Goal: Information Seeking & Learning: Check status

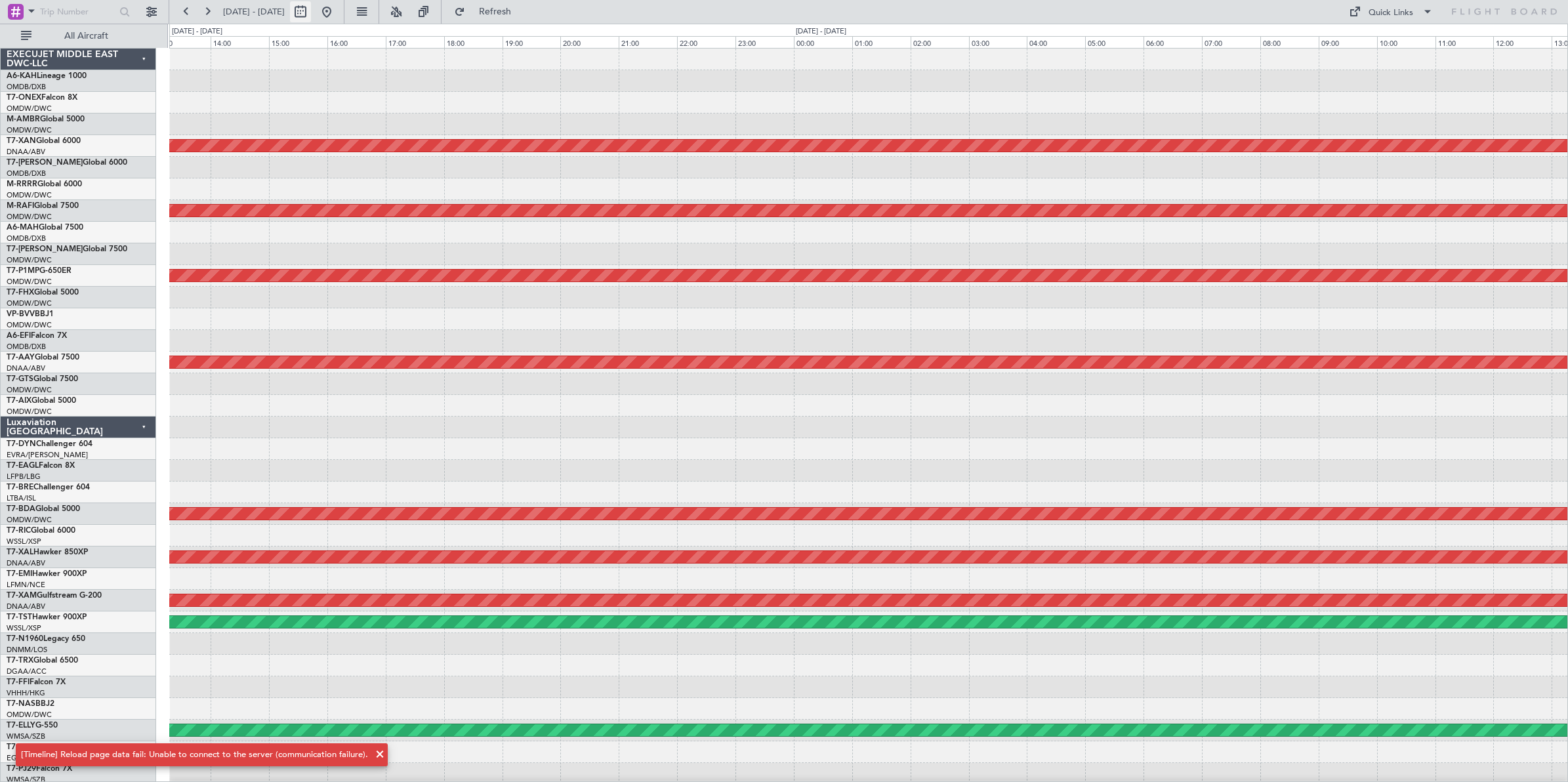
click at [311, 13] on button at bounding box center [300, 11] width 21 height 21
select select "9"
select select "2025"
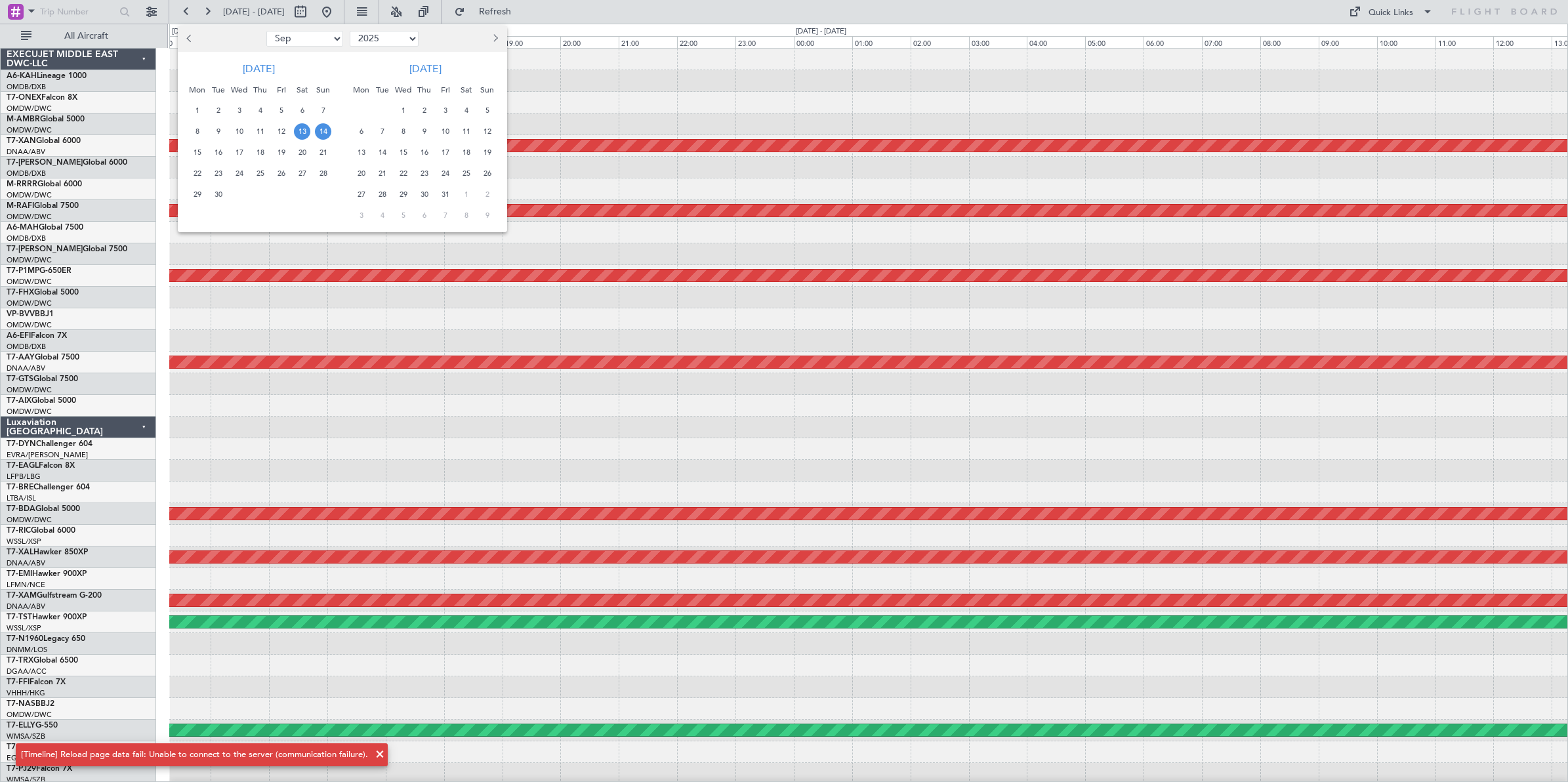
click at [302, 130] on span "13" at bounding box center [302, 131] width 17 height 17
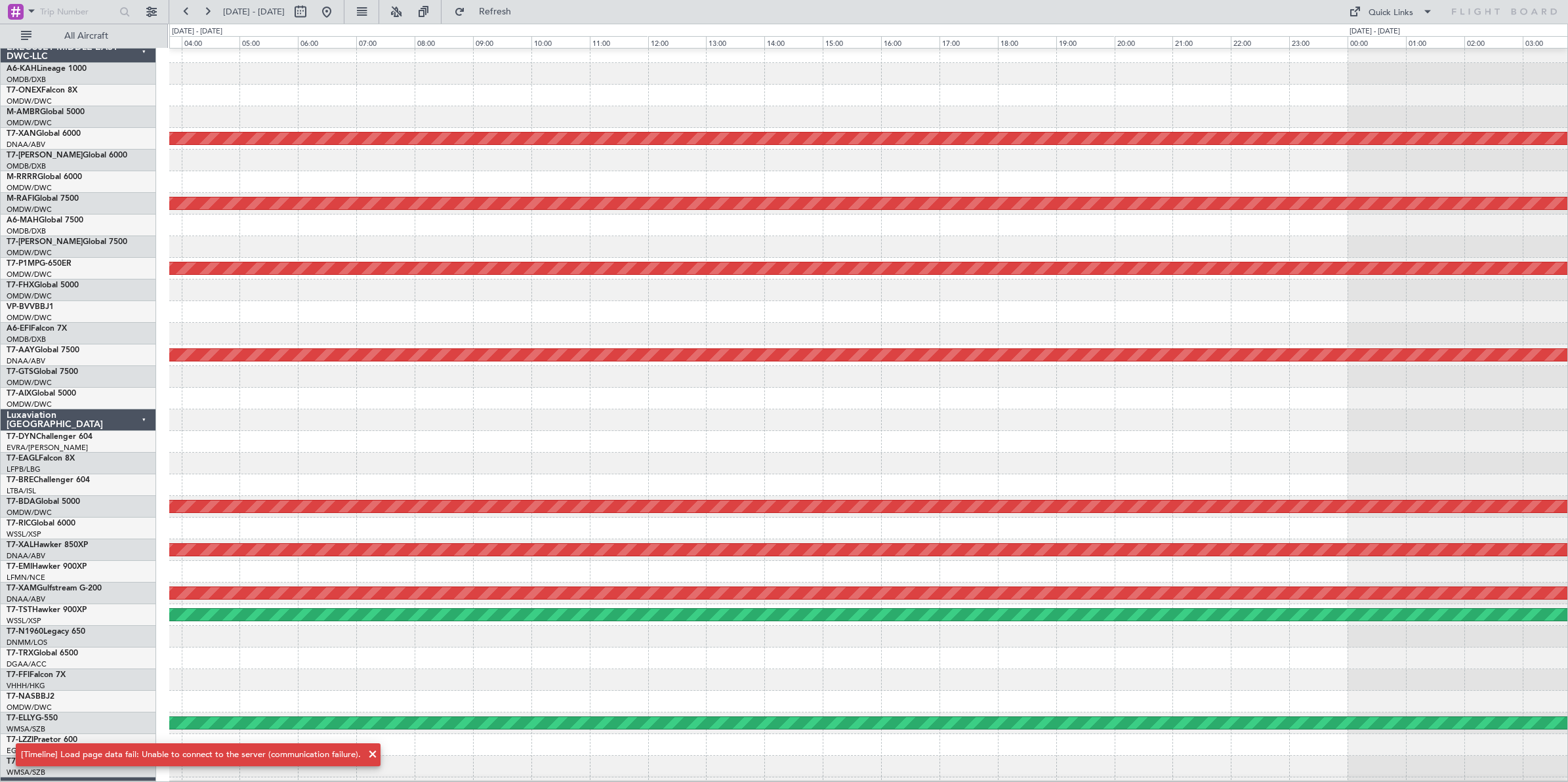
click at [1567, 437] on html "[DATE] - [DATE] Refresh Quick Links All Aircraft AOG Maint [GEOGRAPHIC_DATA] (A…" at bounding box center [784, 391] width 1568 height 782
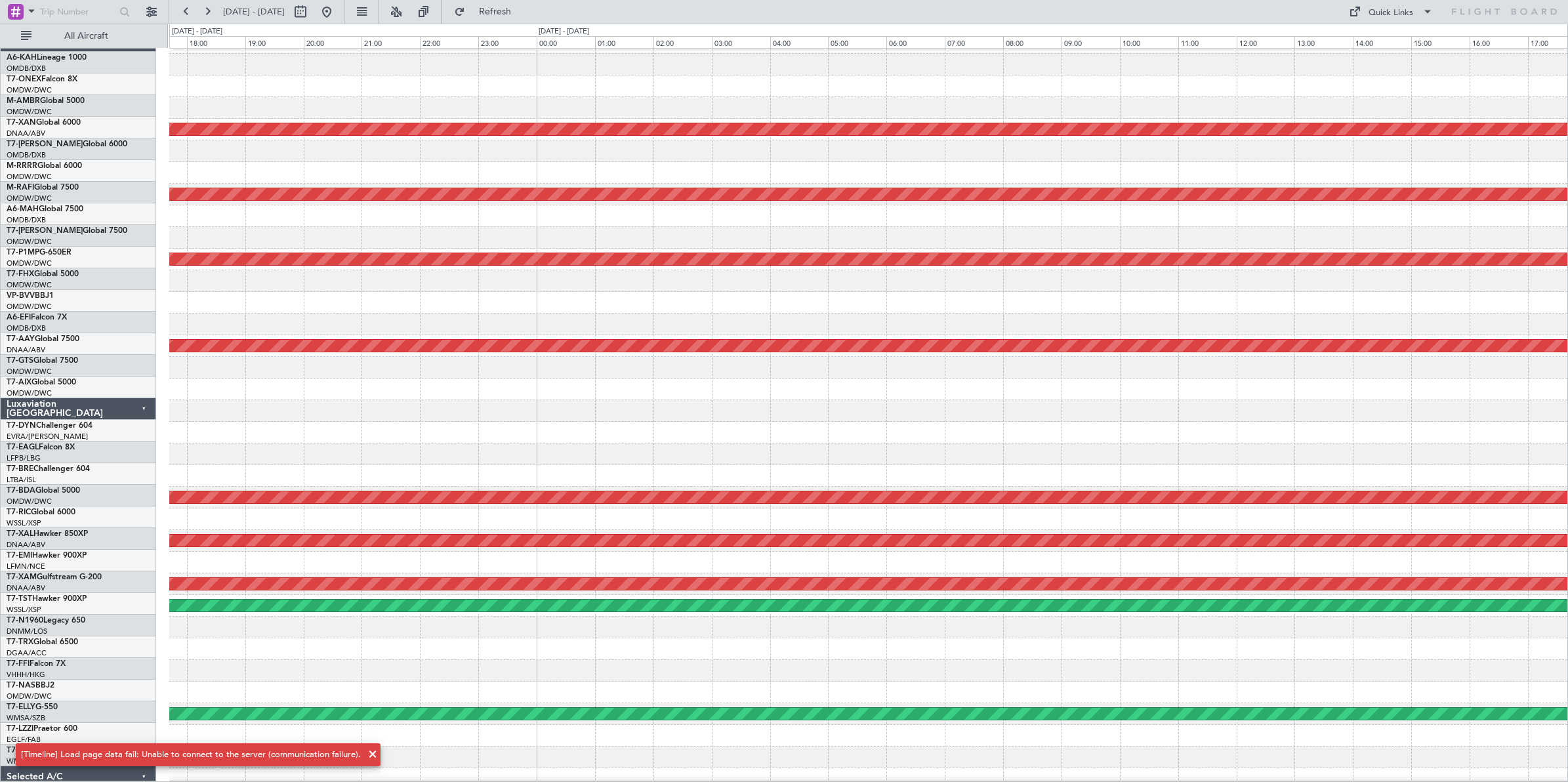
scroll to position [17, 0]
click at [1015, 453] on div at bounding box center [868, 454] width 1398 height 21
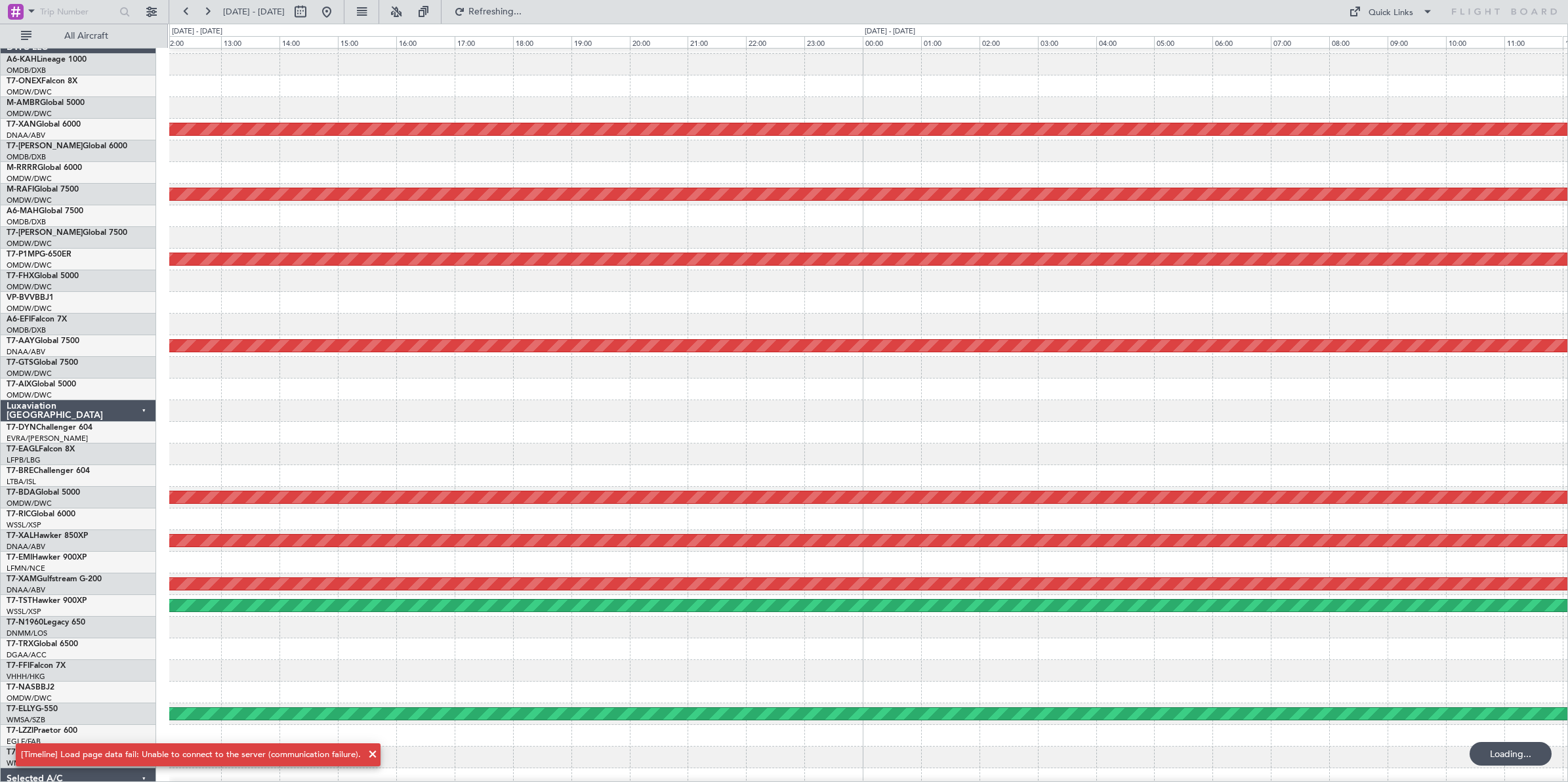
scroll to position [24, 0]
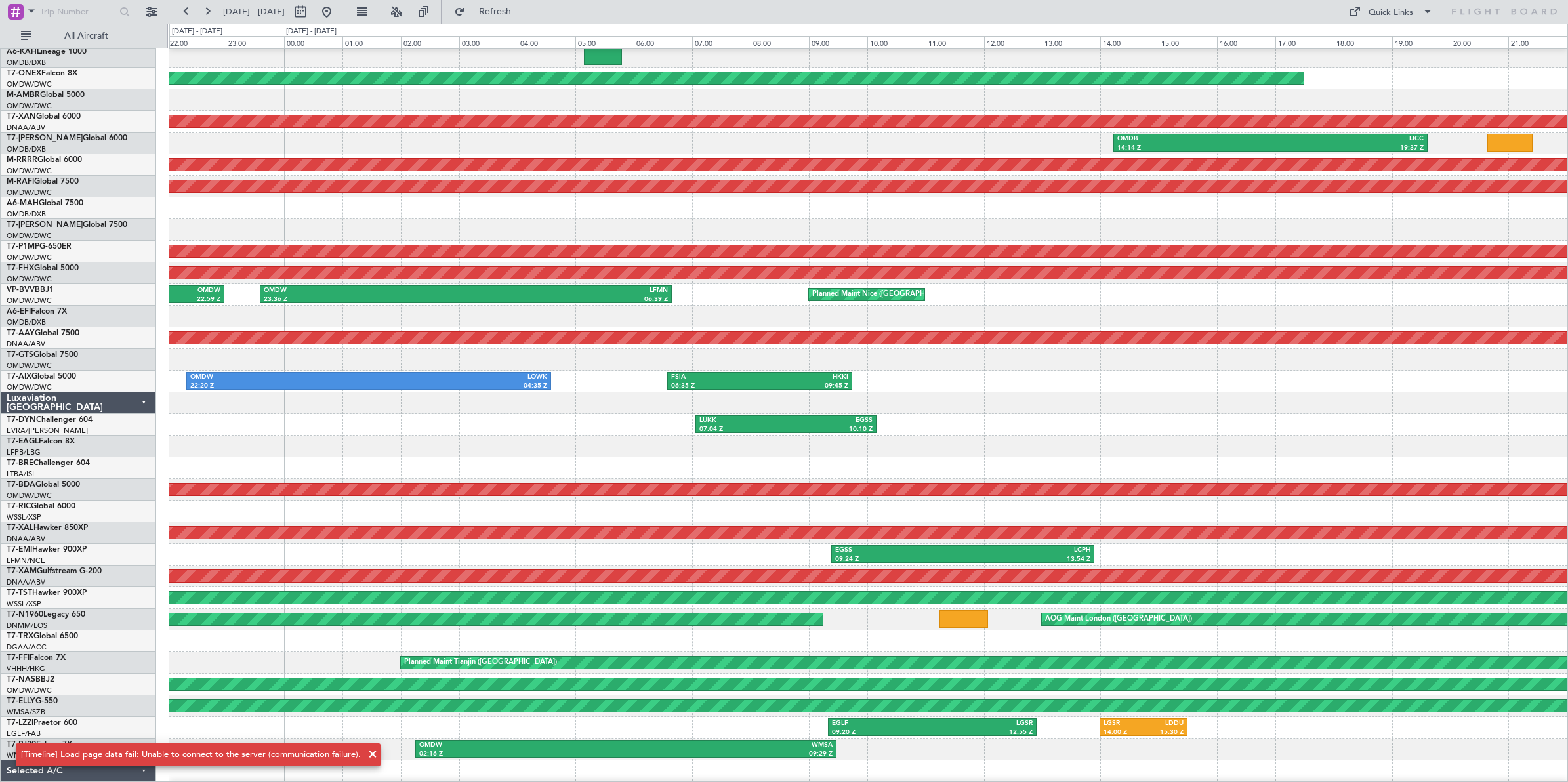
click at [1413, 411] on div at bounding box center [868, 403] width 1398 height 21
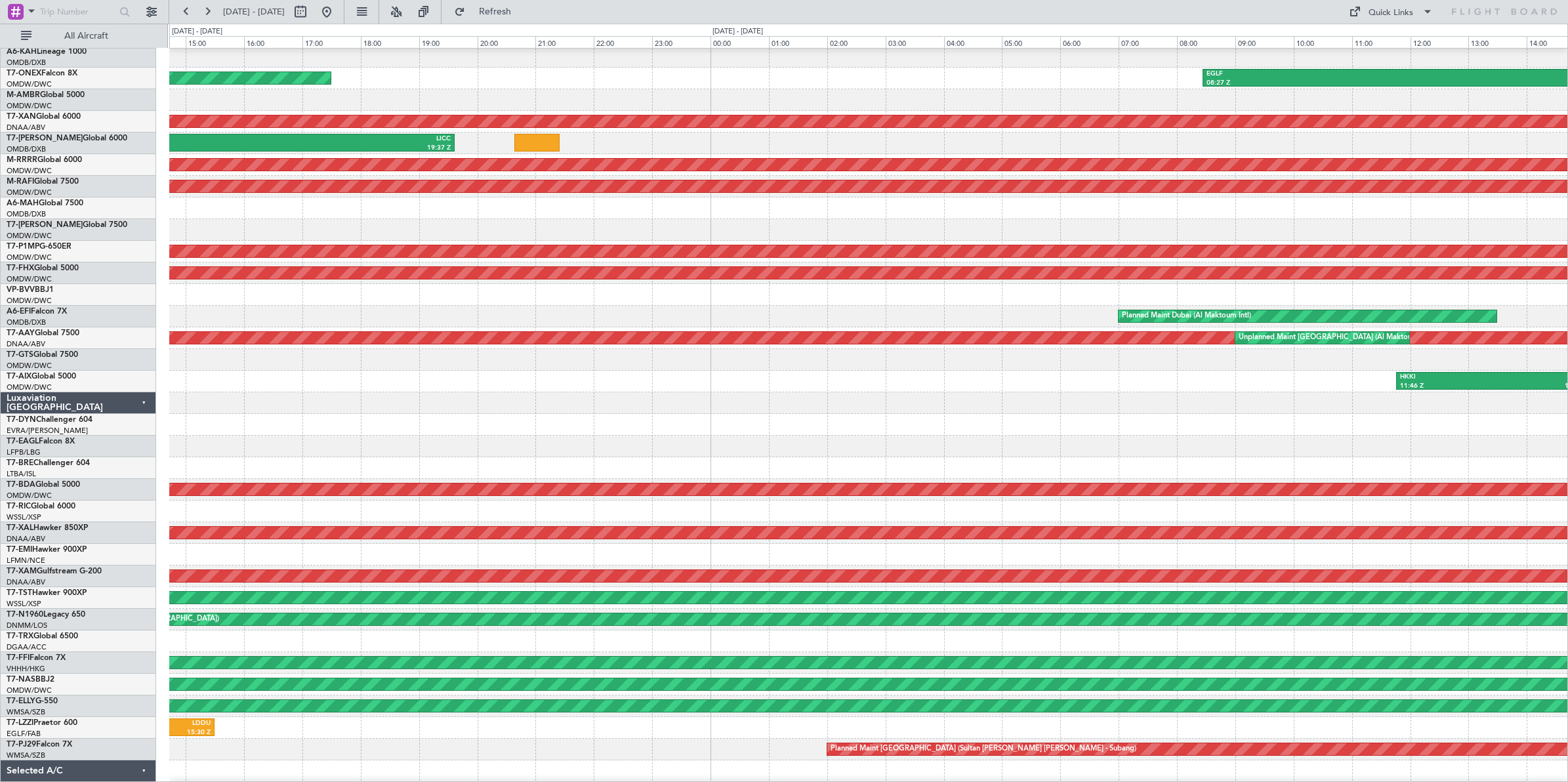
click at [415, 392] on div at bounding box center [868, 403] width 1398 height 21
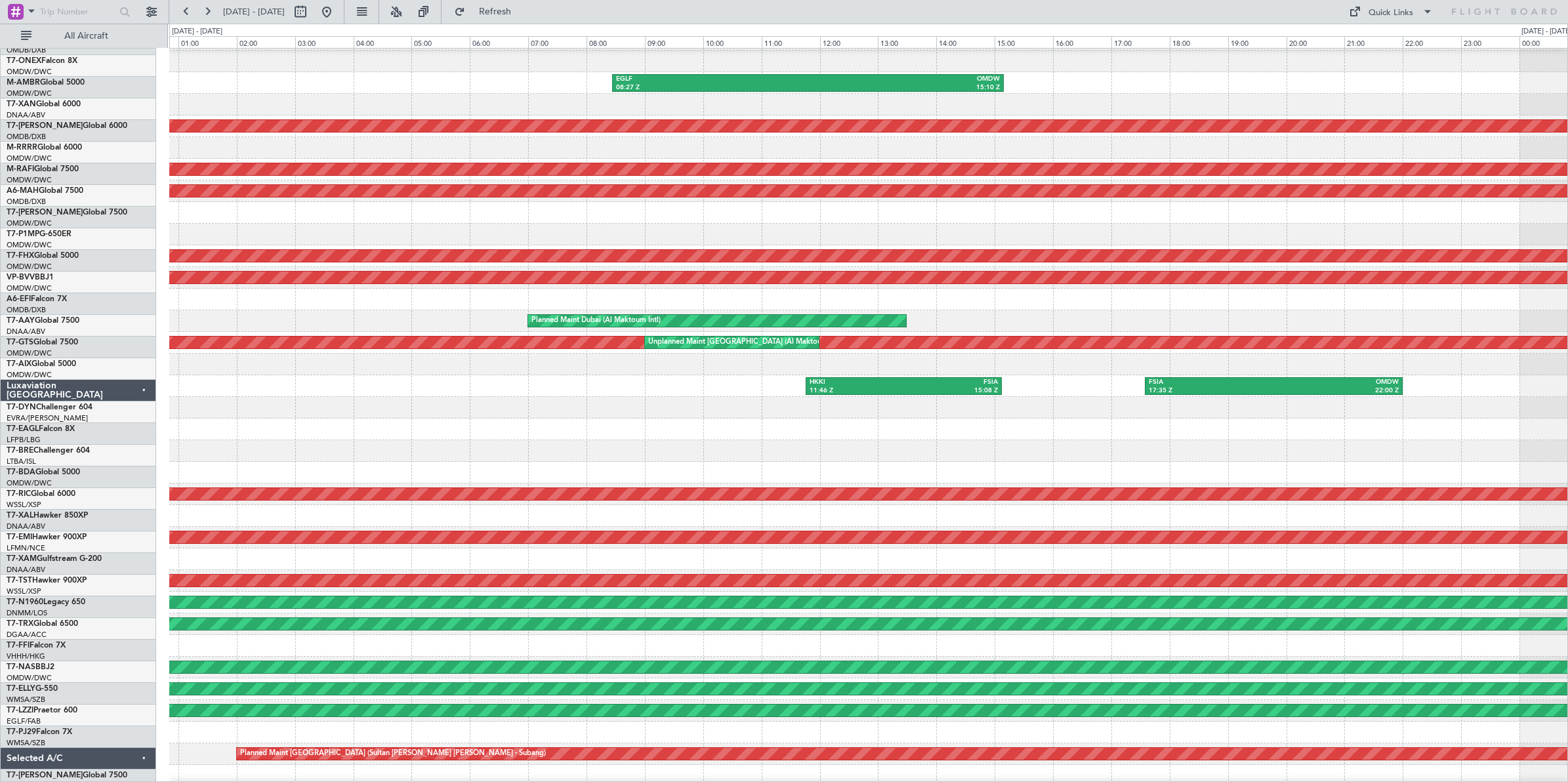
click at [286, 397] on div at bounding box center [868, 407] width 1398 height 21
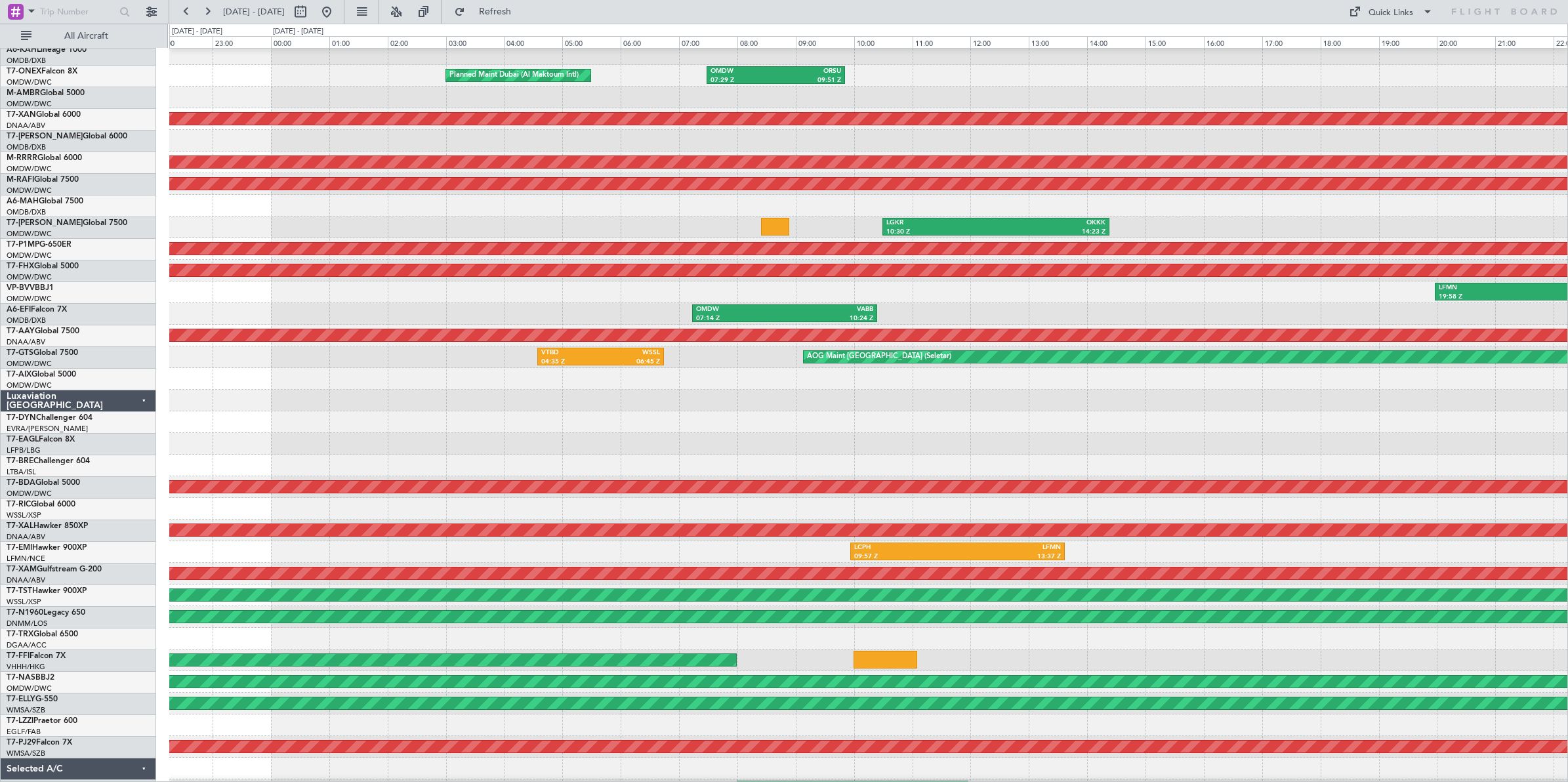
scroll to position [27, 0]
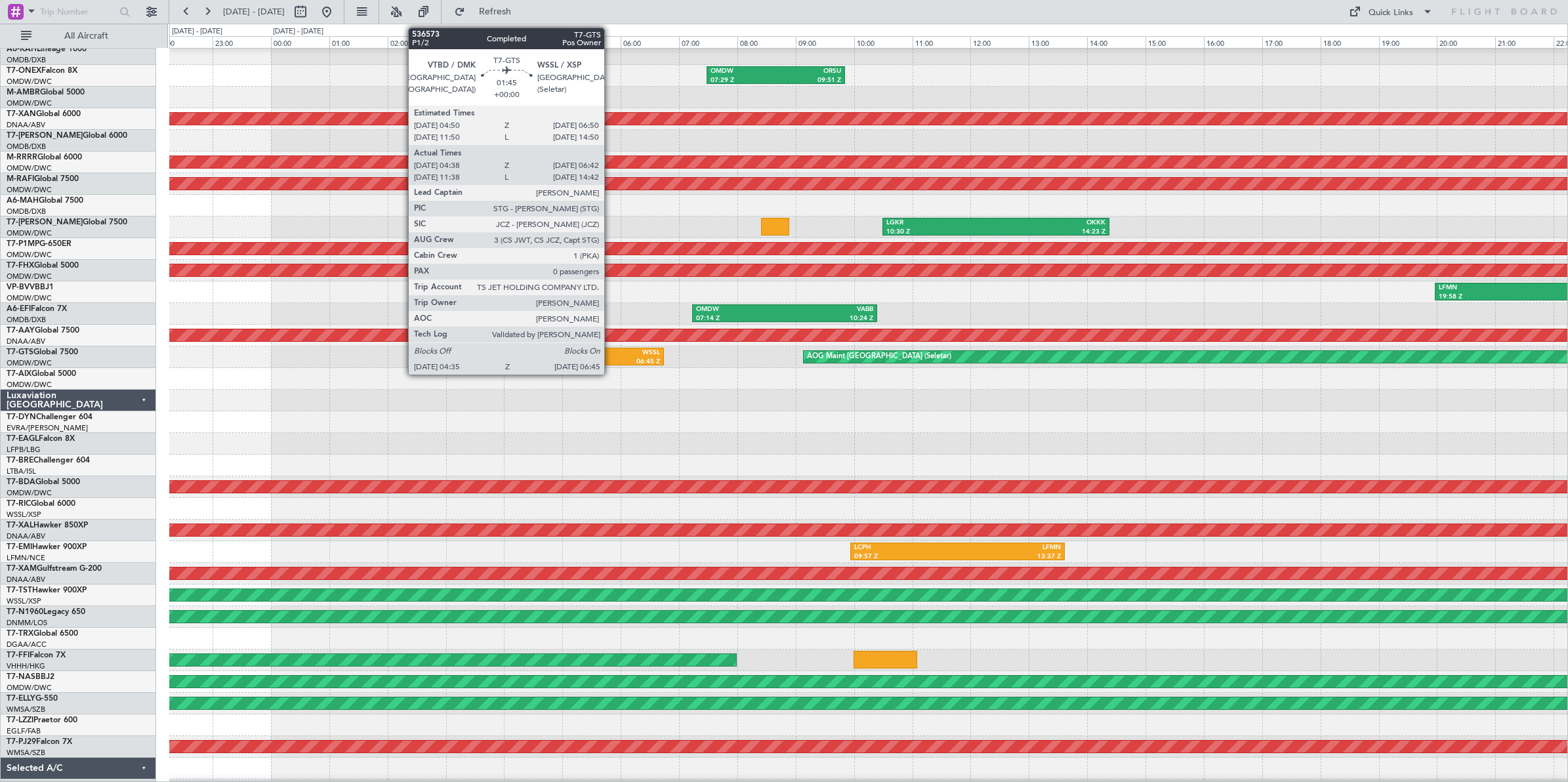
click at [611, 359] on div "06:45 Z" at bounding box center [630, 362] width 60 height 9
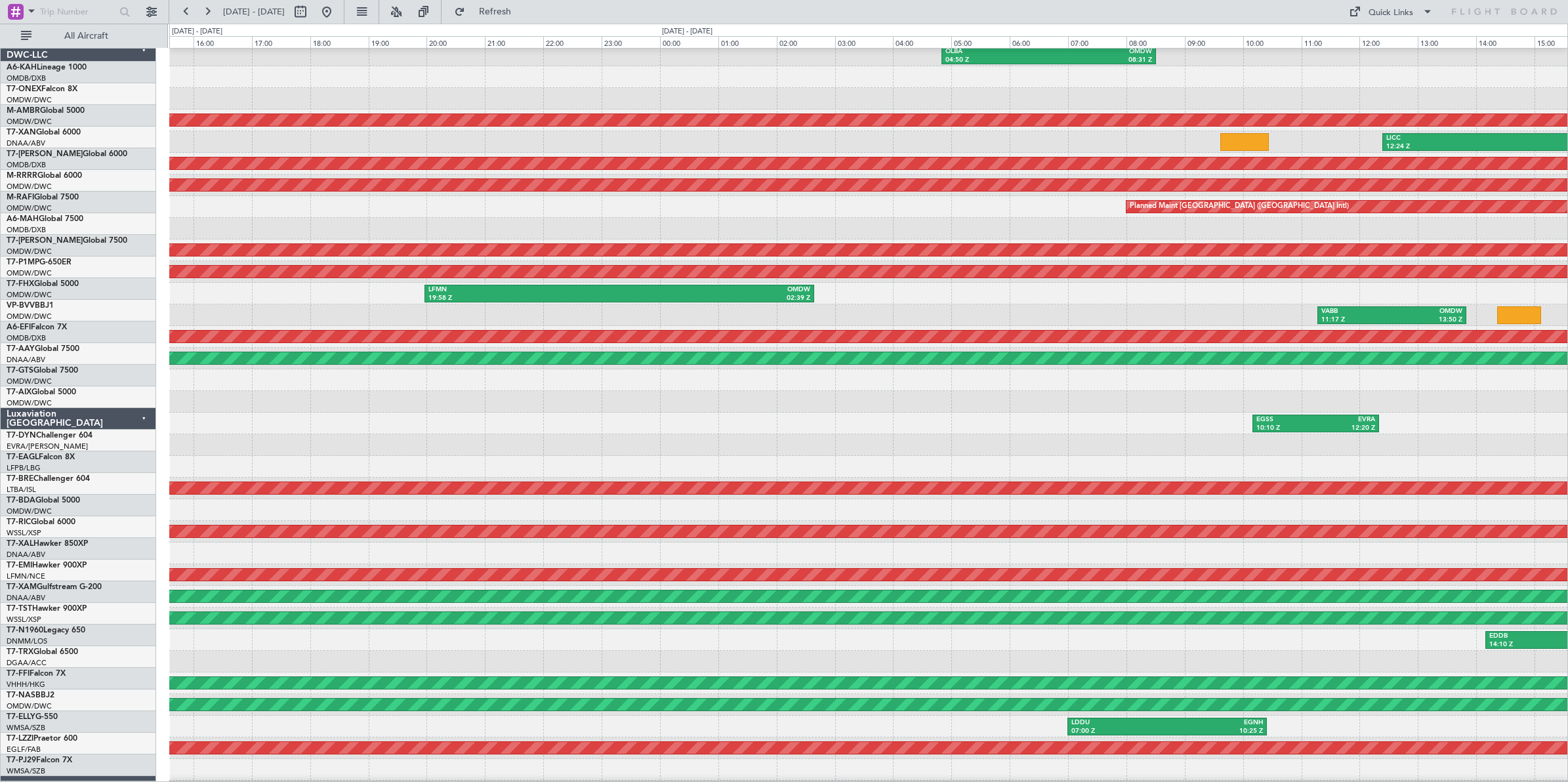
scroll to position [35, 0]
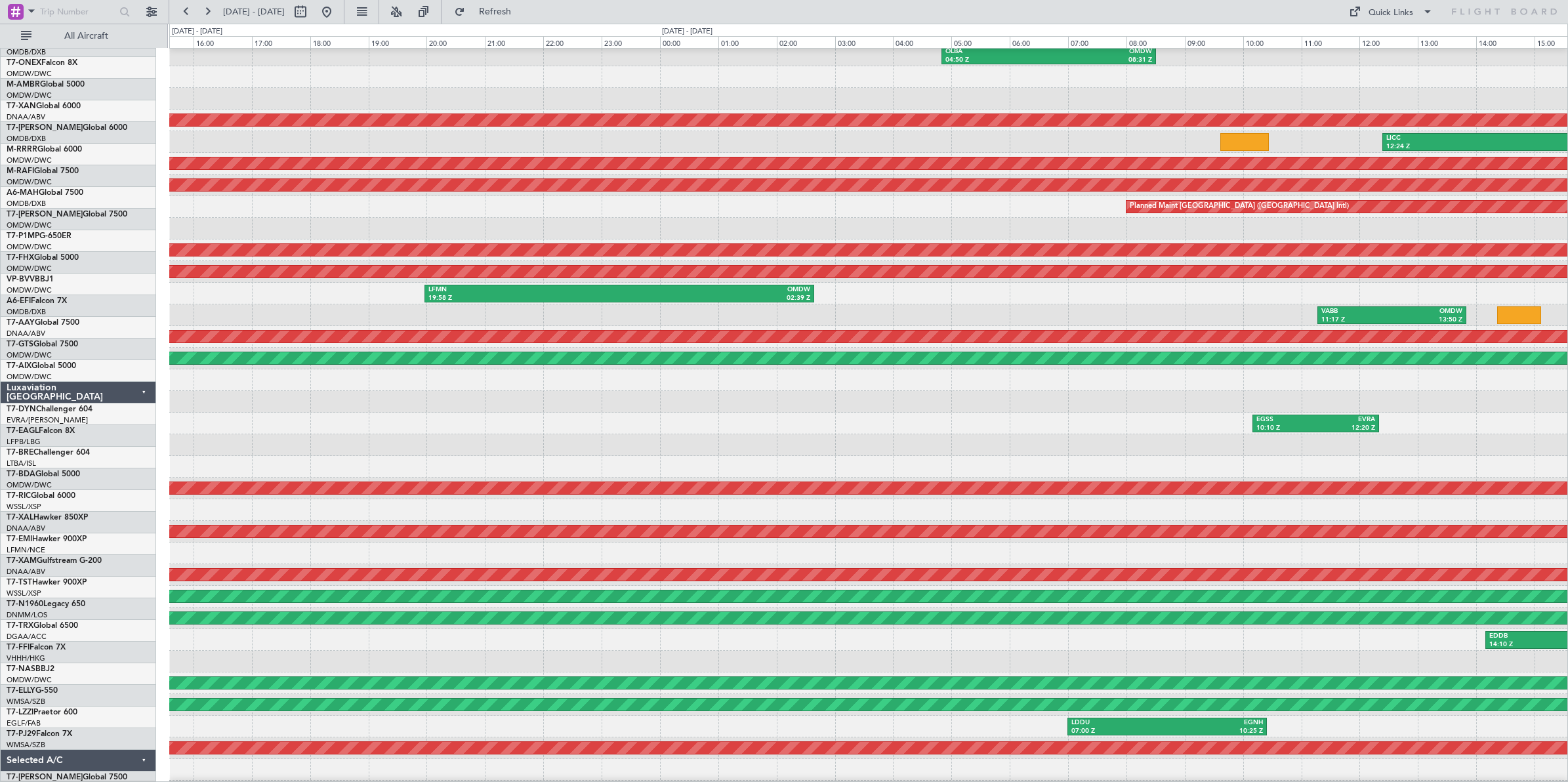
click at [201, 402] on div "OLBA 04:50 Z OMDW 08:31 Z OMDW 07:29 Z ORSU 09:51 Z AOG Maint [GEOGRAPHIC_DATA]…" at bounding box center [868, 412] width 1398 height 779
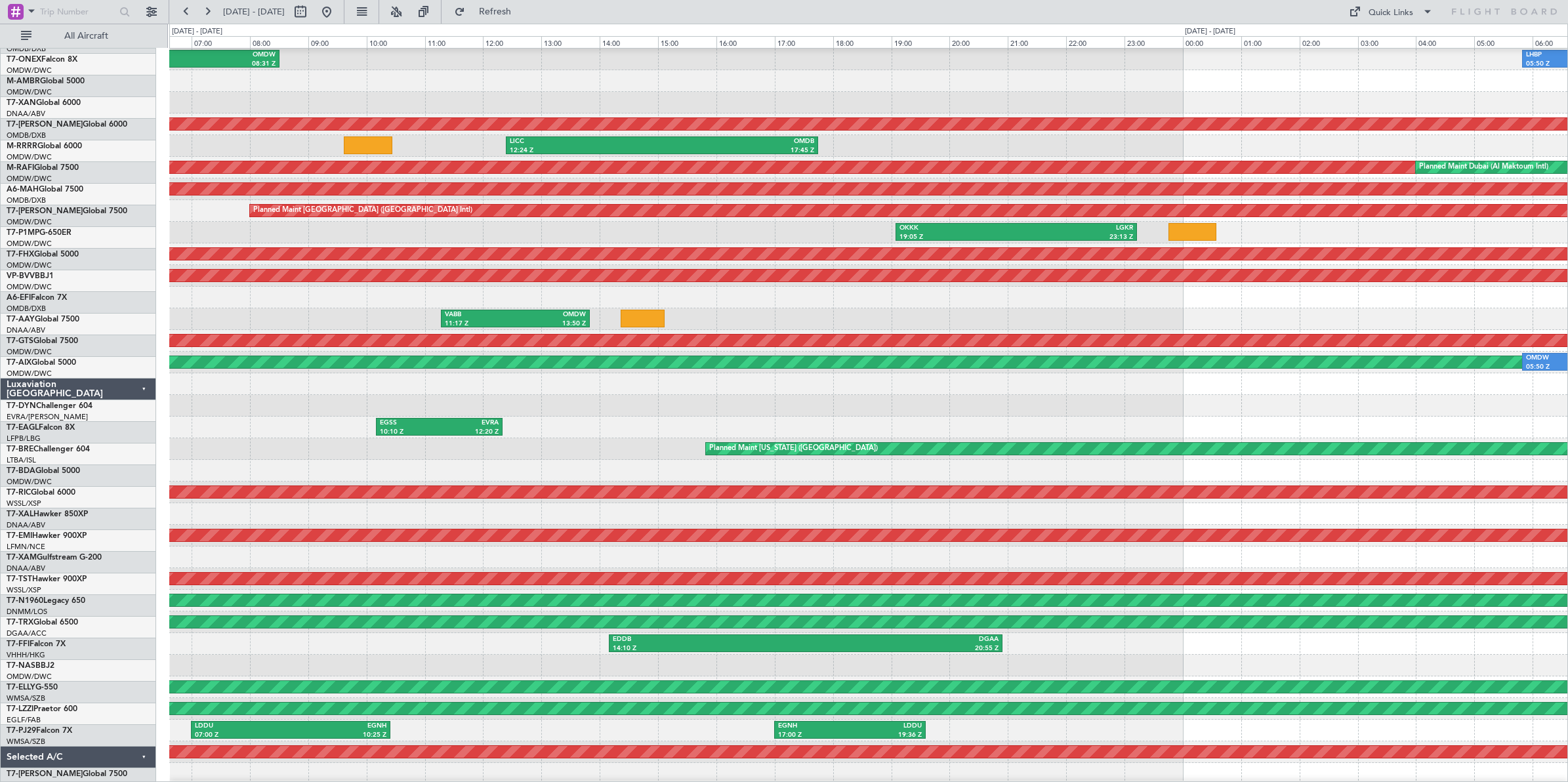
click at [268, 395] on div at bounding box center [868, 405] width 1398 height 21
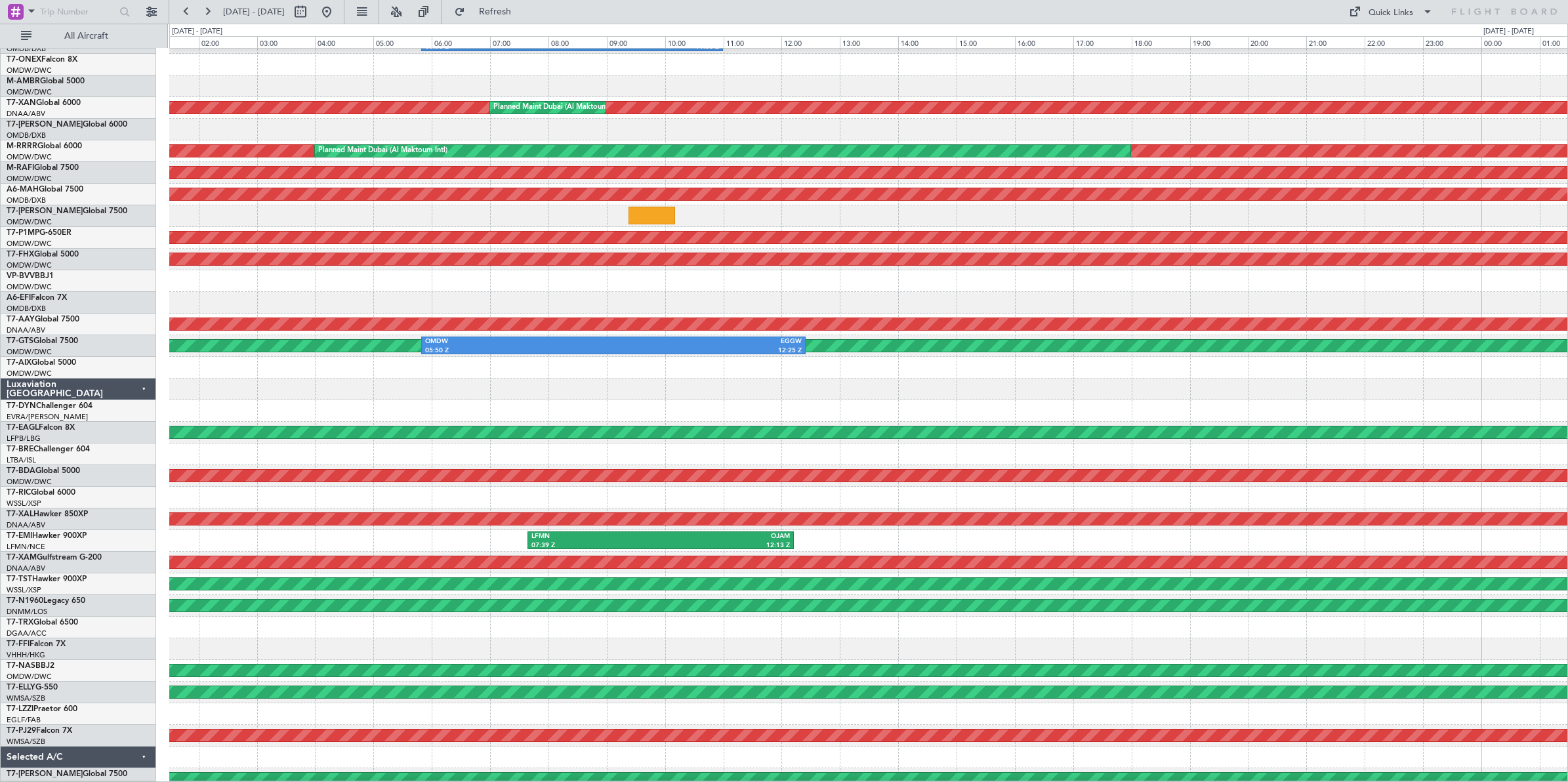
scroll to position [46, 0]
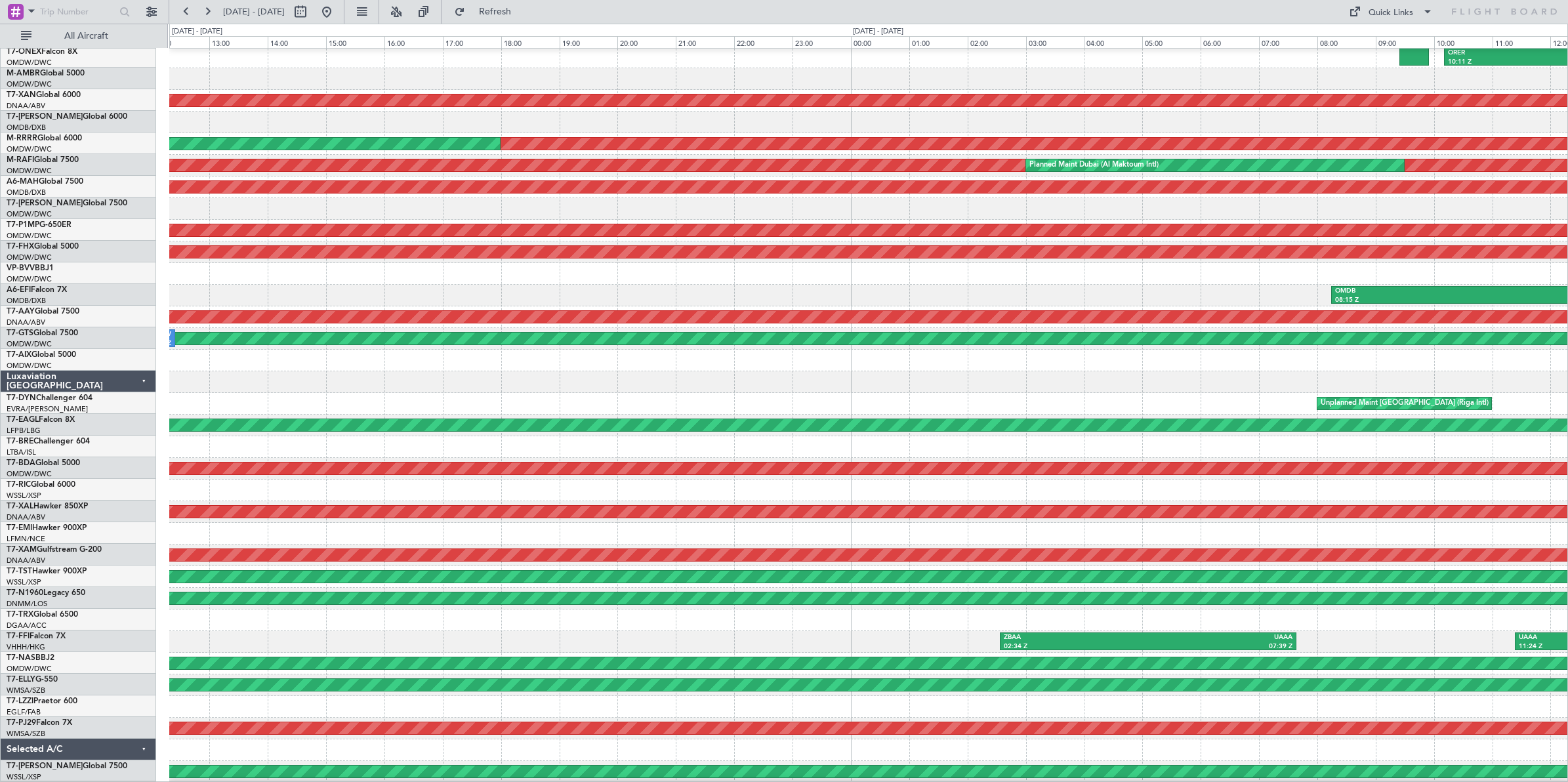
click at [257, 352] on div at bounding box center [868, 361] width 1398 height 21
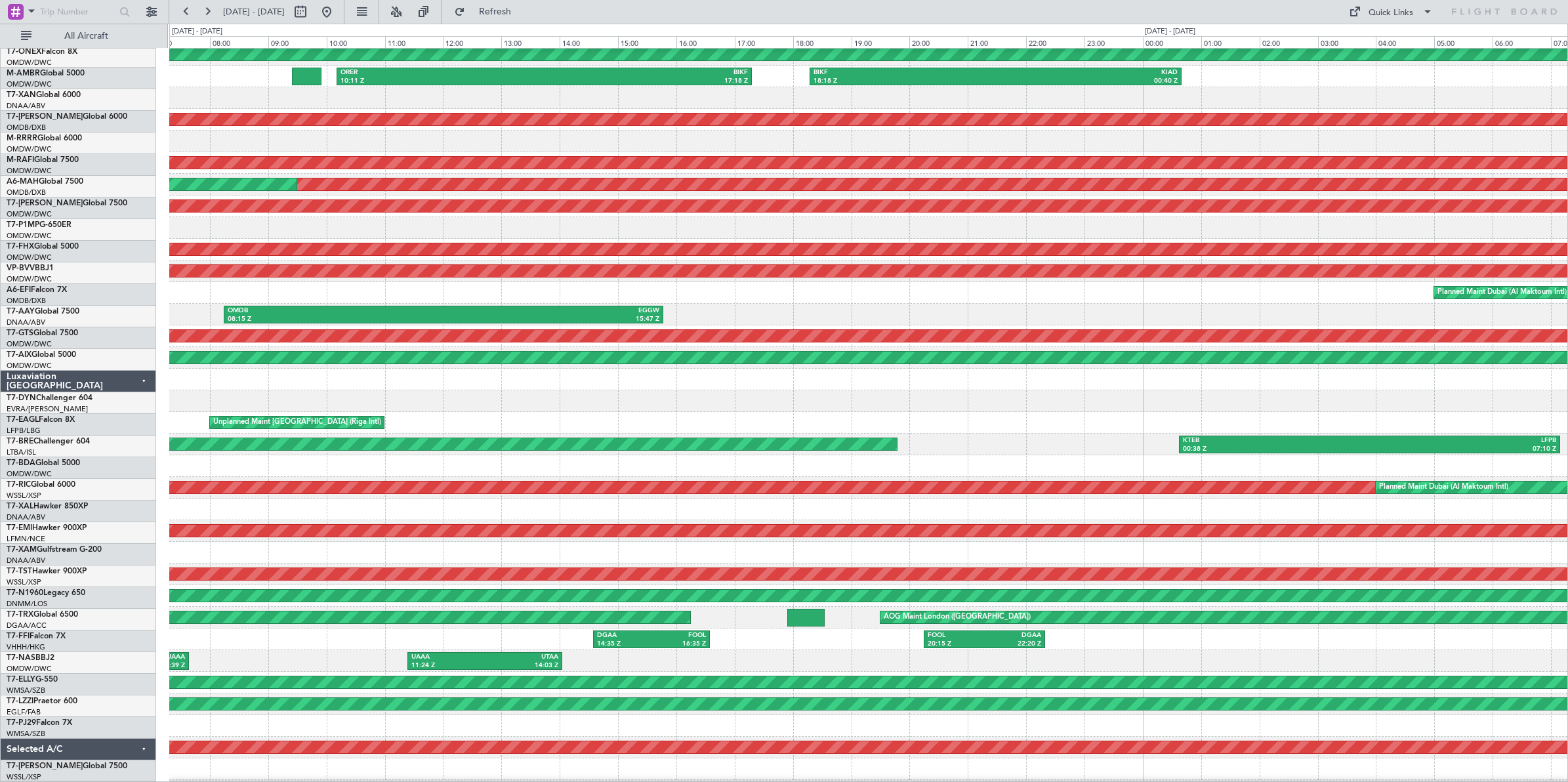
click at [72, 387] on div "Planned Maint Dubai (Al Maktoum Intl) ORER 10:11 Z BIKF 17:18 Z BIKF 18:18 Z KI…" at bounding box center [784, 402] width 1568 height 758
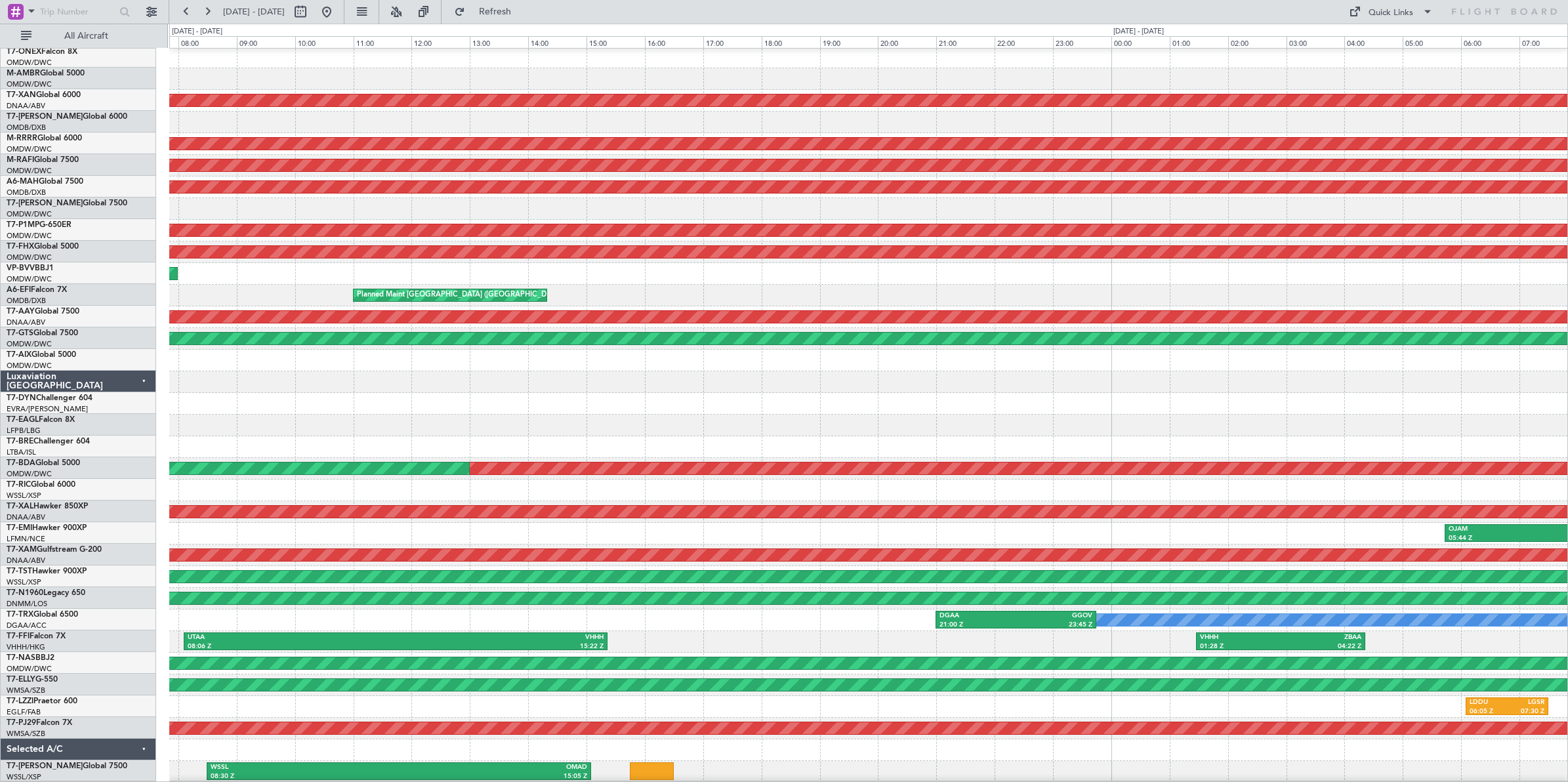
click at [270, 365] on div "Planned Maint Dubai (Al Maktoum Intl) OMDW 03:55 Z LHBP 10:12 Z KIAD 10:21 Z ED…" at bounding box center [868, 393] width 1398 height 779
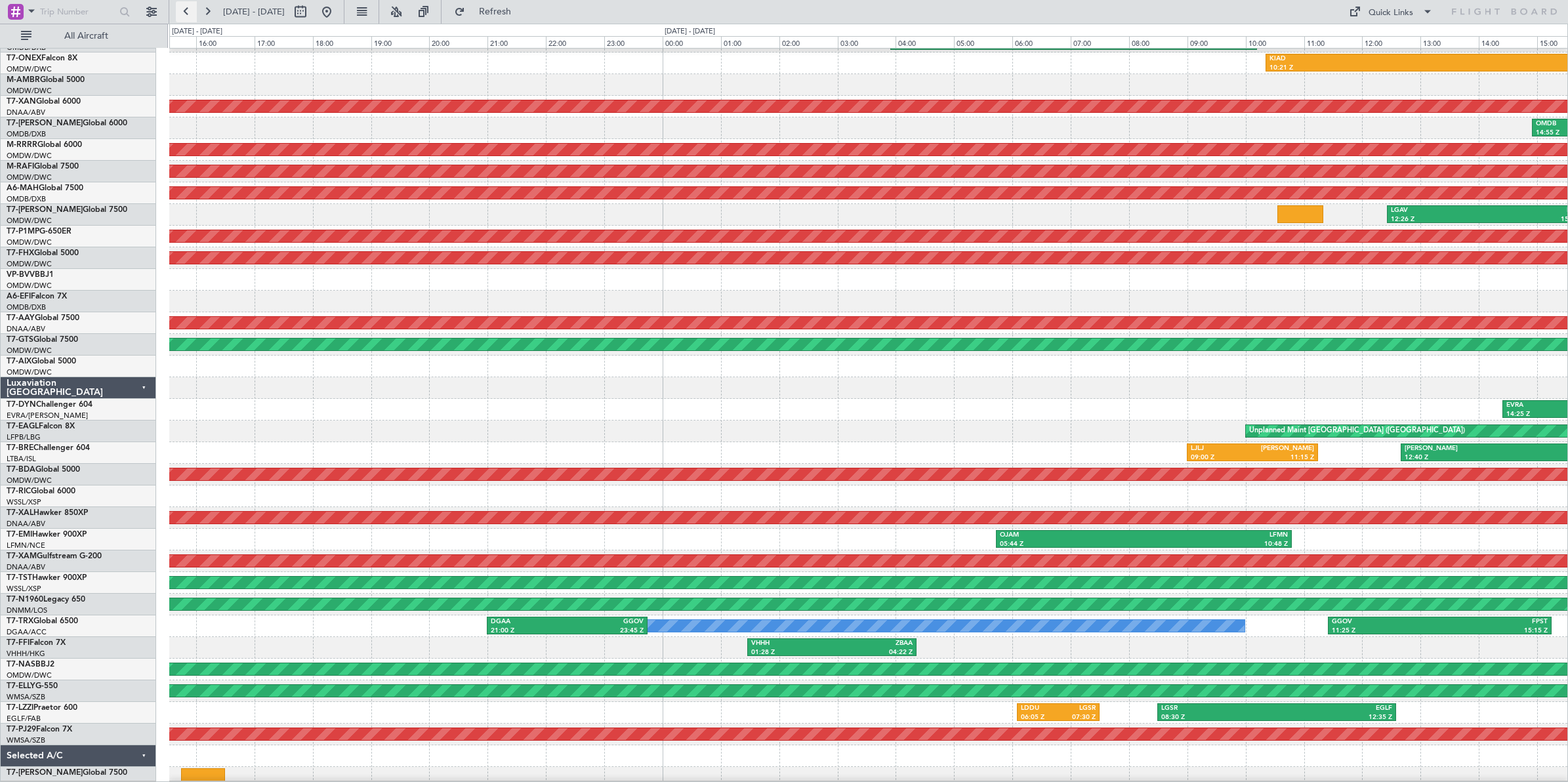
click at [188, 11] on button at bounding box center [186, 11] width 21 height 21
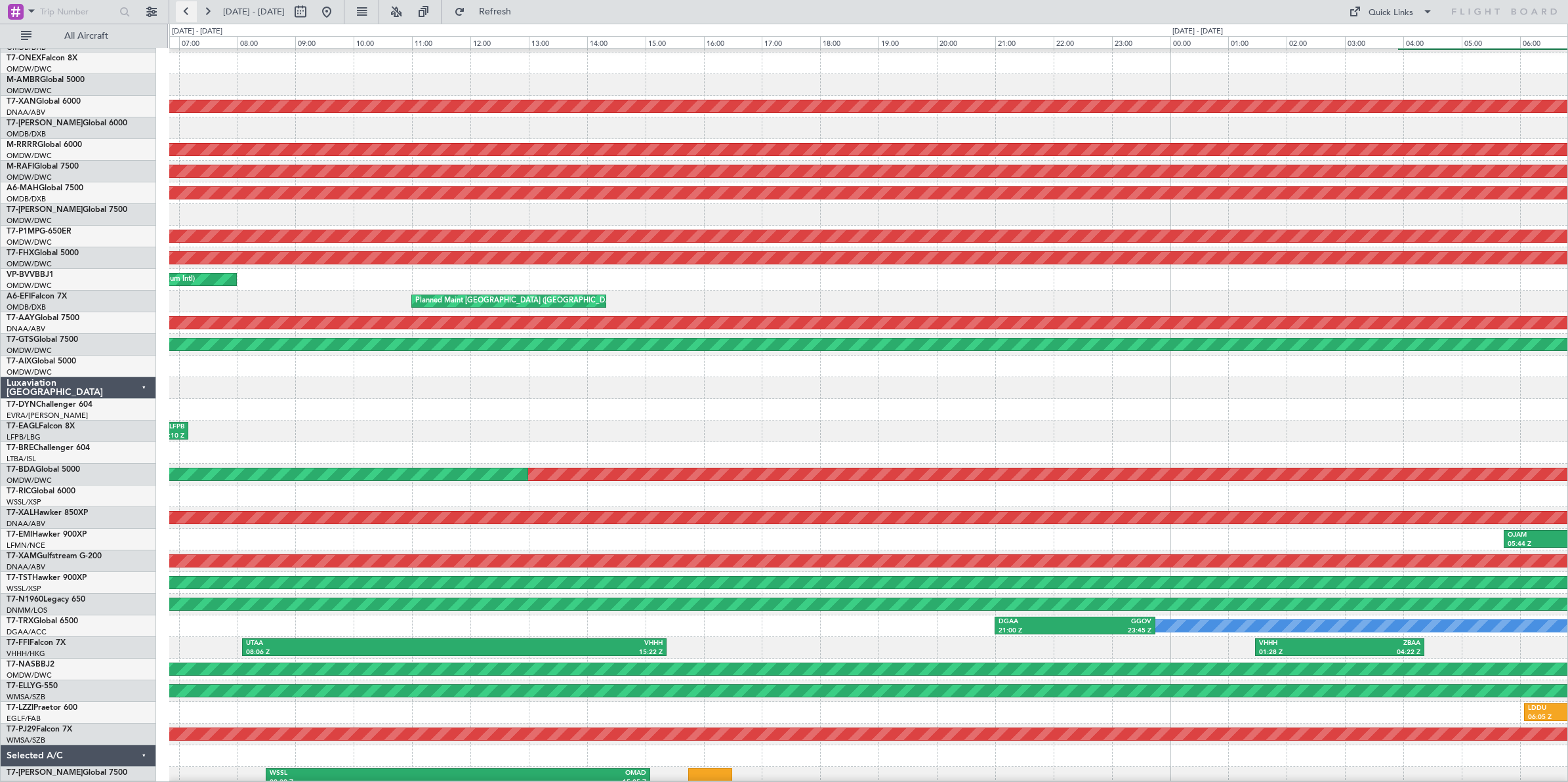
click at [188, 11] on button at bounding box center [186, 11] width 21 height 21
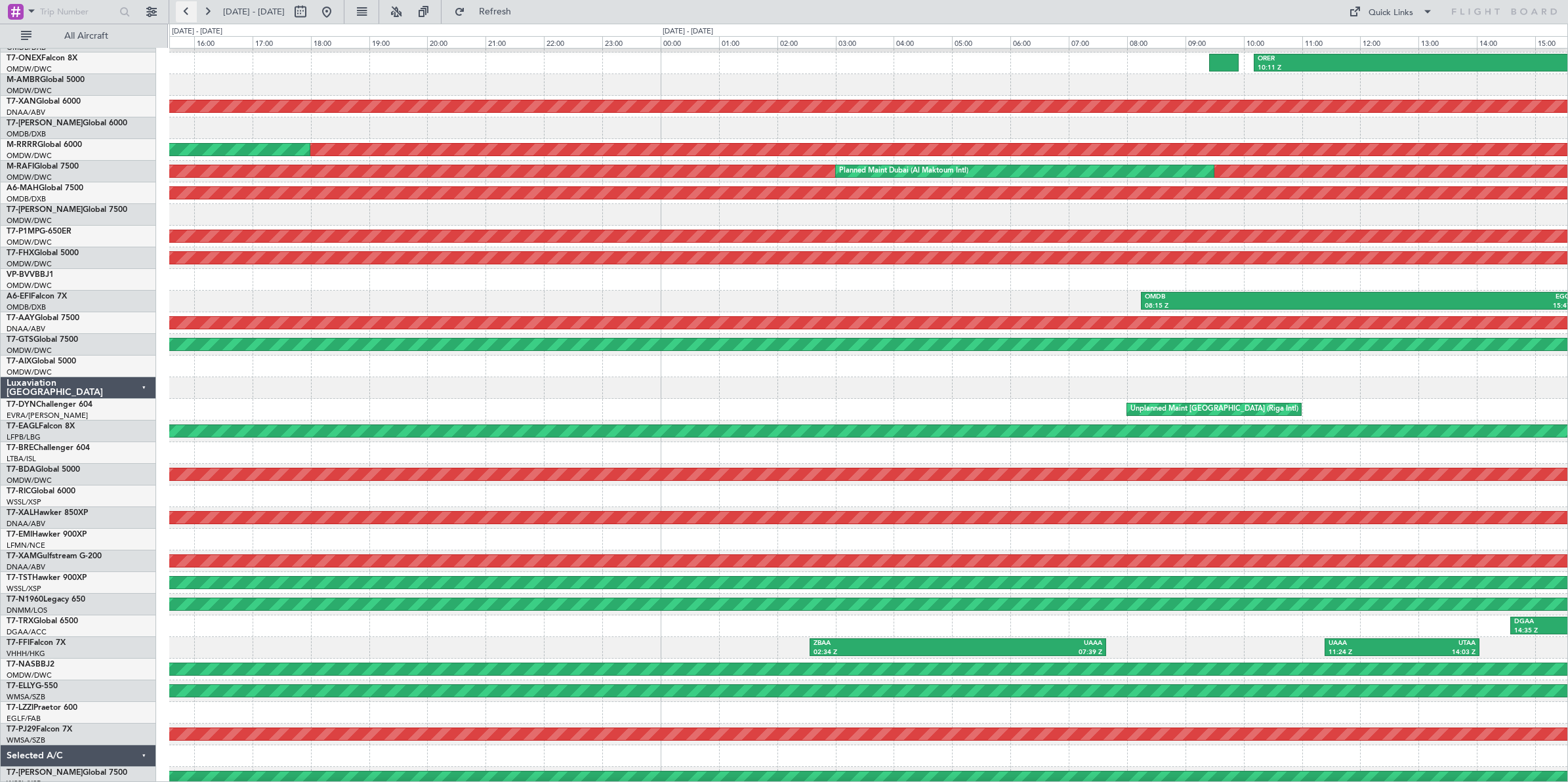
click at [188, 11] on button at bounding box center [186, 11] width 21 height 21
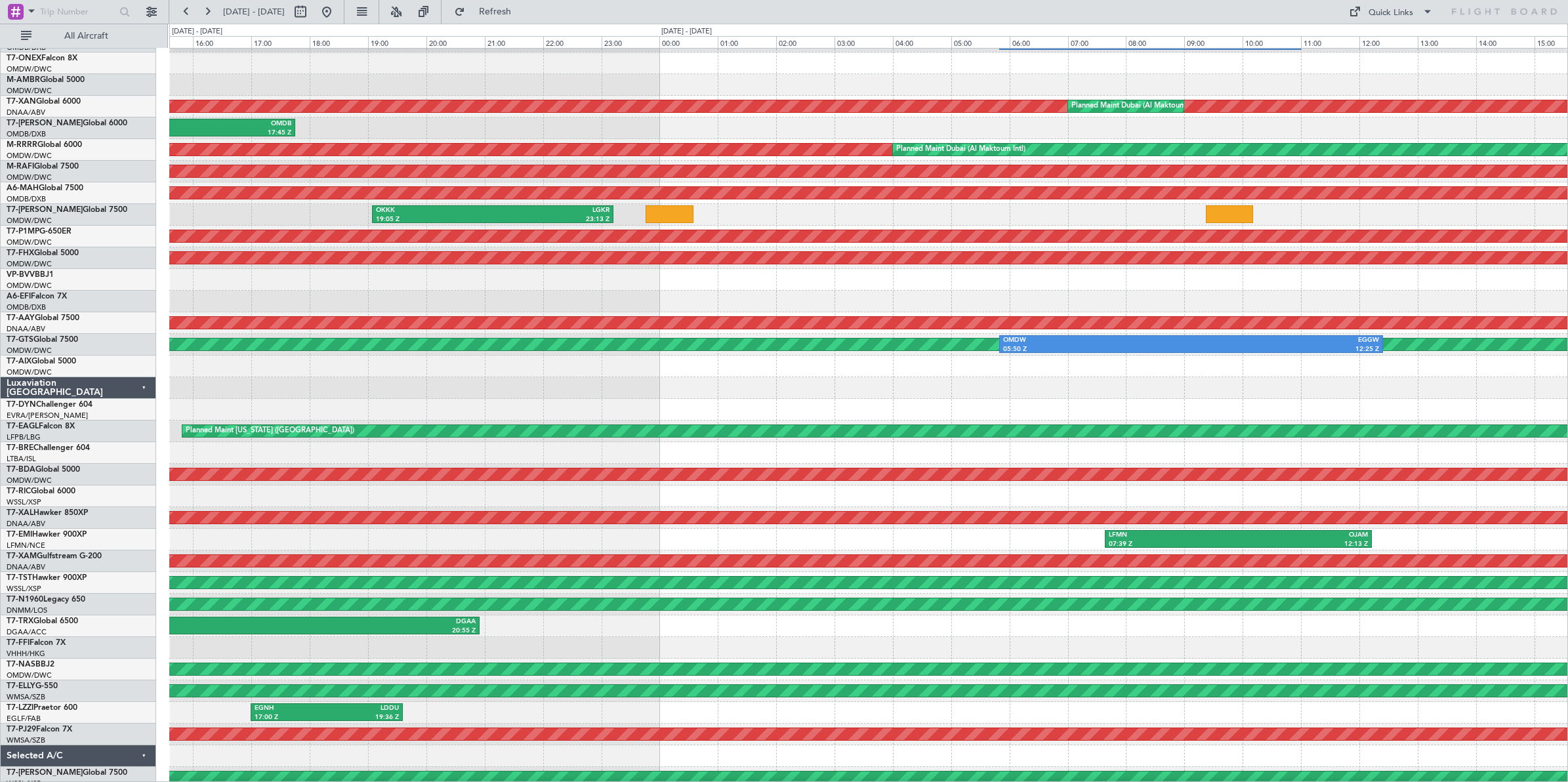
scroll to position [0, 0]
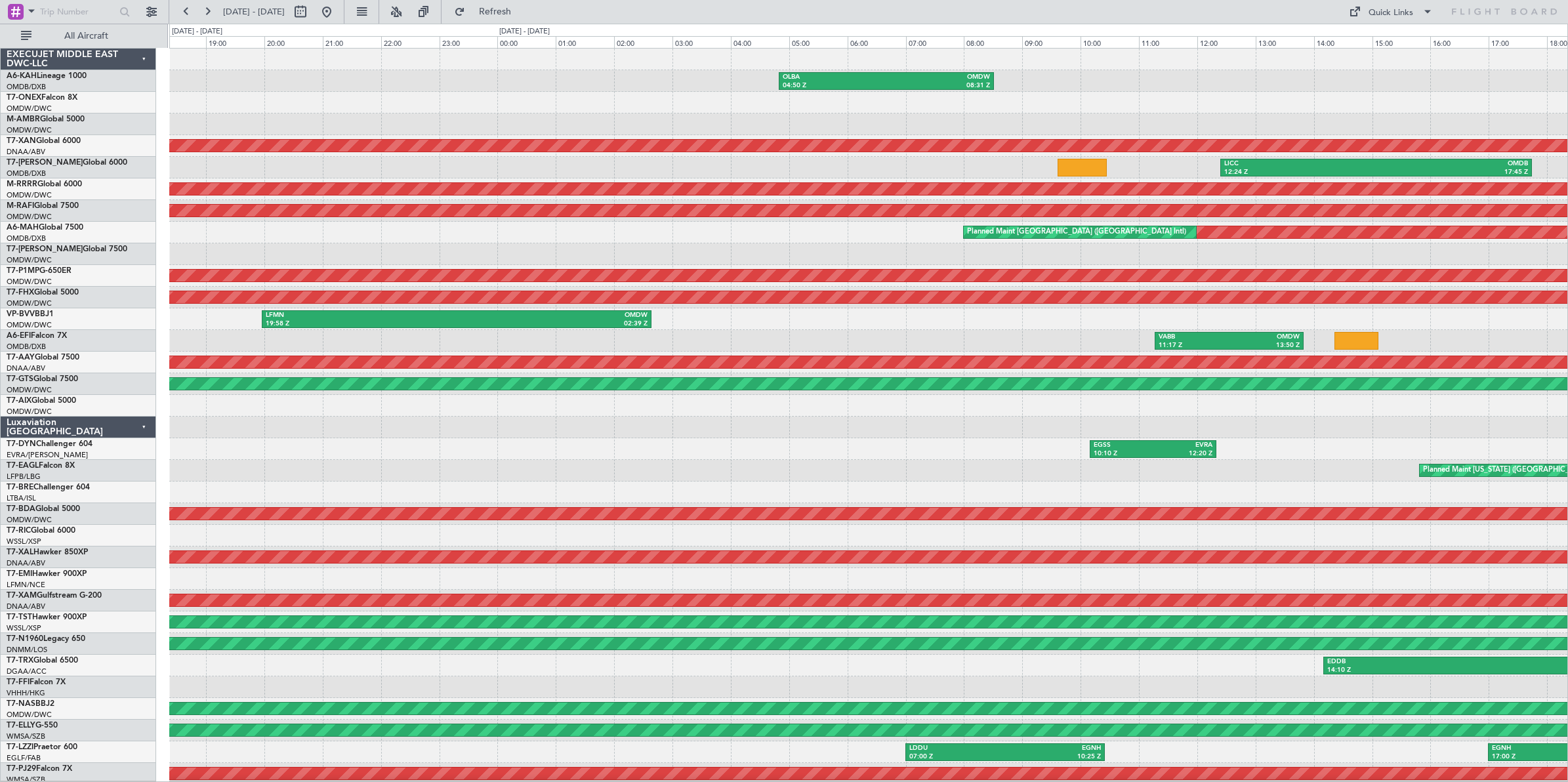
click at [1567, 116] on html "[DATE] - [DATE] Refresh Quick Links All Aircraft OLBA 04:50 Z OMDW 08:31 Z AOG …" at bounding box center [784, 391] width 1568 height 782
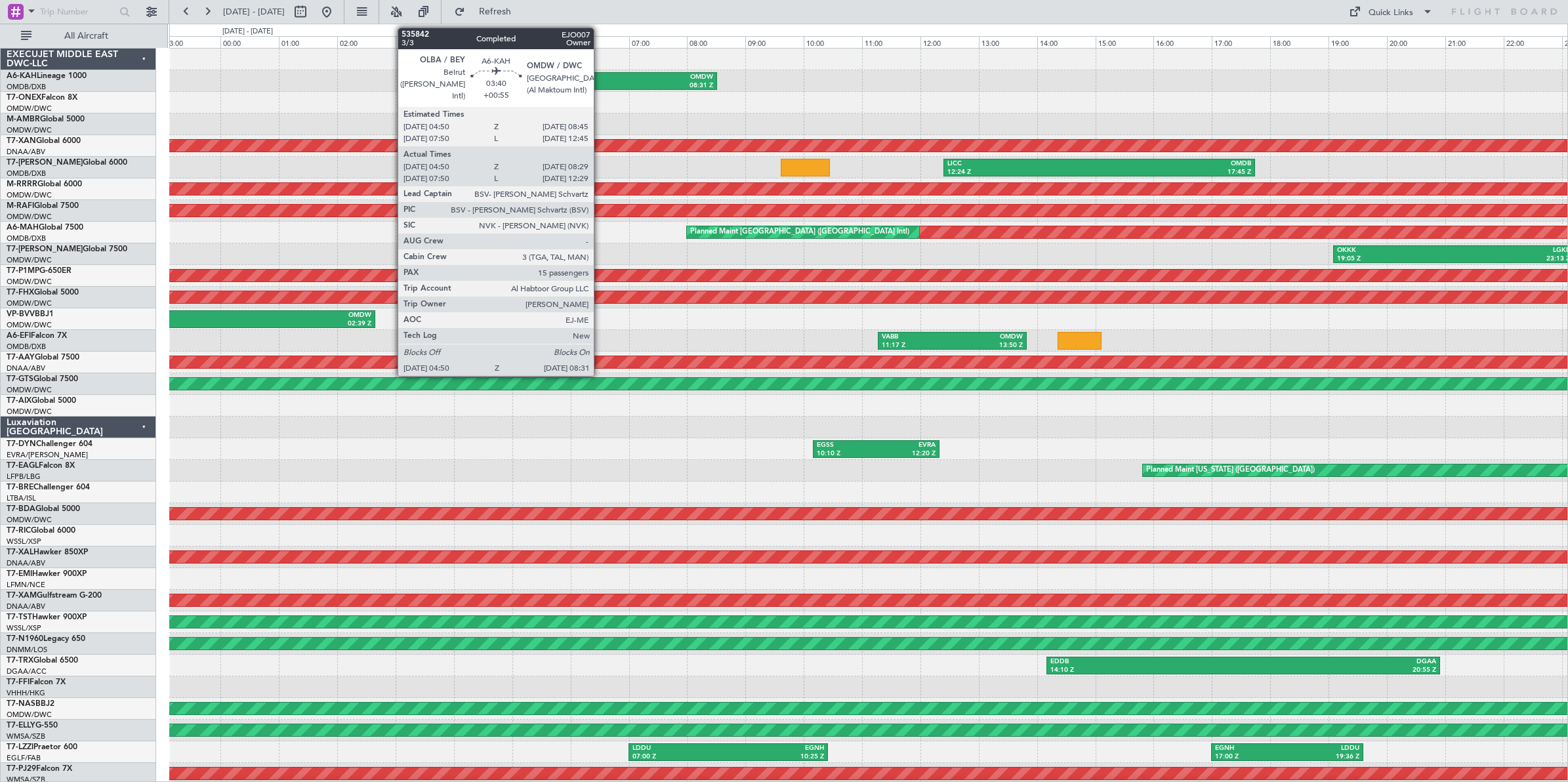
click at [600, 79] on div "OLBA" at bounding box center [557, 78] width 104 height 9
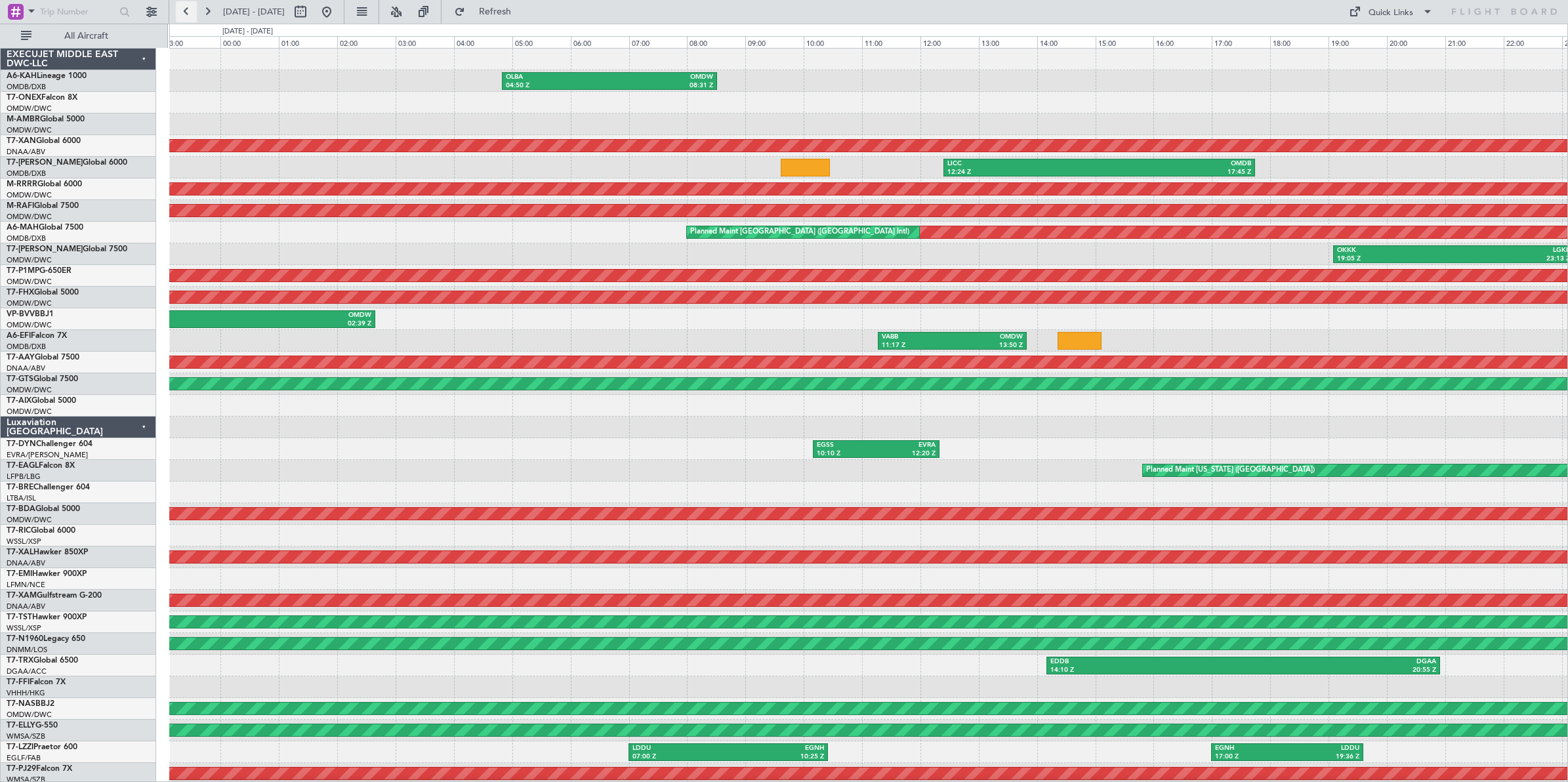
click at [182, 12] on button at bounding box center [186, 11] width 21 height 21
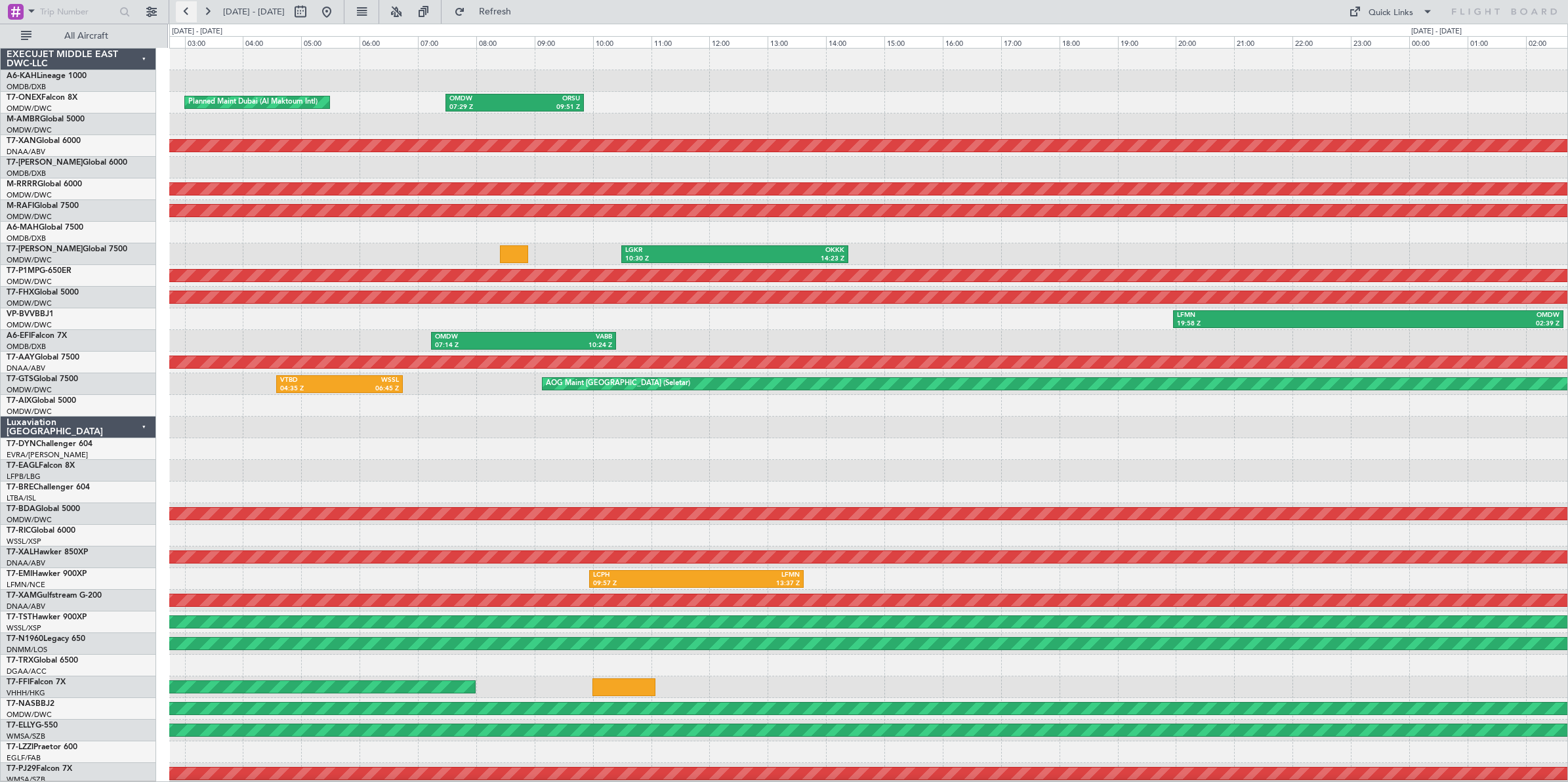
click at [184, 13] on button at bounding box center [186, 11] width 21 height 21
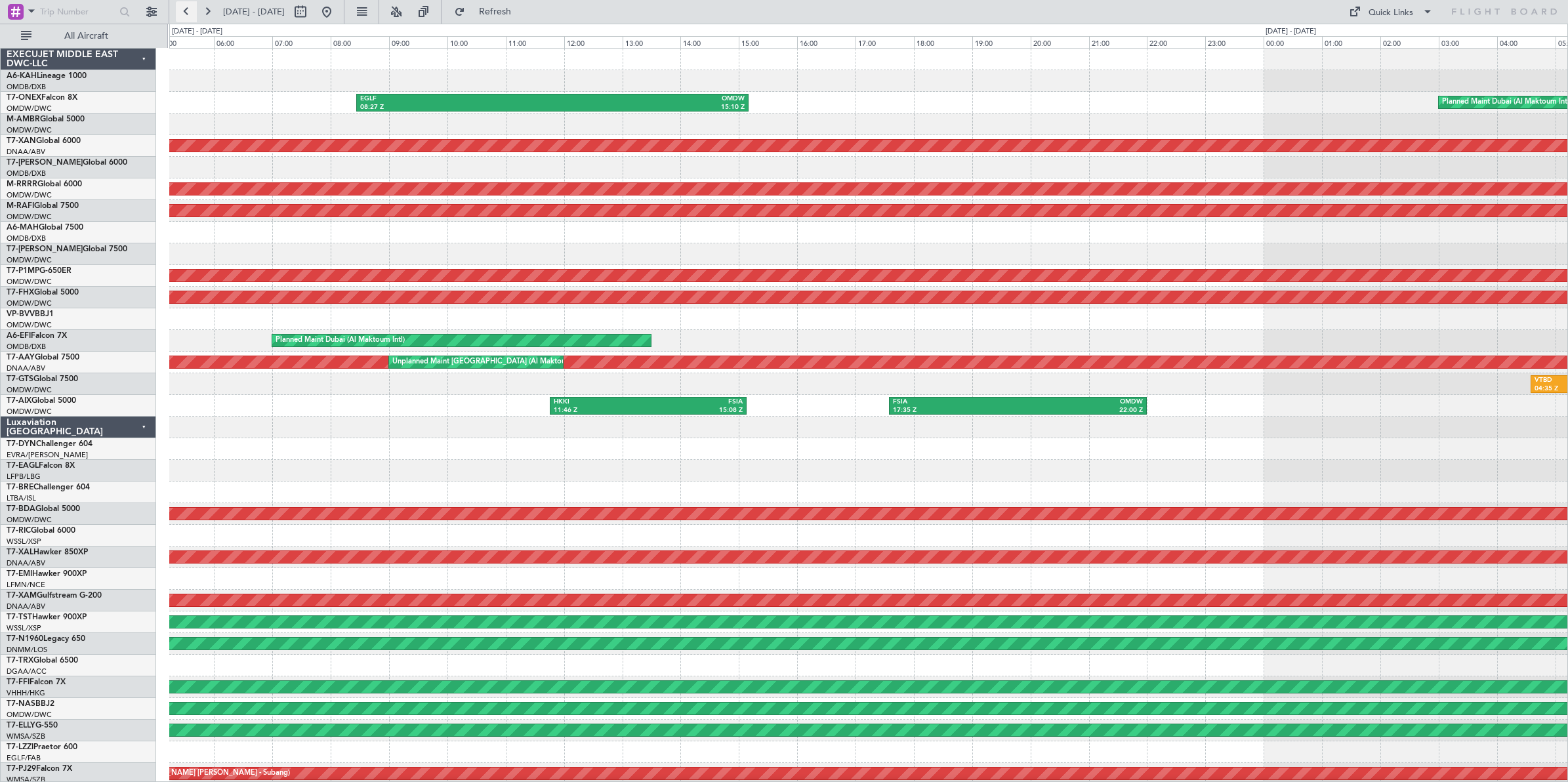
click at [184, 13] on button at bounding box center [186, 11] width 21 height 21
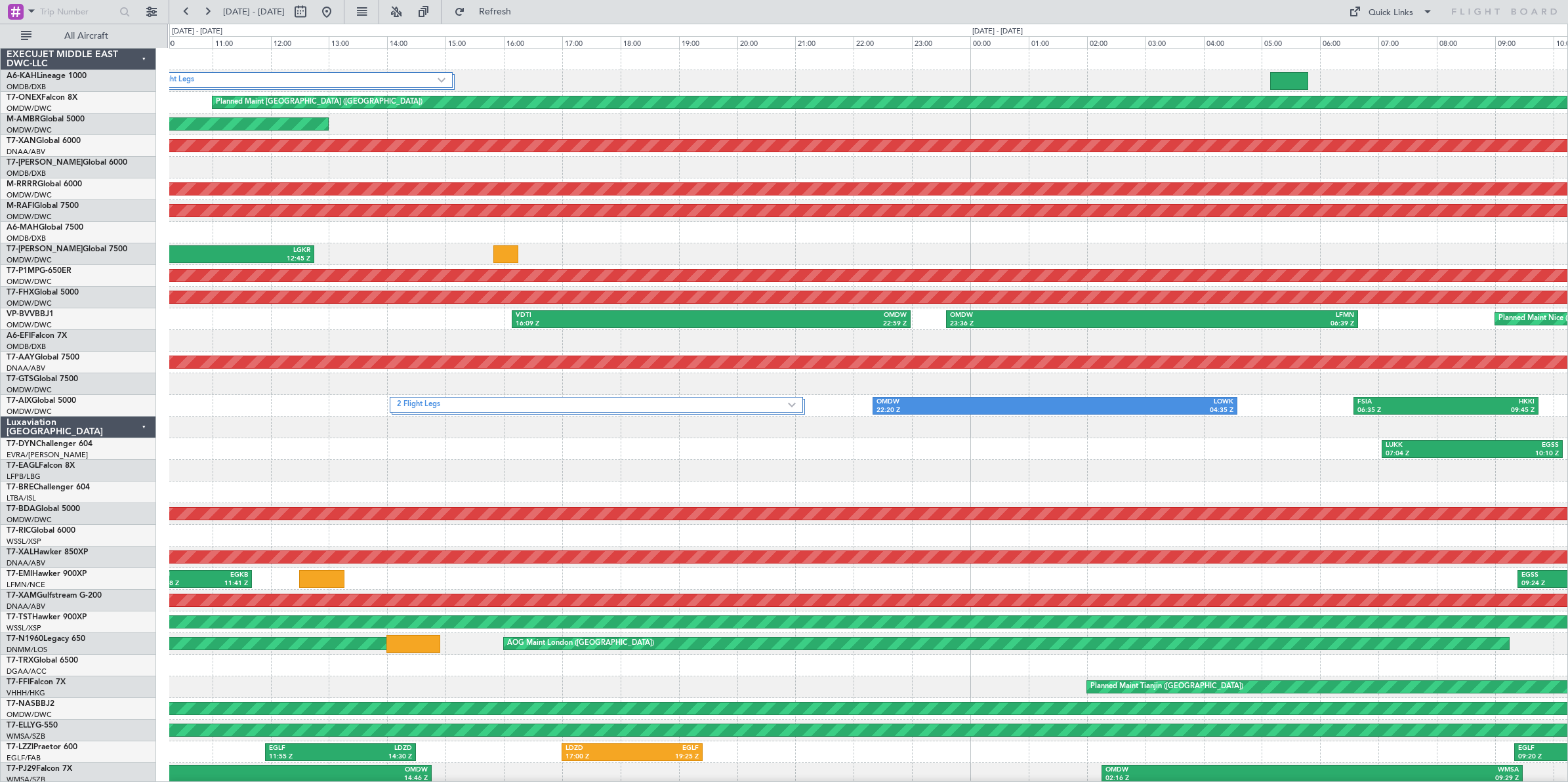
click at [1078, 480] on div at bounding box center [868, 470] width 1398 height 21
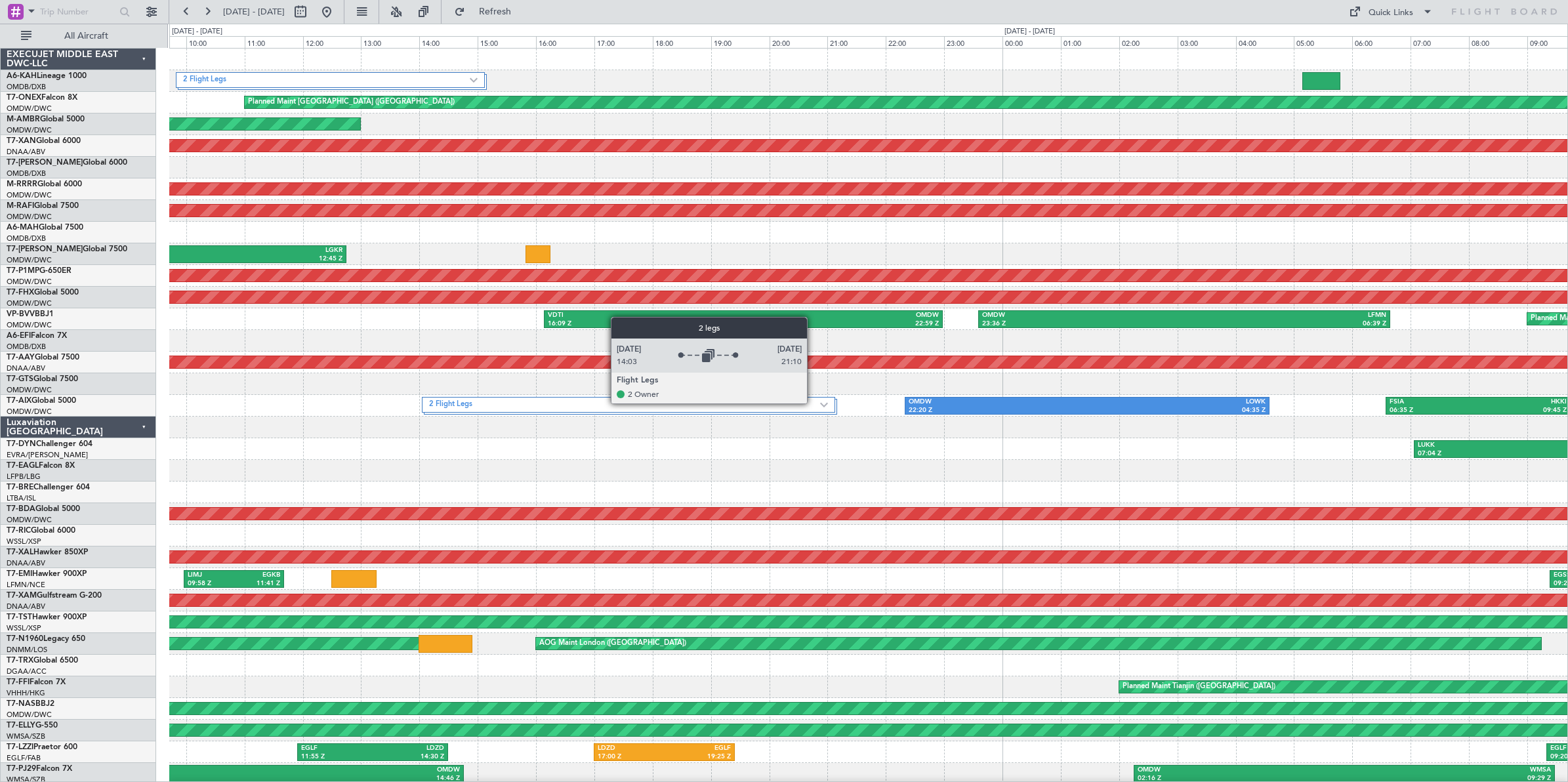
click at [814, 403] on label "2 Flight Legs" at bounding box center [624, 405] width 391 height 11
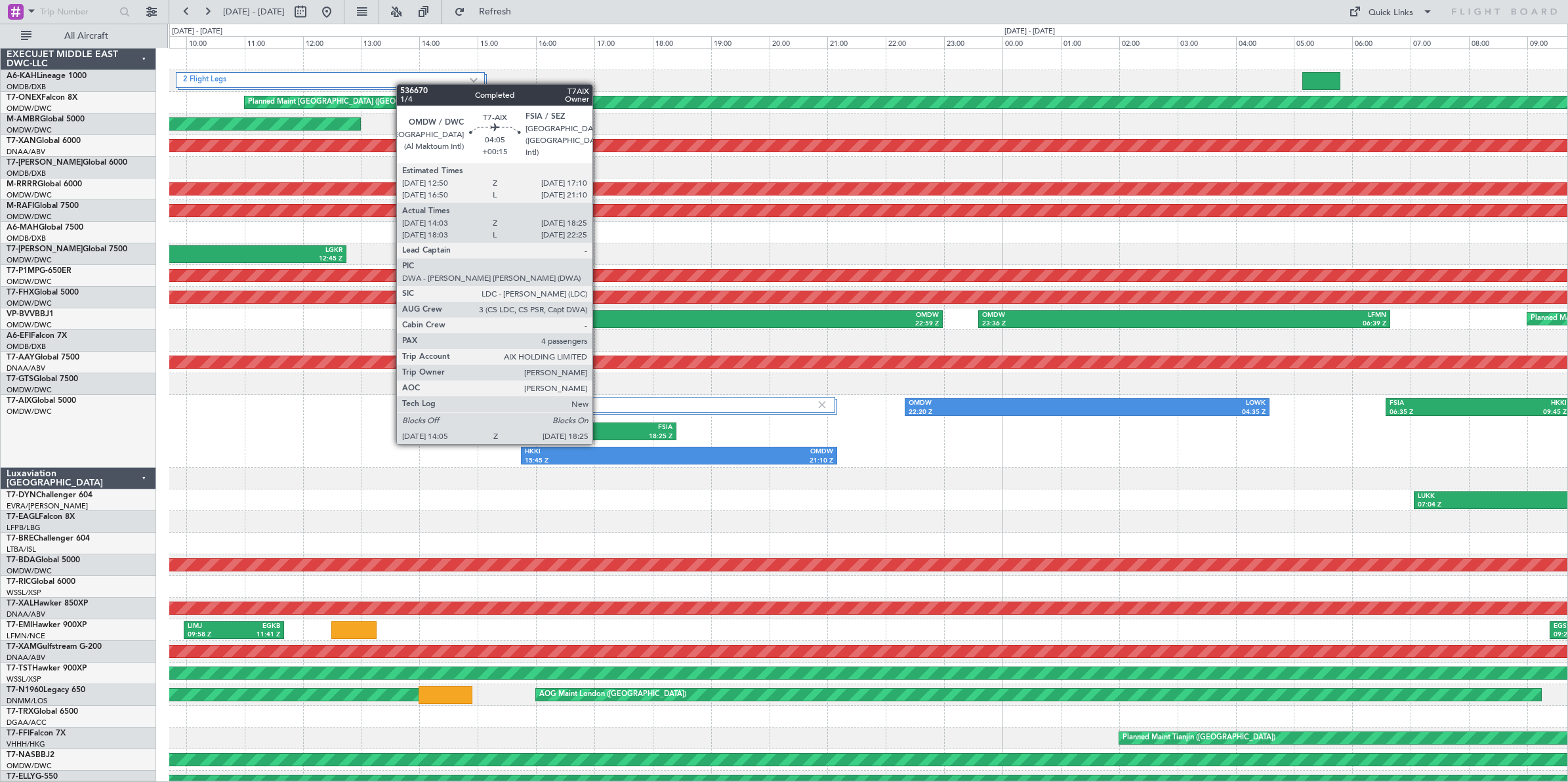
click at [599, 429] on div "FSIA" at bounding box center [611, 427] width 122 height 9
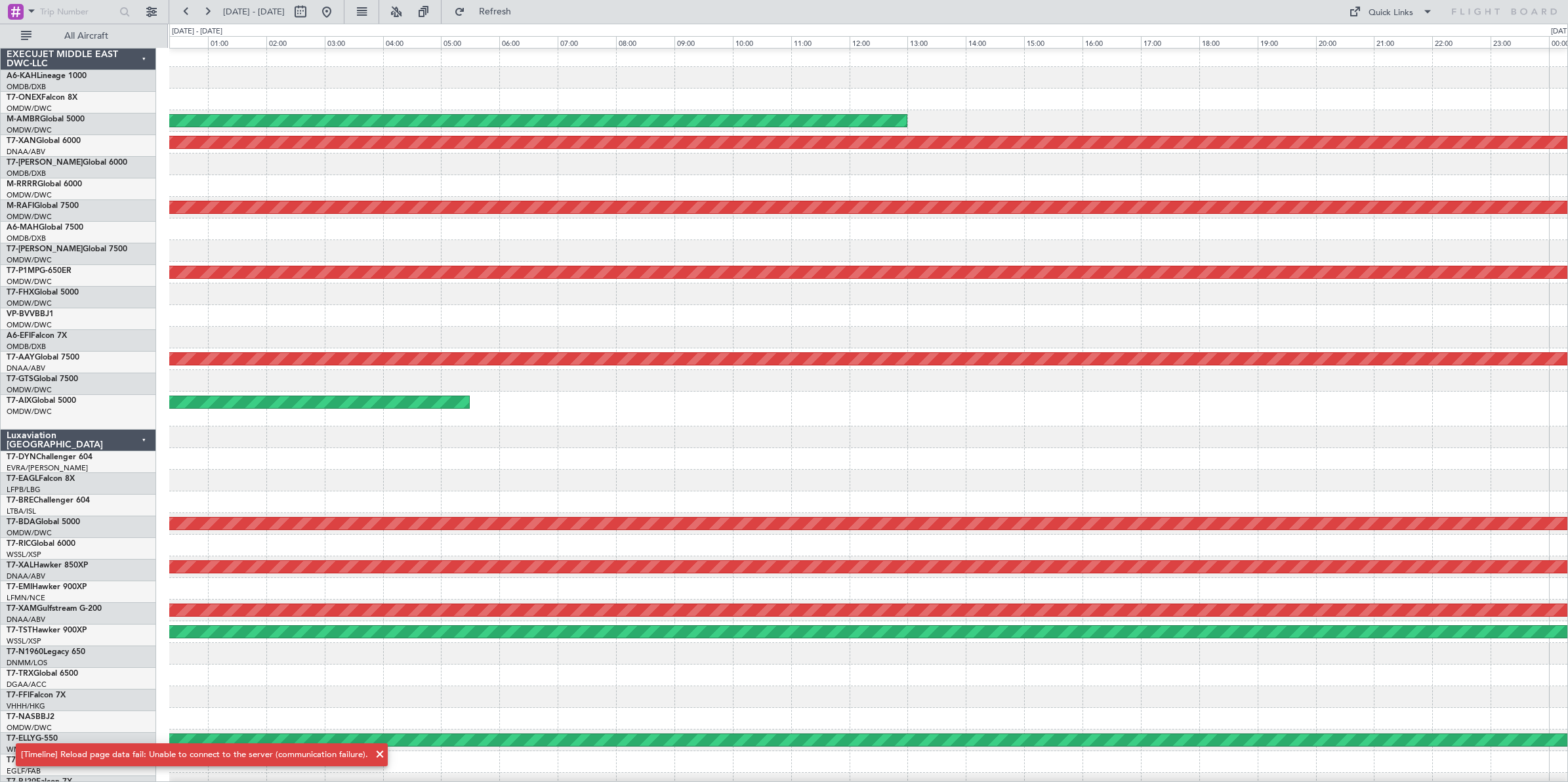
scroll to position [7, 0]
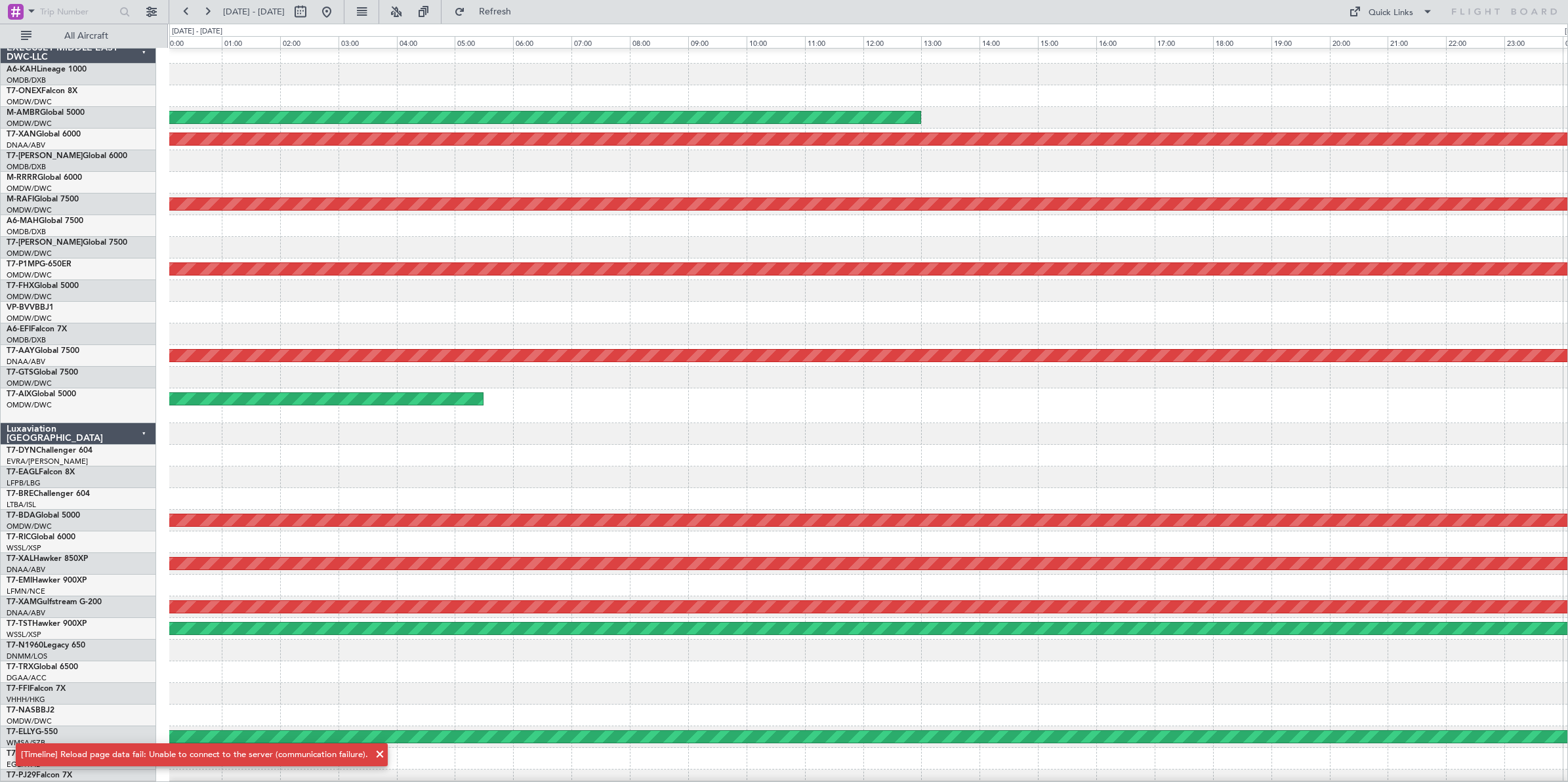
click at [847, 423] on div at bounding box center [868, 433] width 1398 height 21
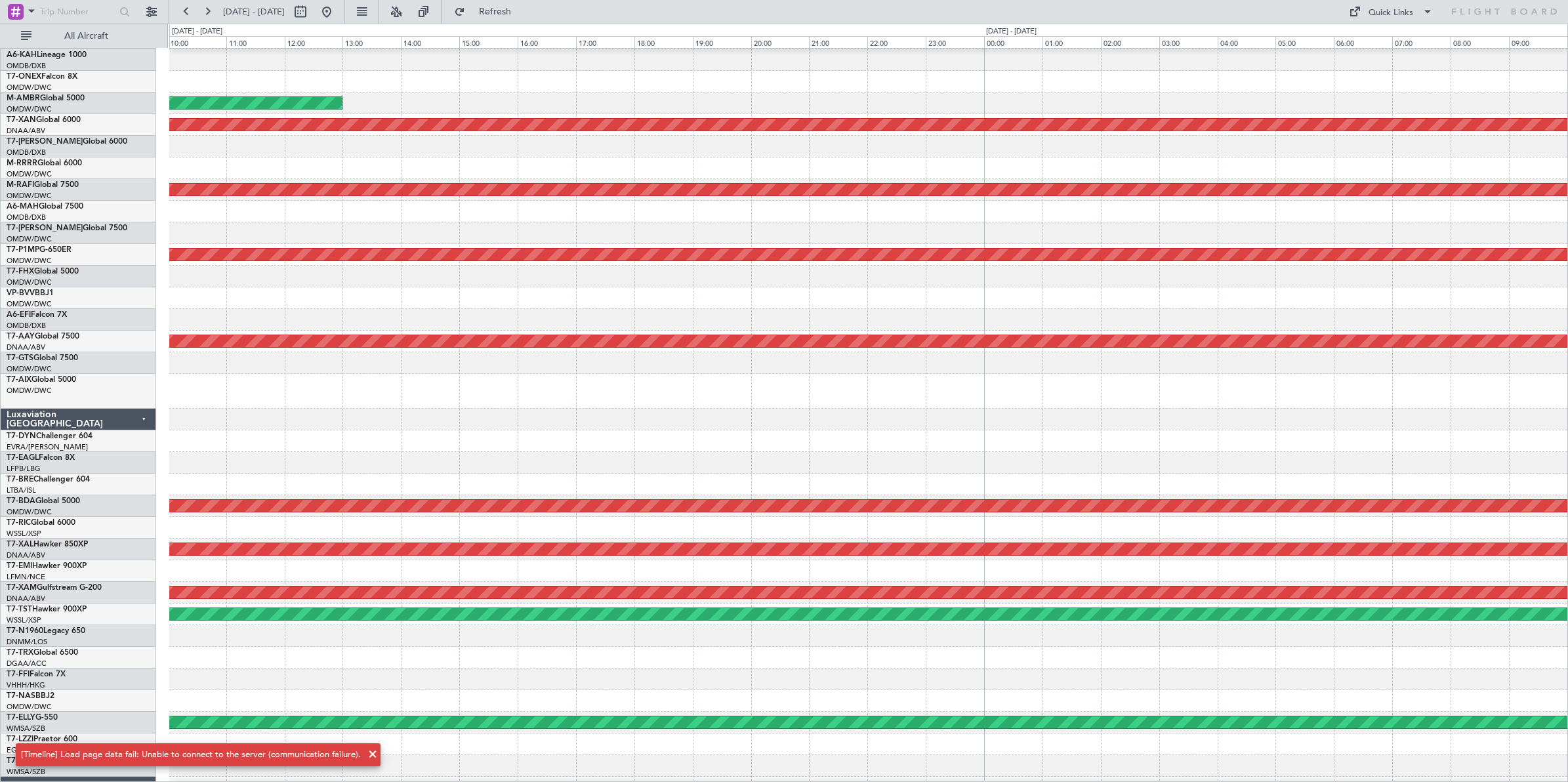
click at [565, 451] on div at bounding box center [868, 441] width 1398 height 21
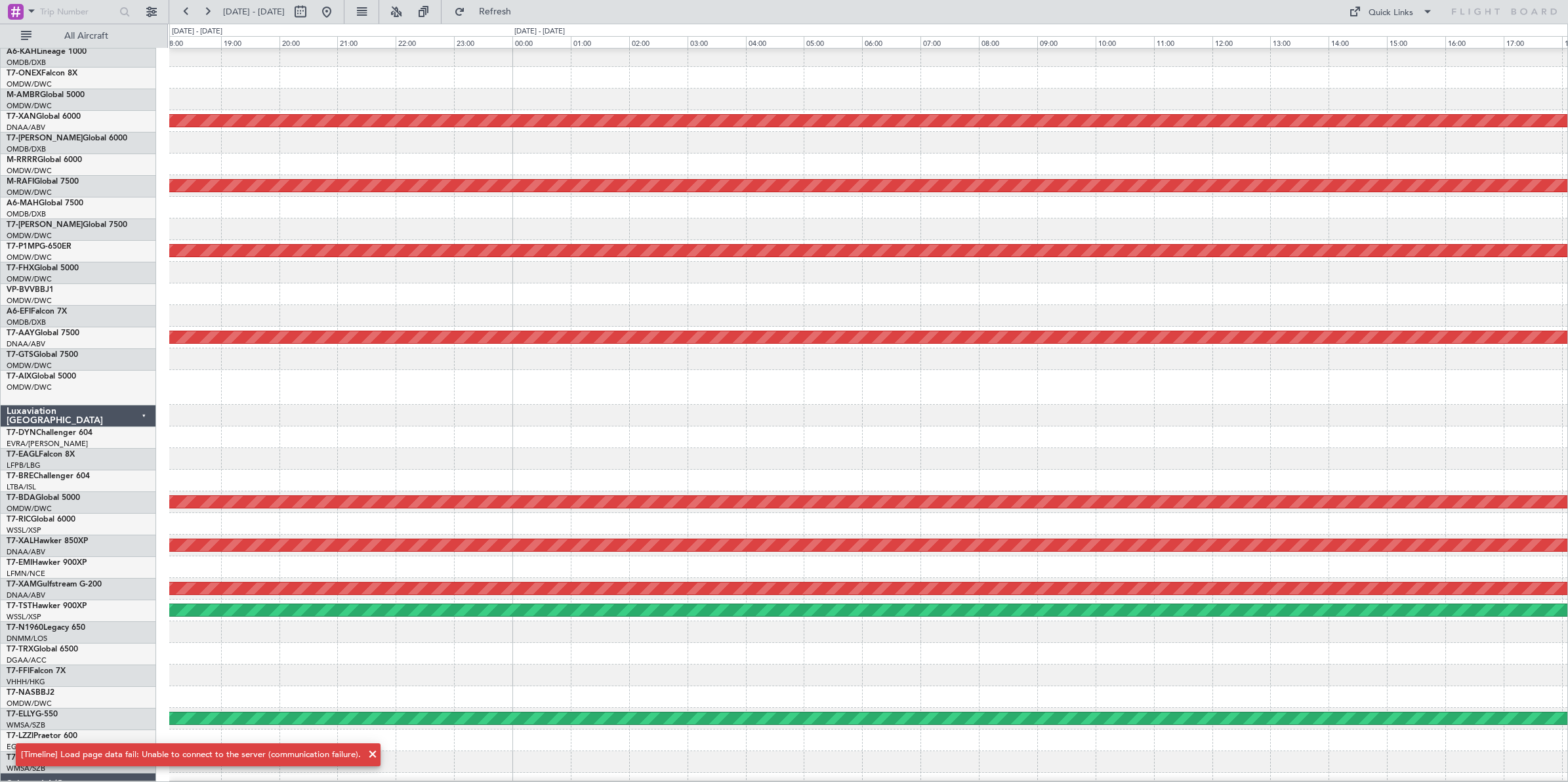
click at [548, 442] on div at bounding box center [868, 437] width 1398 height 21
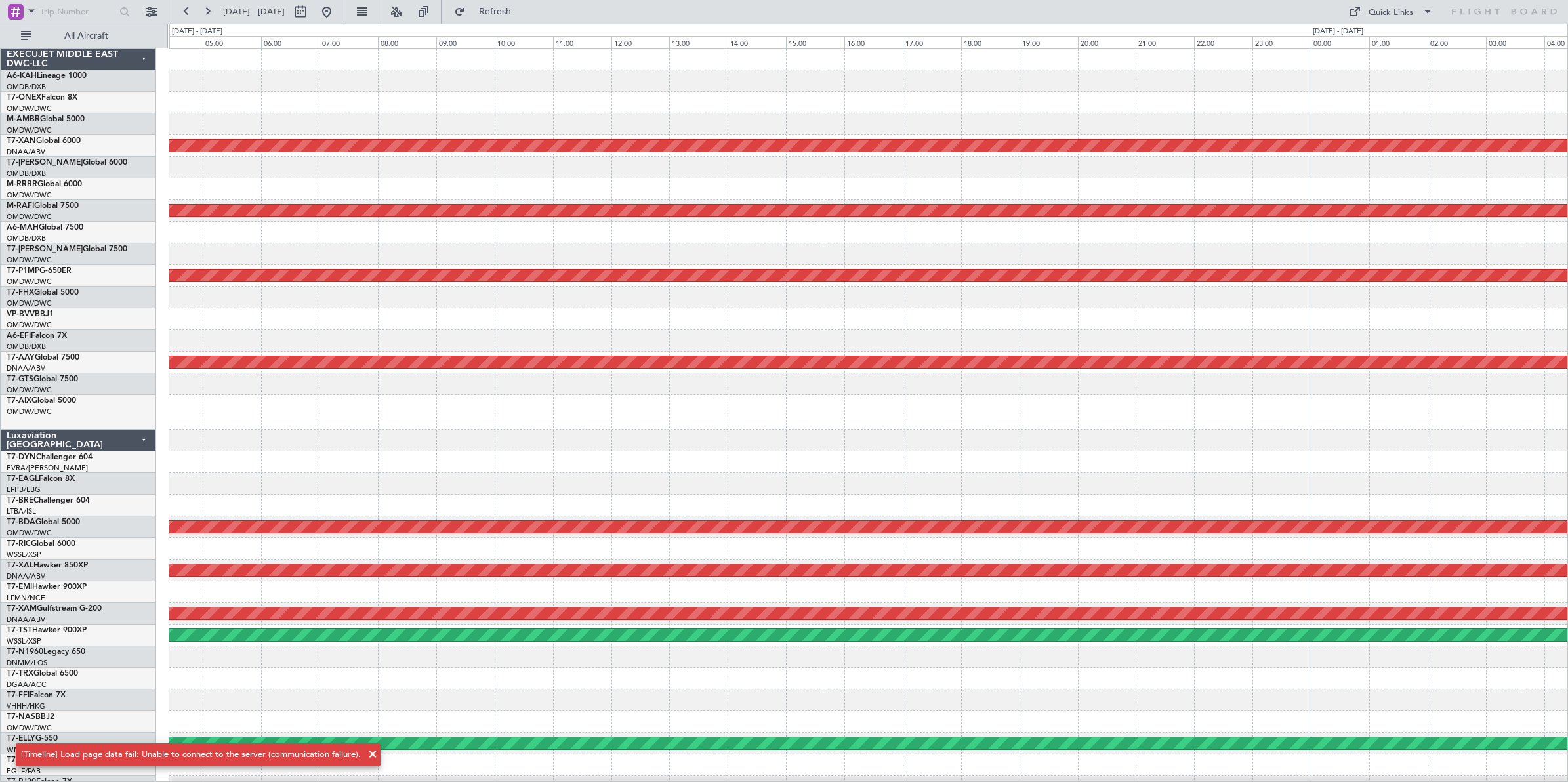
click at [513, 484] on div "AOG Maint Dubai (Al Maktoum Intl) Planned Maint [GEOGRAPHIC_DATA] (Al Maktoum I…" at bounding box center [868, 445] width 1398 height 792
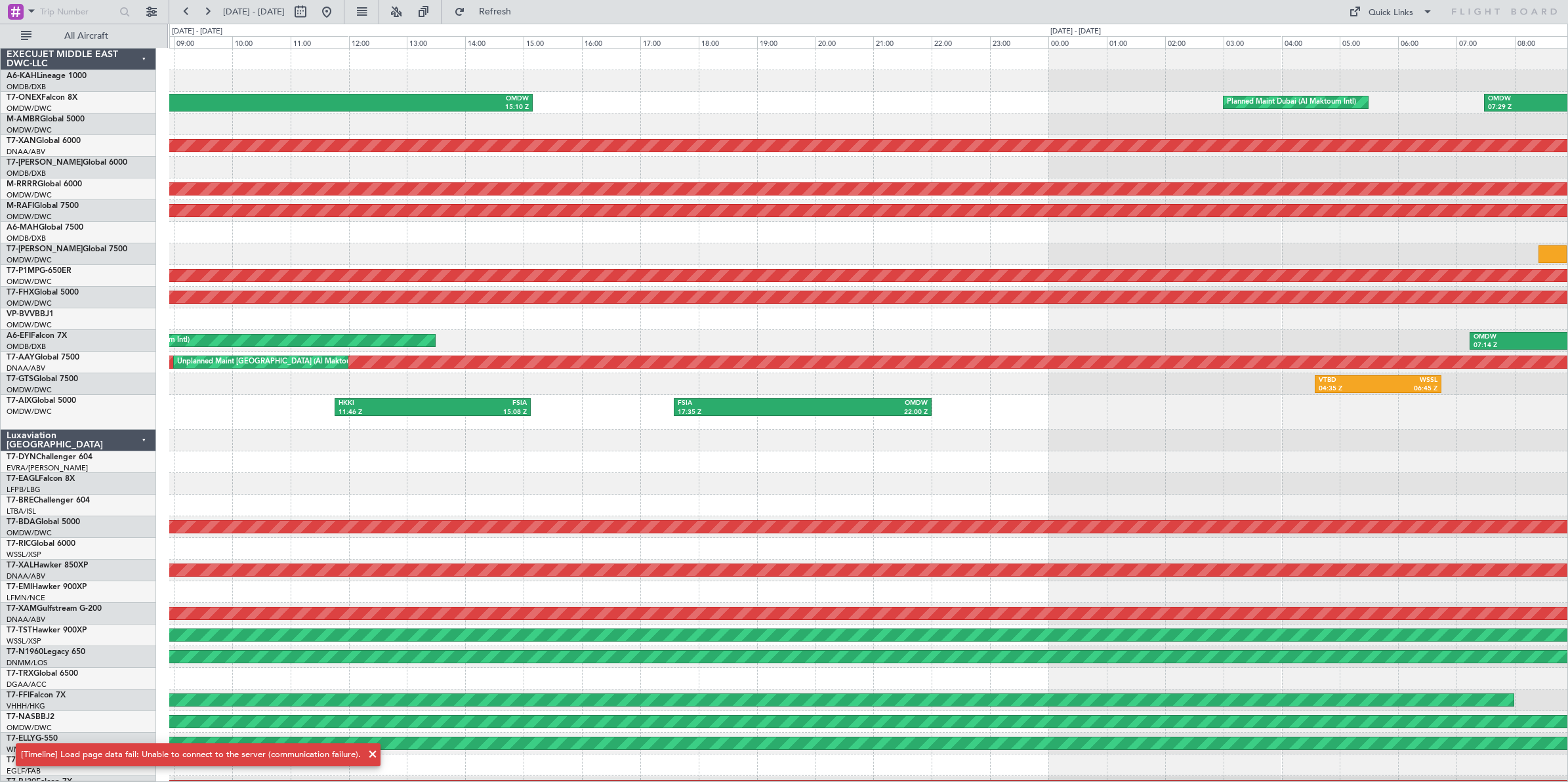
click at [462, 466] on div "EGLF 08:27 Z OMDW 15:10 Z Planned Maint [GEOGRAPHIC_DATA] (Al Maktoum Intl) OMD…" at bounding box center [868, 445] width 1398 height 792
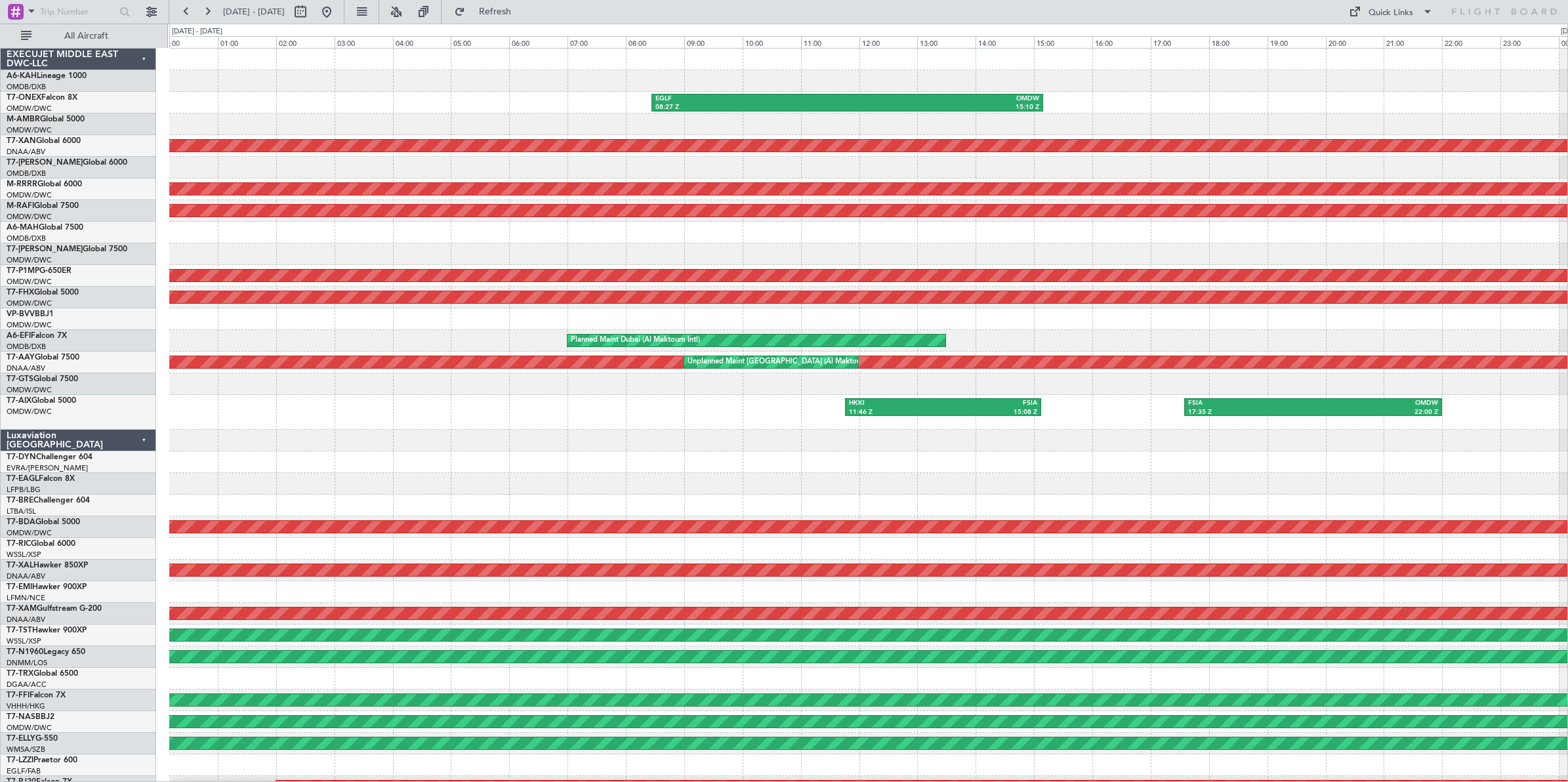
scroll to position [1, 0]
click at [1081, 471] on div at bounding box center [868, 462] width 1398 height 21
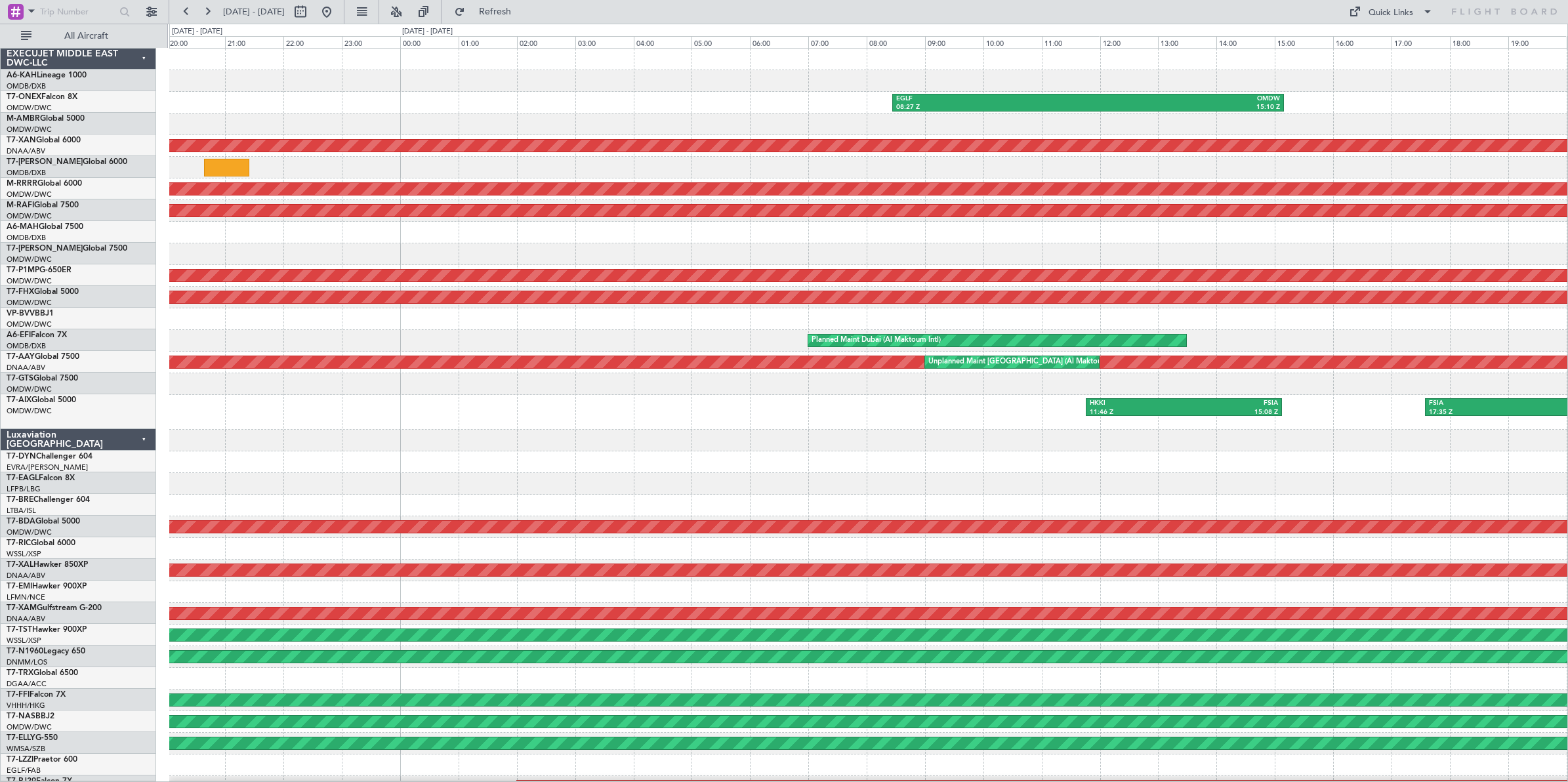
scroll to position [0, 0]
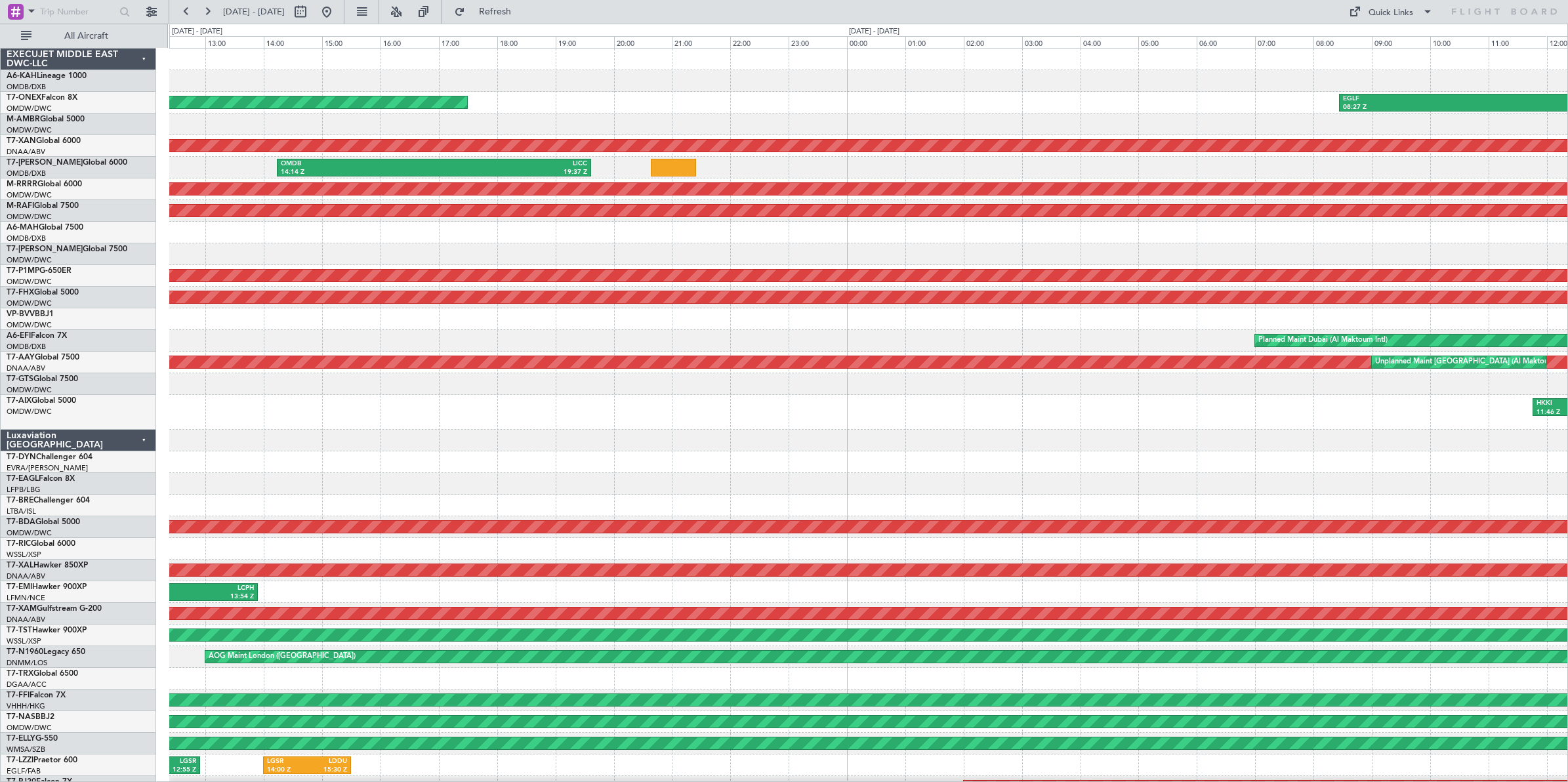
click at [1025, 489] on div at bounding box center [868, 484] width 1398 height 21
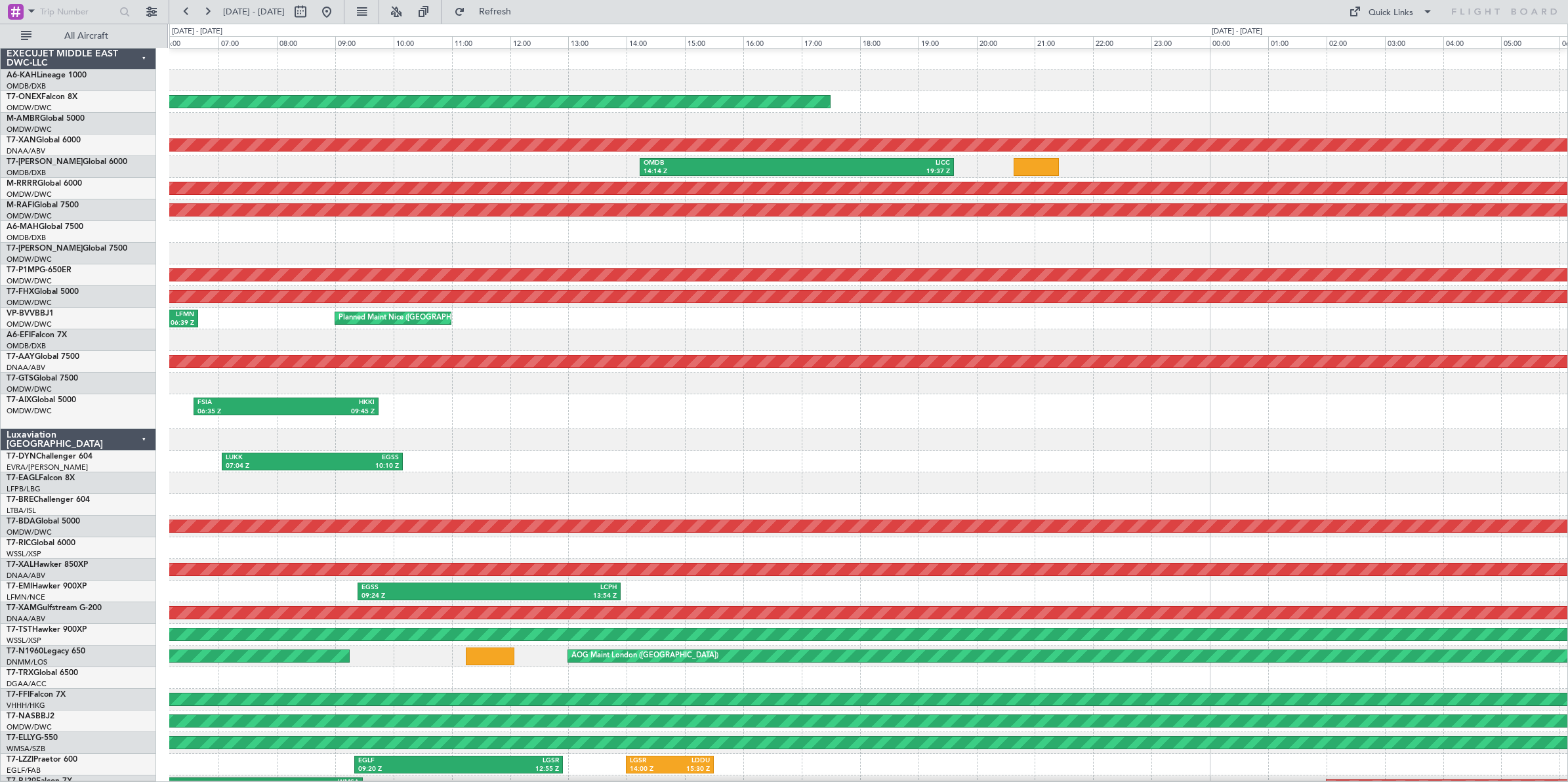
click at [976, 477] on div at bounding box center [868, 483] width 1398 height 21
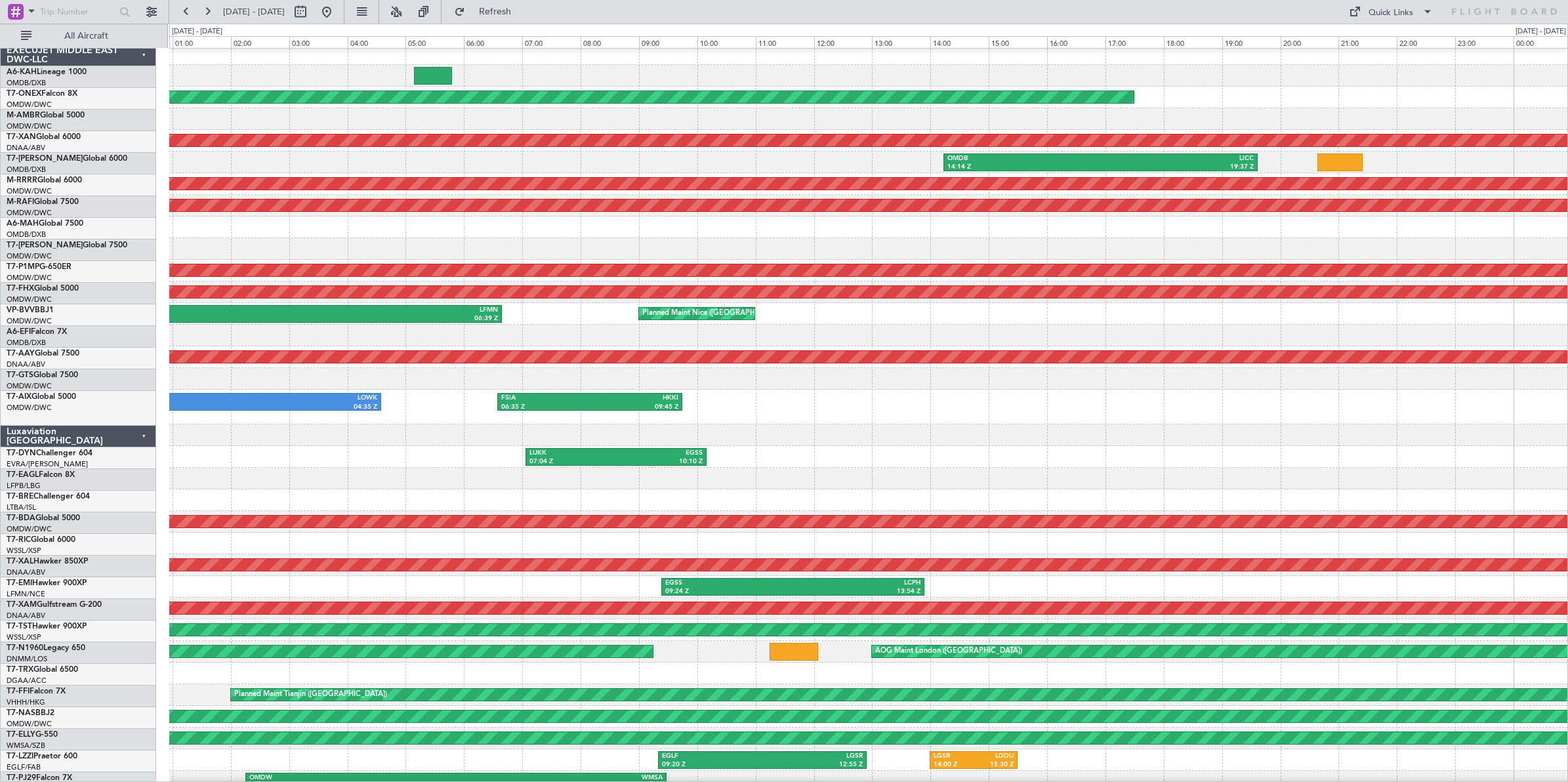
scroll to position [5, 0]
click at [982, 470] on div at bounding box center [868, 478] width 1398 height 21
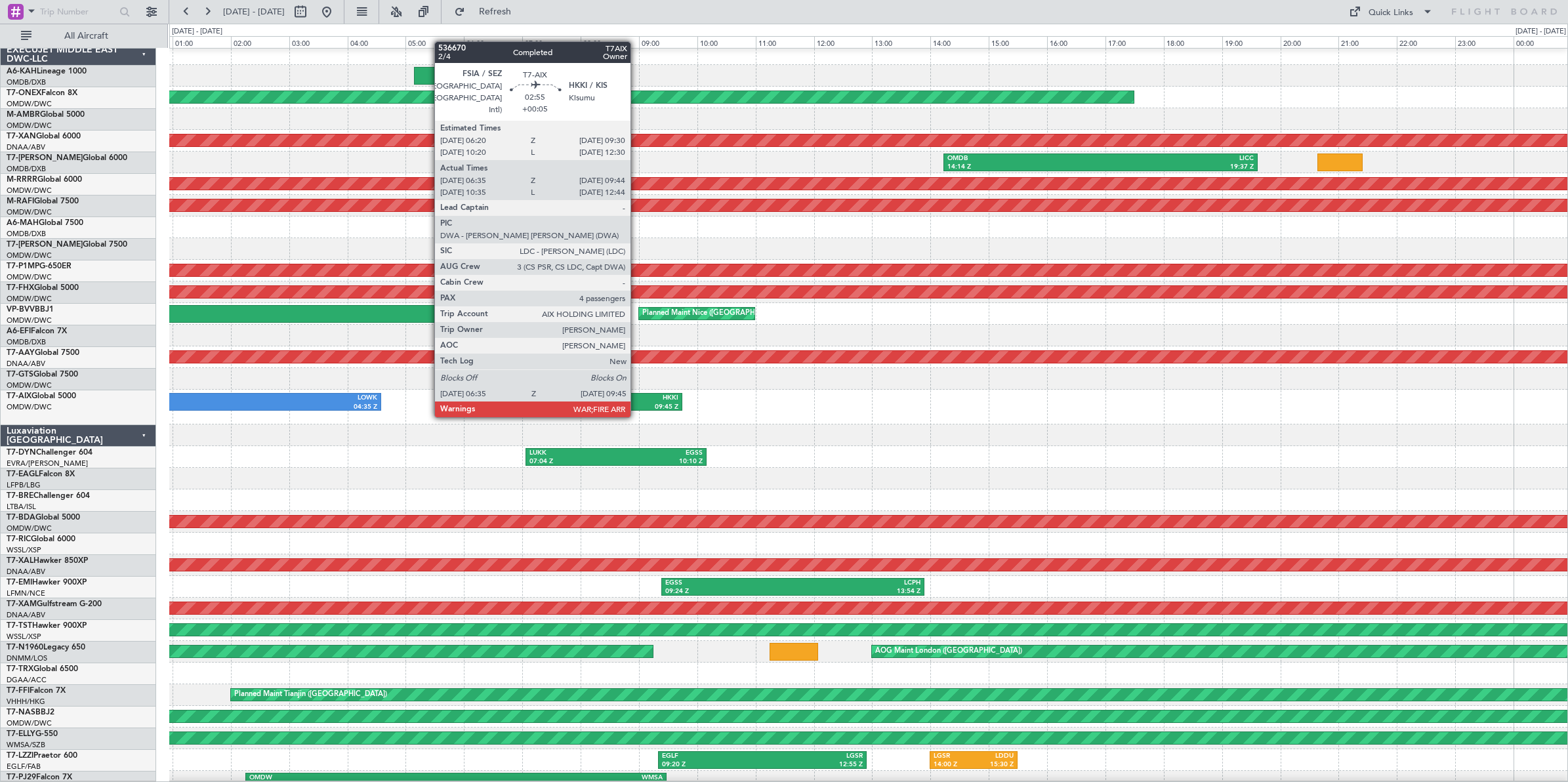
click at [637, 403] on div "09:45 Z" at bounding box center [634, 407] width 88 height 9
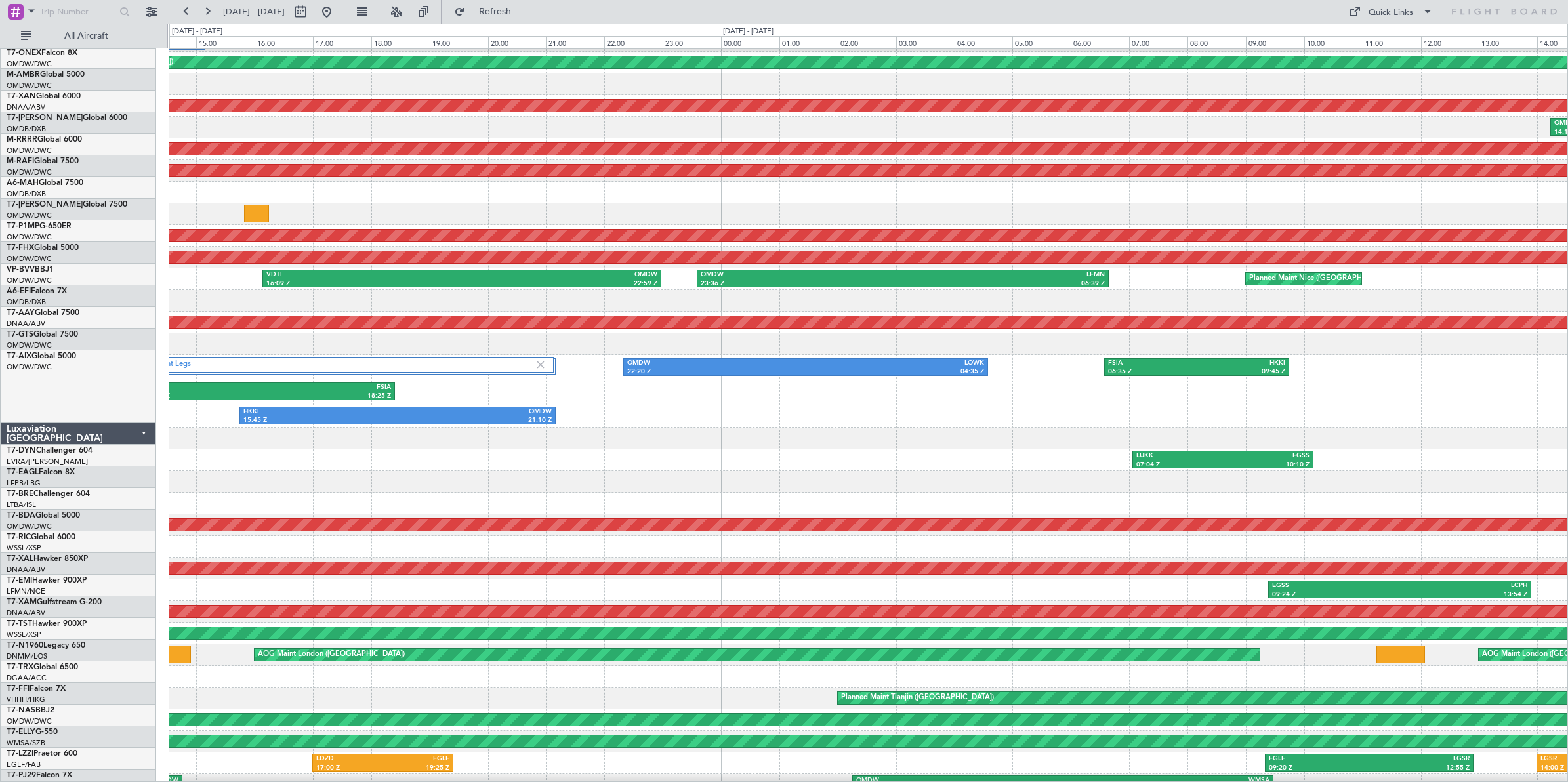
scroll to position [43, 0]
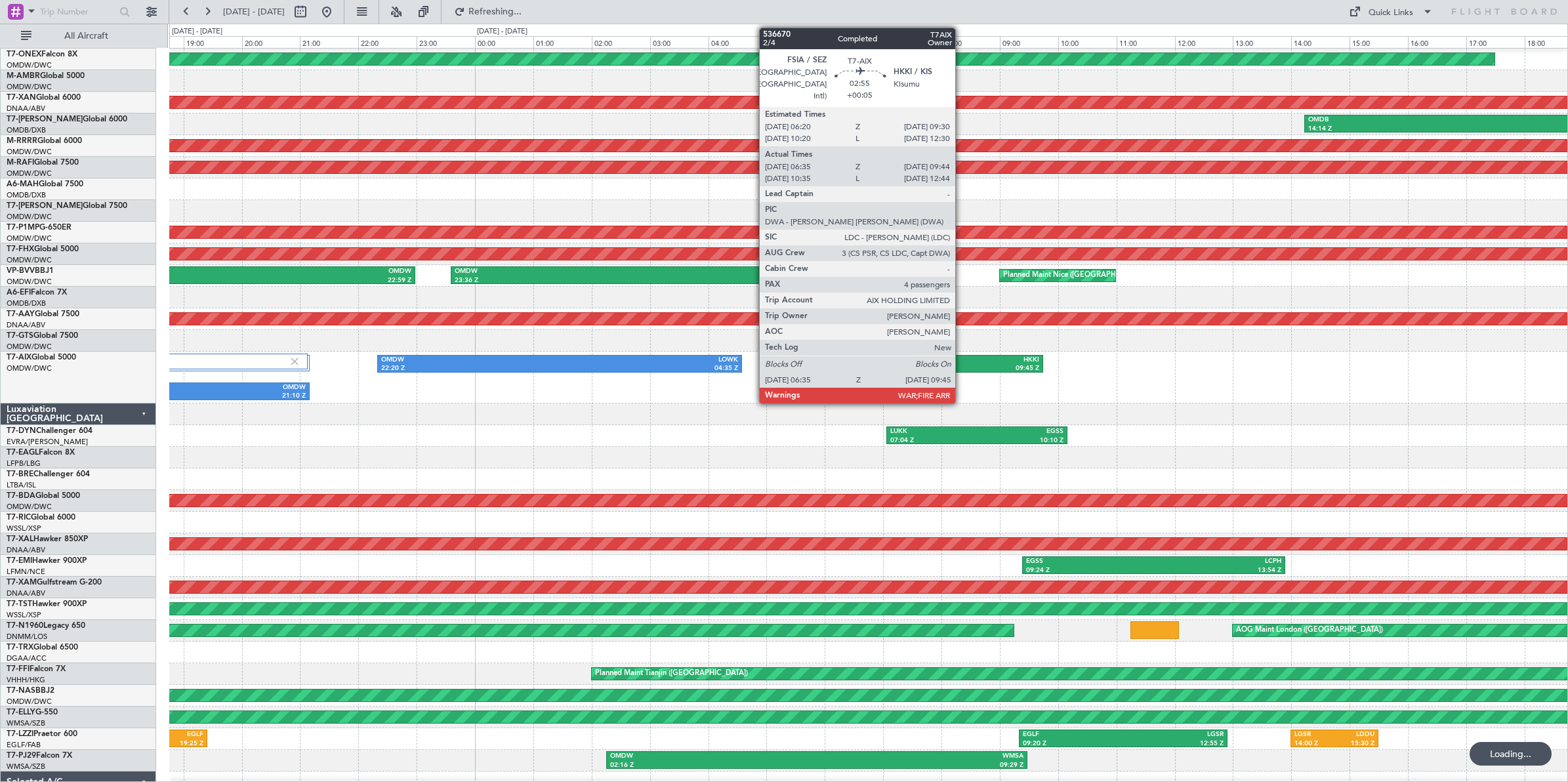
click at [962, 361] on div "HKKI" at bounding box center [995, 360] width 88 height 9
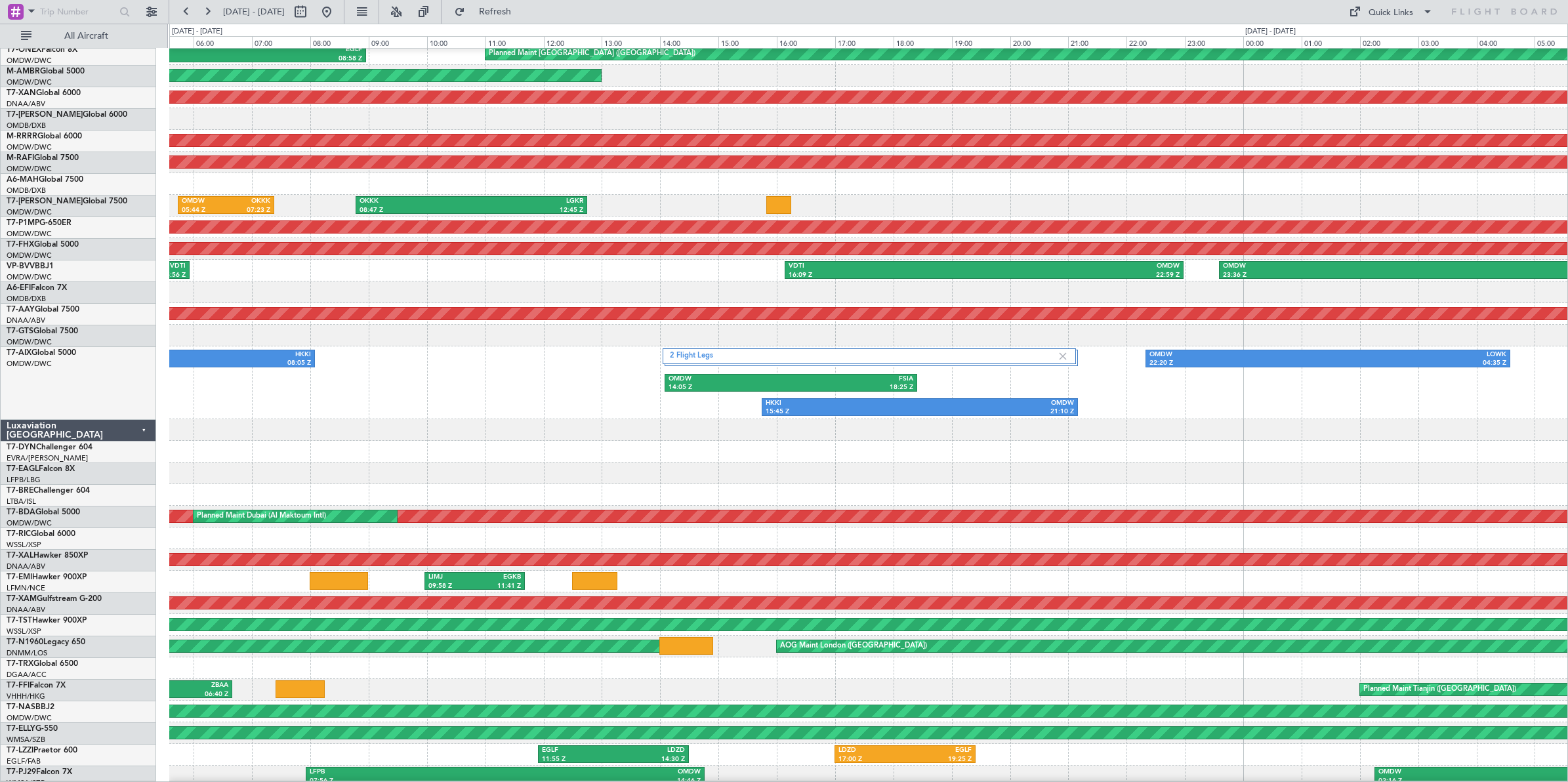
scroll to position [52, 0]
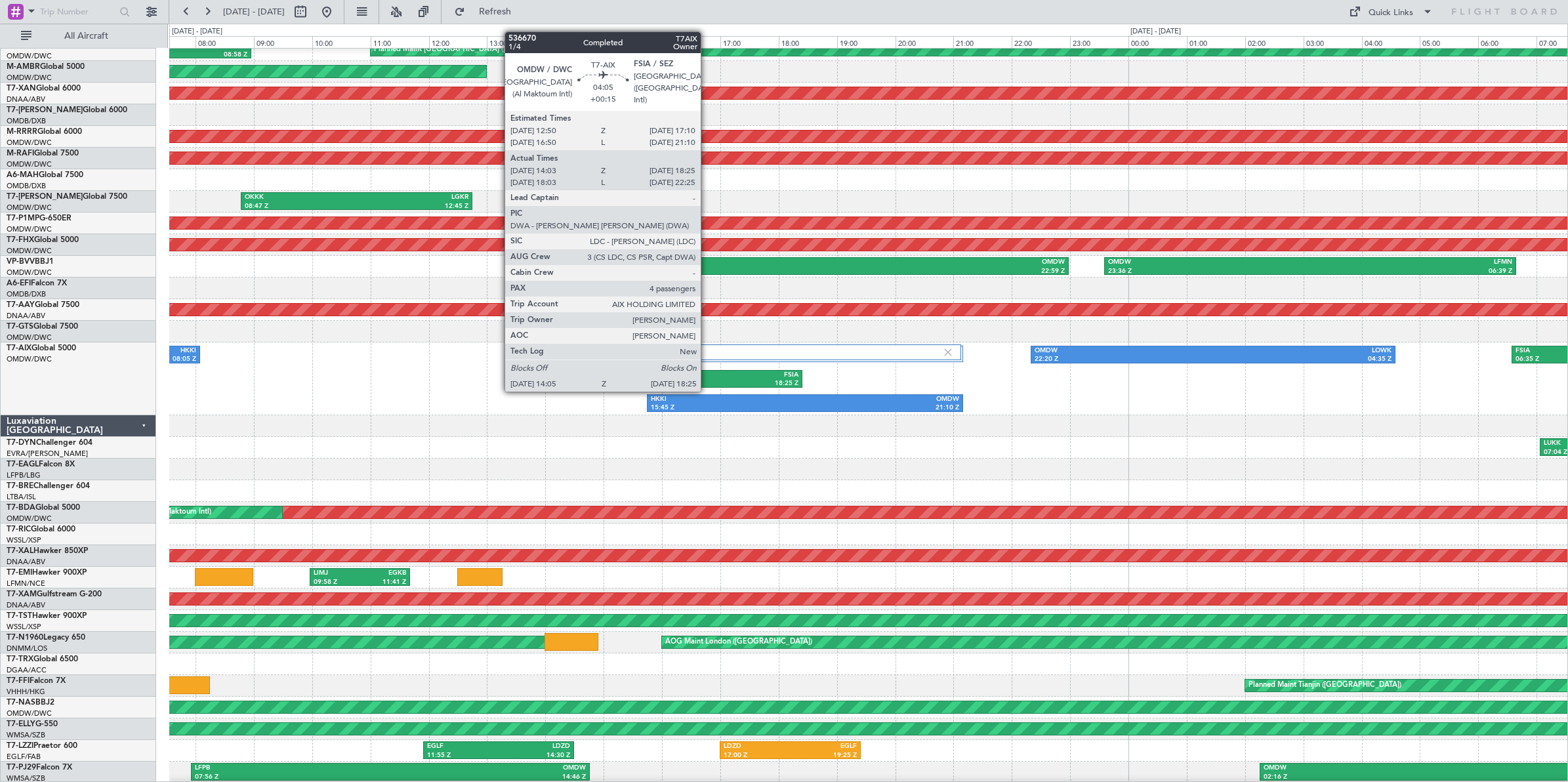
click at [707, 378] on div "FSIA" at bounding box center [737, 375] width 122 height 9
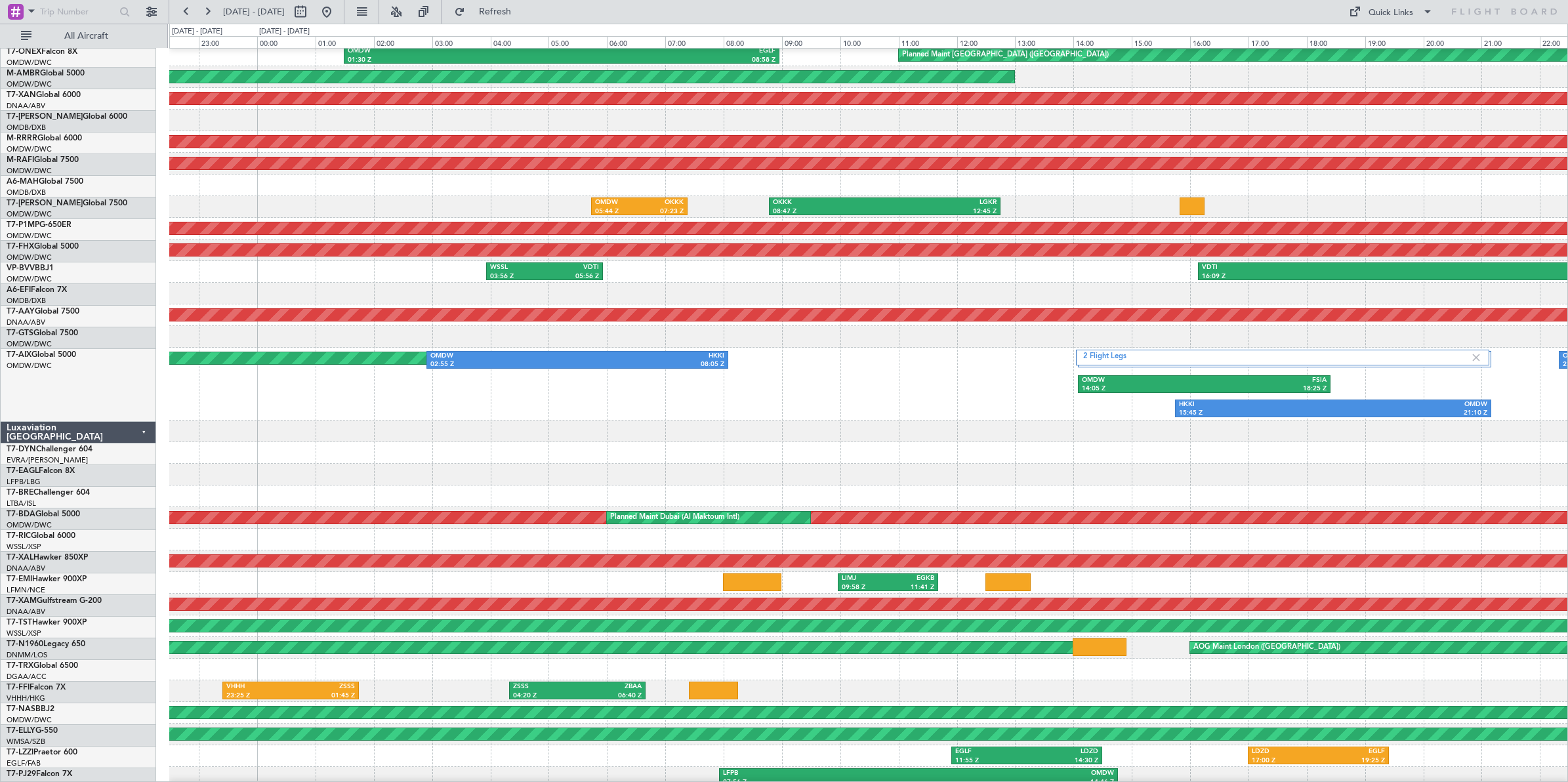
scroll to position [50, 0]
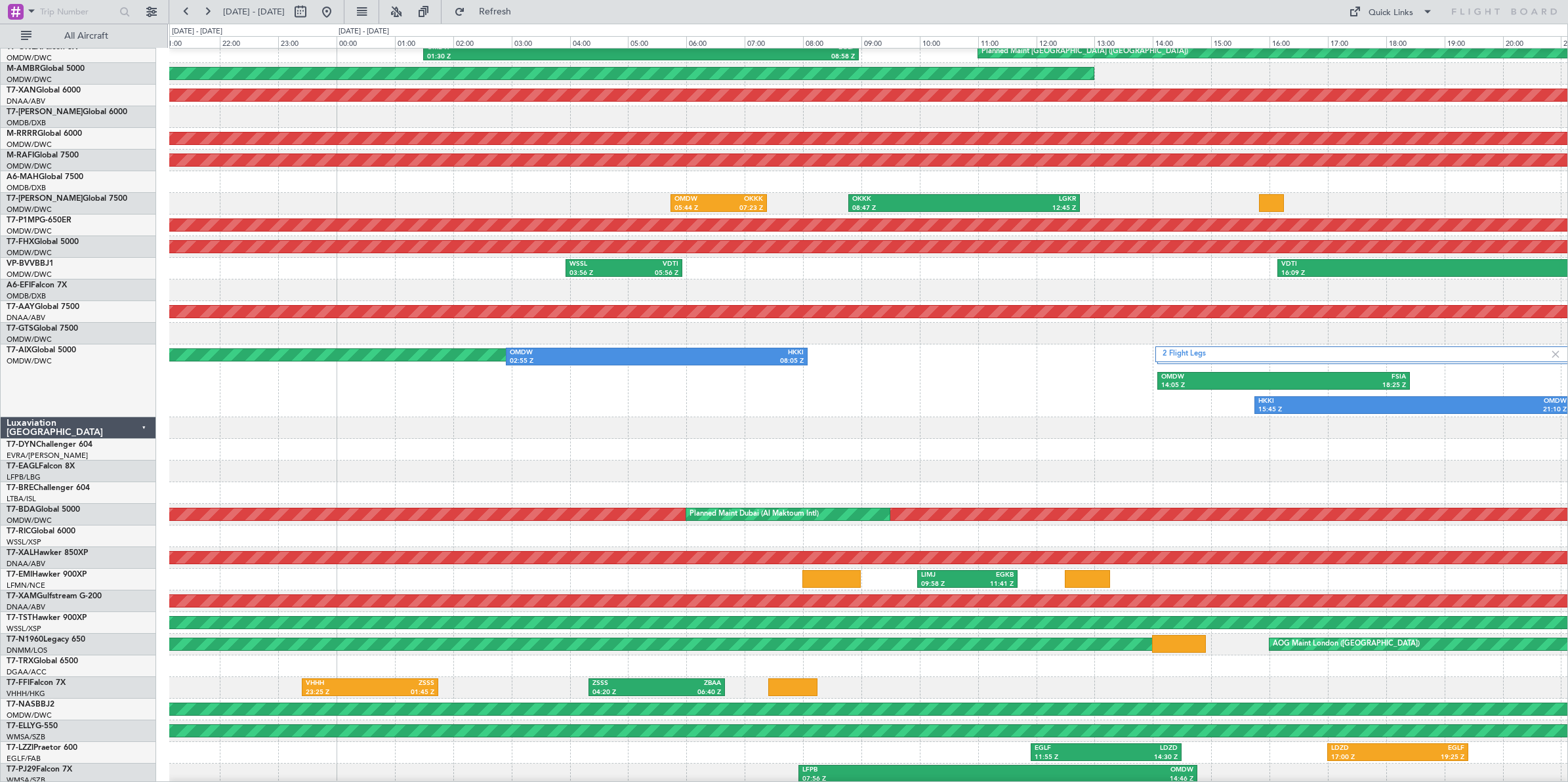
click at [999, 442] on div at bounding box center [868, 450] width 1398 height 21
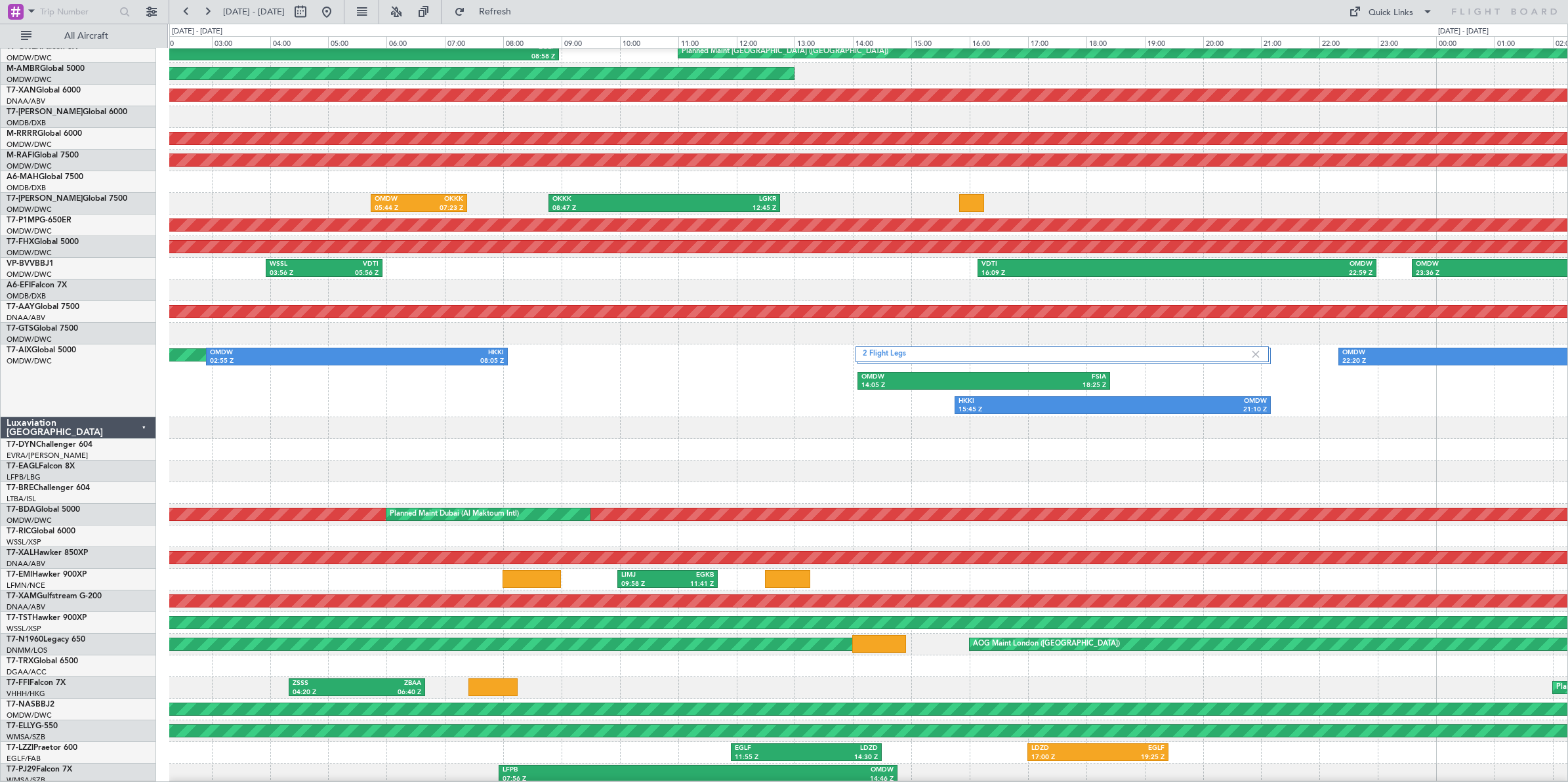
scroll to position [68, 0]
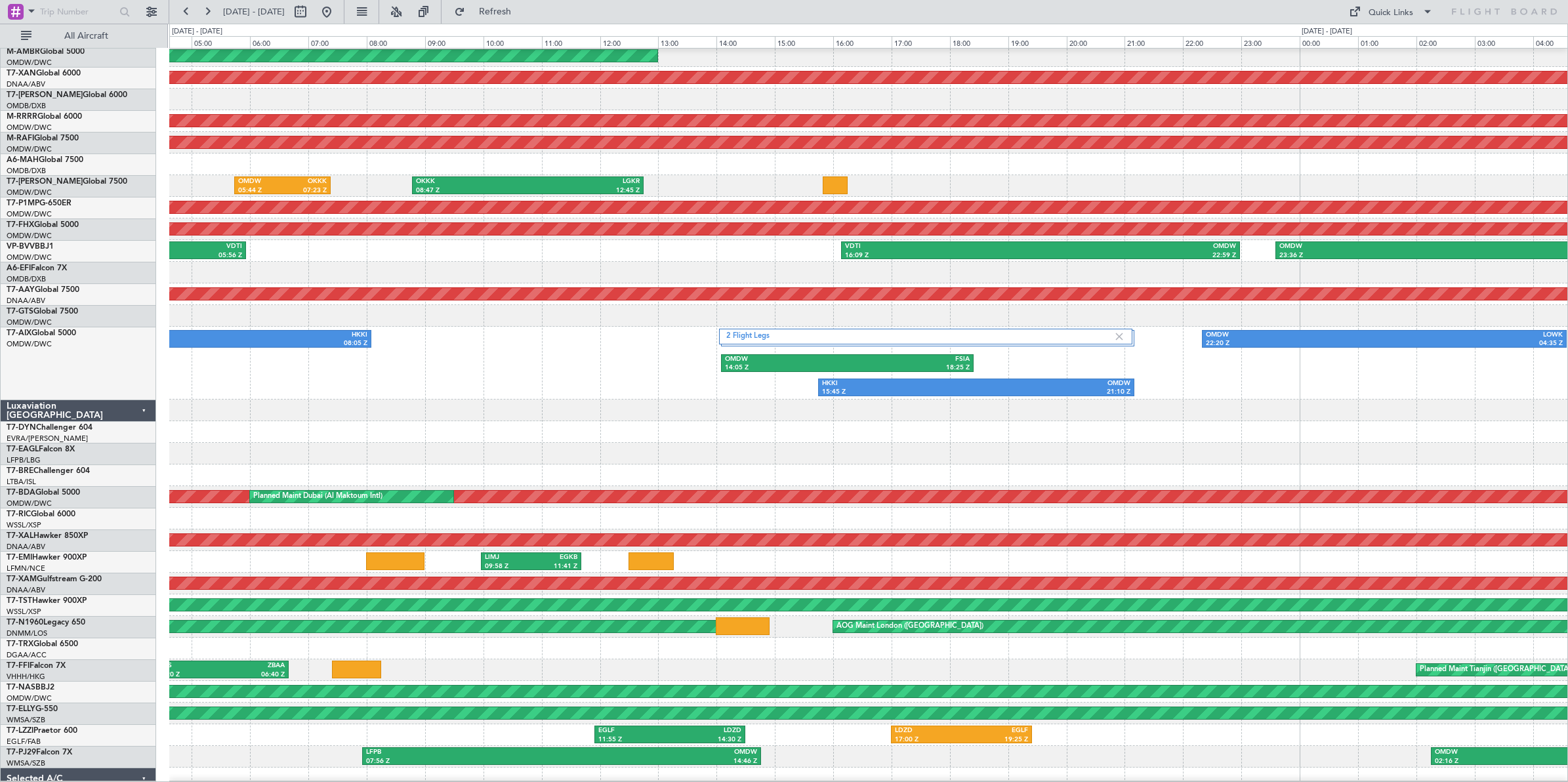
click at [555, 424] on div "LUKK 07:04 Z EGSS 10:10 Z" at bounding box center [868, 431] width 1398 height 21
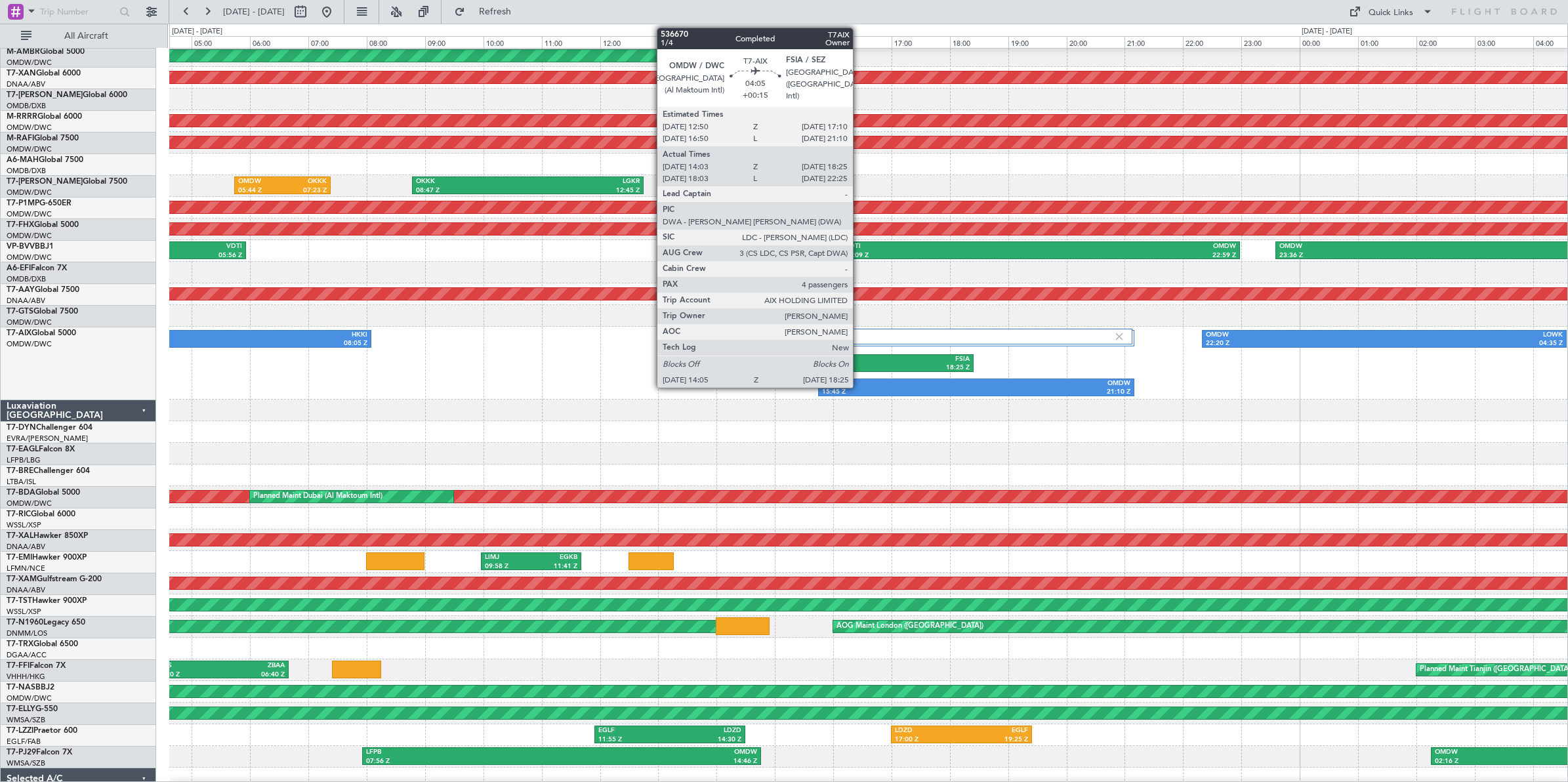
click at [859, 362] on div "FSIA" at bounding box center [908, 359] width 122 height 9
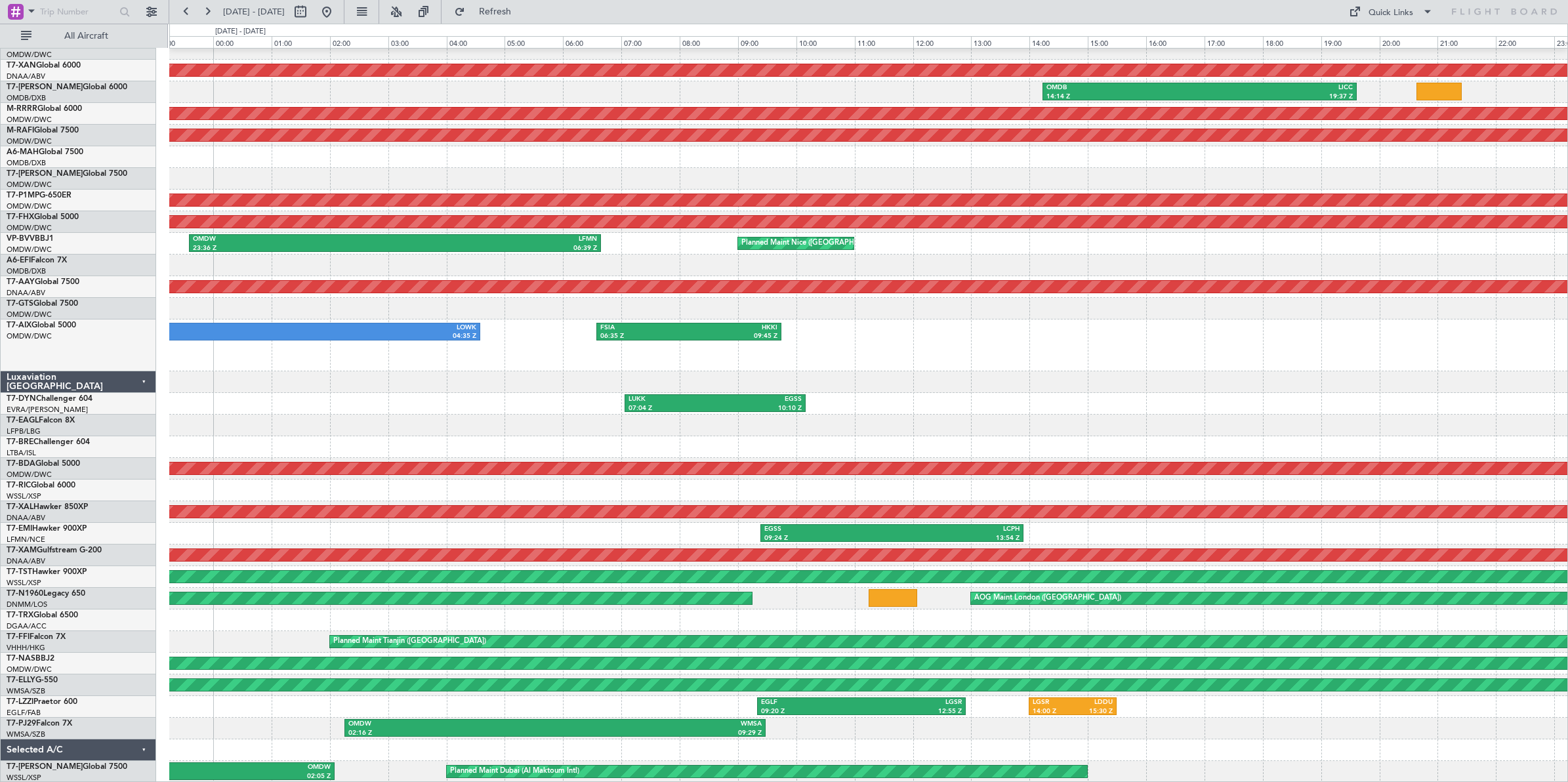
scroll to position [76, 0]
click at [909, 365] on div "OMDW 22:20 Z LOWK 04:35 Z FSIA 06:35 Z HKKI 09:45 Z HKKI 15:45 Z OMDW 21:10 Z 2…" at bounding box center [868, 345] width 1398 height 52
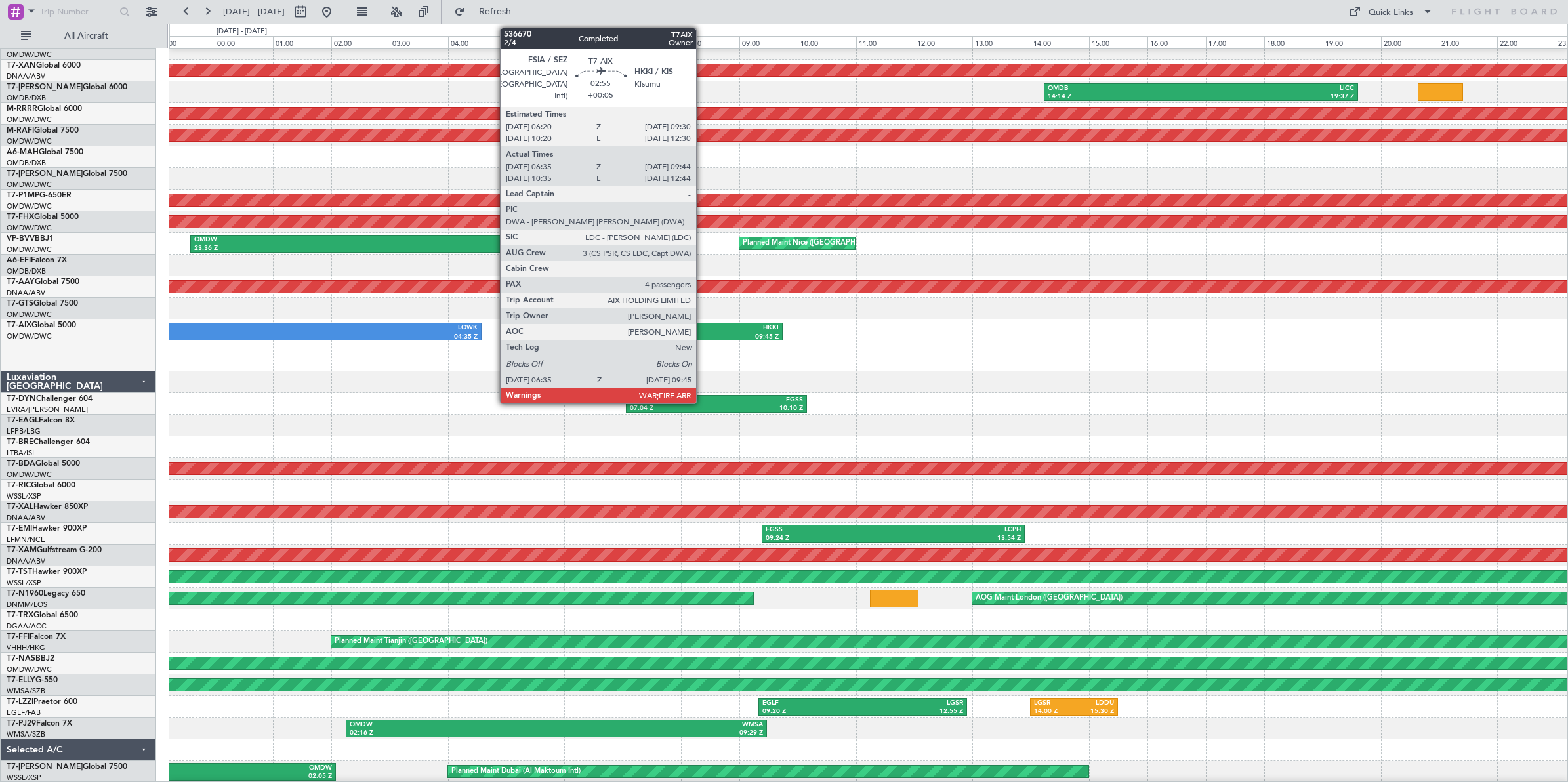
click at [703, 332] on div "09:45 Z" at bounding box center [734, 337] width 88 height 9
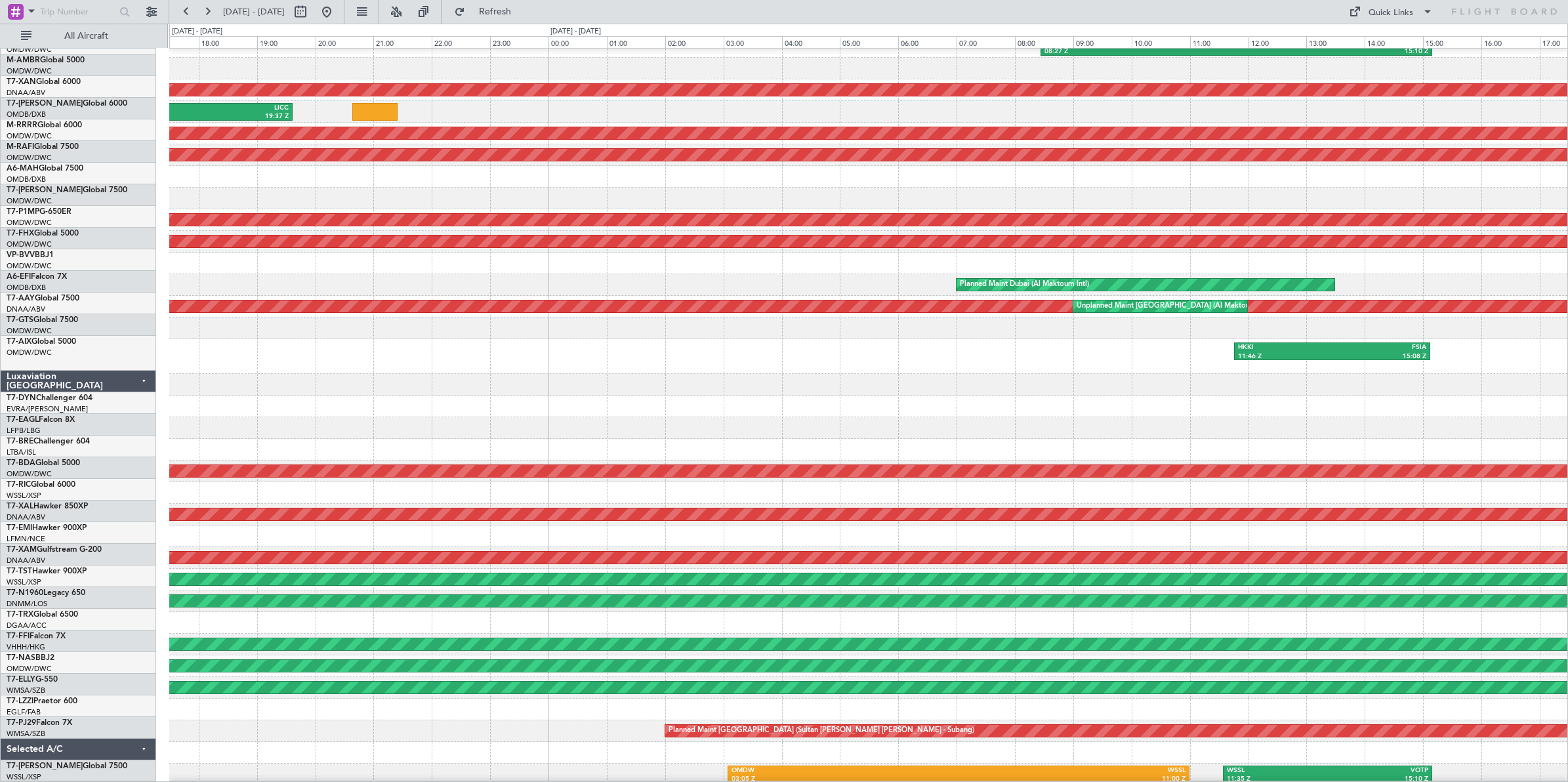
scroll to position [59, 0]
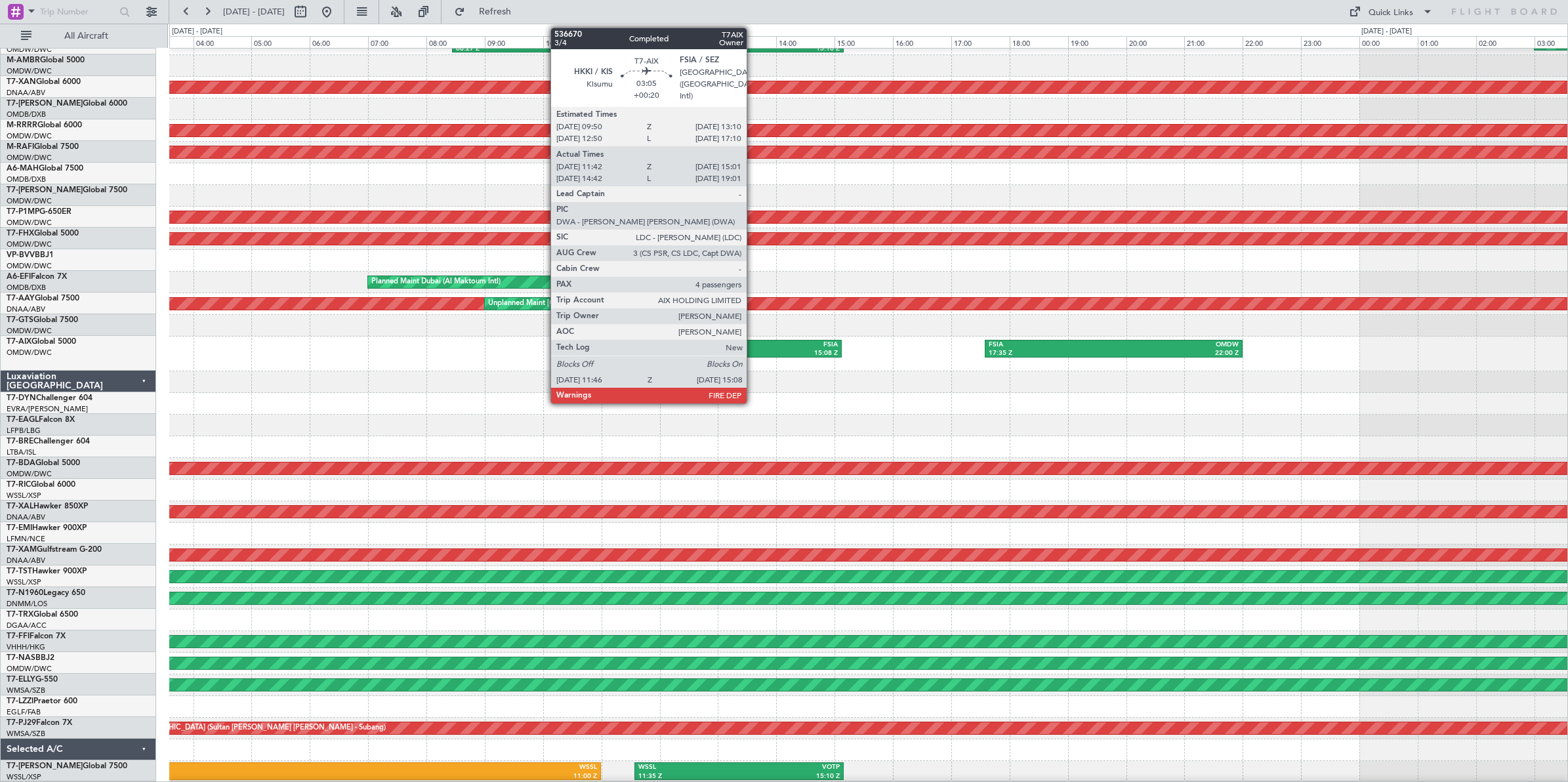
click at [754, 349] on div "15:08 Z" at bounding box center [791, 354] width 94 height 9
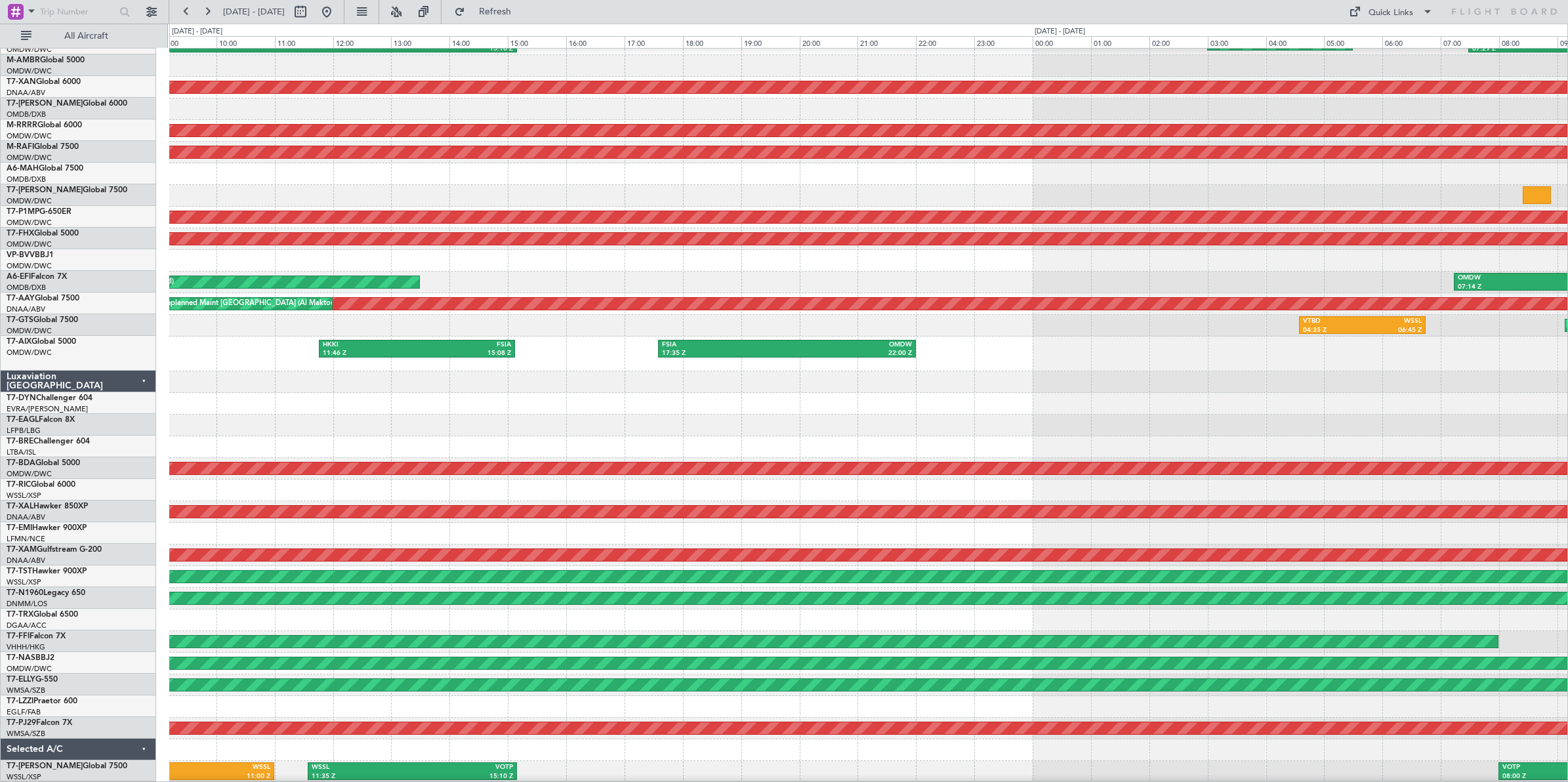
click at [746, 405] on div "EGLF 08:27 Z OMDW 15:10 Z Planned Maint [GEOGRAPHIC_DATA] (Al Maktoum Intl) OMD…" at bounding box center [868, 386] width 1398 height 792
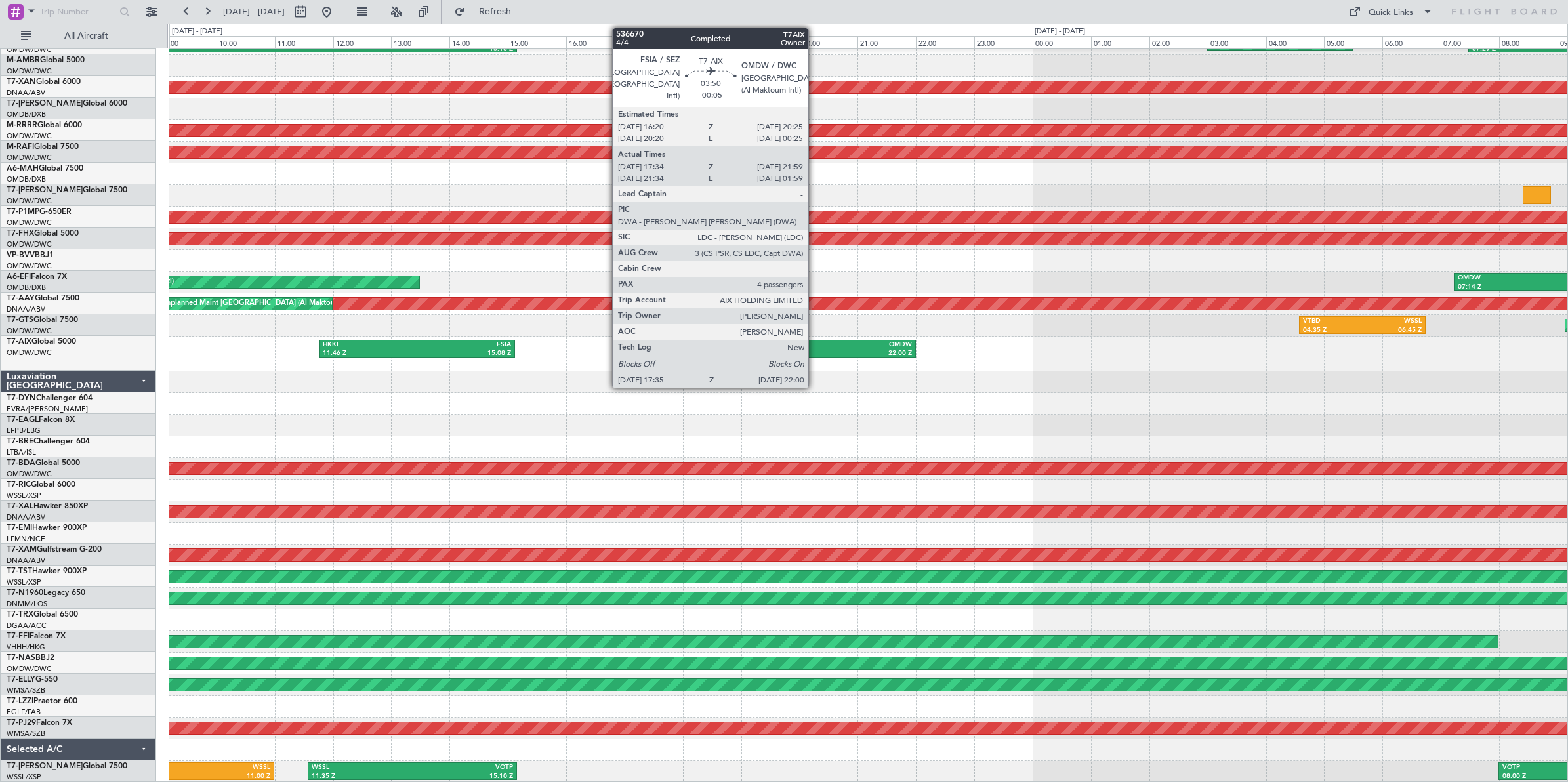
click at [815, 347] on div "OMDW" at bounding box center [849, 345] width 125 height 9
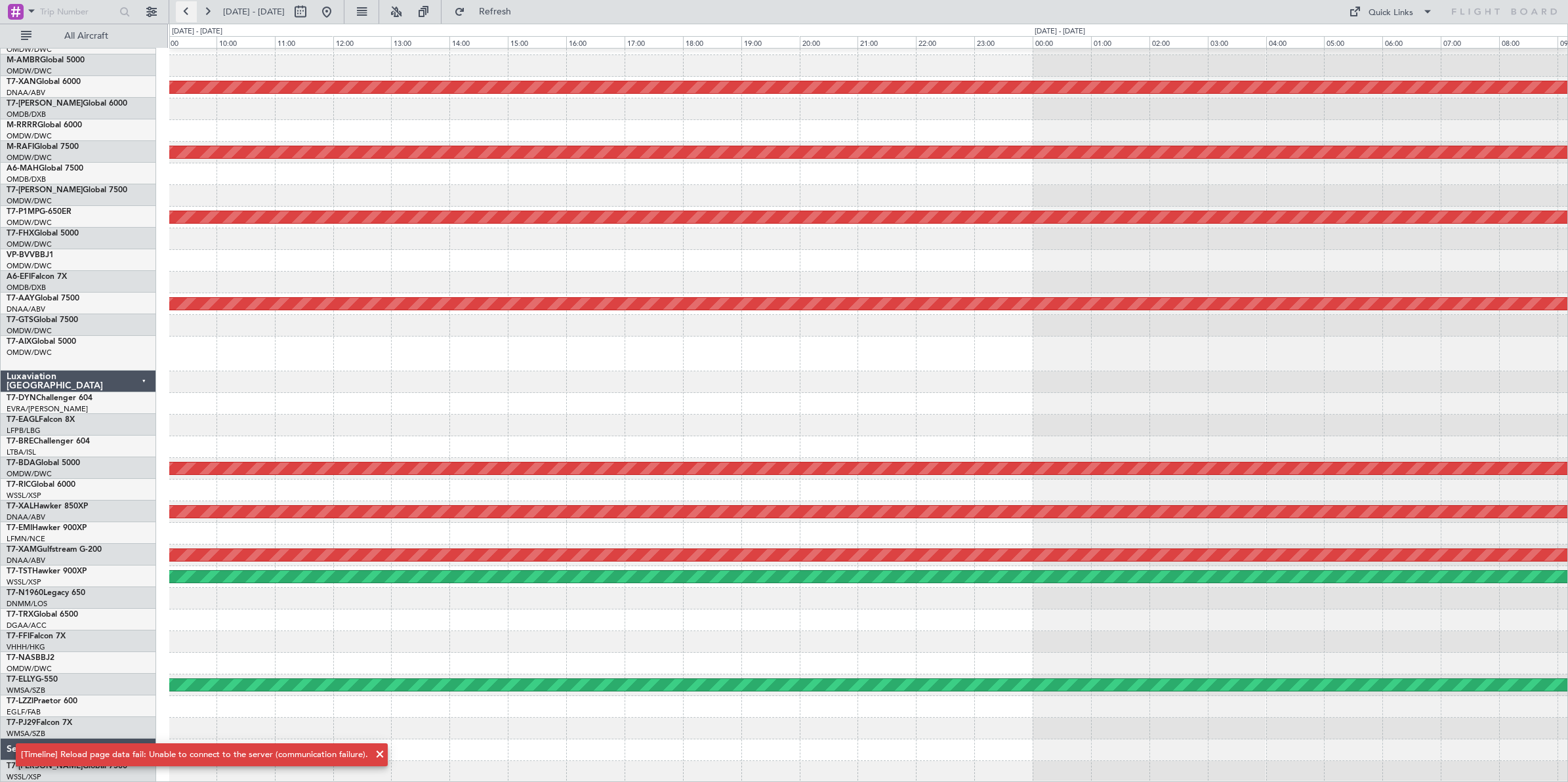
click at [185, 12] on button at bounding box center [186, 11] width 21 height 21
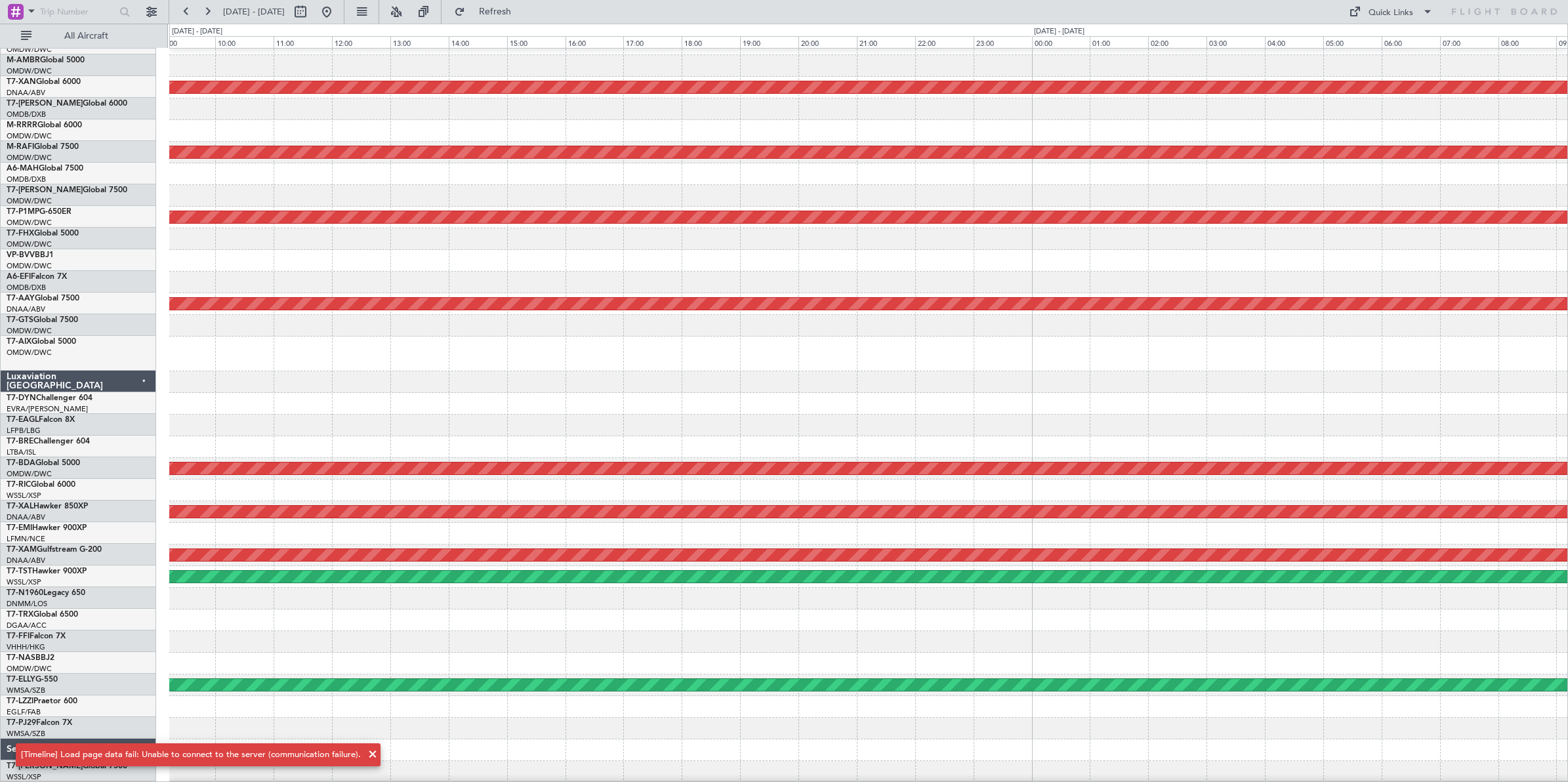
scroll to position [0, 0]
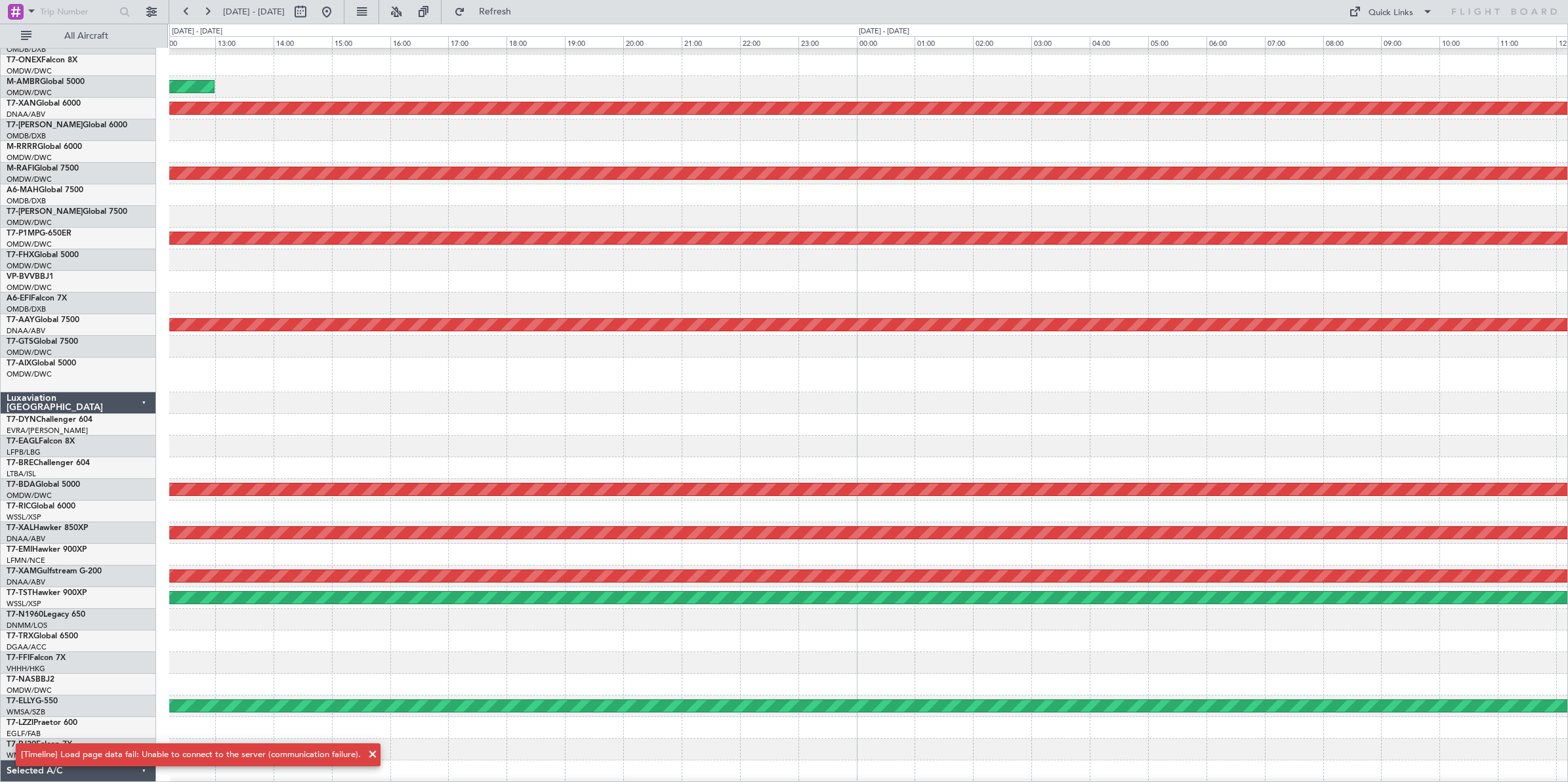
click at [1448, 159] on div at bounding box center [868, 152] width 1398 height 21
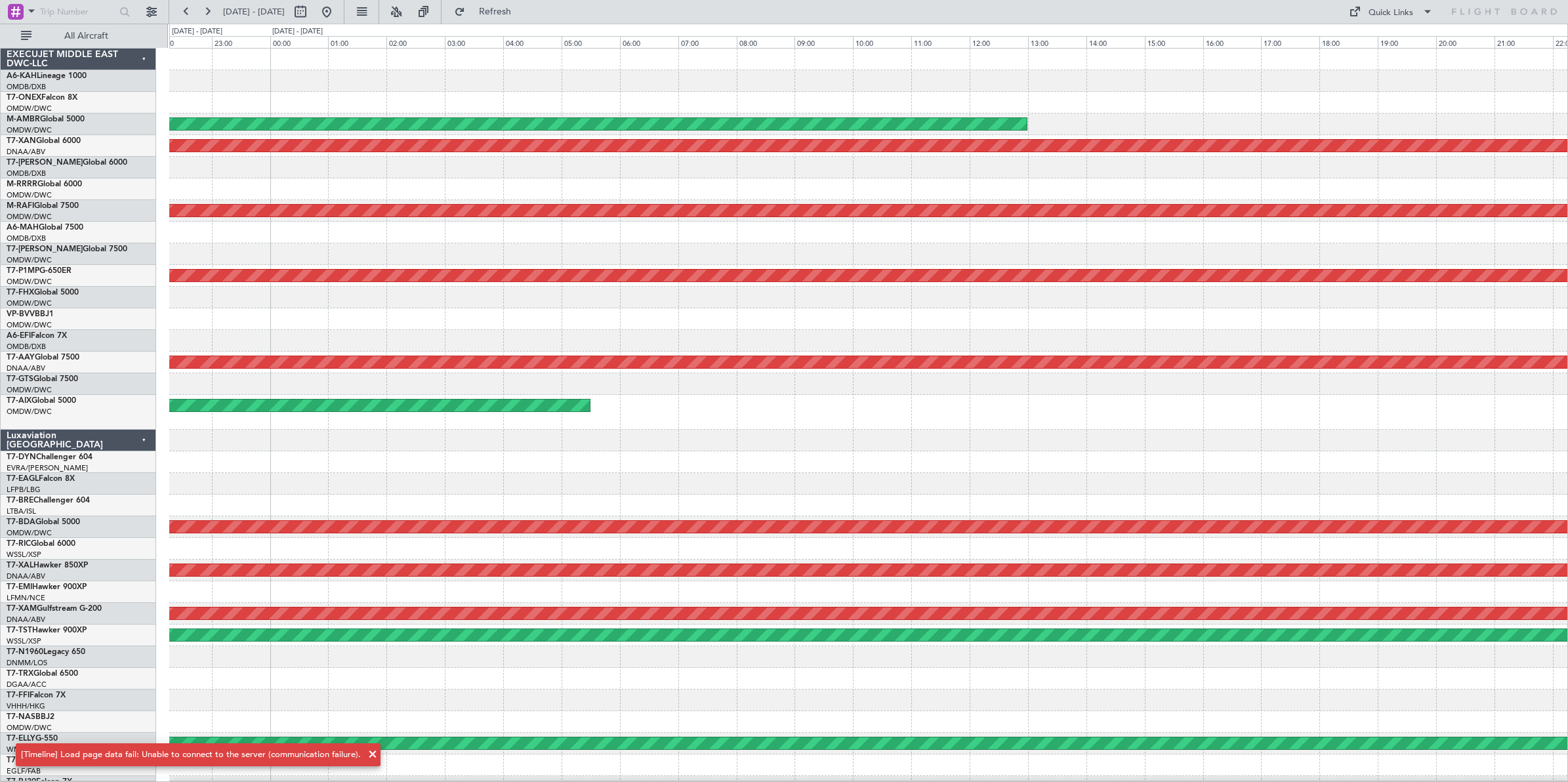
click at [1048, 190] on div "AOG Maint Dubai (Al Maktoum Intl) AOG Maint [GEOGRAPHIC_DATA] (Al Maktoum Intl)…" at bounding box center [868, 445] width 1398 height 792
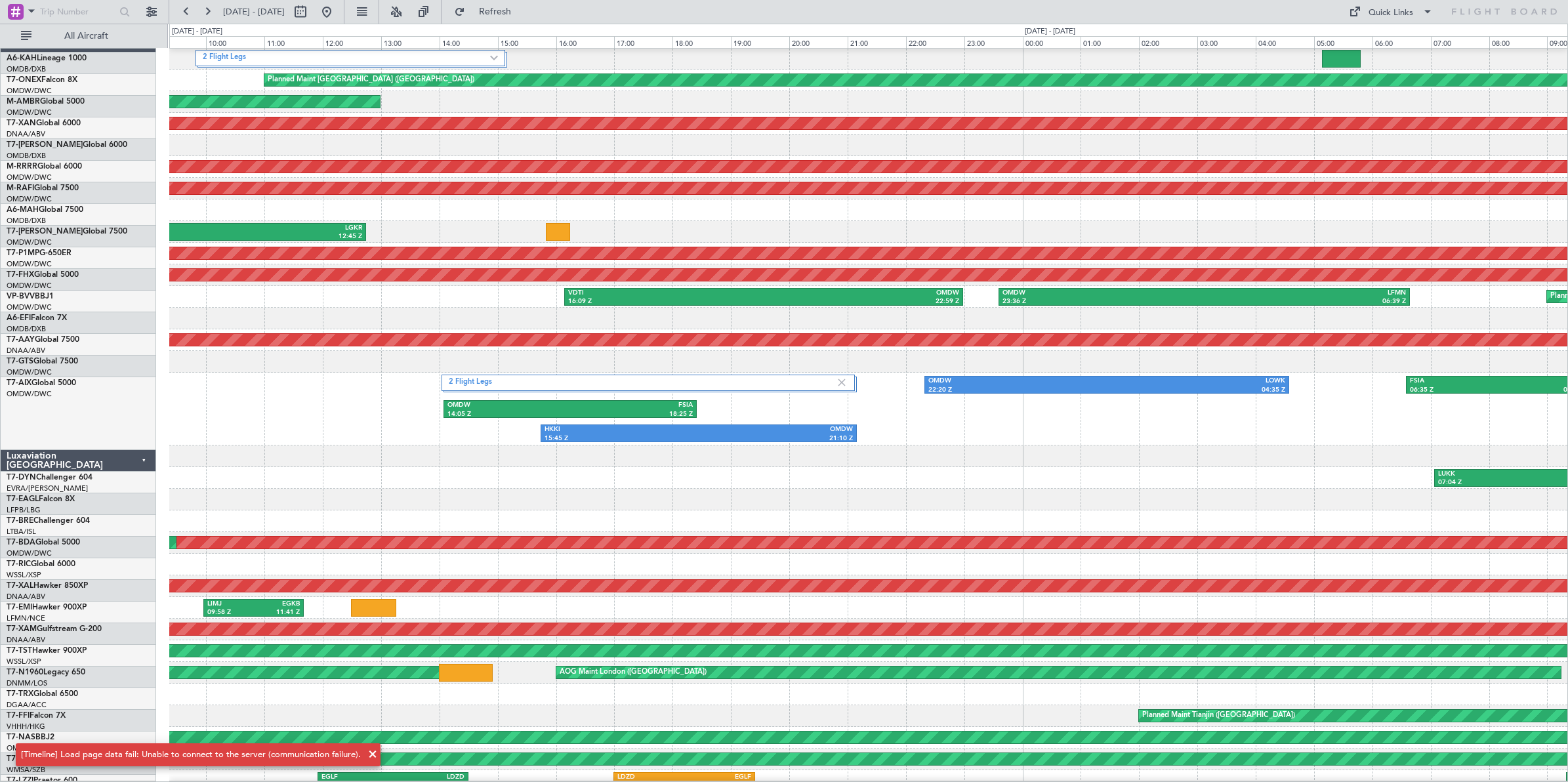
scroll to position [21, 0]
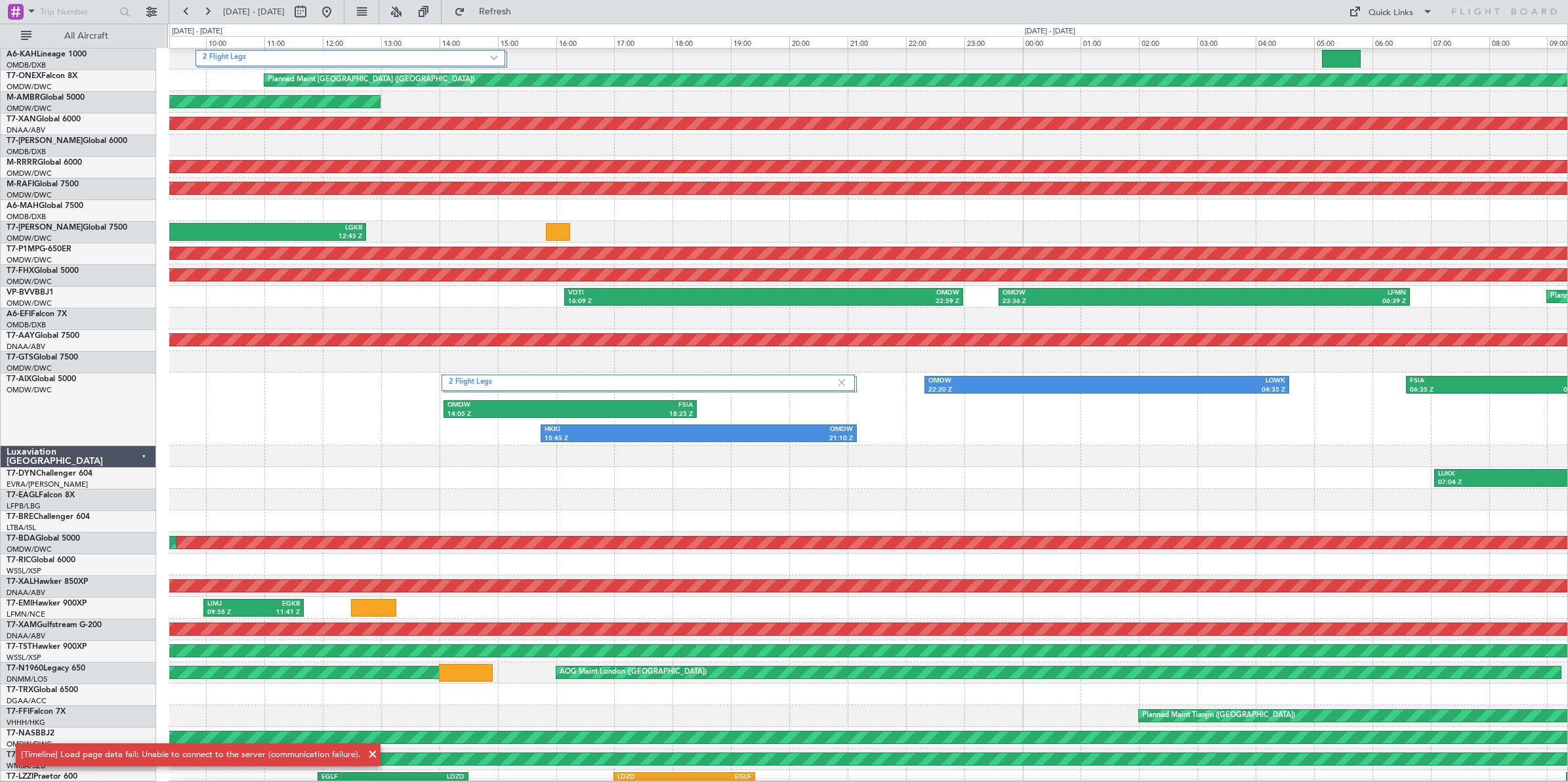
click at [581, 140] on div "OMDB 14:14 Z LICC 19:37 Z" at bounding box center [868, 145] width 1398 height 21
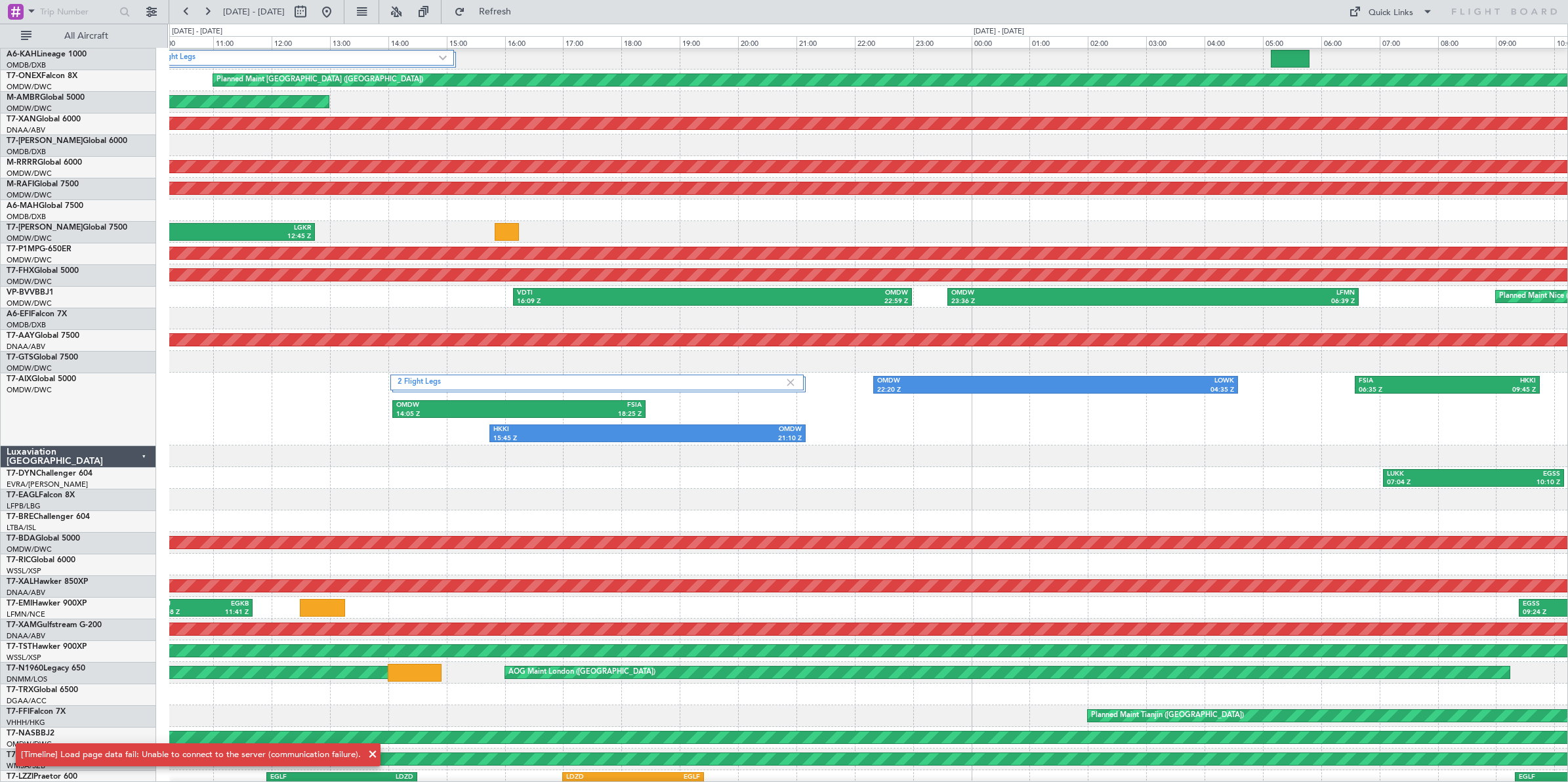
scroll to position [0, 0]
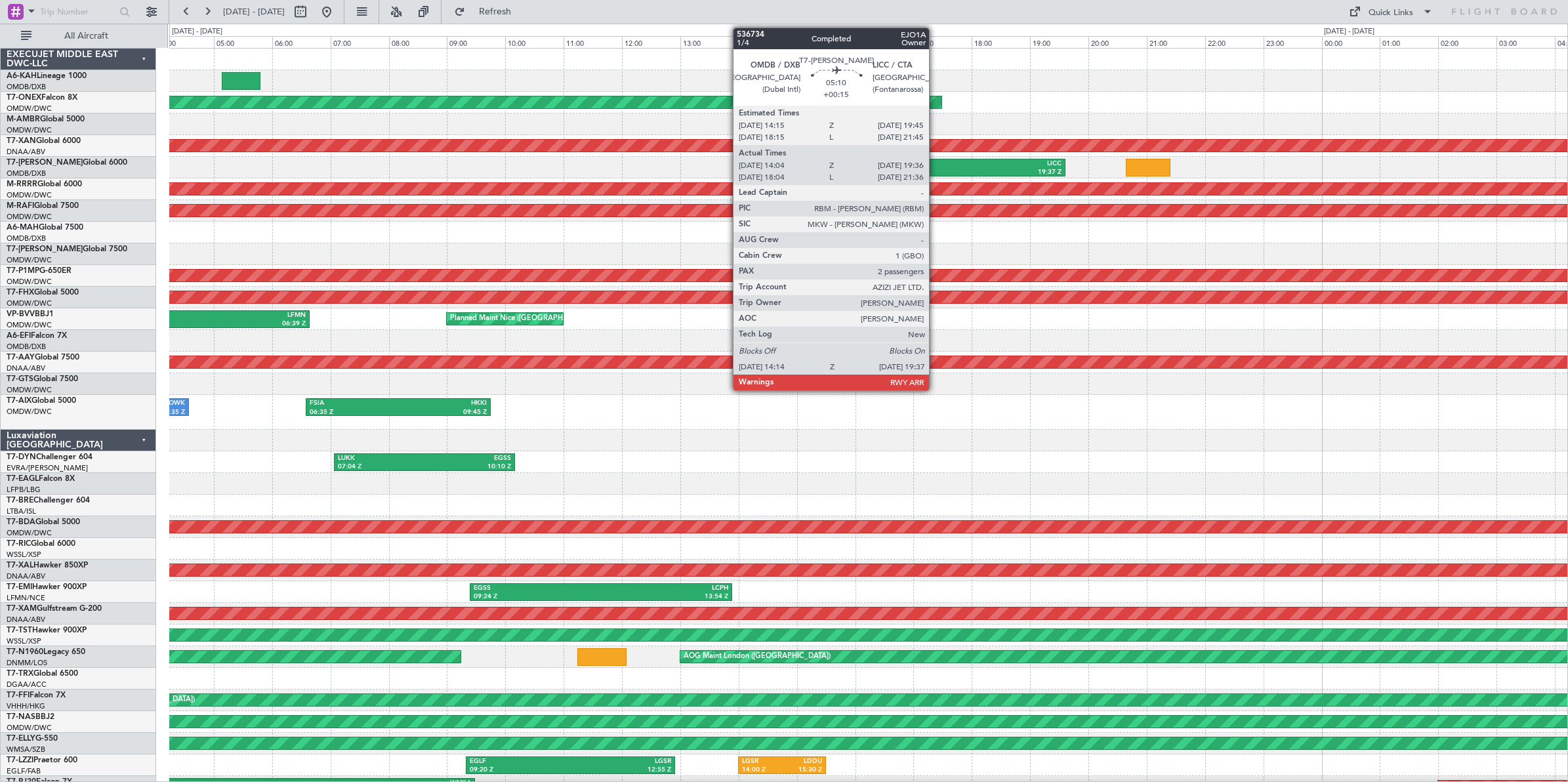
click at [936, 168] on div "19:37 Z" at bounding box center [985, 173] width 153 height 9
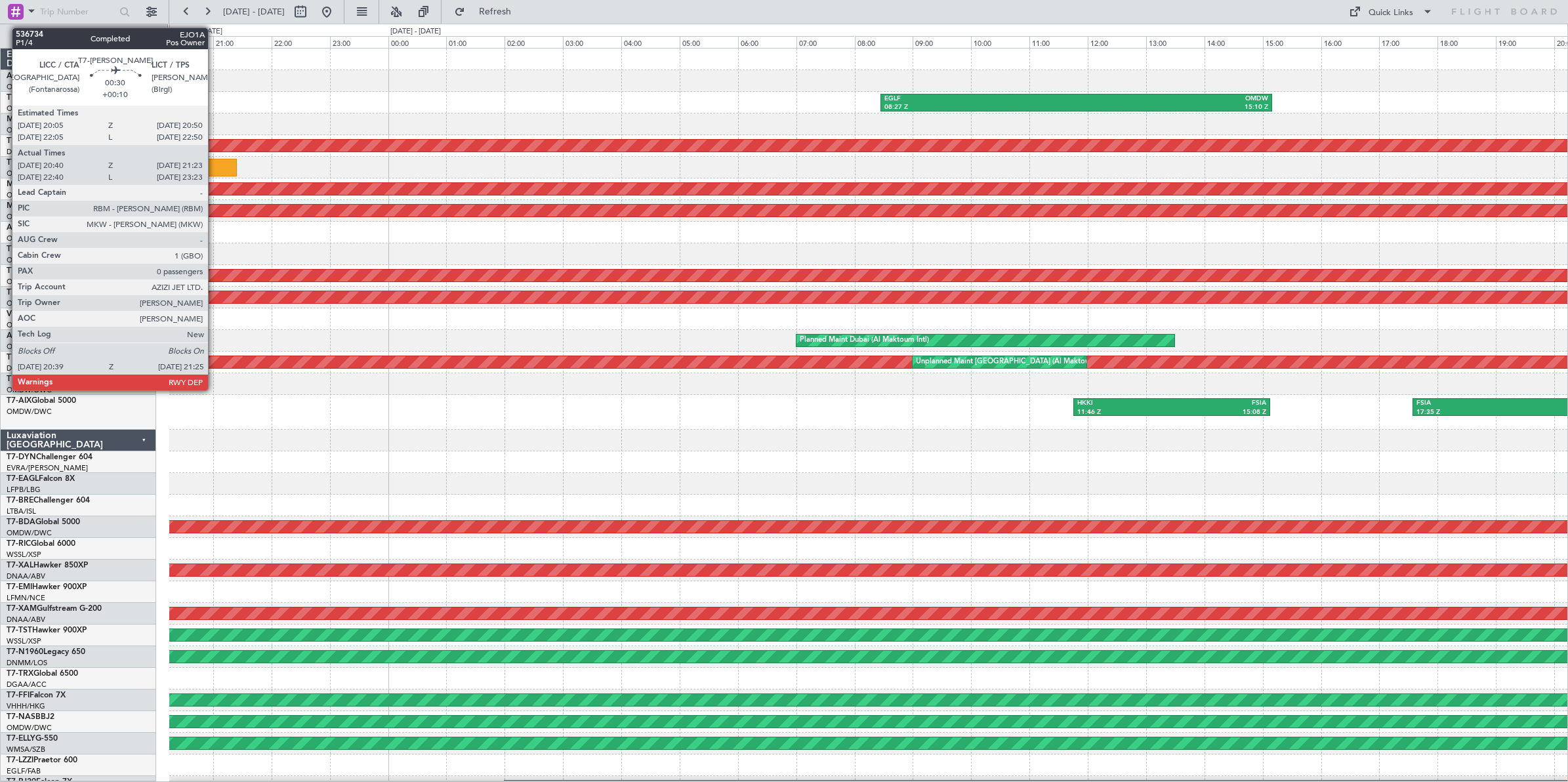
click at [215, 167] on div at bounding box center [215, 167] width 46 height 17
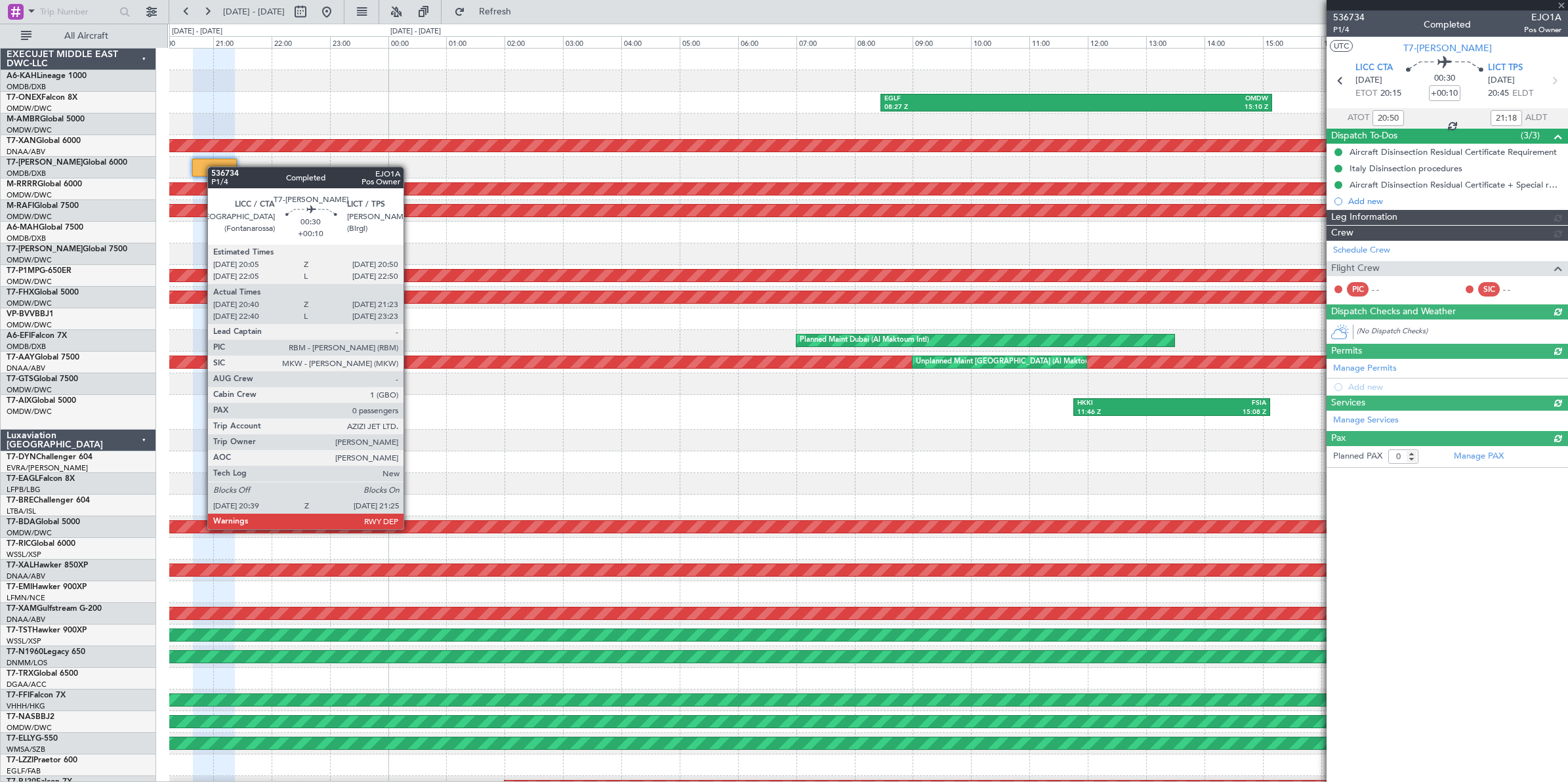
type input "Dherander Fithani (DHF)"
type input "7185"
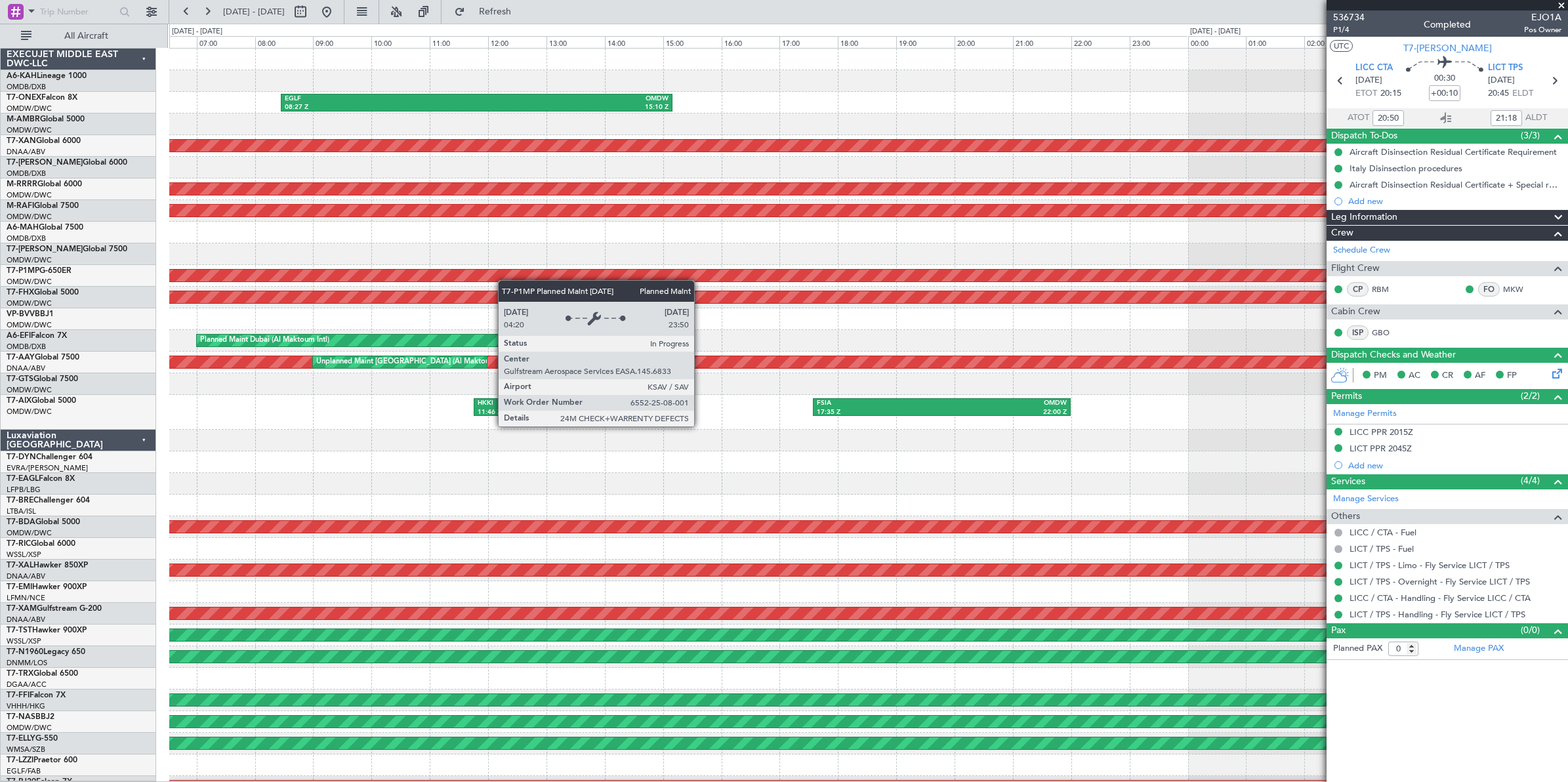
click at [436, 270] on div "EGLF 08:27 Z OMDW 15:10 Z Planned Maint [GEOGRAPHIC_DATA] (Al Maktoum Intl) OMD…" at bounding box center [868, 445] width 1398 height 792
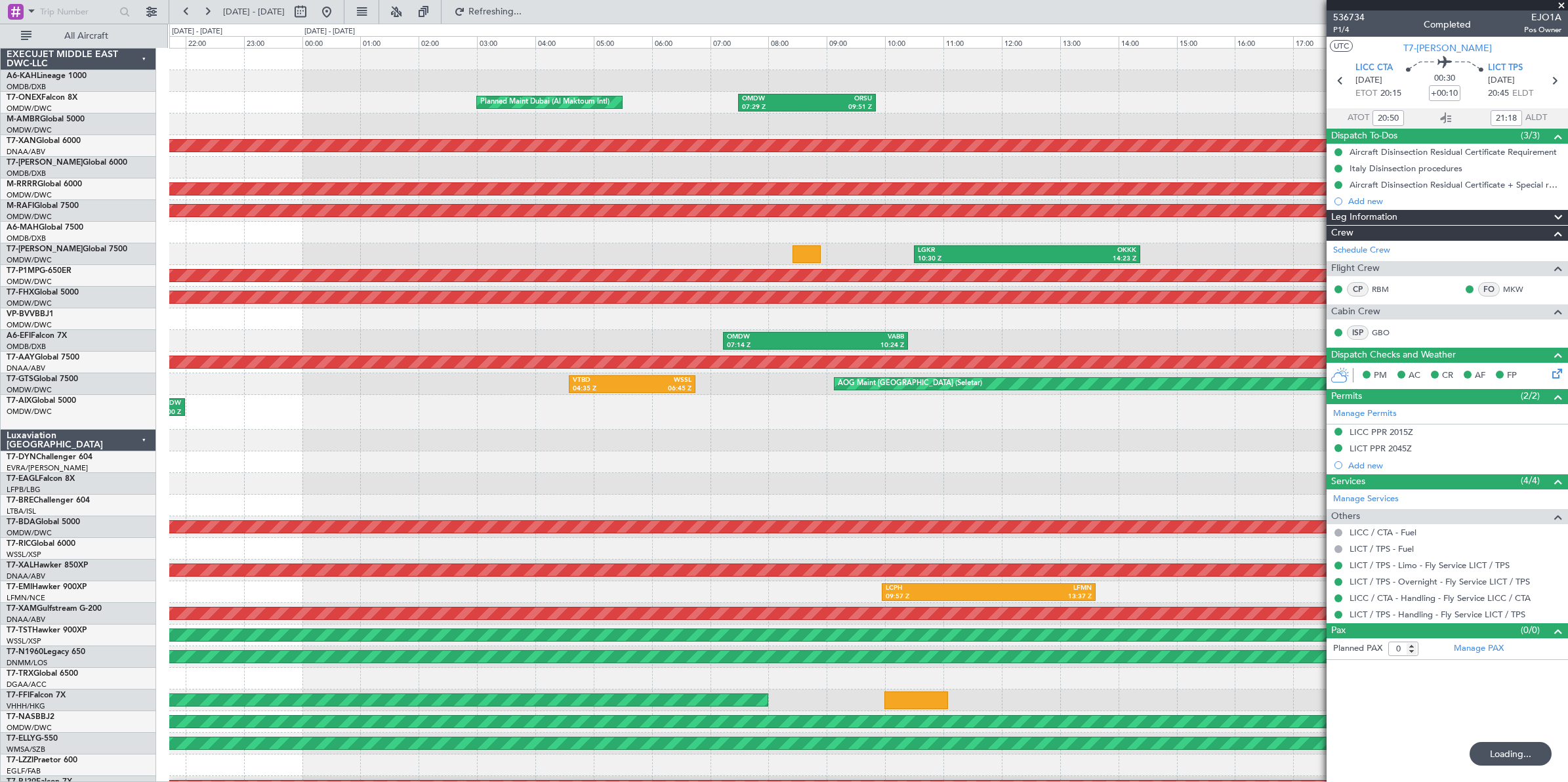
scroll to position [3, 0]
click at [267, 247] on div "LGKR 10:30 Z OKKK 14:23 Z" at bounding box center [868, 254] width 1398 height 21
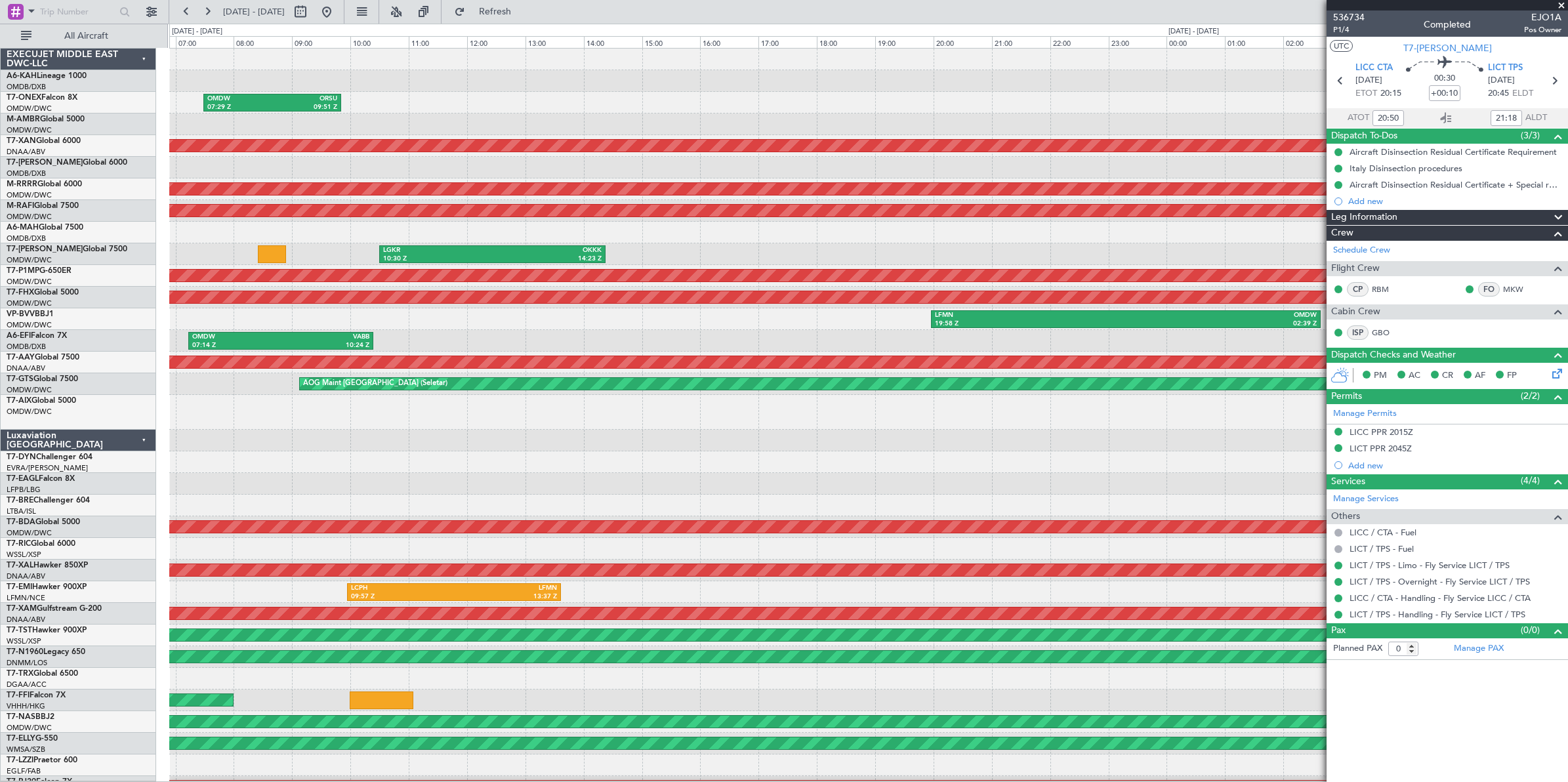
scroll to position [4, 0]
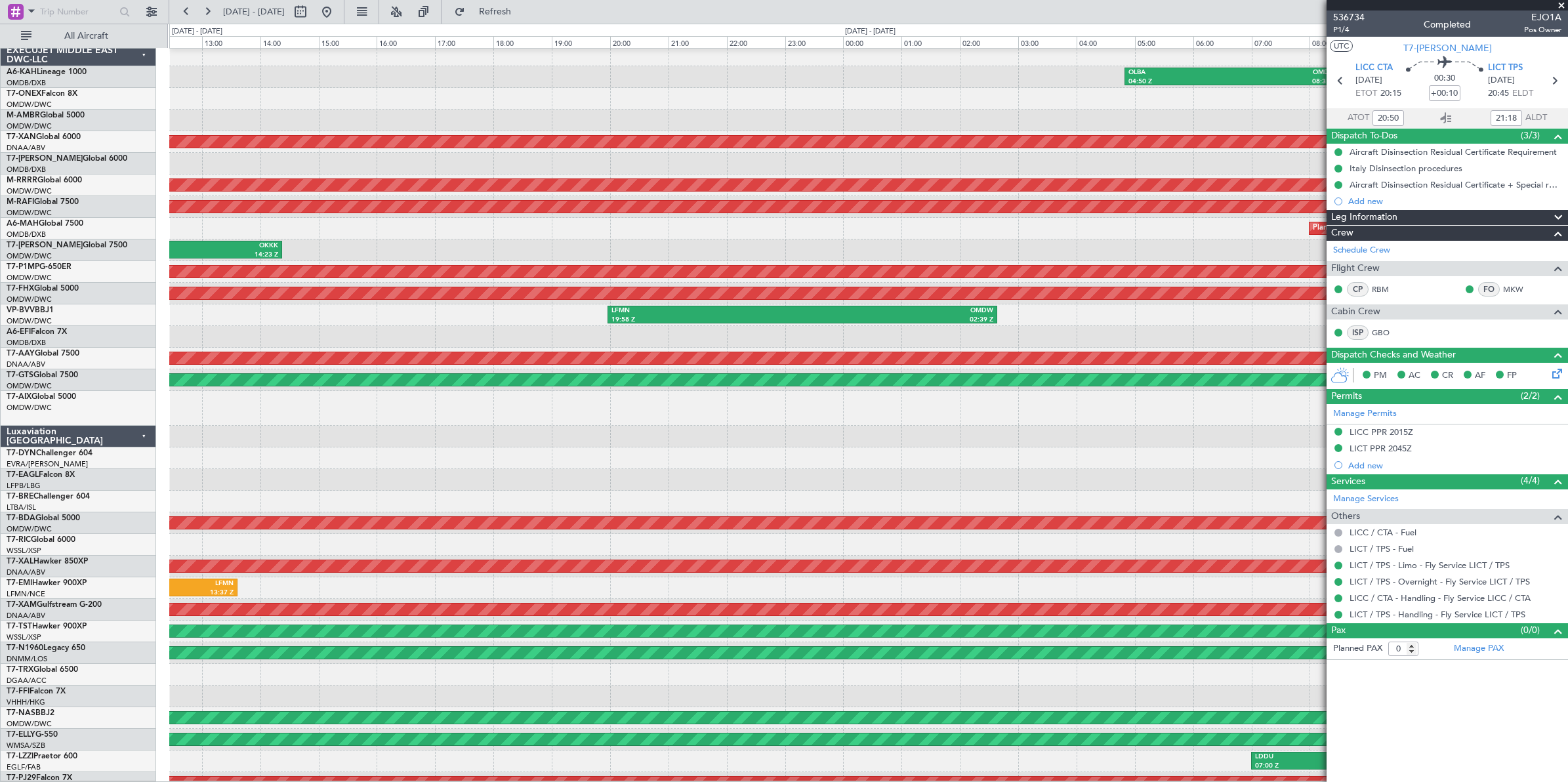
click at [433, 233] on div "Planned Maint [GEOGRAPHIC_DATA] ([GEOGRAPHIC_DATA] Intl) Planned Maint [GEOGRAP…" at bounding box center [868, 229] width 1398 height 21
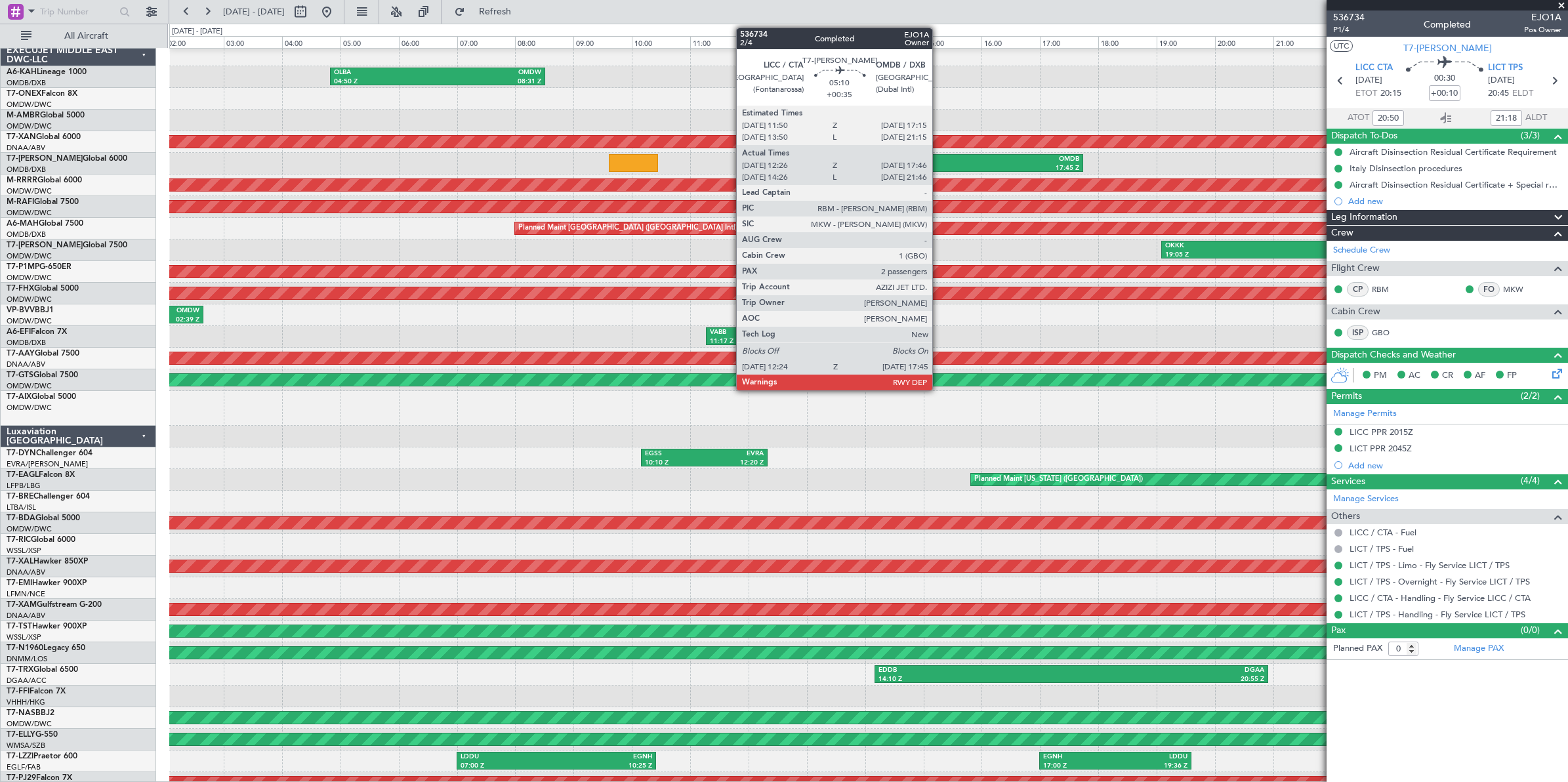
click at [939, 159] on div "OMDB" at bounding box center [1003, 159] width 152 height 9
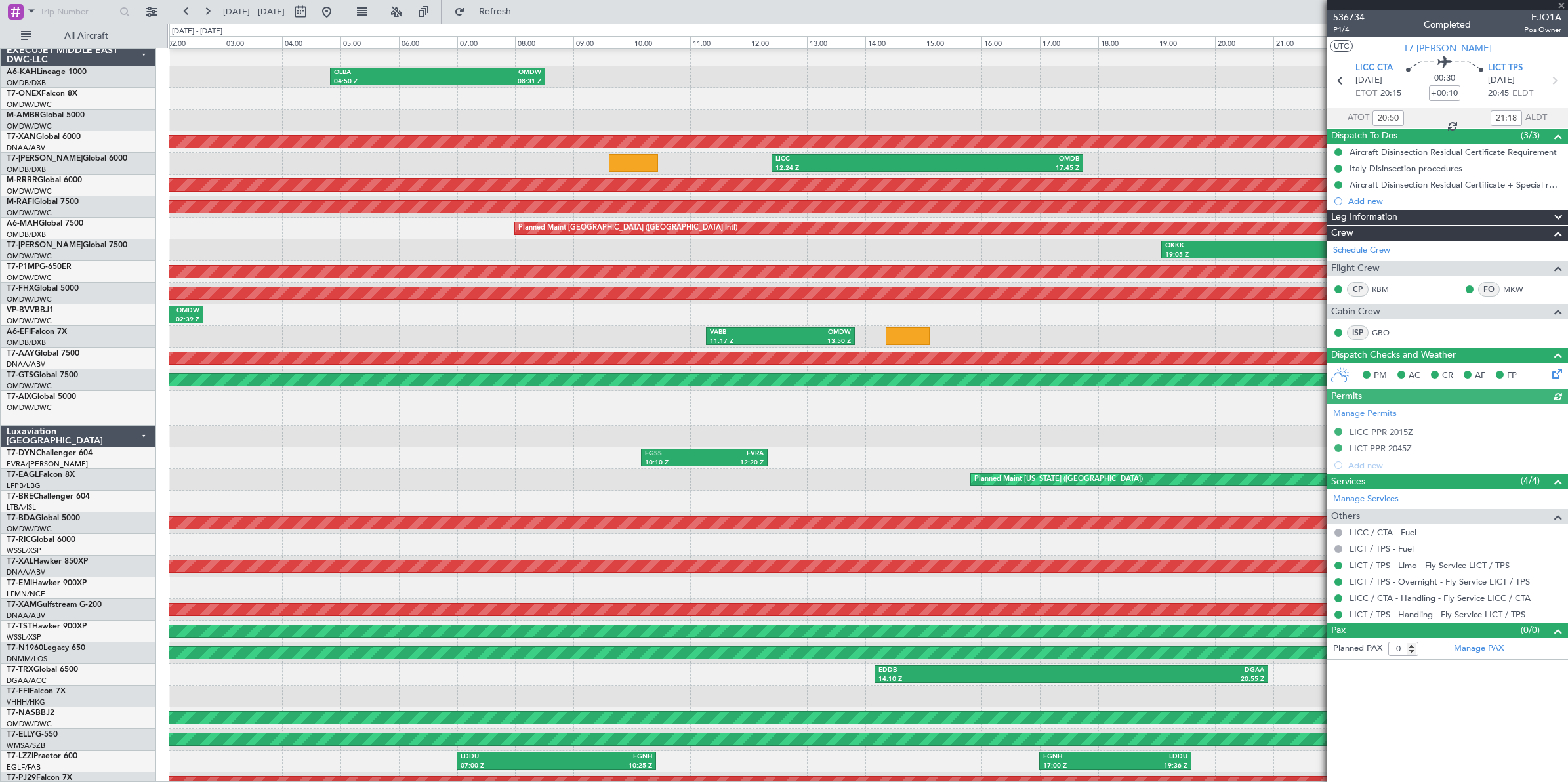
type input "Dherander Fithani (DHF)"
type input "7185"
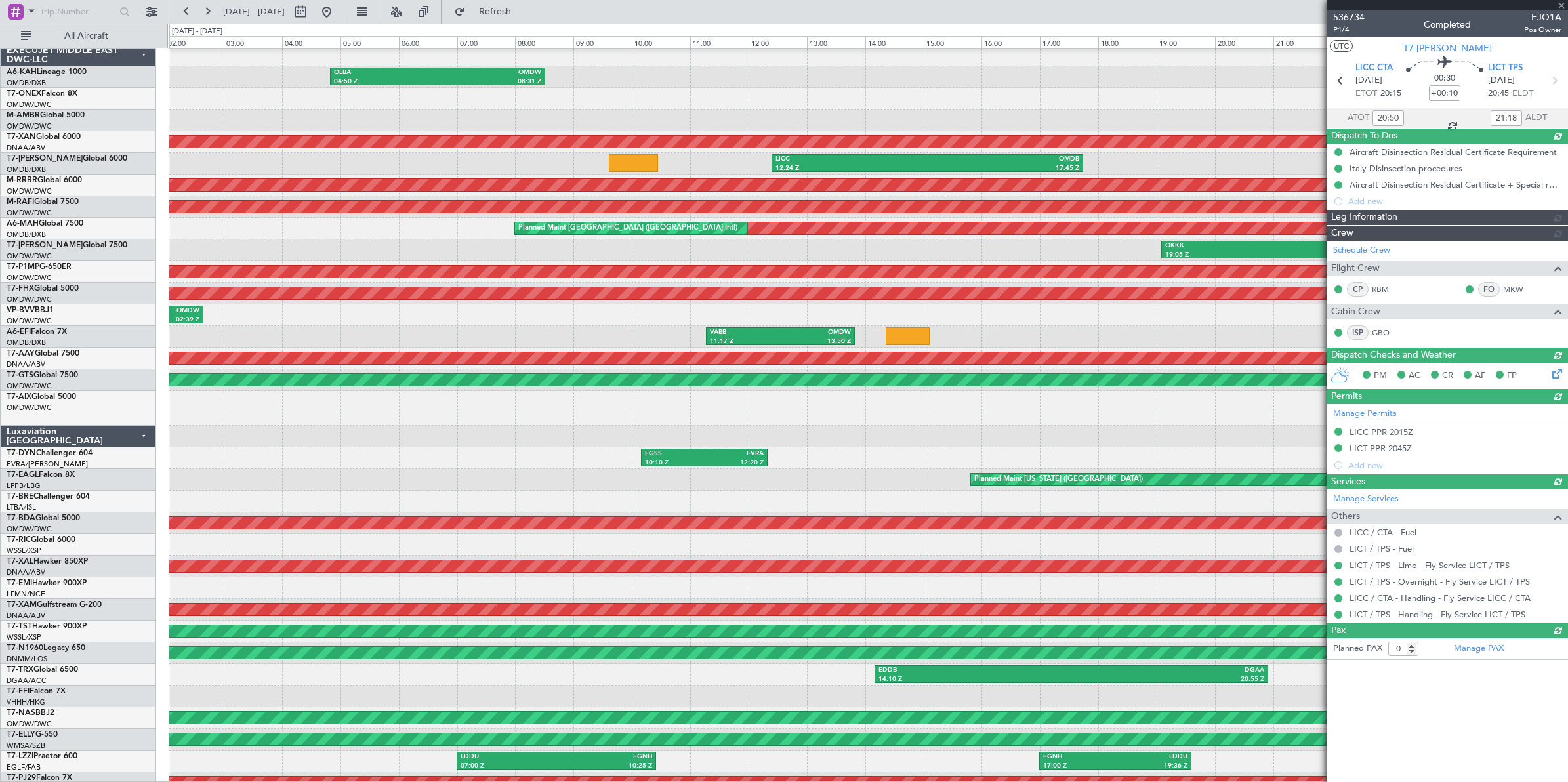
type input "Dherander Fithani (DHF)"
type input "7185"
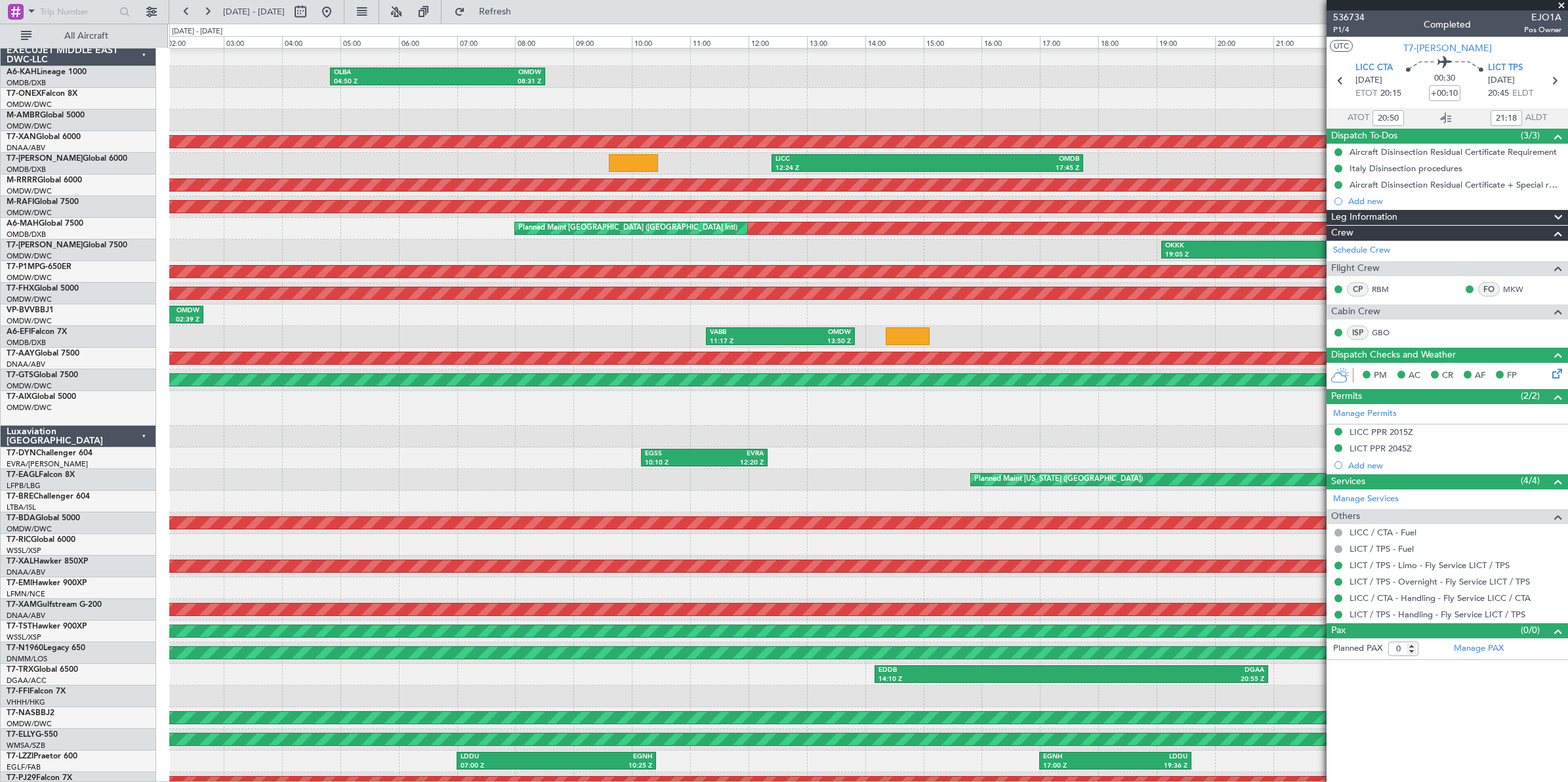
type input "Dherander Fithani (DHF)"
type input "7185"
type input "Dherander Fithani (DHF)"
type input "7185"
type input "Dherander Fithani (DHF)"
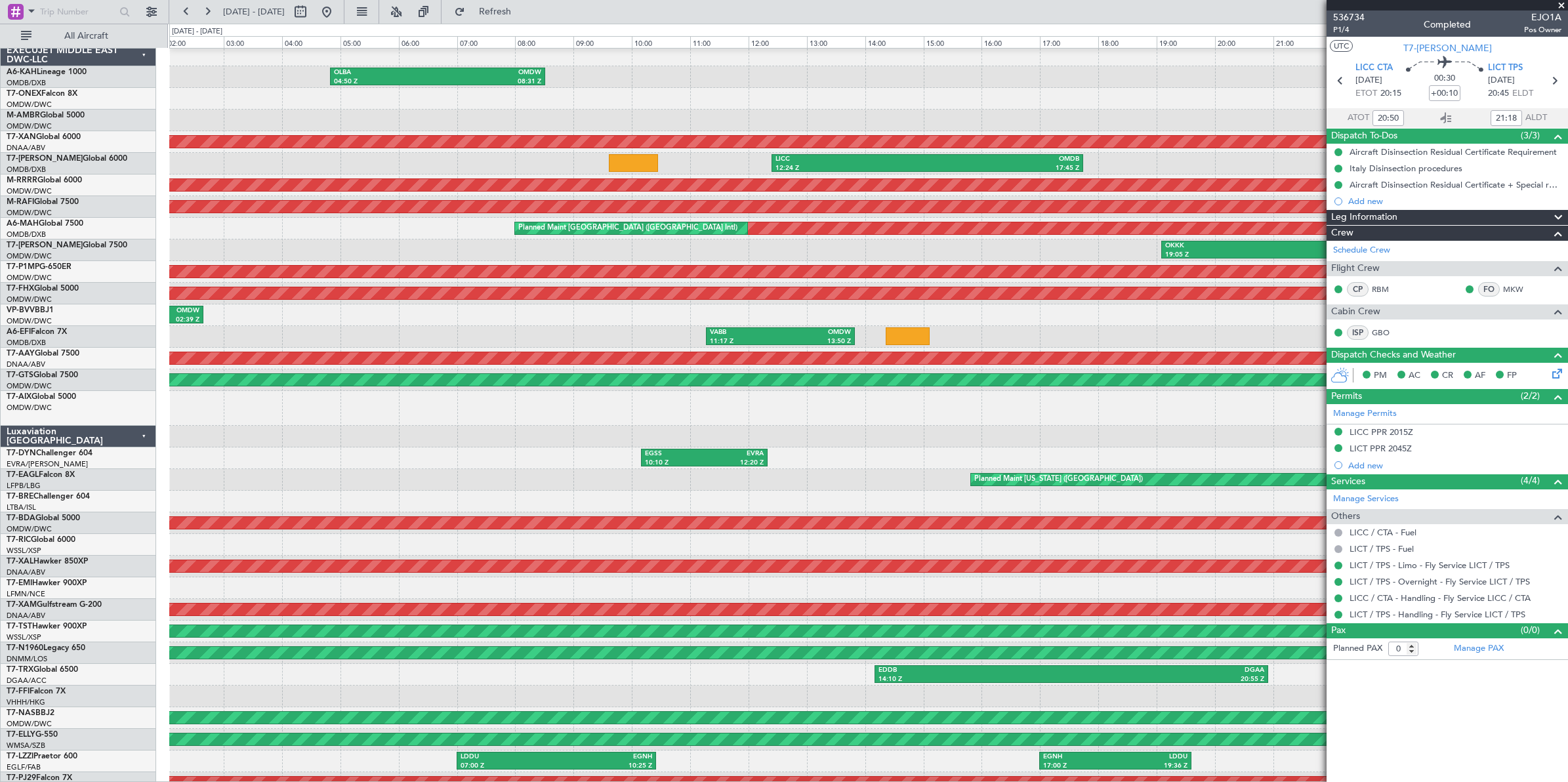
type input "7185"
click at [185, 11] on button at bounding box center [186, 11] width 21 height 21
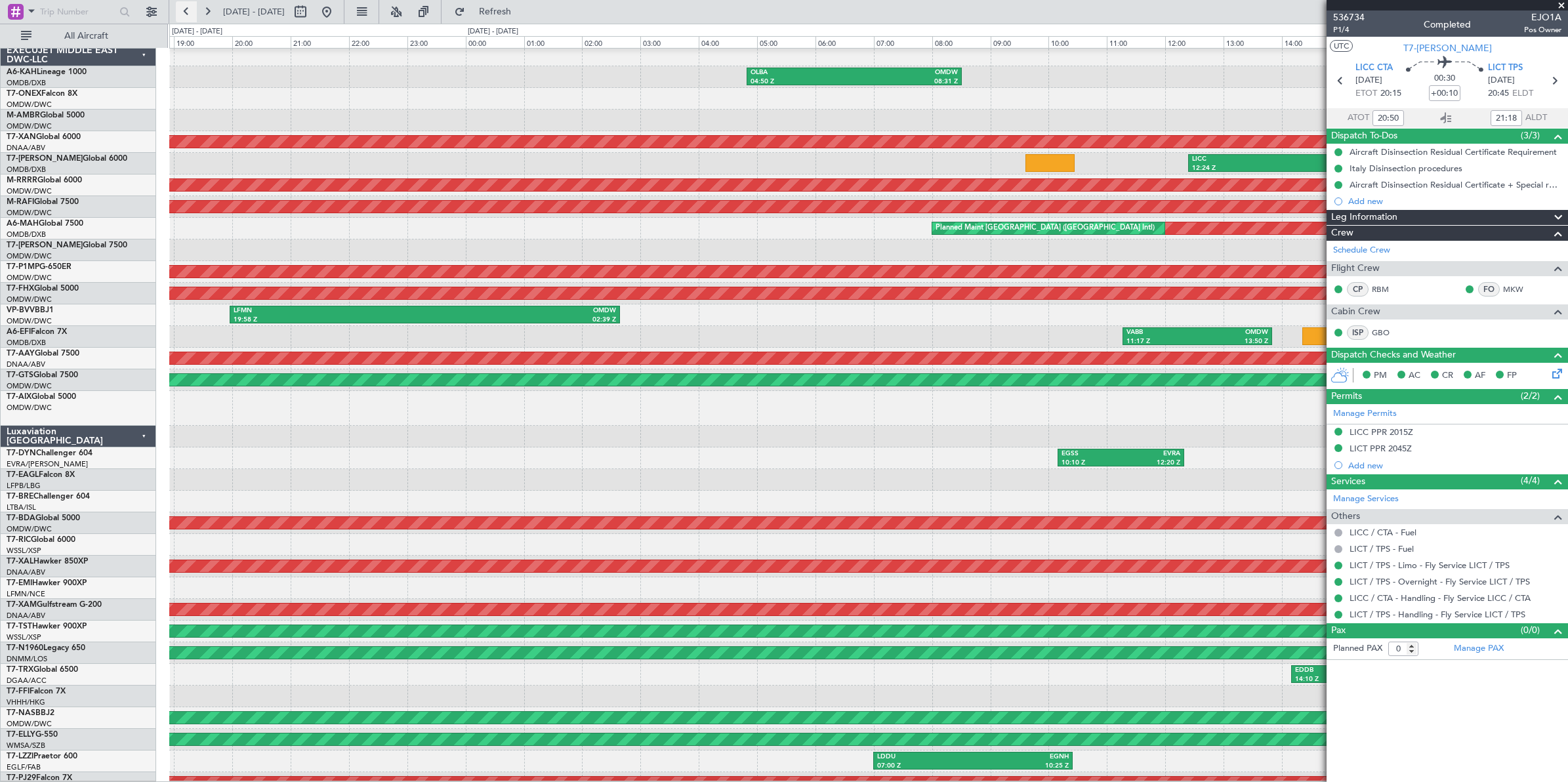
click at [185, 11] on button at bounding box center [186, 11] width 21 height 21
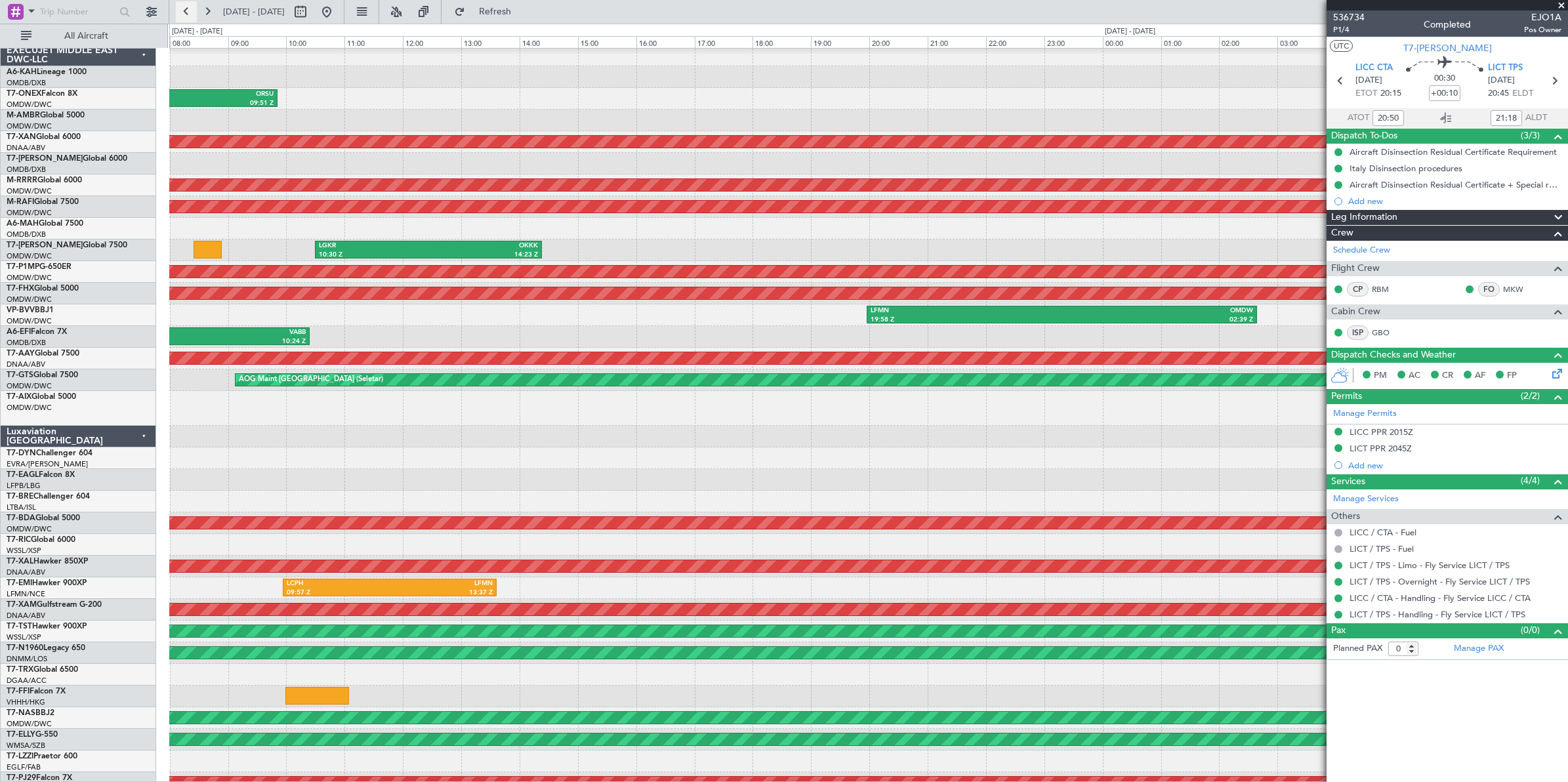
click at [185, 11] on button at bounding box center [186, 11] width 21 height 21
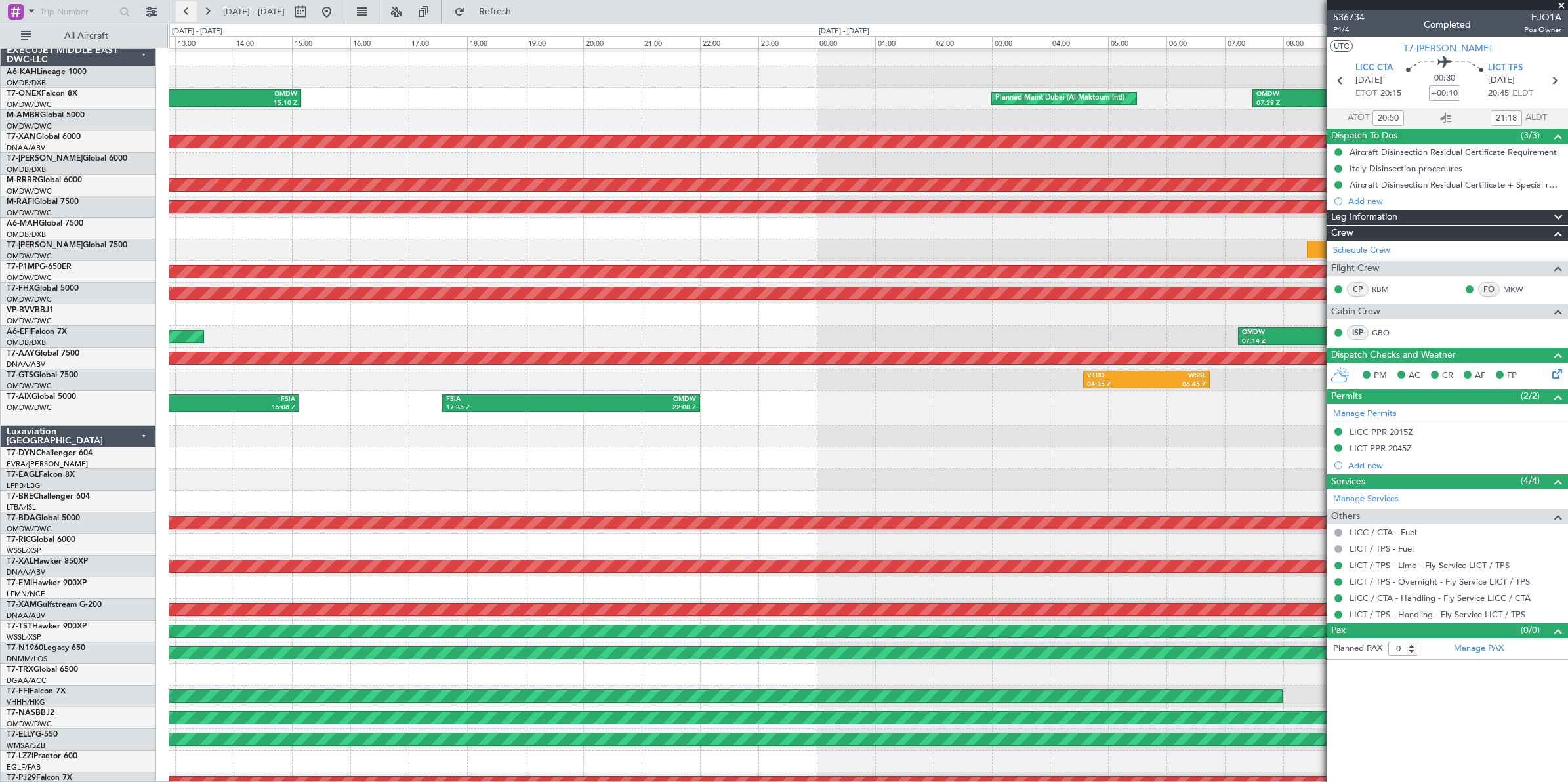
click at [185, 11] on button at bounding box center [186, 11] width 21 height 21
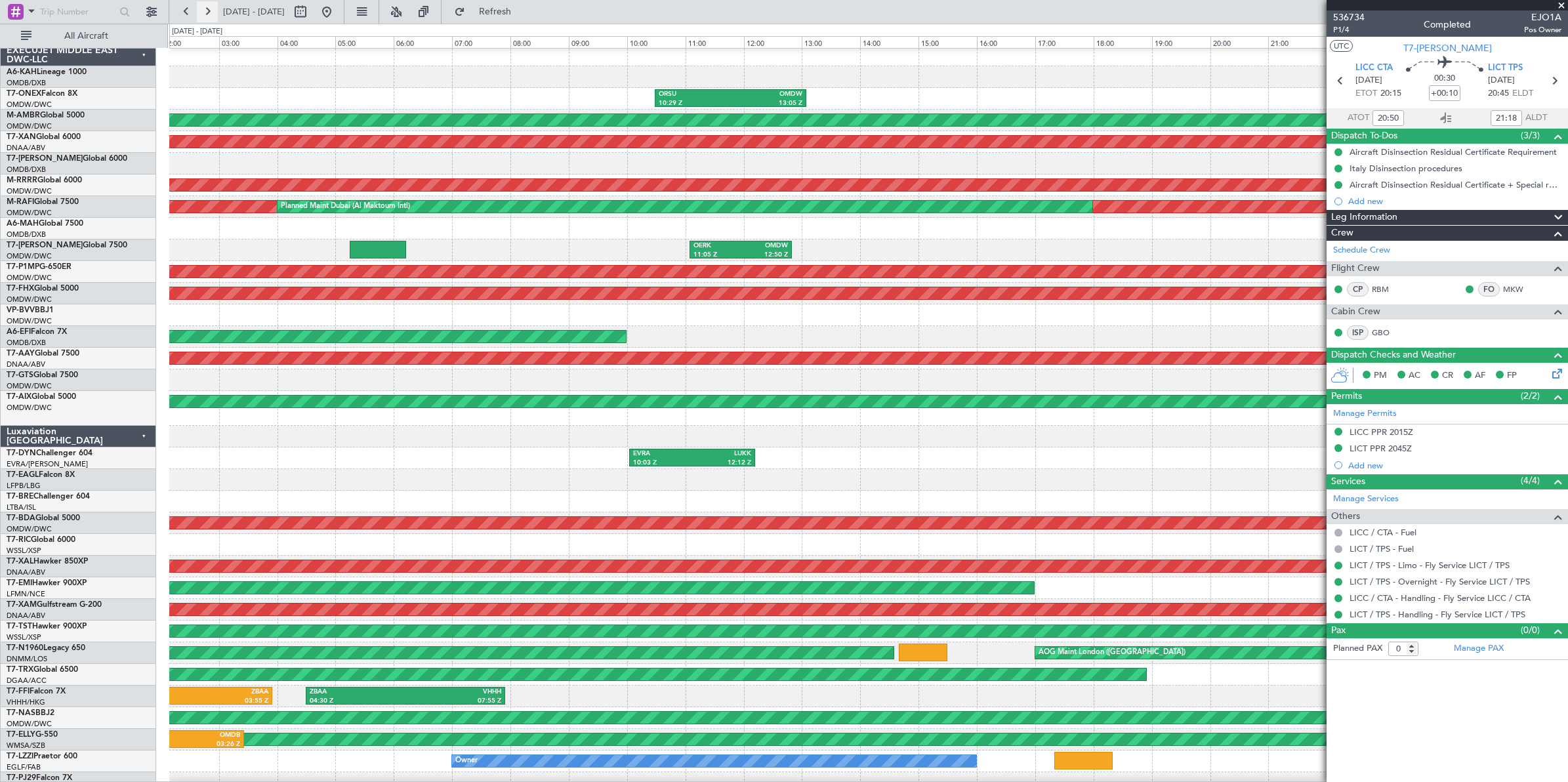
click at [207, 13] on button at bounding box center [207, 11] width 21 height 21
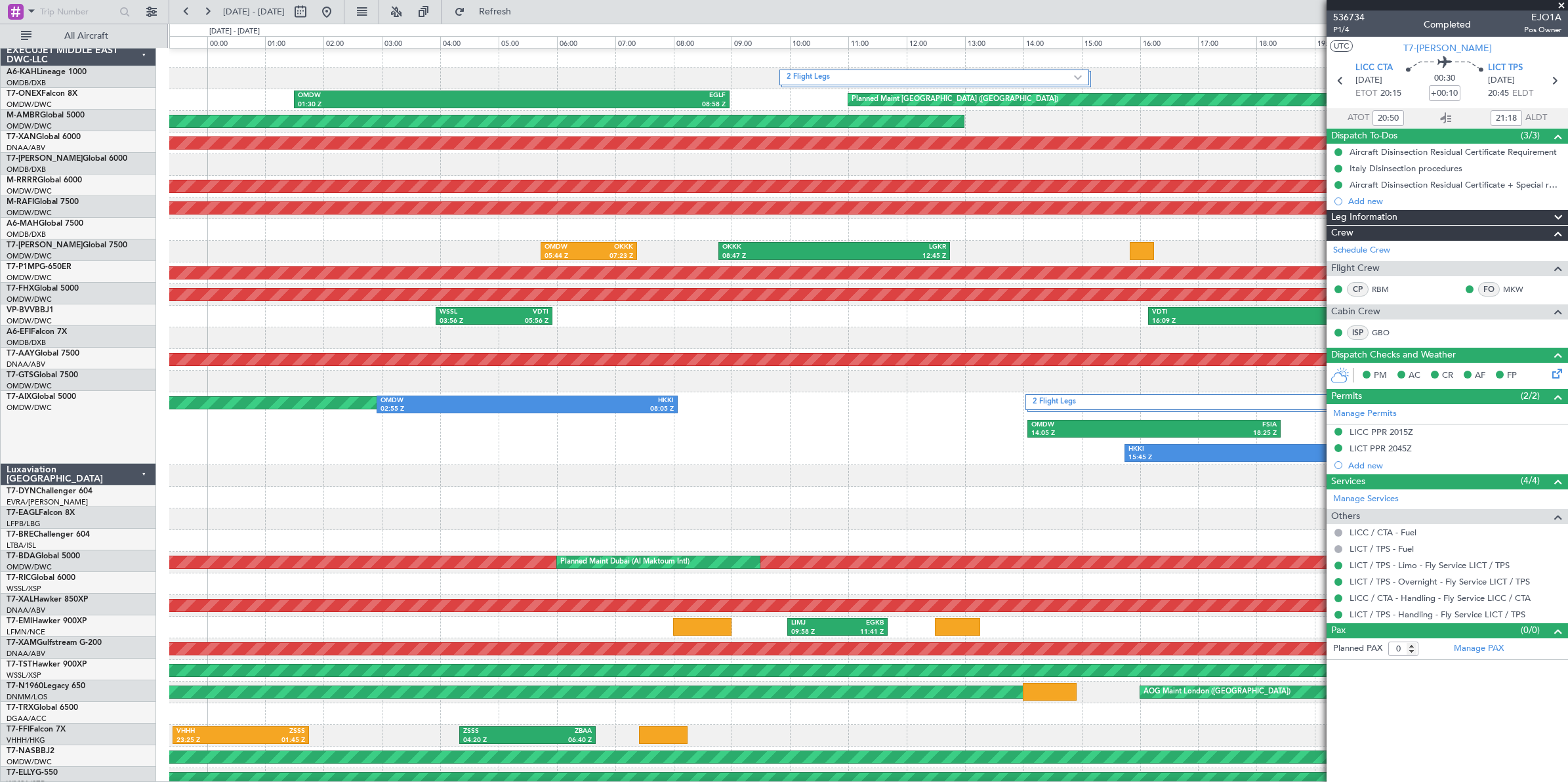
scroll to position [2, 0]
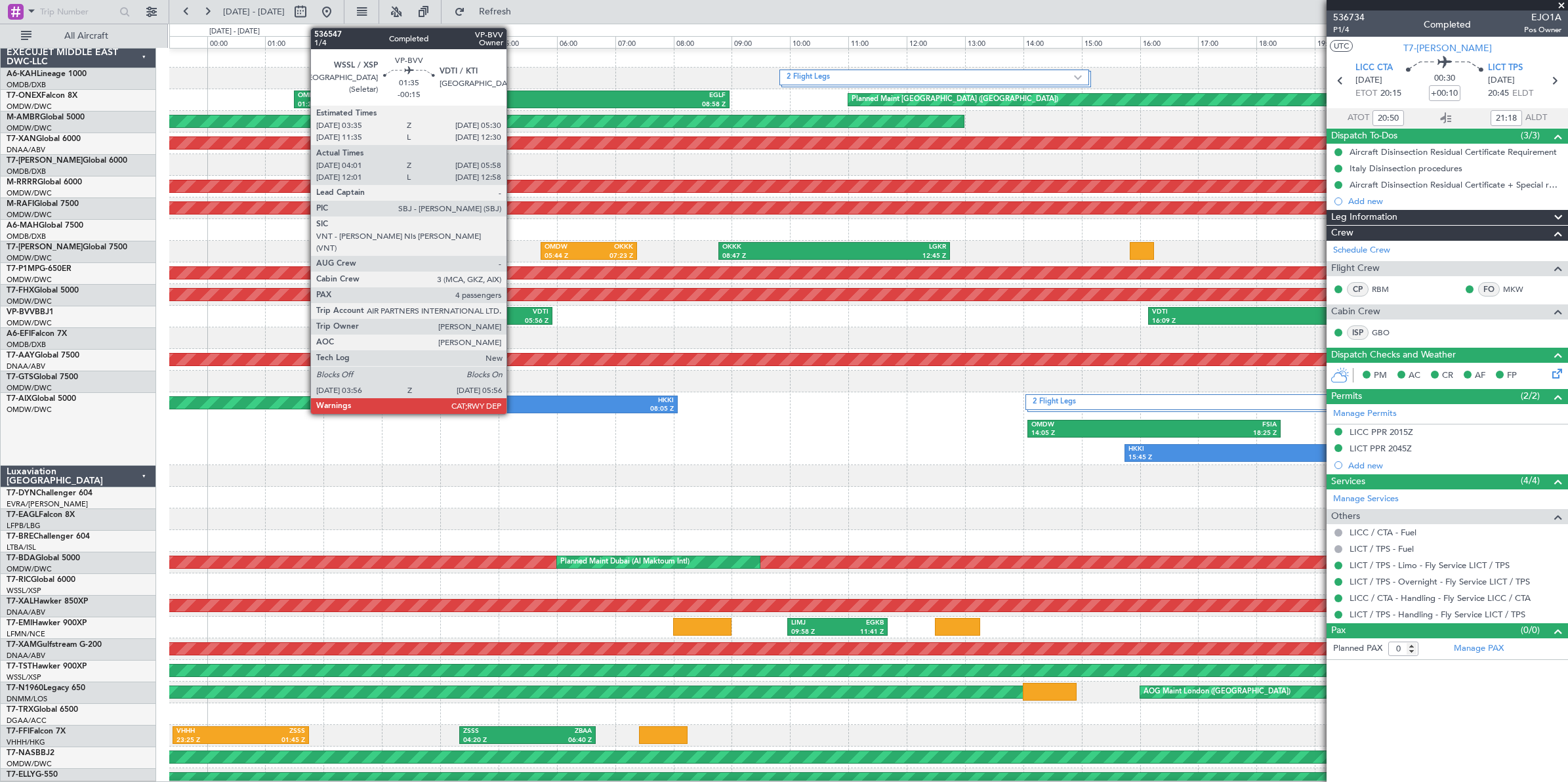
click at [513, 316] on div "VDTI" at bounding box center [521, 312] width 54 height 9
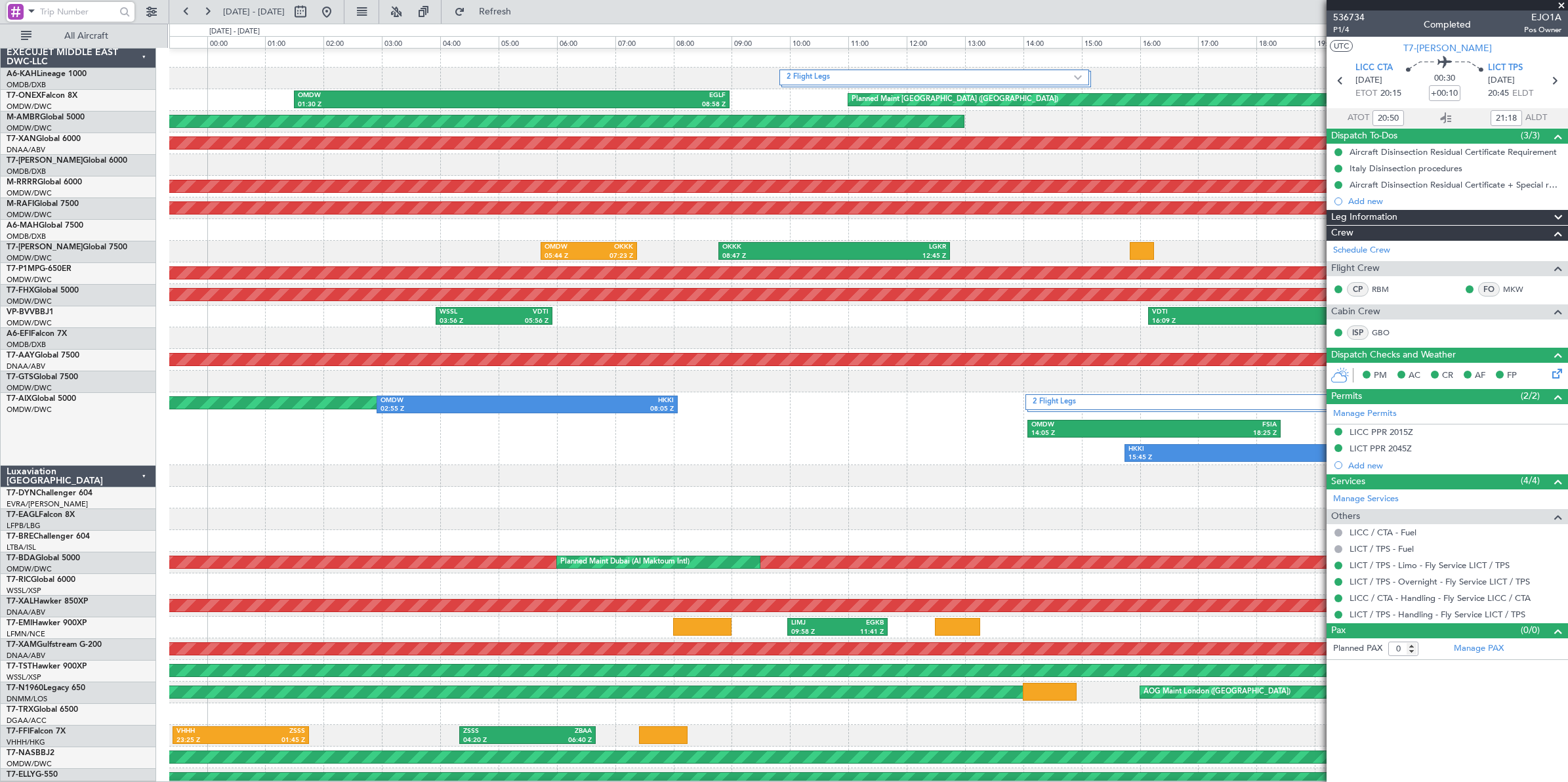
click at [84, 13] on input "text" at bounding box center [78, 11] width 76 height 19
click at [87, 10] on input "text" at bounding box center [78, 11] width 76 height 19
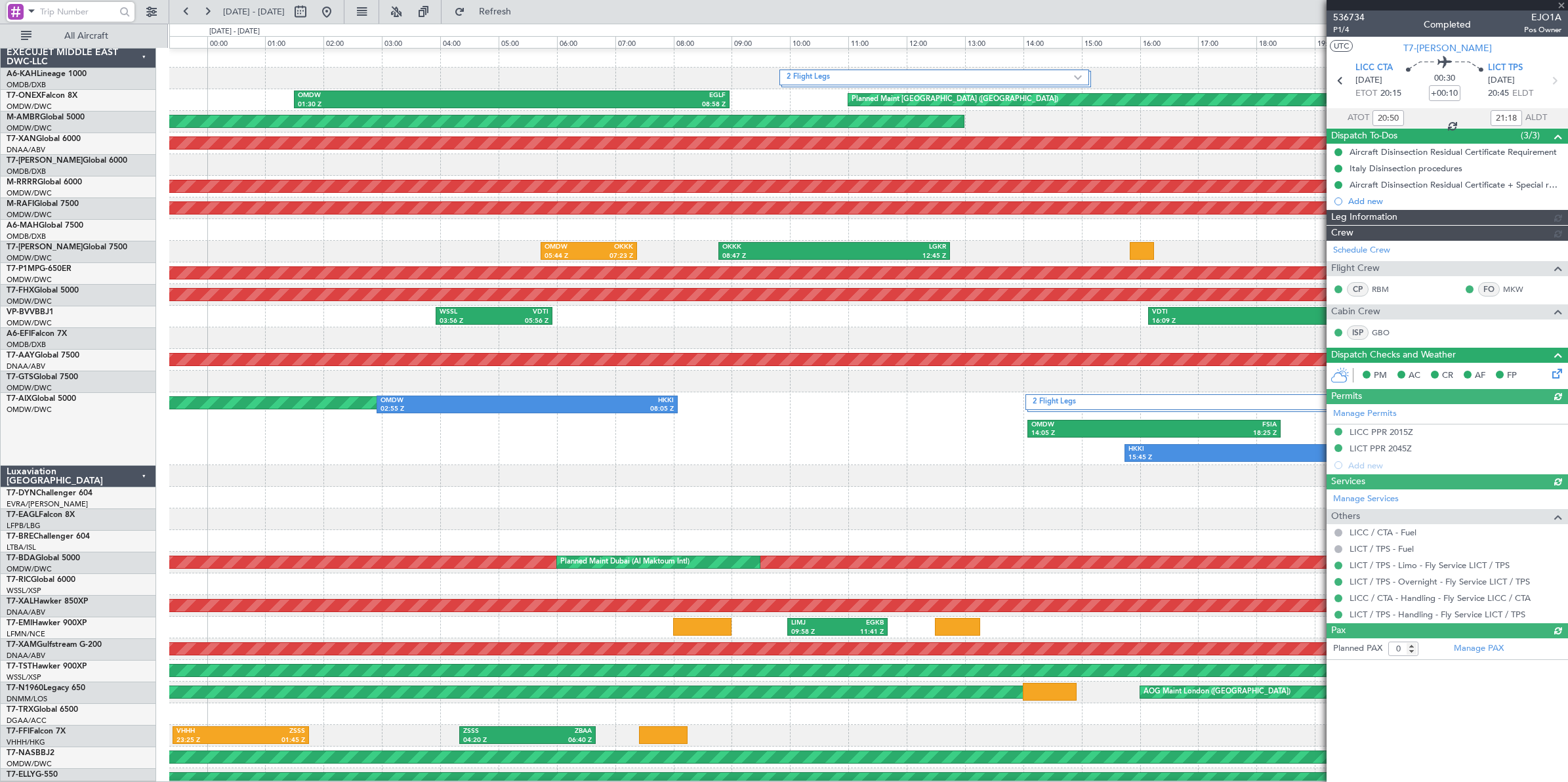
type input "5"
type input "Dherander Fithani (DHF)"
type input "7185"
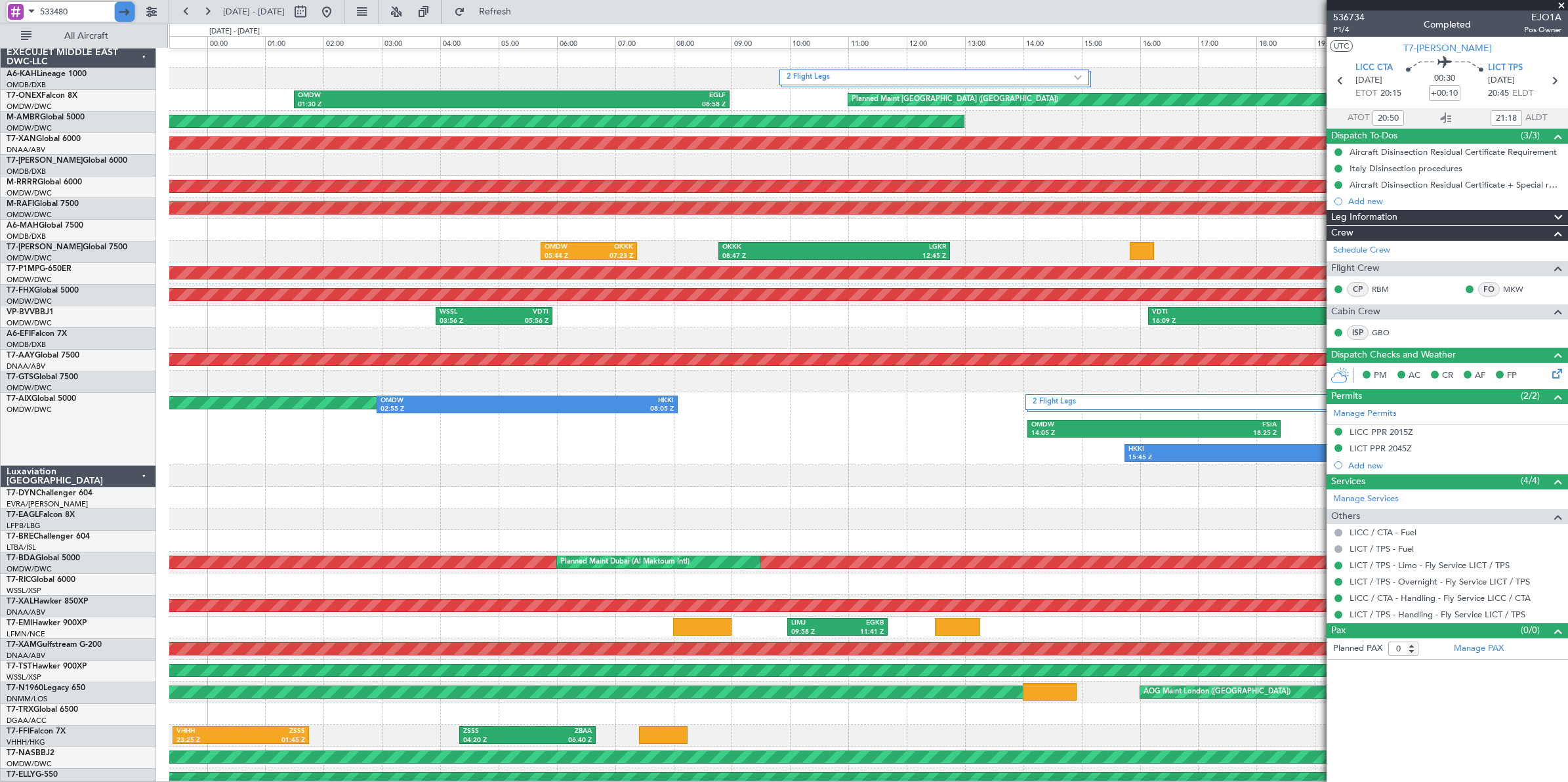
click at [122, 15] on div at bounding box center [125, 12] width 20 height 20
click at [1561, 5] on span at bounding box center [1562, 6] width 13 height 12
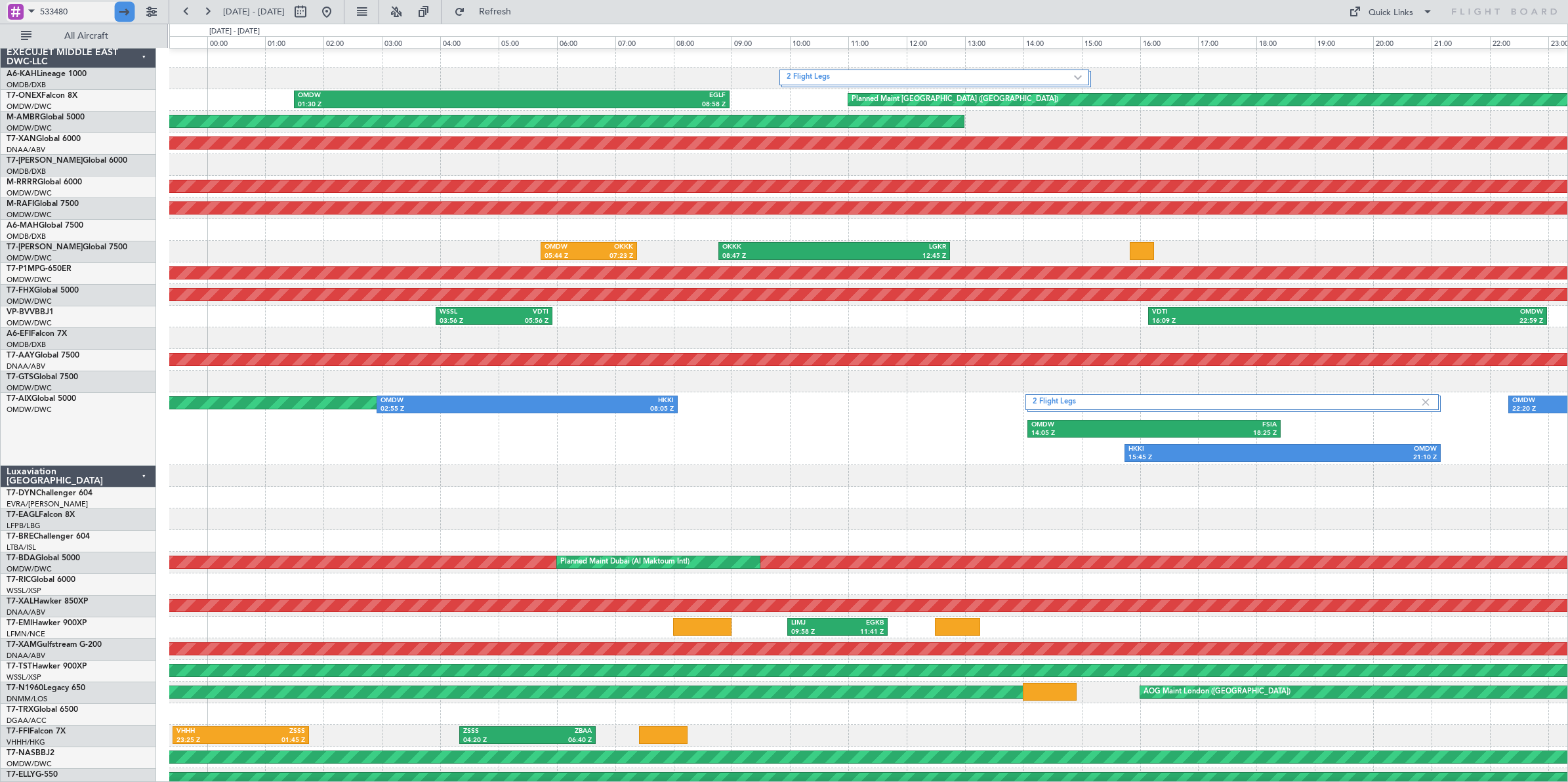
click at [126, 12] on div at bounding box center [125, 12] width 20 height 20
click at [87, 12] on input "533480" at bounding box center [78, 11] width 76 height 19
type input "534380"
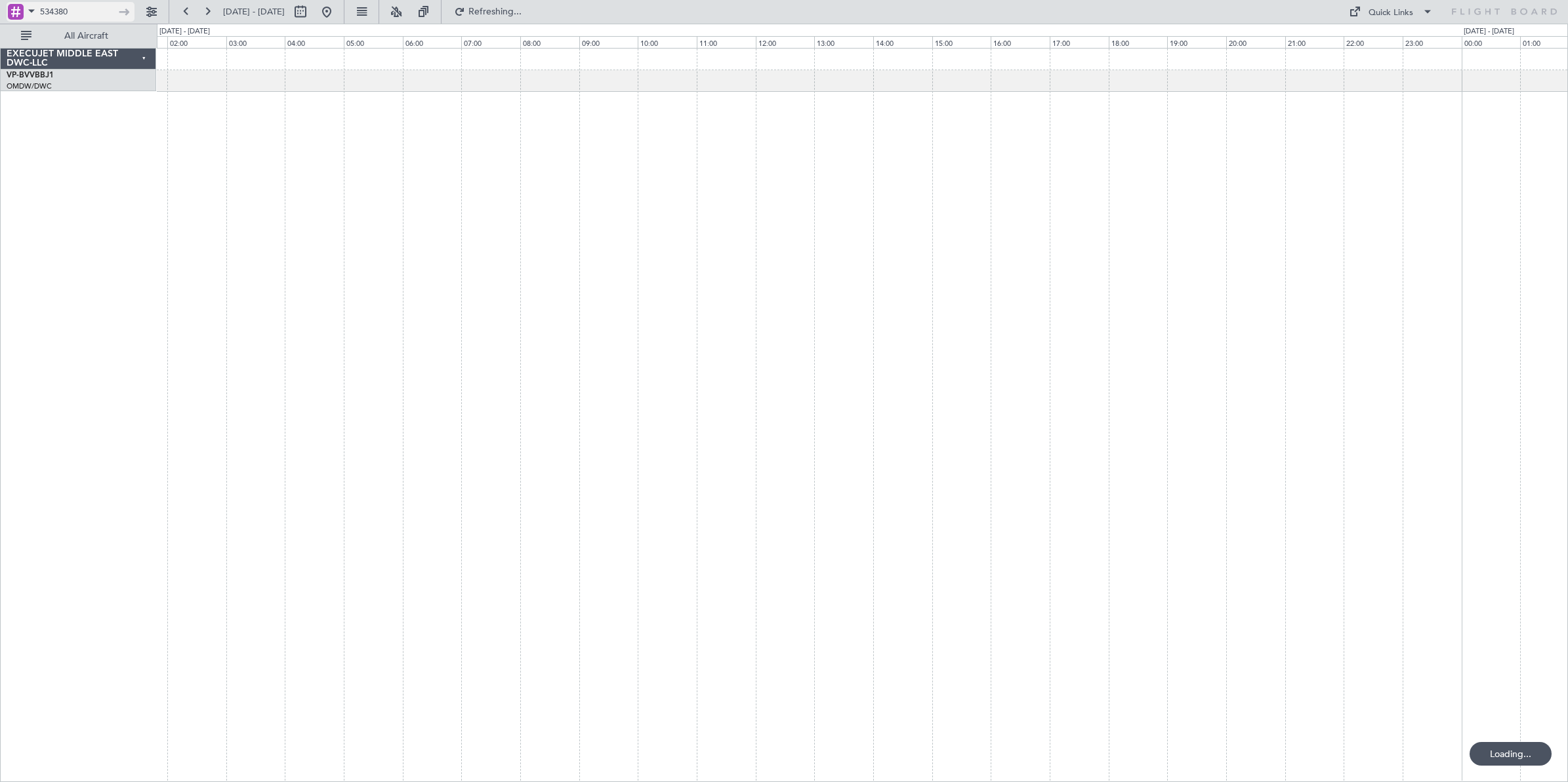
scroll to position [0, 0]
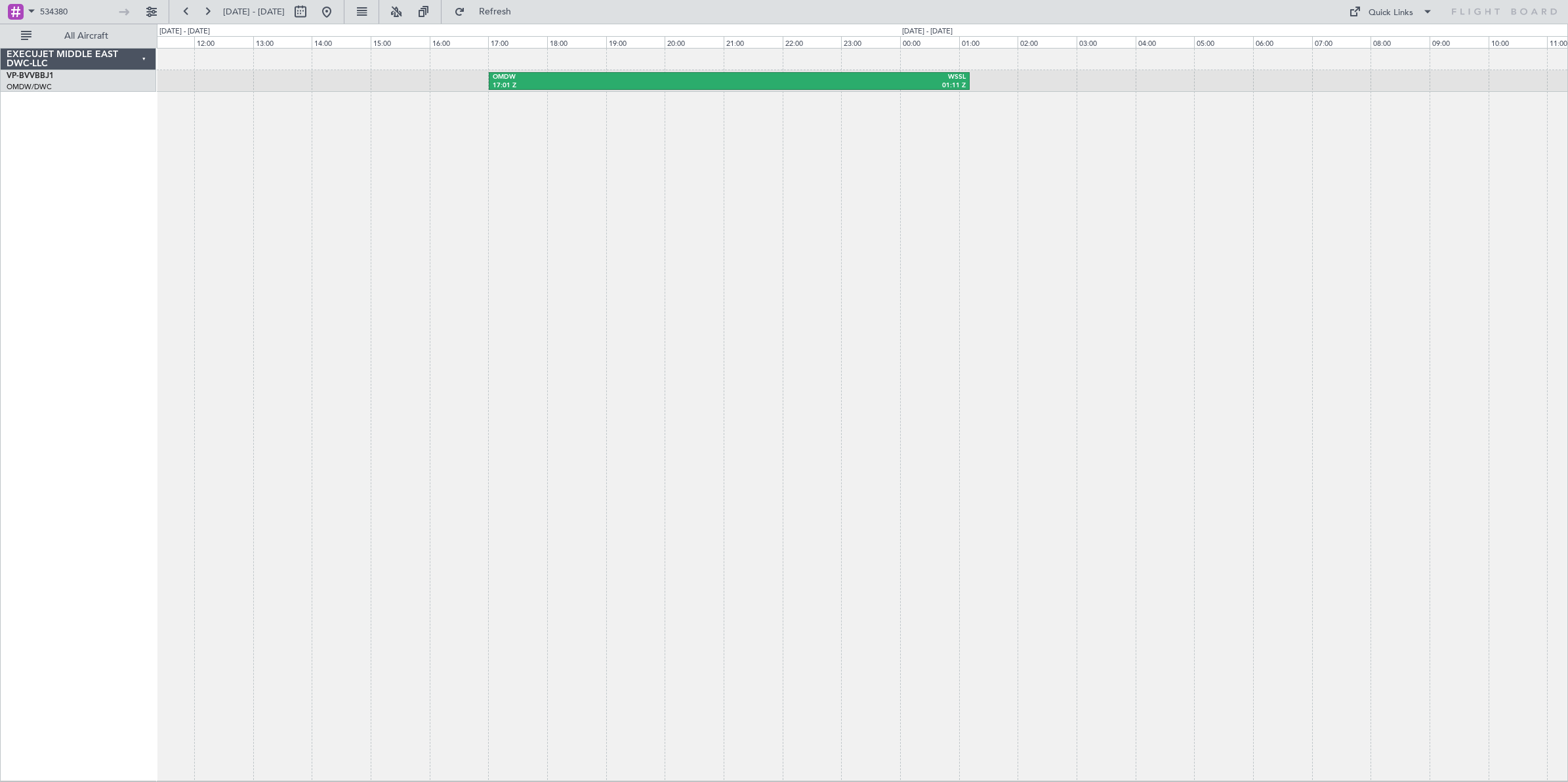
click at [733, 279] on div "OMDW 17:01 Z WSSL 01:11 Z" at bounding box center [862, 415] width 1411 height 733
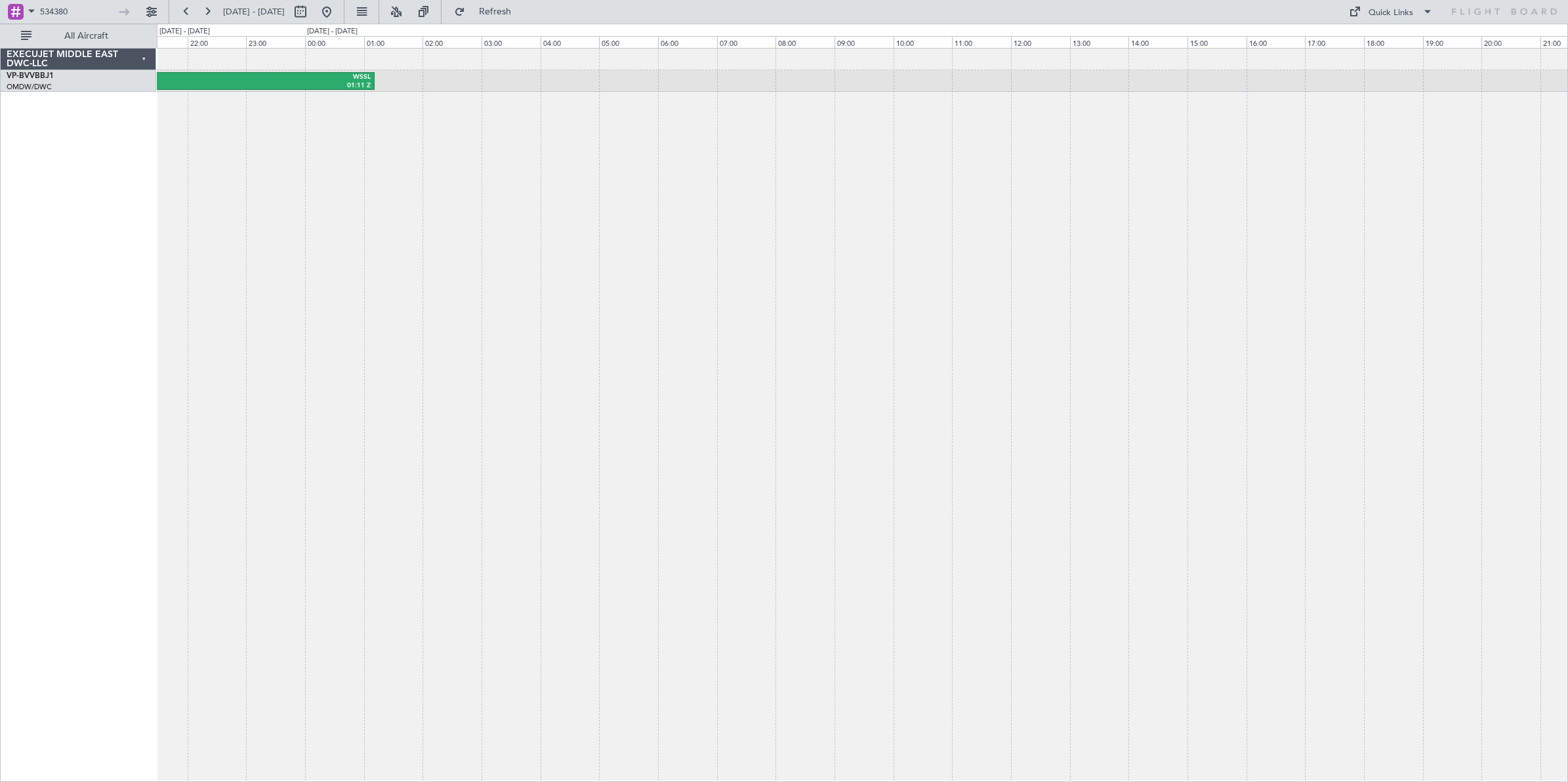
click at [602, 197] on div "OMDW 17:01 Z WSSL 01:11 Z" at bounding box center [862, 415] width 1411 height 734
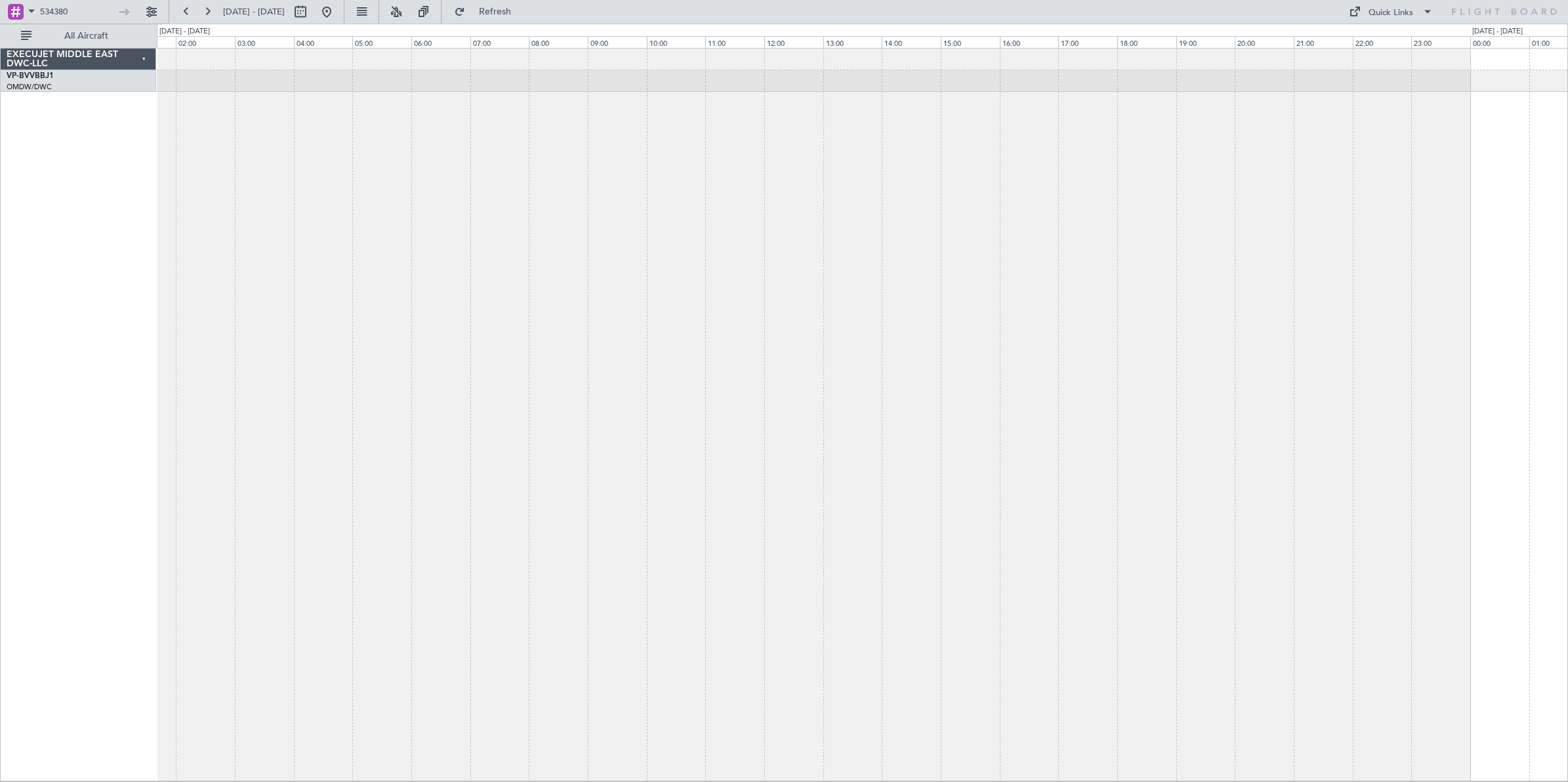
click at [663, 220] on div "OMDW 17:01 Z WSSL 01:11 Z" at bounding box center [862, 415] width 1411 height 733
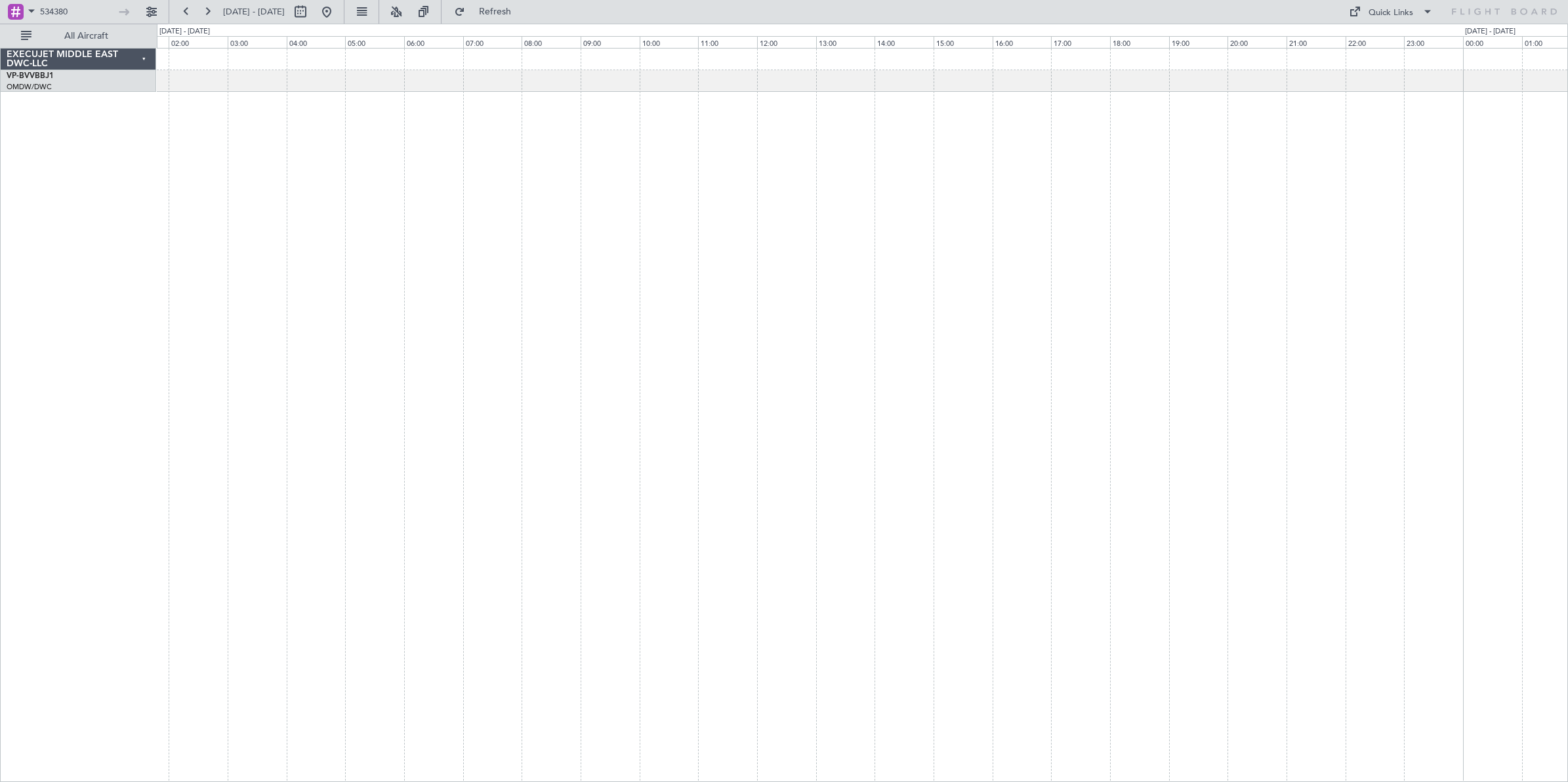
click at [519, 225] on div at bounding box center [862, 415] width 1411 height 734
click at [631, 241] on div at bounding box center [862, 415] width 1411 height 734
click at [481, 244] on div at bounding box center [862, 415] width 1411 height 734
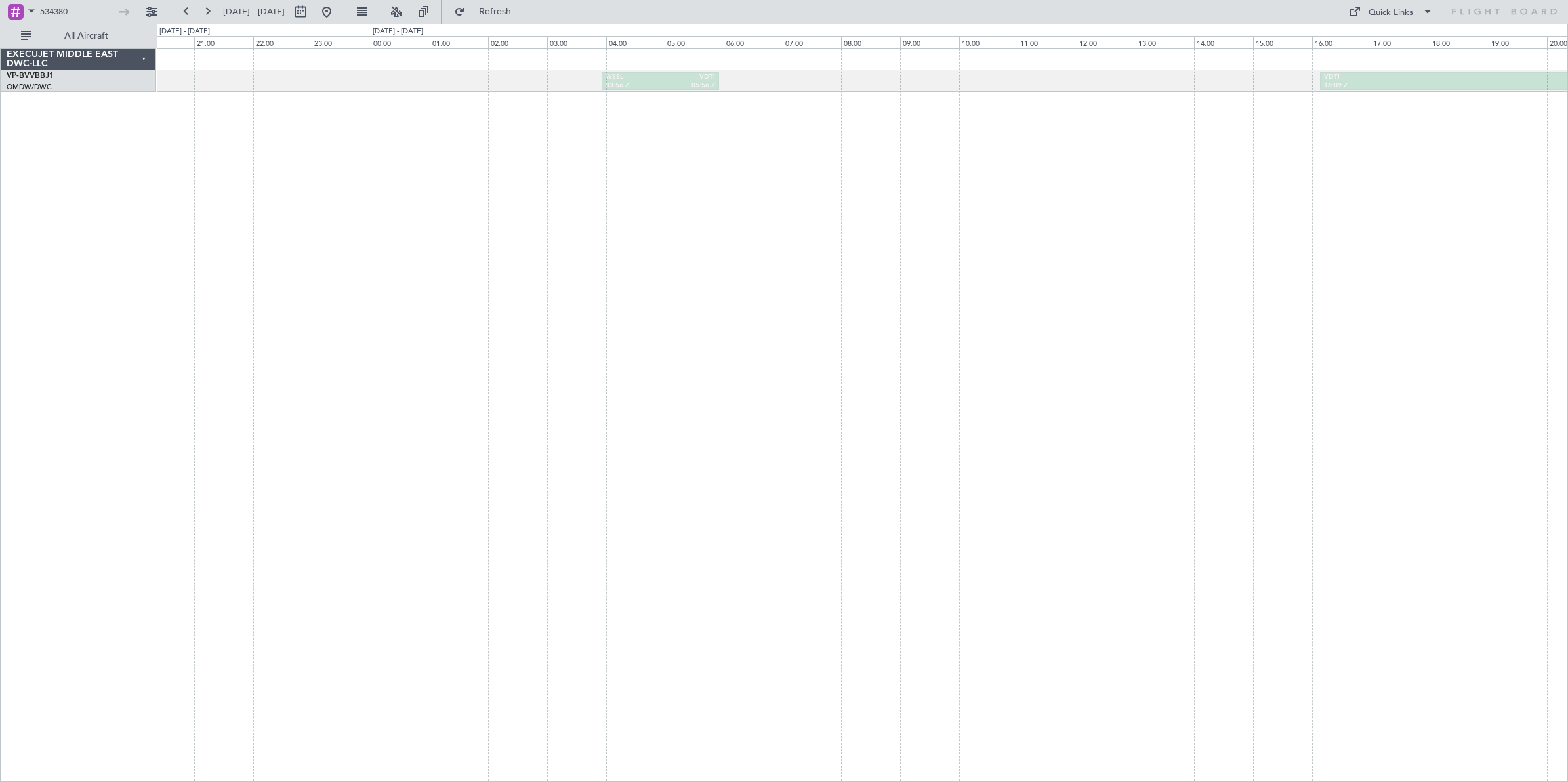
click at [580, 256] on div "WSSL 03:56 Z VDTI 05:56 Z VDTI 16:09 Z OMDW 22:59 Z OMDW 23:36 Z LFMN 06:39 Z" at bounding box center [862, 415] width 1411 height 734
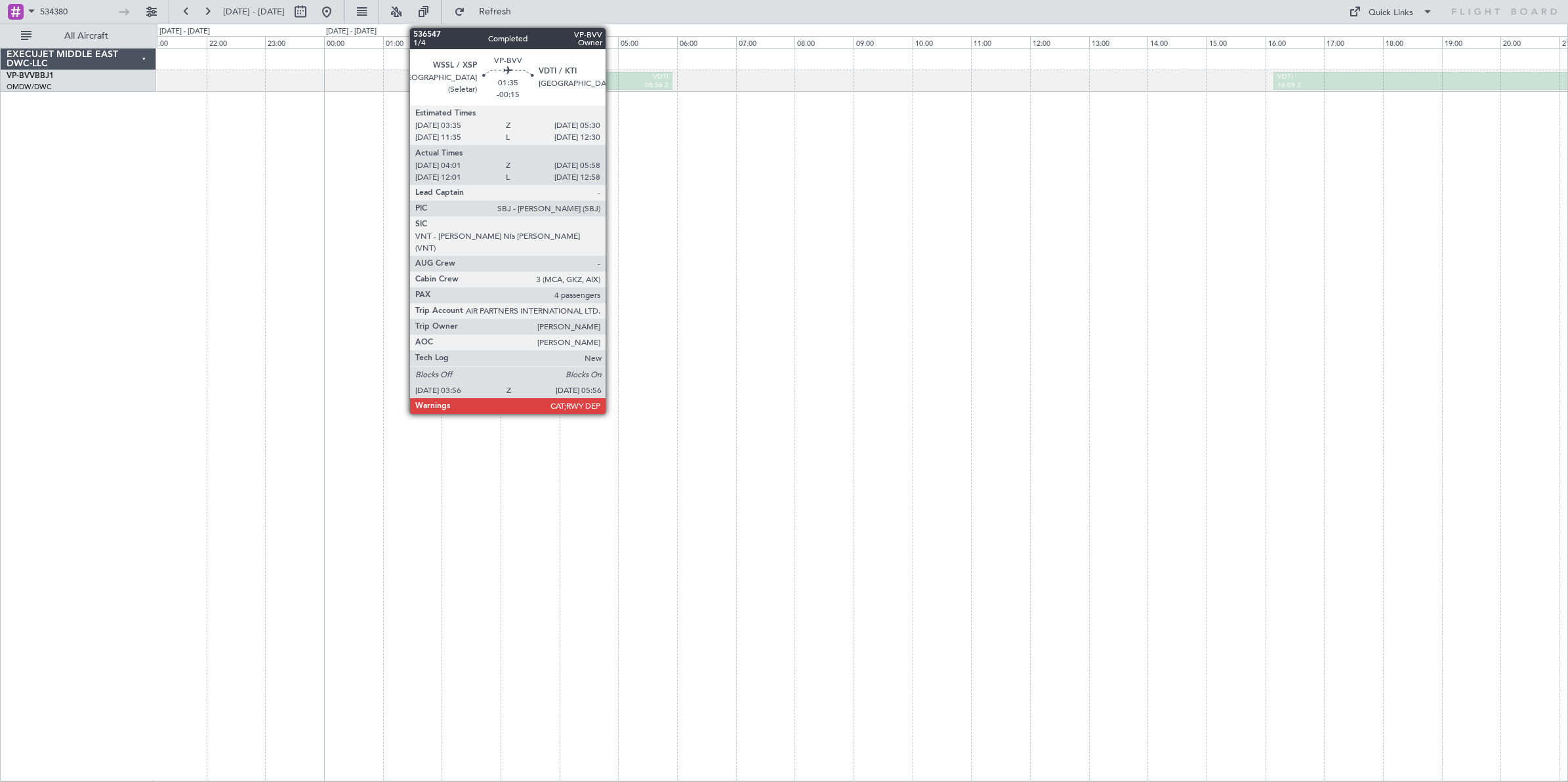
click at [612, 80] on div "WSSL" at bounding box center [586, 78] width 55 height 9
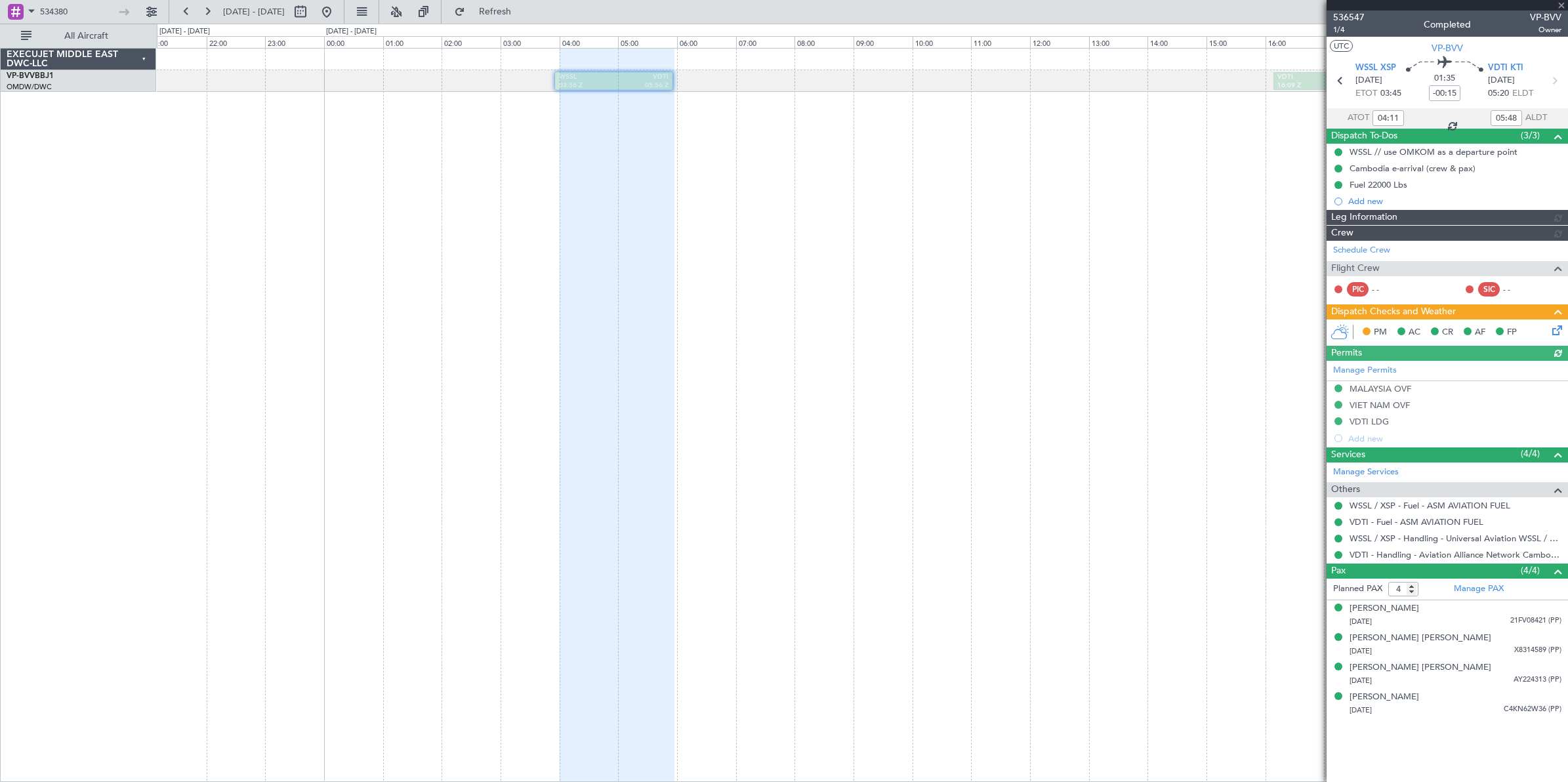
type input "[PERSON_NAME] ([PERSON_NAME])"
type input "7238"
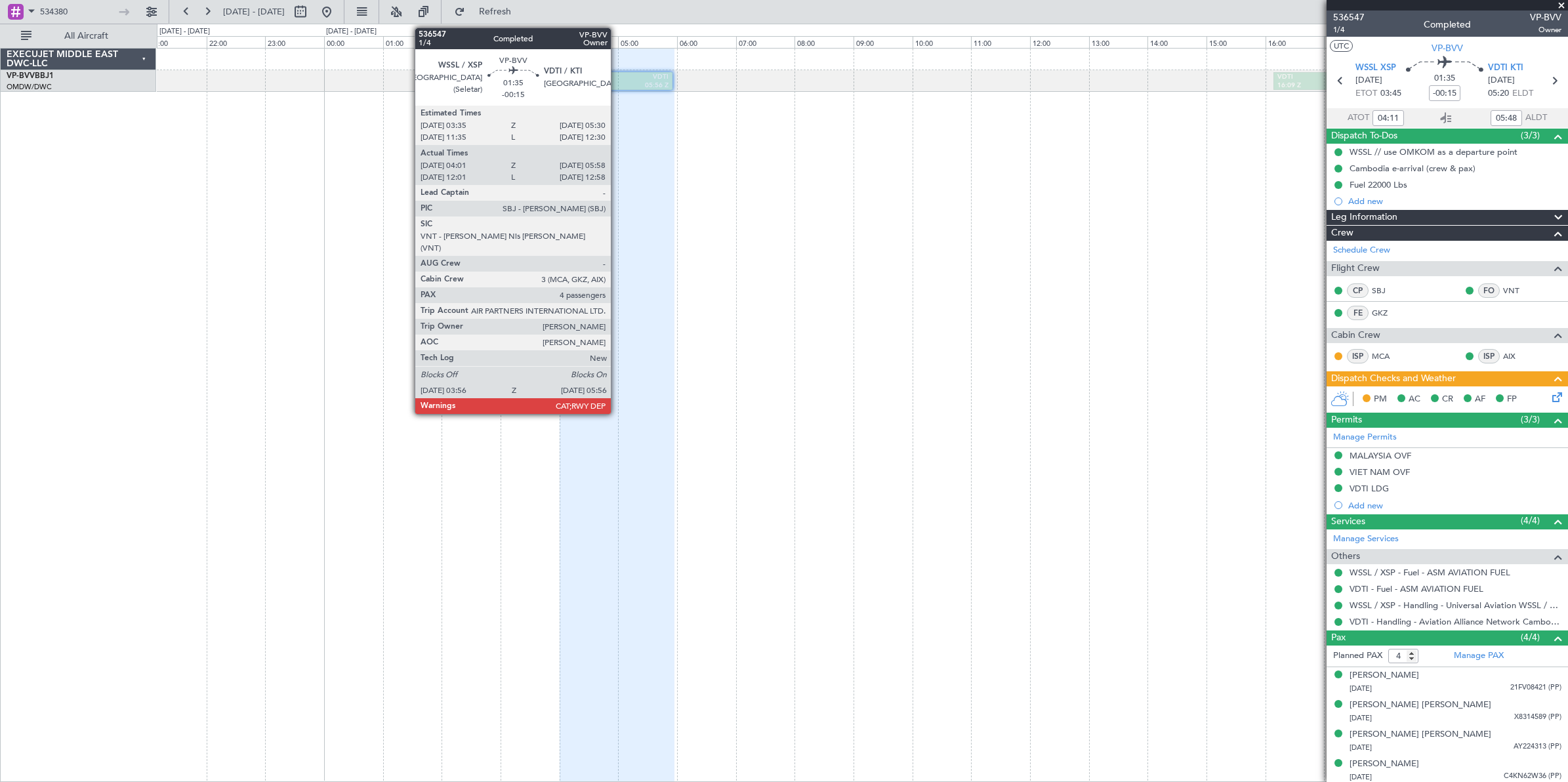
click at [618, 82] on div "05:56 Z" at bounding box center [642, 86] width 55 height 9
click at [612, 83] on div "03:56 Z" at bounding box center [586, 86] width 55 height 9
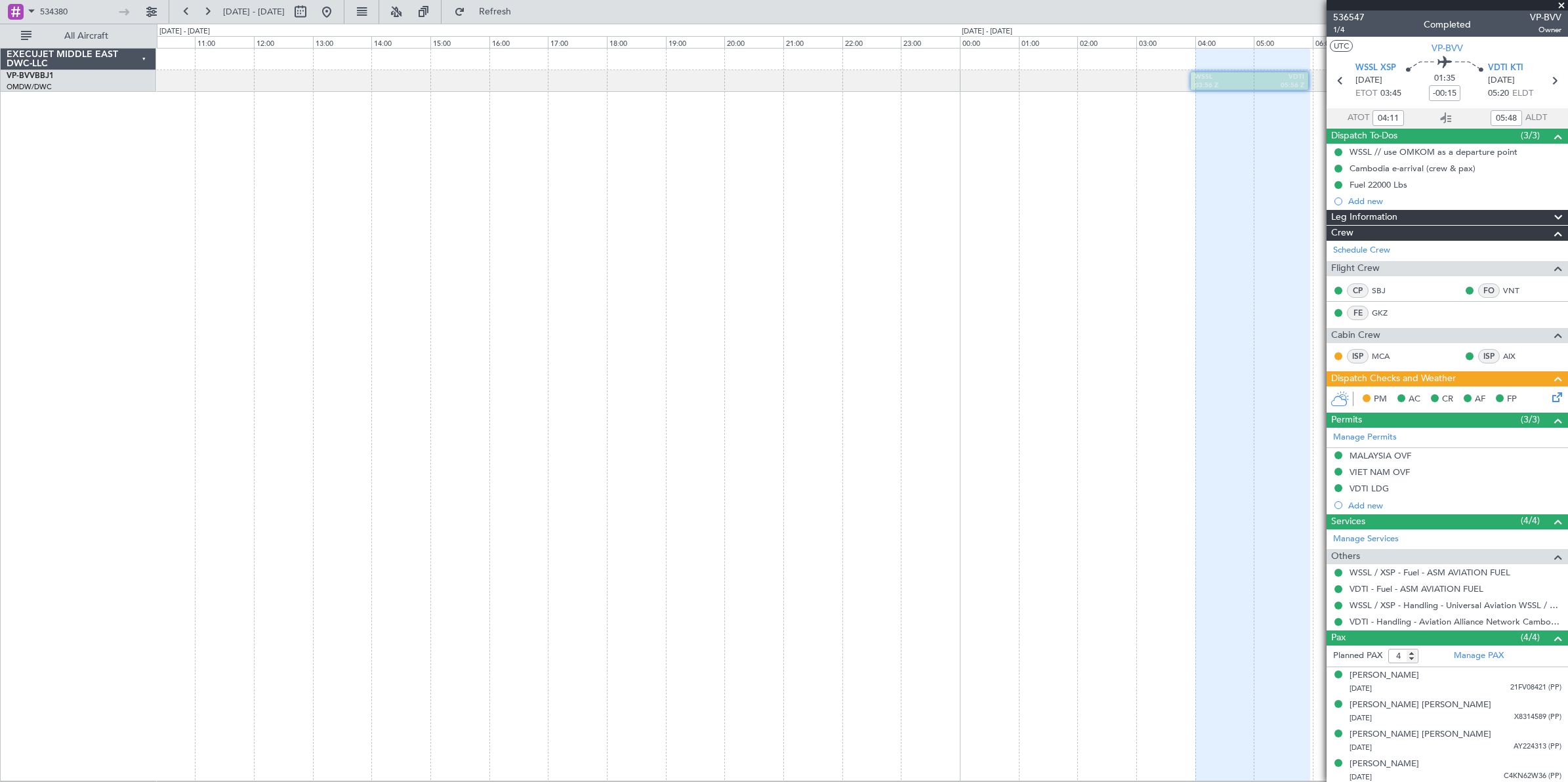
click at [946, 221] on div "WSSL 03:56 Z VDTI 05:56 Z VDTI 16:09 Z OMDW 22:59 Z" at bounding box center [862, 415] width 1411 height 733
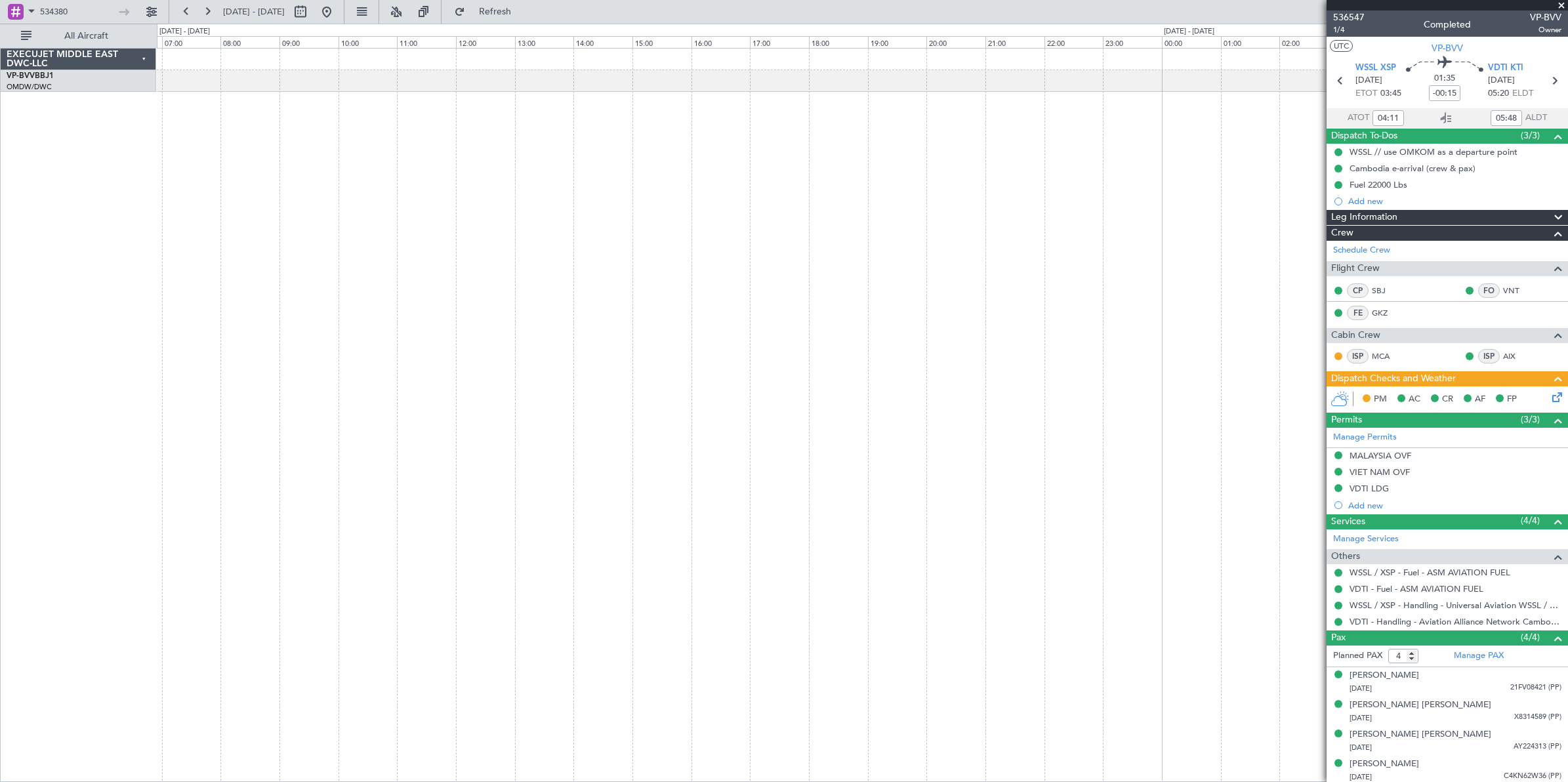
click at [1052, 225] on div "WSSL 03:56 Z VDTI 05:56 Z" at bounding box center [862, 415] width 1411 height 734
click at [1144, 225] on div at bounding box center [862, 415] width 1411 height 733
click at [1119, 233] on div at bounding box center [862, 415] width 1411 height 733
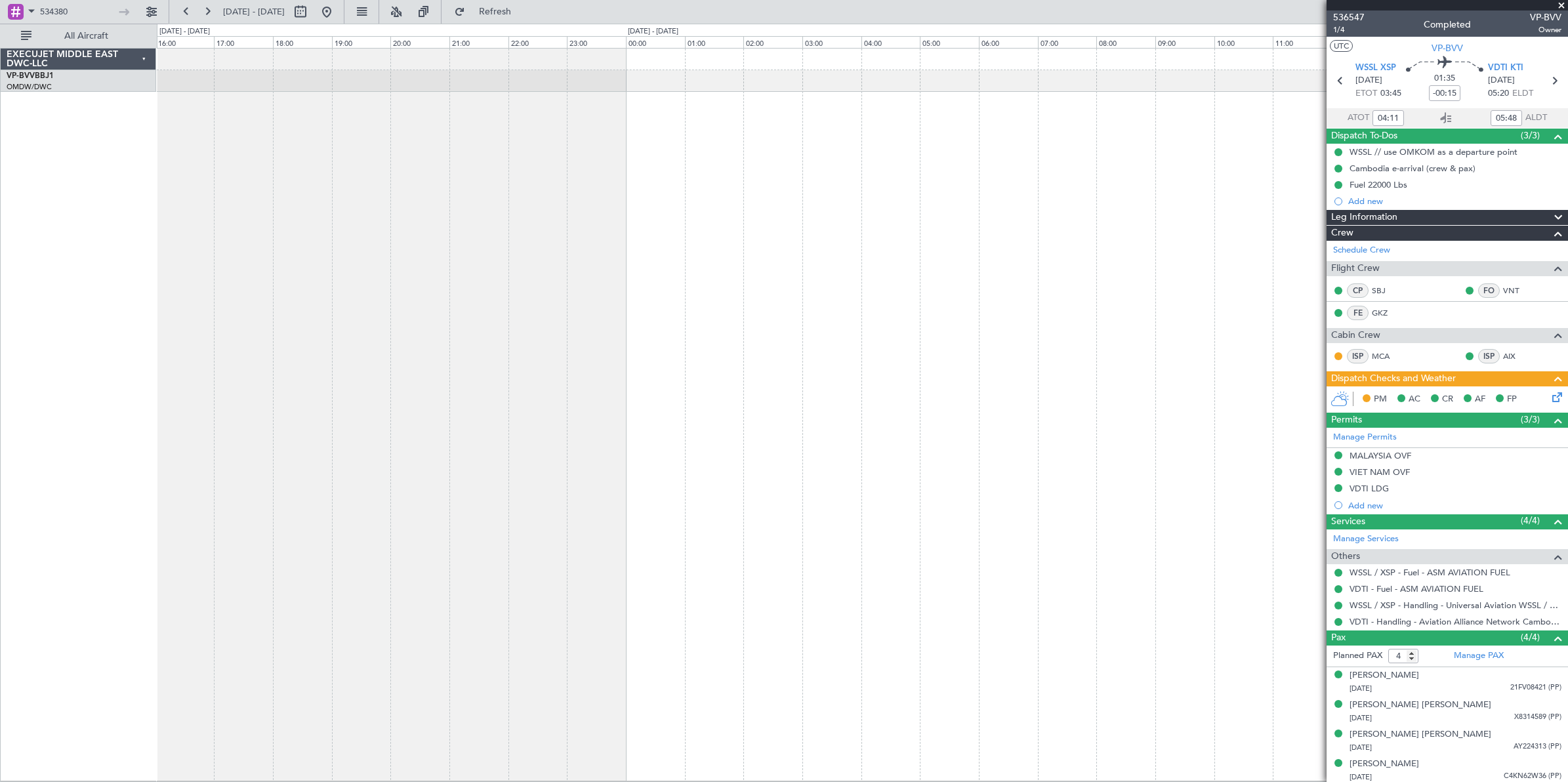
click at [949, 254] on div at bounding box center [862, 415] width 1411 height 733
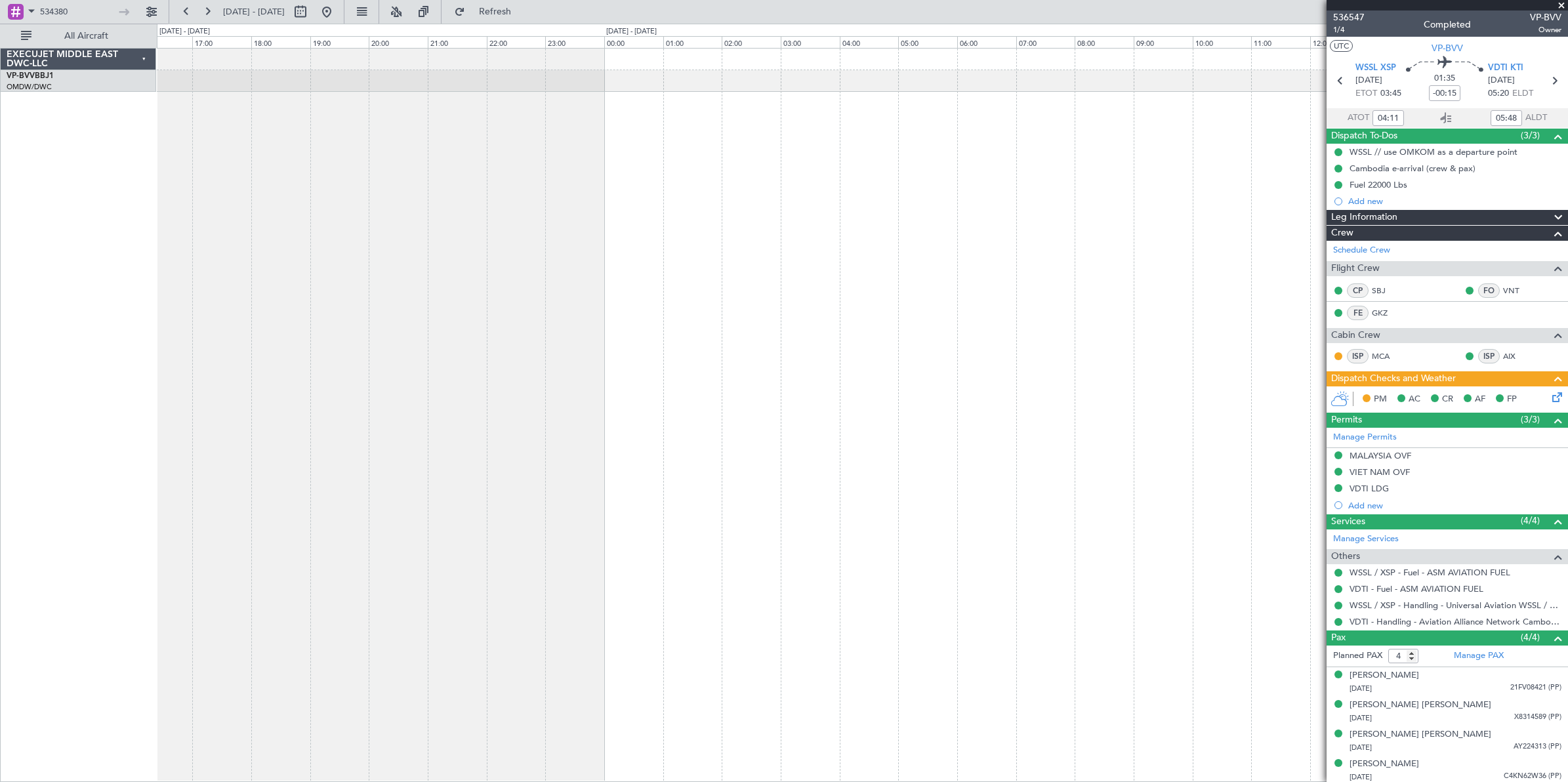
click at [1159, 256] on div at bounding box center [862, 415] width 1411 height 734
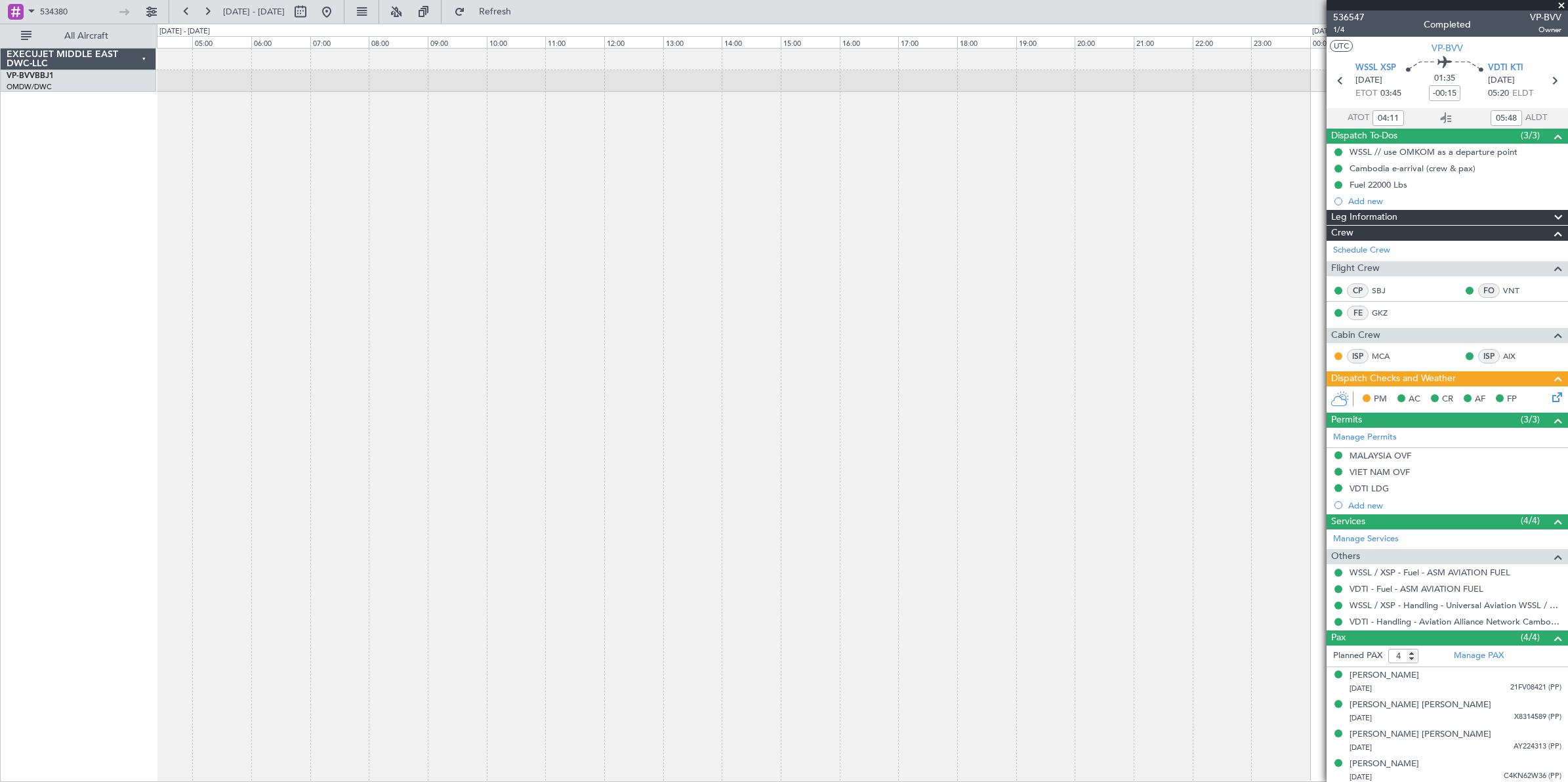
click at [1030, 264] on div "OMDW 17:01 Z WSSL 01:11 Z" at bounding box center [862, 415] width 1411 height 734
click at [728, 295] on div "OMDW 17:01 Z WSSL 01:11 Z" at bounding box center [862, 415] width 1411 height 733
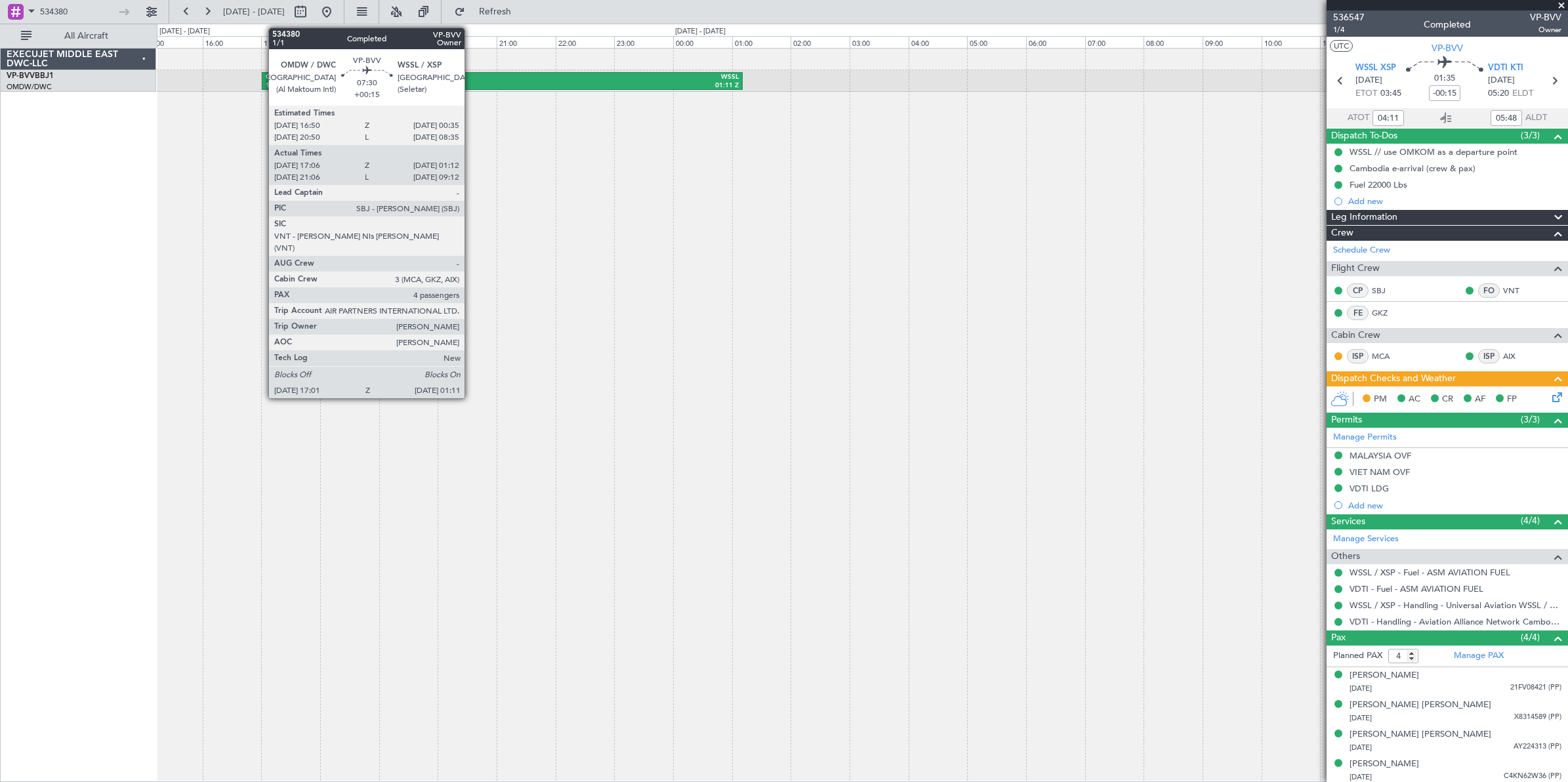
click at [471, 83] on div "17:01 Z" at bounding box center [383, 86] width 236 height 9
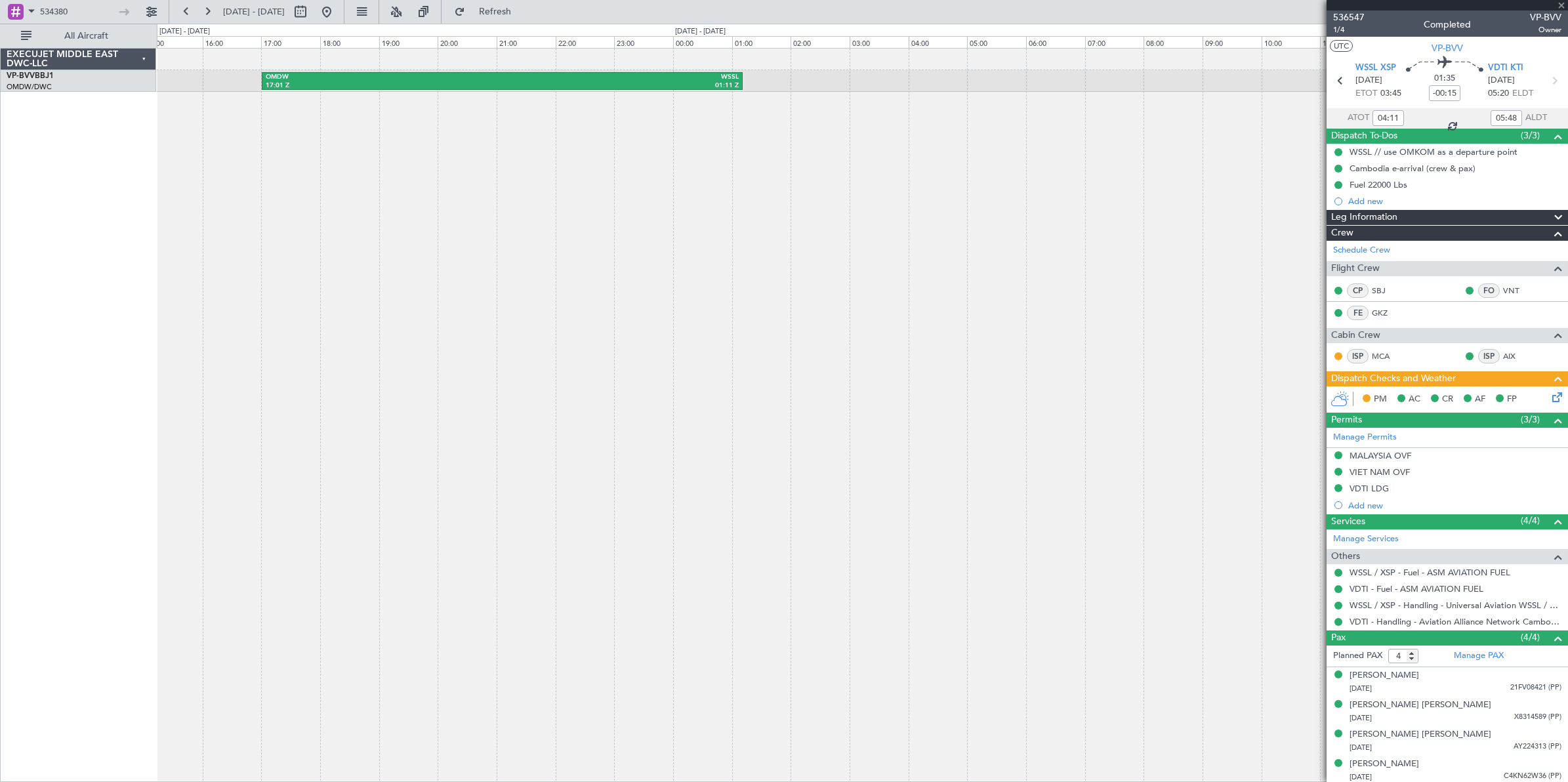
type input "+00:15"
type input "17:16"
type input "01:07"
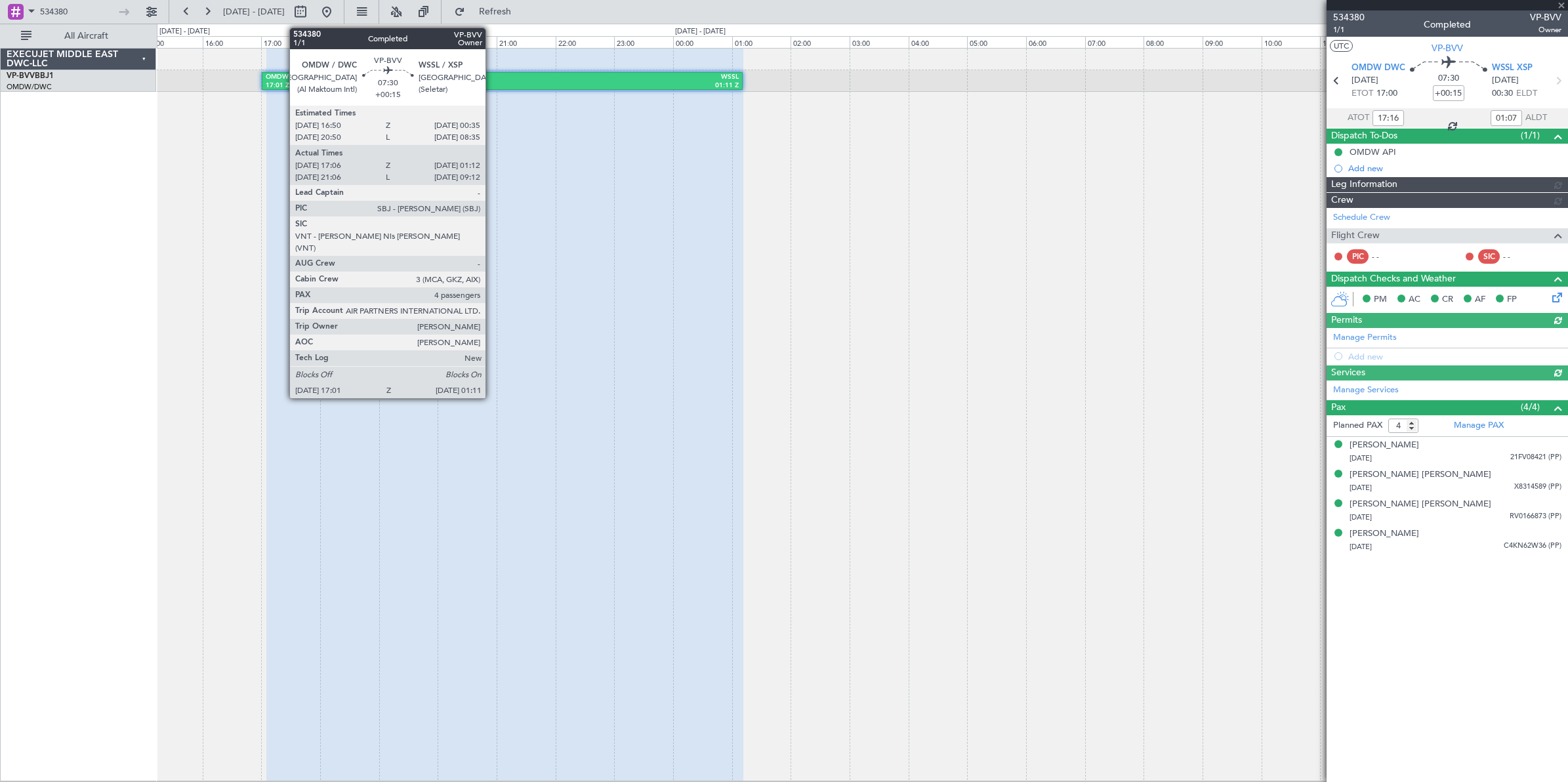
type input "[PERSON_NAME] (SYS)"
type input "7117"
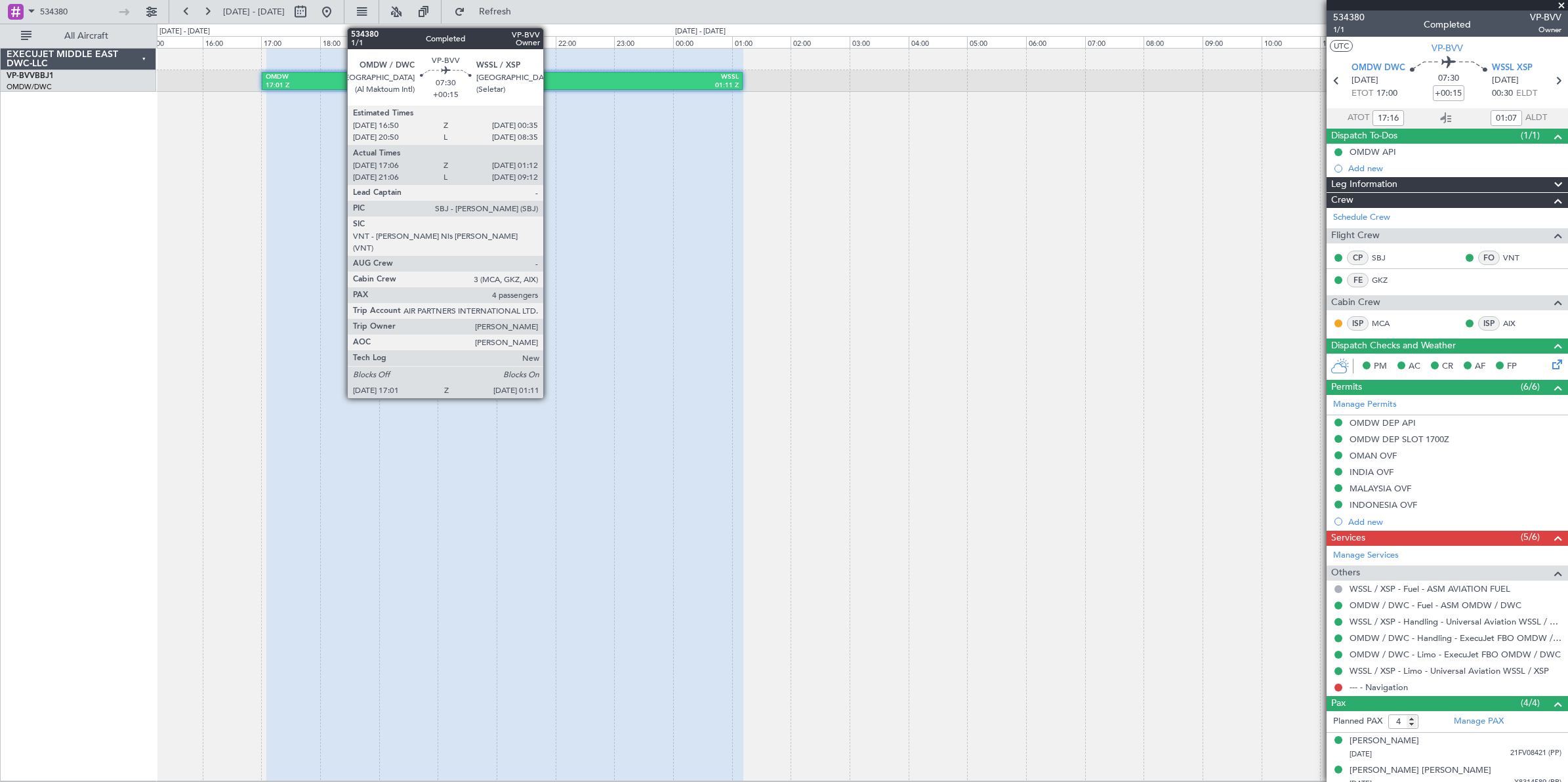
click at [550, 82] on div "01:11 Z" at bounding box center [620, 86] width 236 height 9
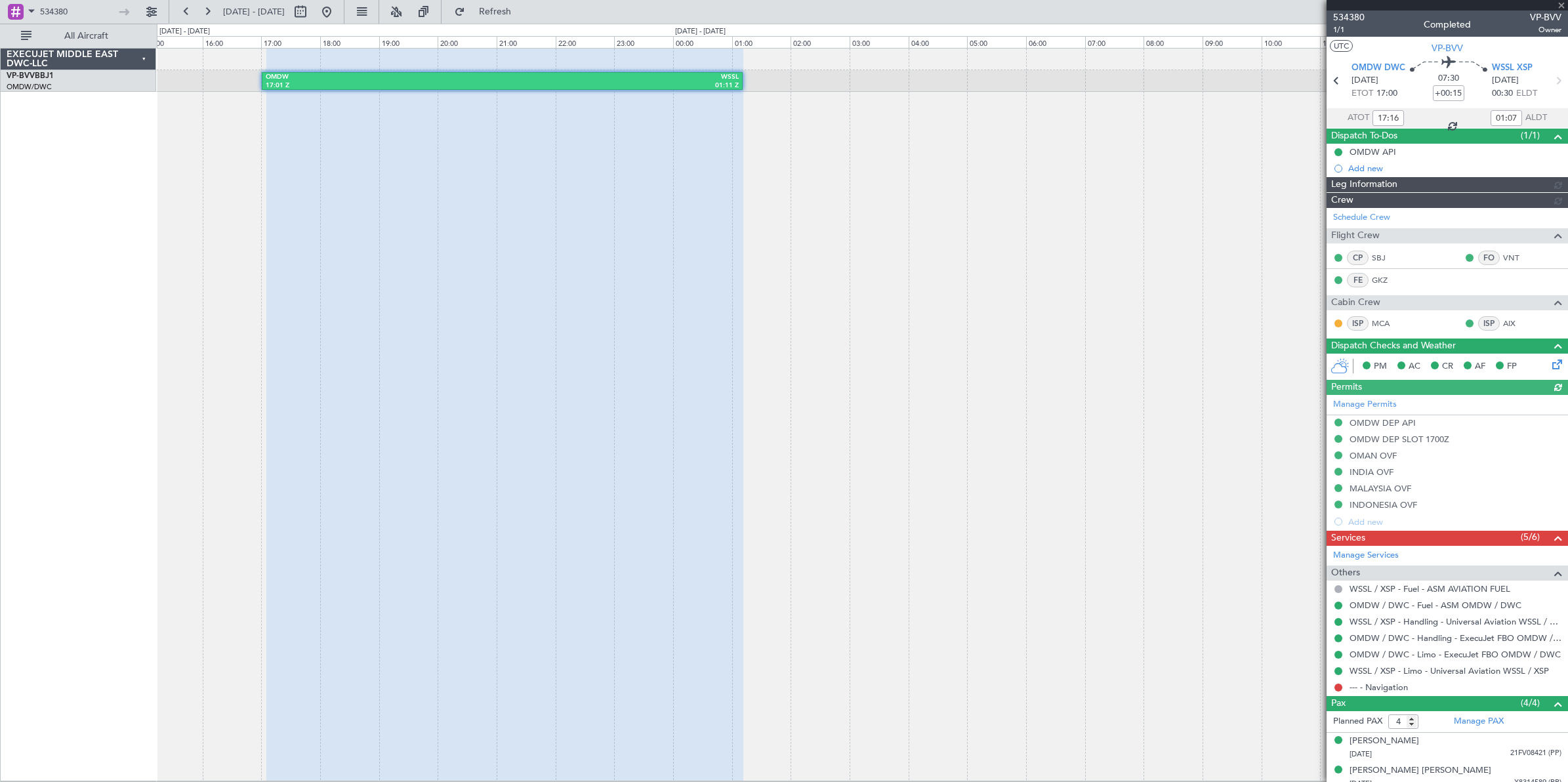
type input "[PERSON_NAME] (SYS)"
type input "7117"
click at [1563, 5] on div at bounding box center [1447, 5] width 242 height 11
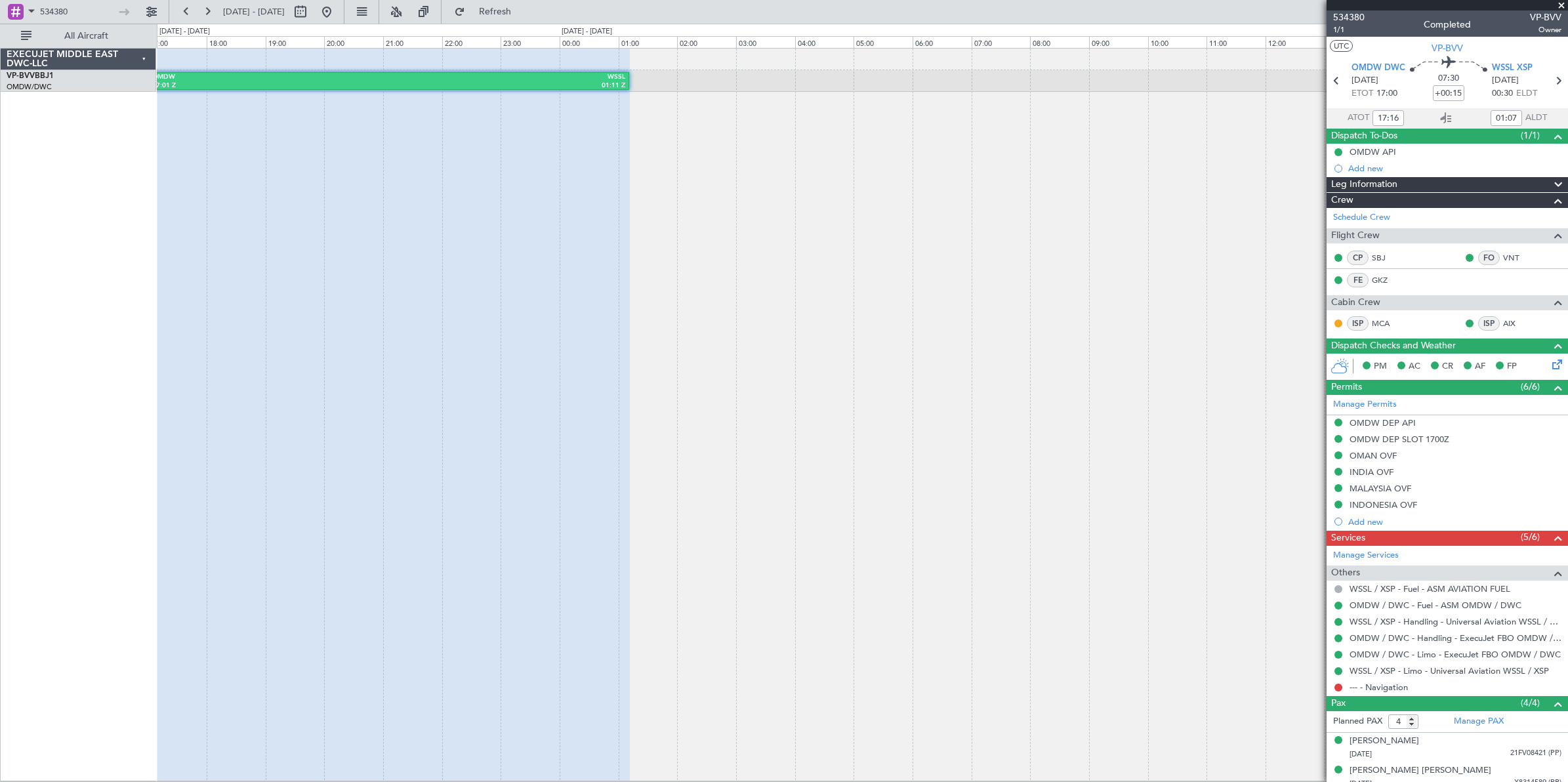
click at [553, 246] on div "OMDW 17:01 Z WSSL 01:11 Z" at bounding box center [862, 415] width 1411 height 733
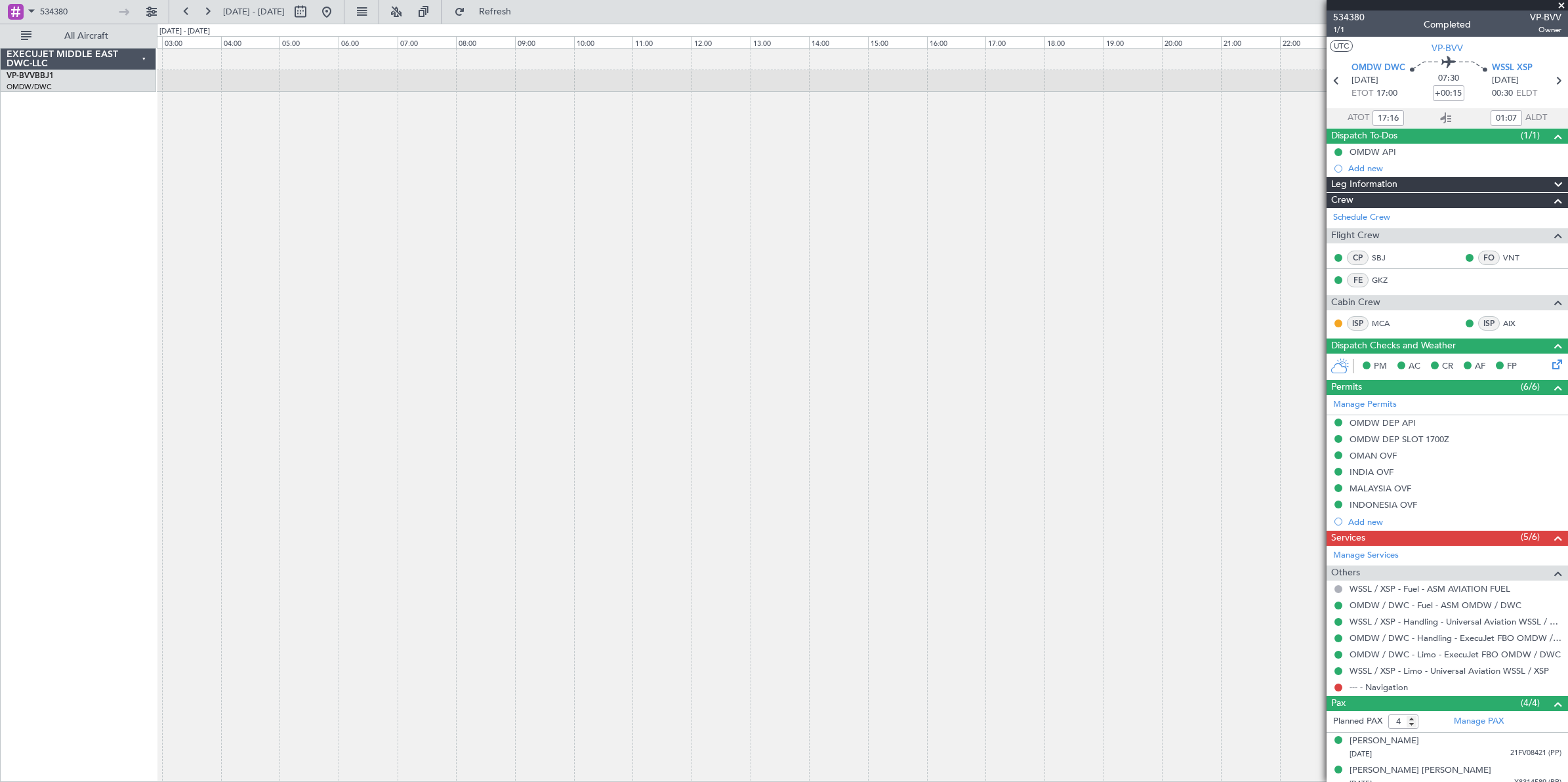
click at [528, 227] on div "OMDW 17:01 Z WSSL 01:11 Z" at bounding box center [862, 415] width 1411 height 734
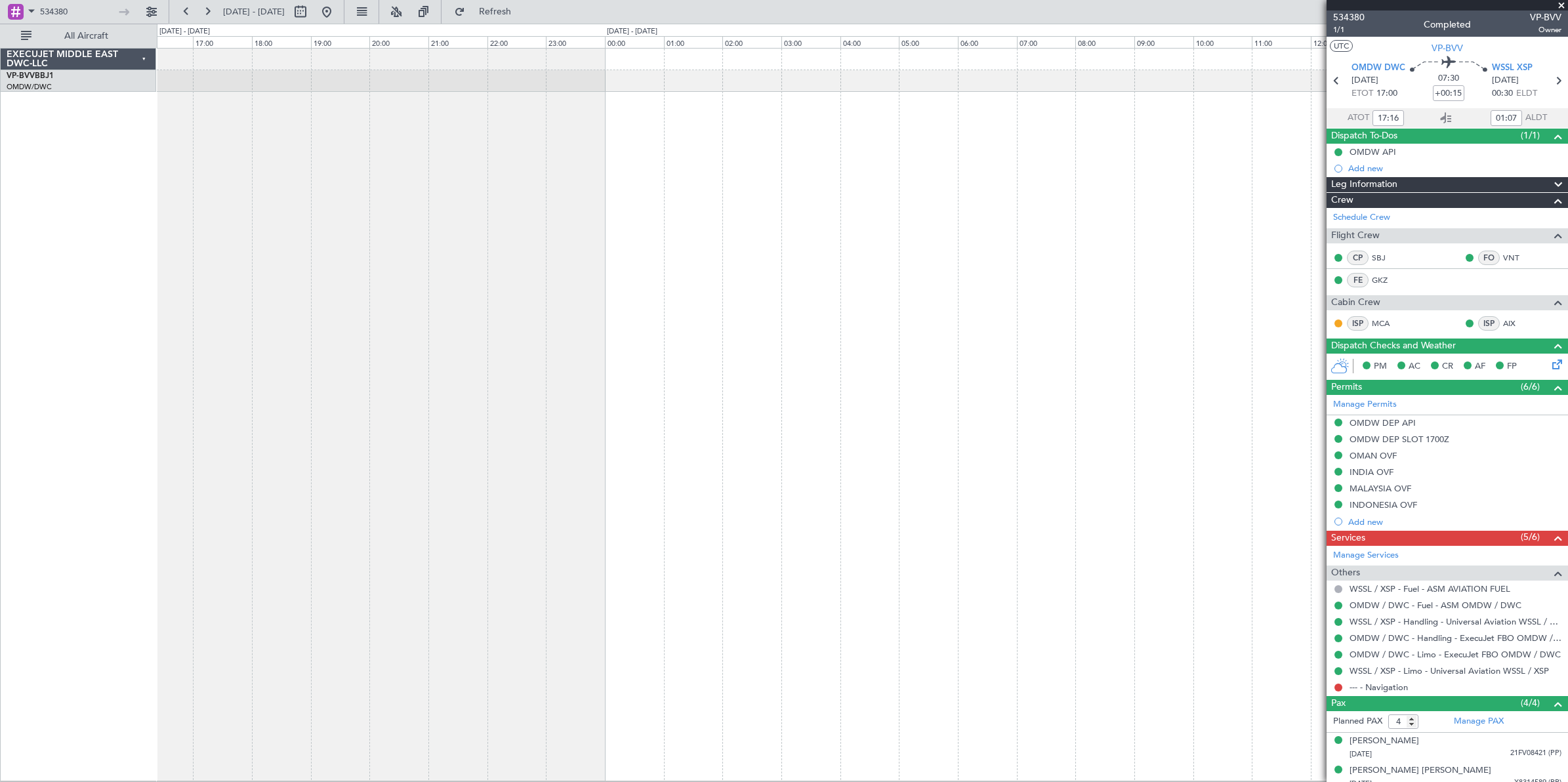
click at [574, 256] on div at bounding box center [862, 415] width 1411 height 733
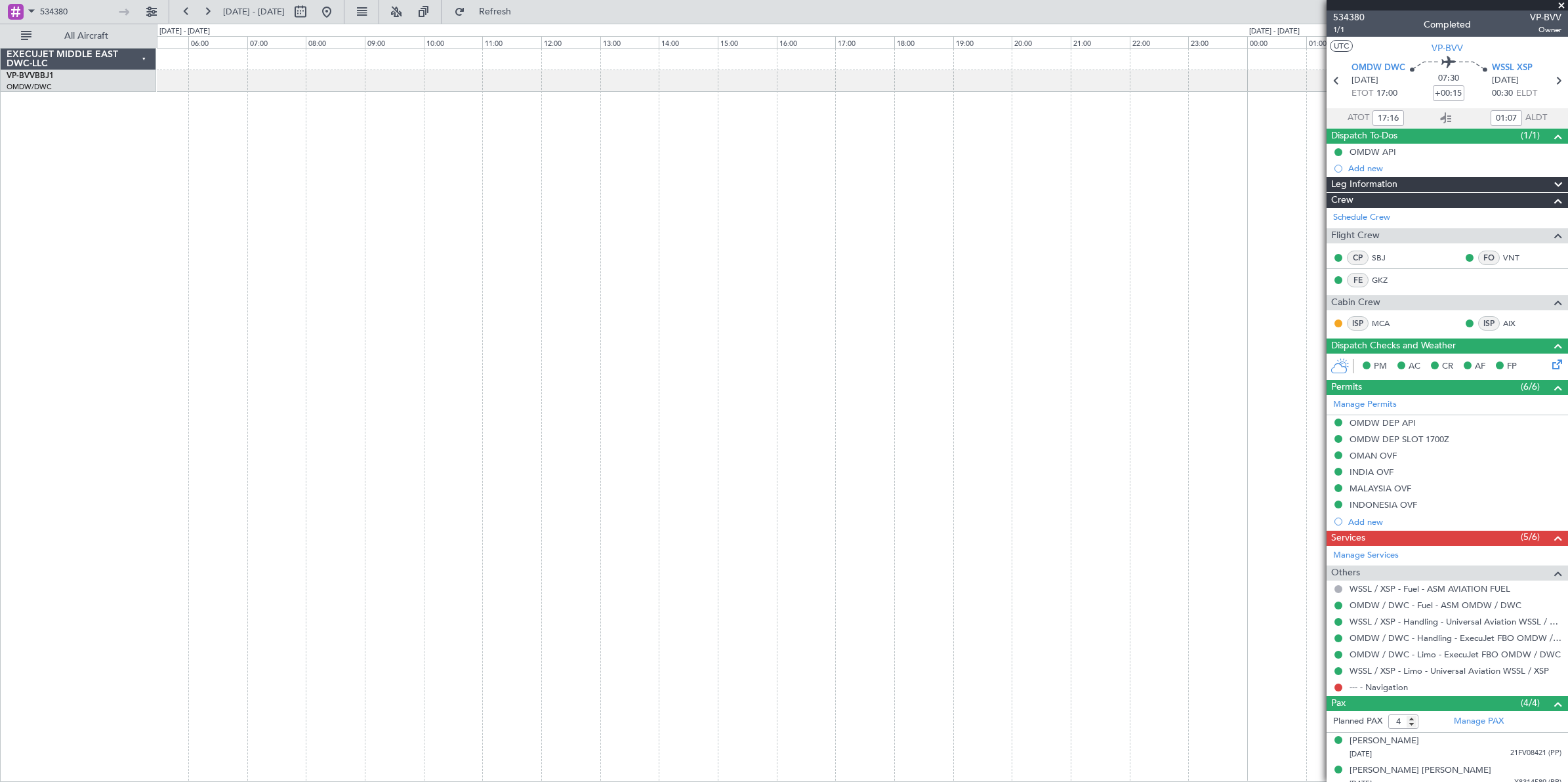
click at [457, 264] on div at bounding box center [862, 415] width 1411 height 734
click at [476, 250] on div at bounding box center [862, 415] width 1411 height 734
click at [450, 264] on div "WSSL 03:56 Z VDTI 05:56 Z" at bounding box center [862, 415] width 1411 height 733
click at [523, 285] on div "WSSL 03:56 Z VDTI 05:56 Z" at bounding box center [862, 415] width 1411 height 733
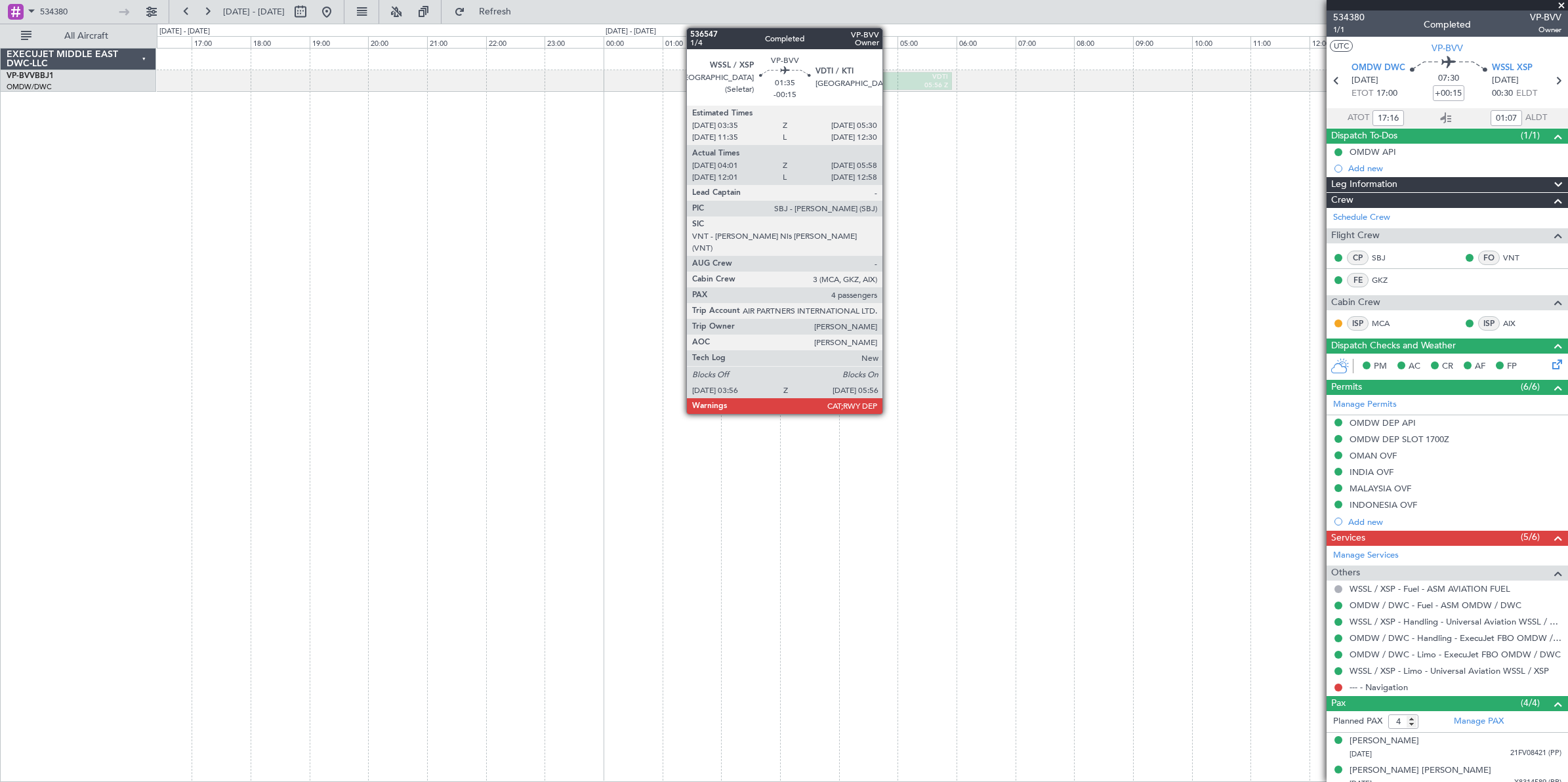
click at [889, 82] on div "03:56 Z" at bounding box center [866, 86] width 55 height 9
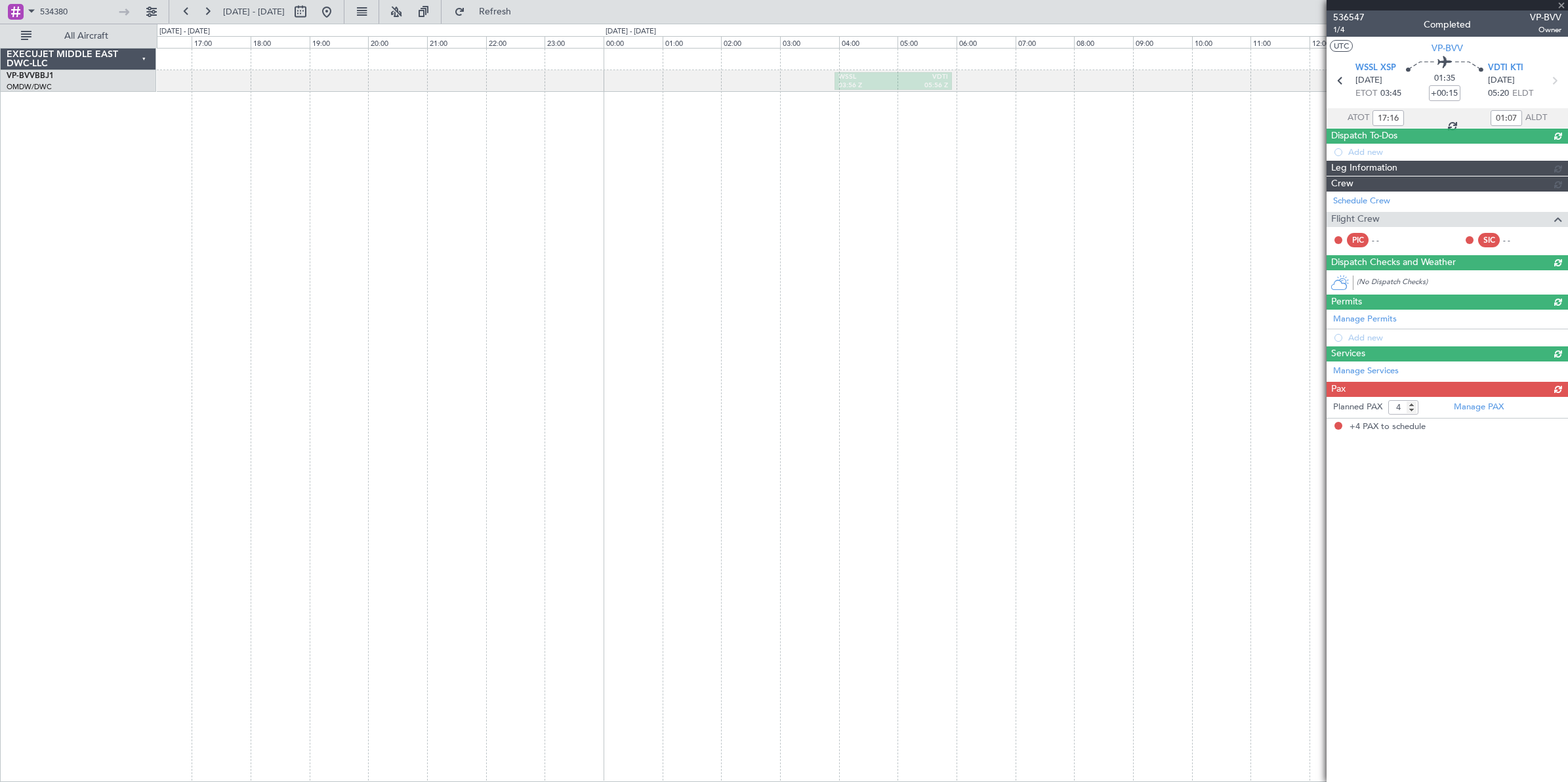
type input "-00:15"
type input "04:11"
type input "05:48"
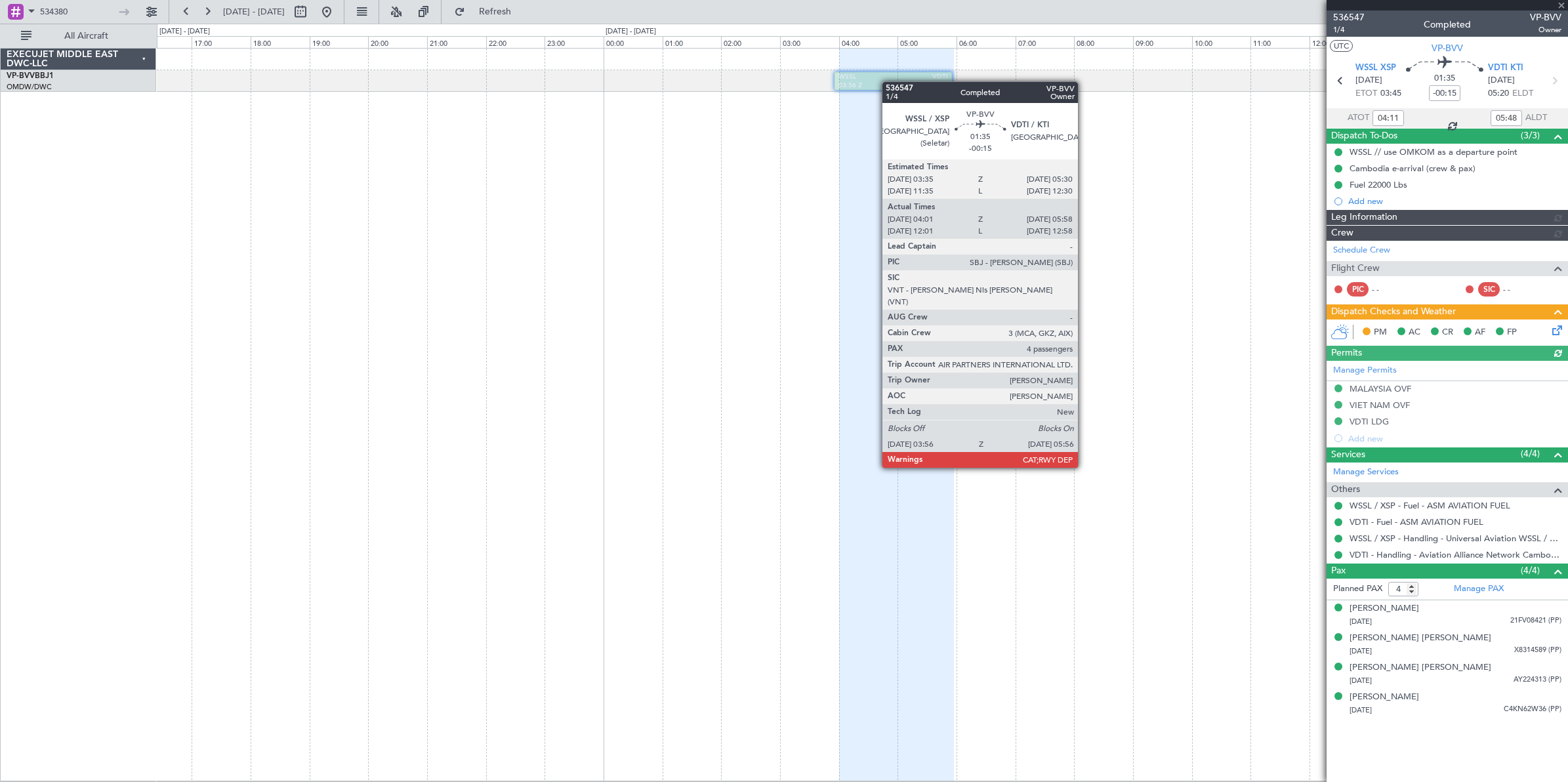
type input "[PERSON_NAME] ([PERSON_NAME])"
type input "7238"
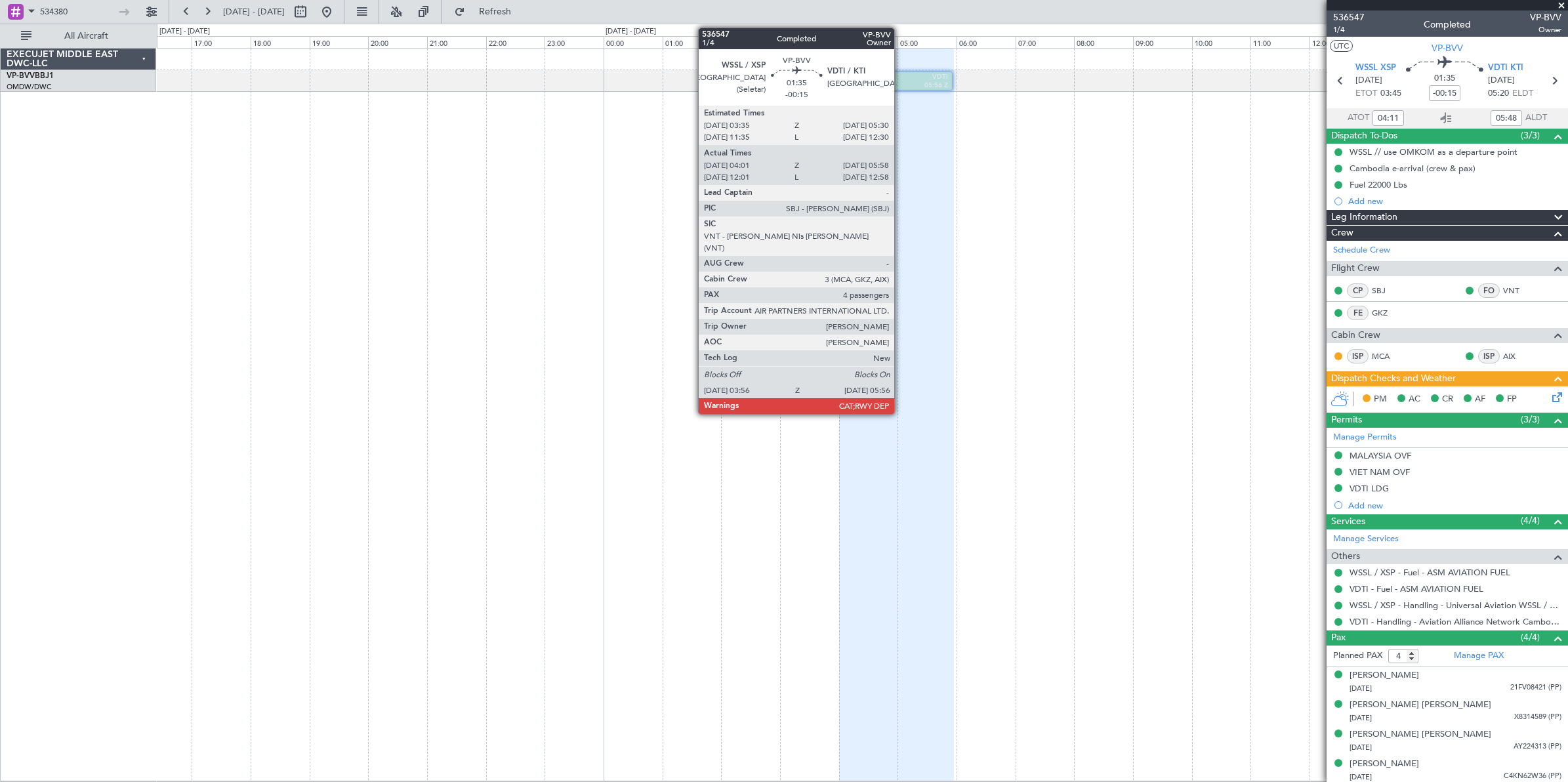
click at [901, 80] on div "VDTI" at bounding box center [921, 78] width 55 height 9
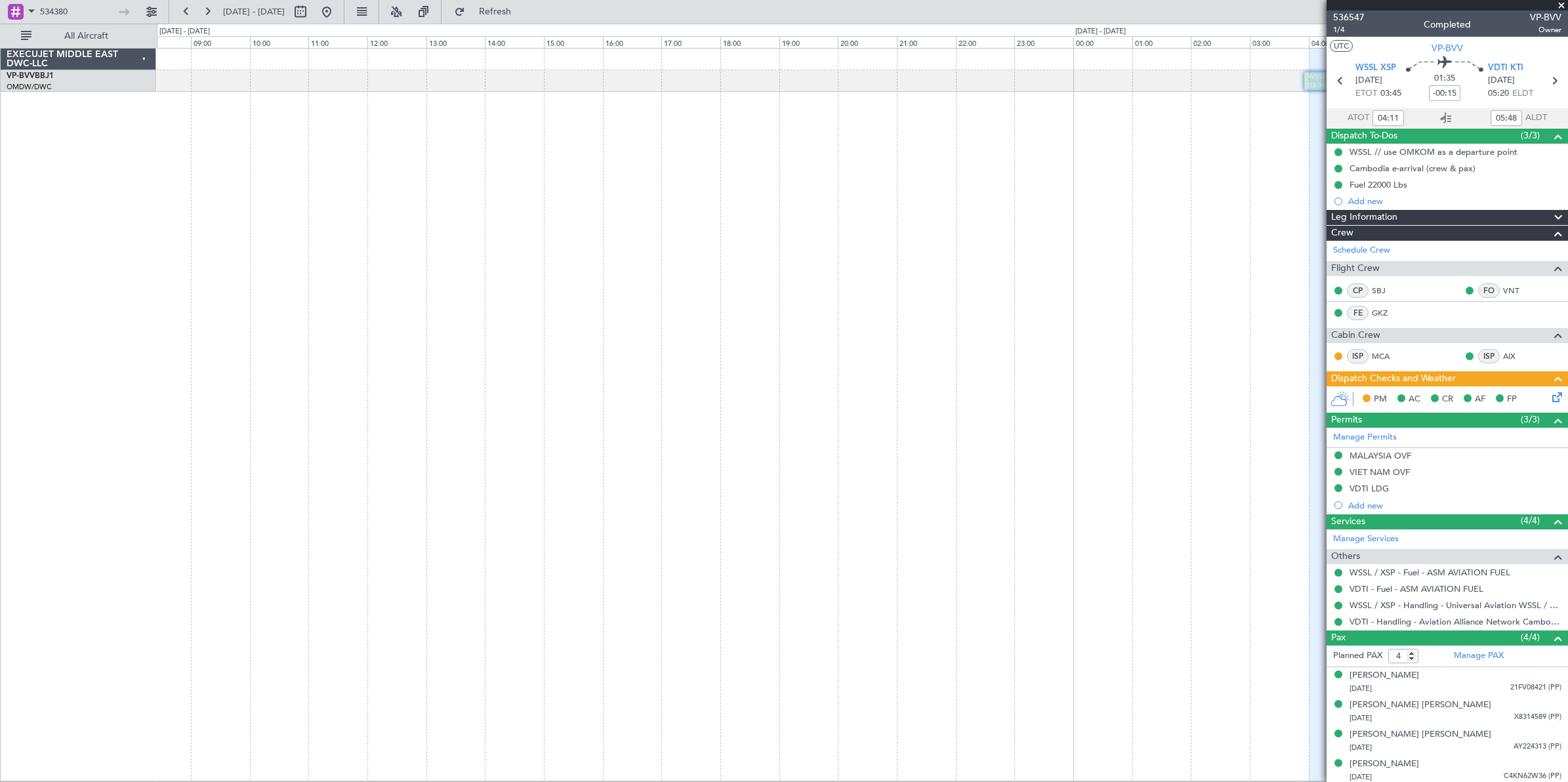
click at [935, 207] on div "WSSL 03:56 Z VDTI 05:56 Z" at bounding box center [862, 415] width 1411 height 733
click at [830, 194] on div "WSSL 03:56 Z VDTI 05:56 Z" at bounding box center [862, 415] width 1411 height 733
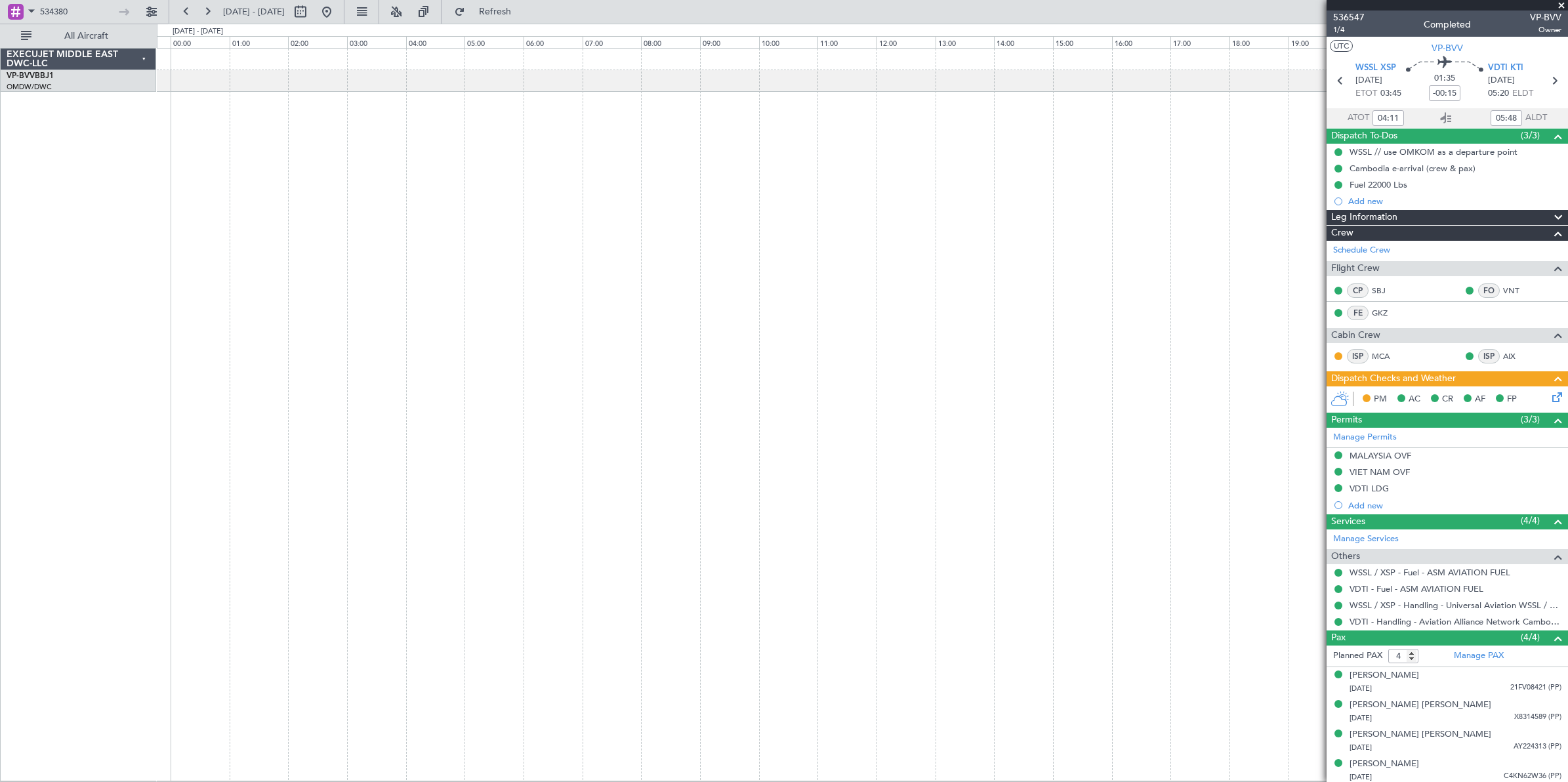
click at [920, 244] on div "WSSL 03:56 Z VDTI 05:56 Z" at bounding box center [862, 415] width 1411 height 733
click at [980, 233] on div at bounding box center [862, 415] width 1411 height 733
click at [930, 235] on div at bounding box center [862, 415] width 1411 height 734
click at [948, 239] on div at bounding box center [862, 415] width 1411 height 733
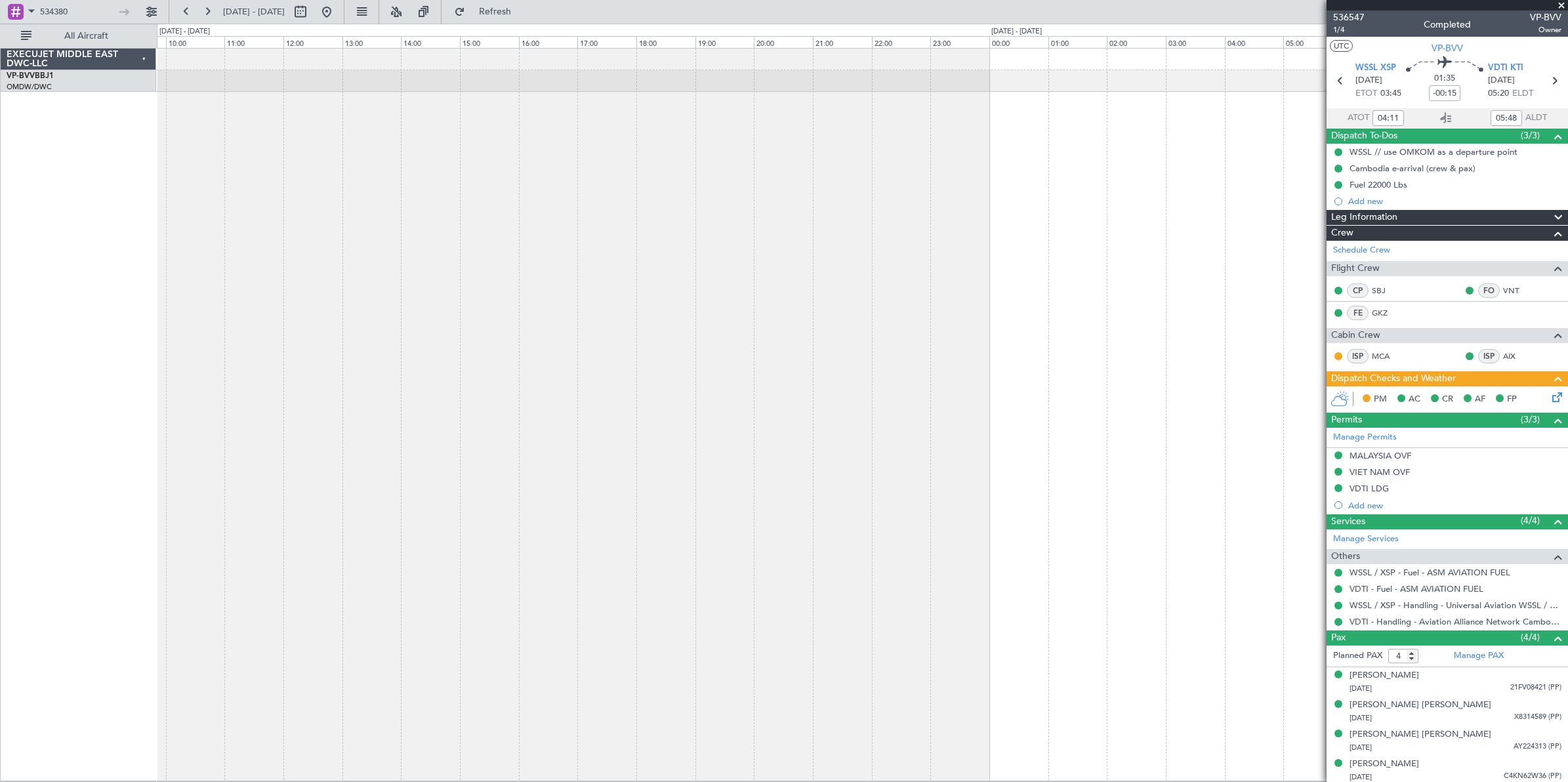
click at [1013, 243] on div at bounding box center [862, 415] width 1411 height 733
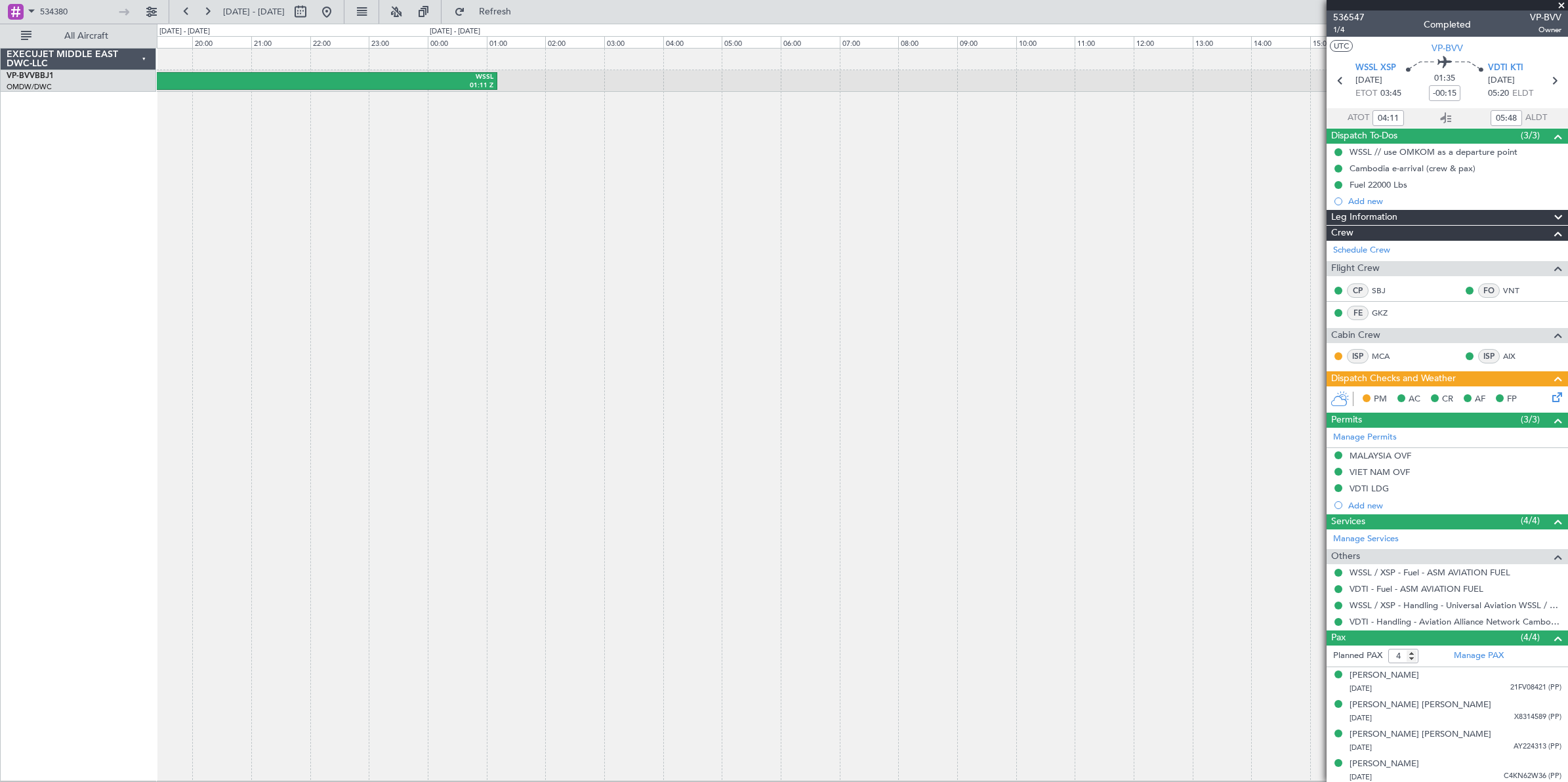
click at [957, 246] on div "OMDW 17:01 Z WSSL 01:11 Z" at bounding box center [862, 415] width 1411 height 733
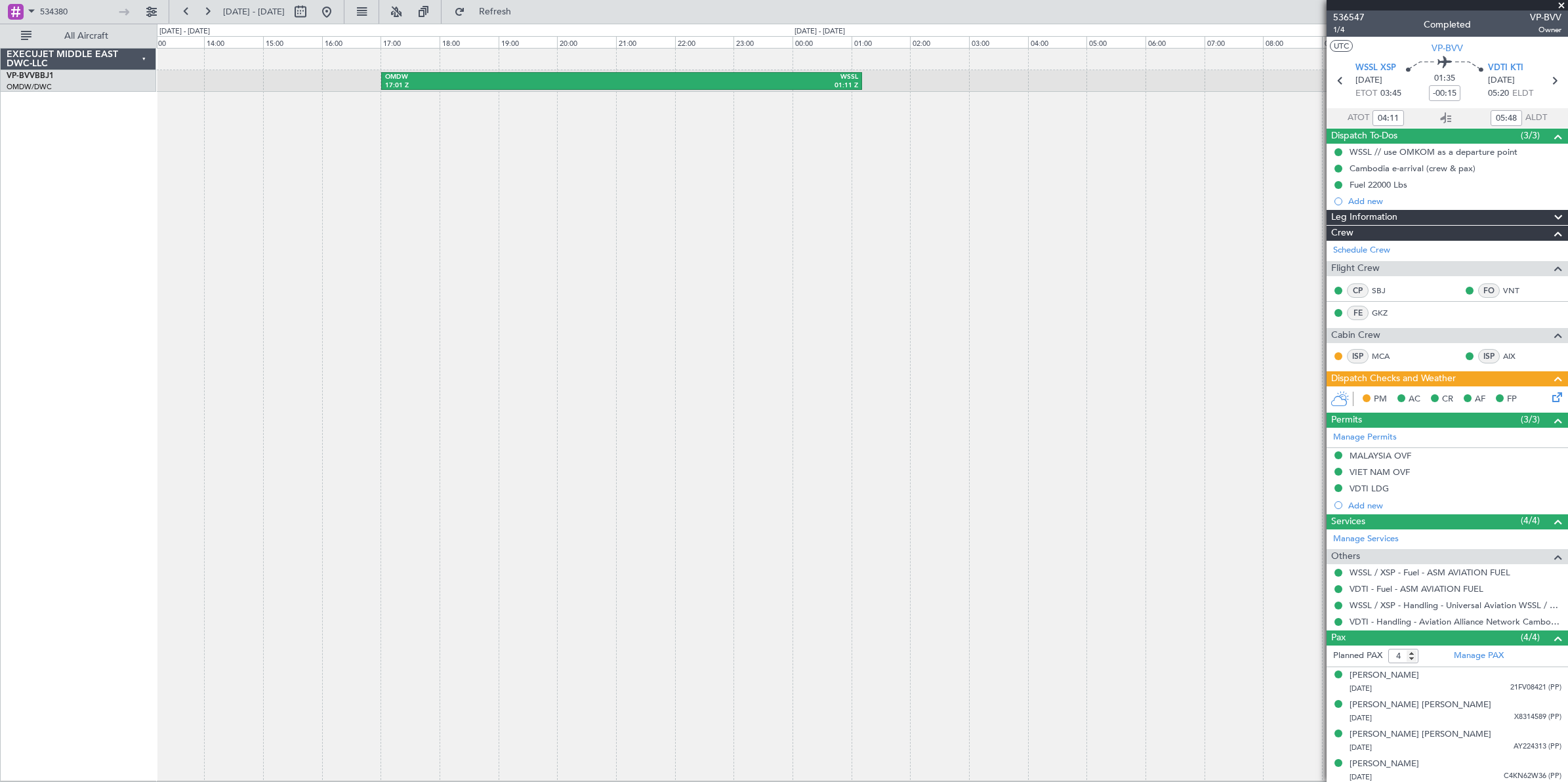
click at [814, 256] on div "OMDW 17:01 Z WSSL 01:11 Z" at bounding box center [862, 415] width 1411 height 733
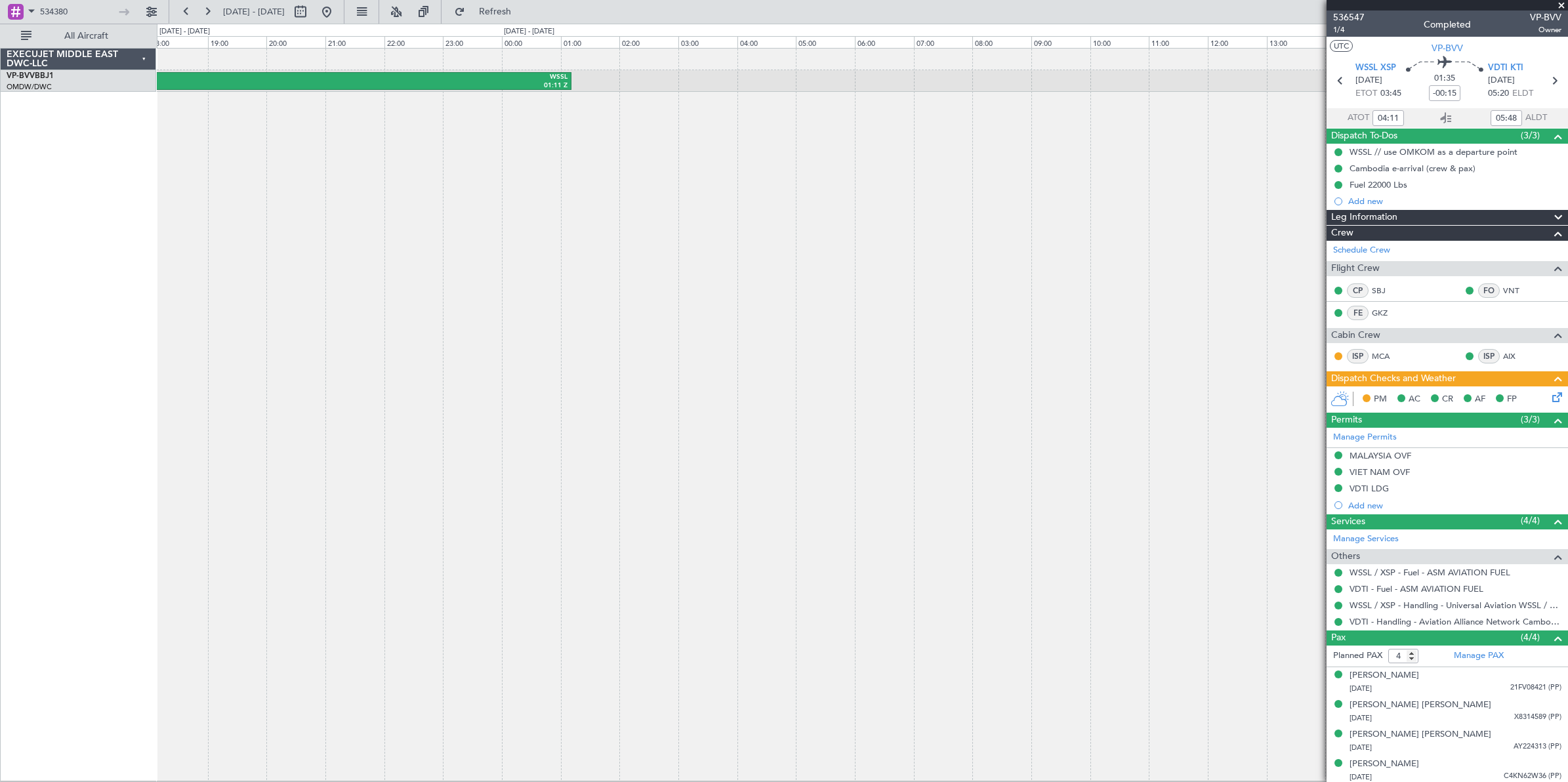
click at [395, 248] on div "OMDW 17:01 Z WSSL 01:11 Z" at bounding box center [862, 415] width 1411 height 733
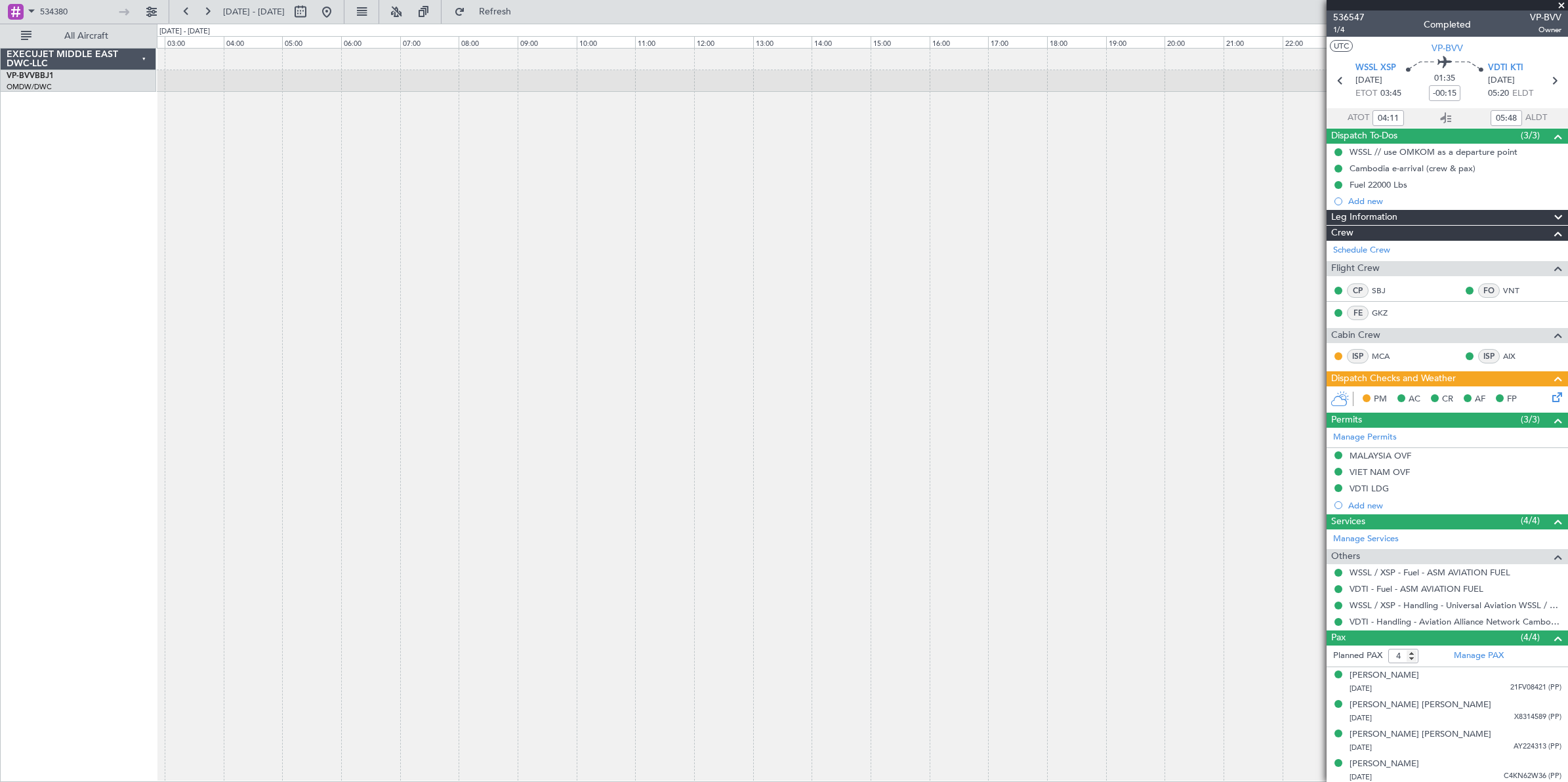
click at [405, 236] on div "OMDW 17:01 Z WSSL 01:11 Z" at bounding box center [862, 415] width 1411 height 734
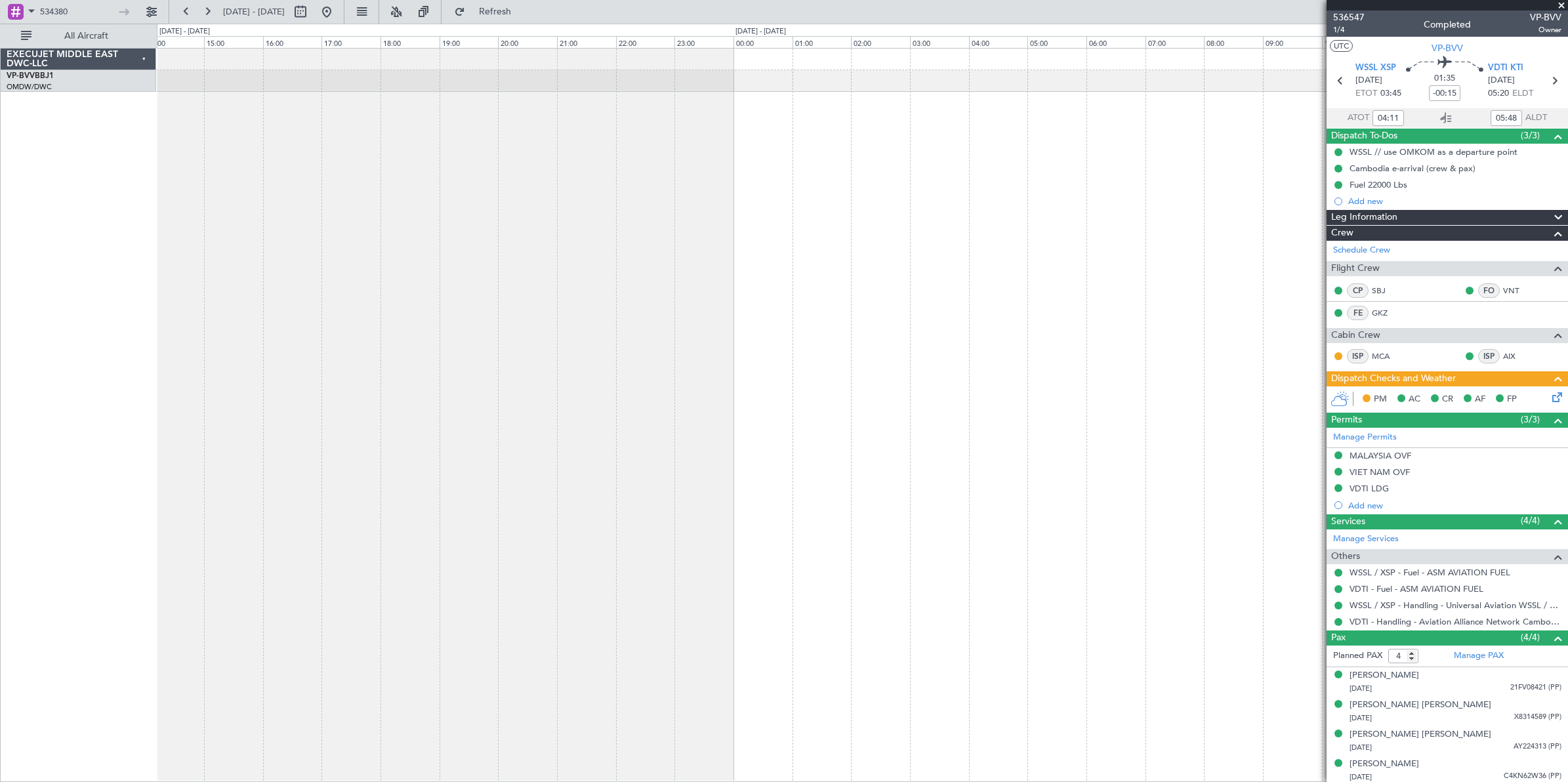
click at [256, 237] on div at bounding box center [862, 415] width 1411 height 734
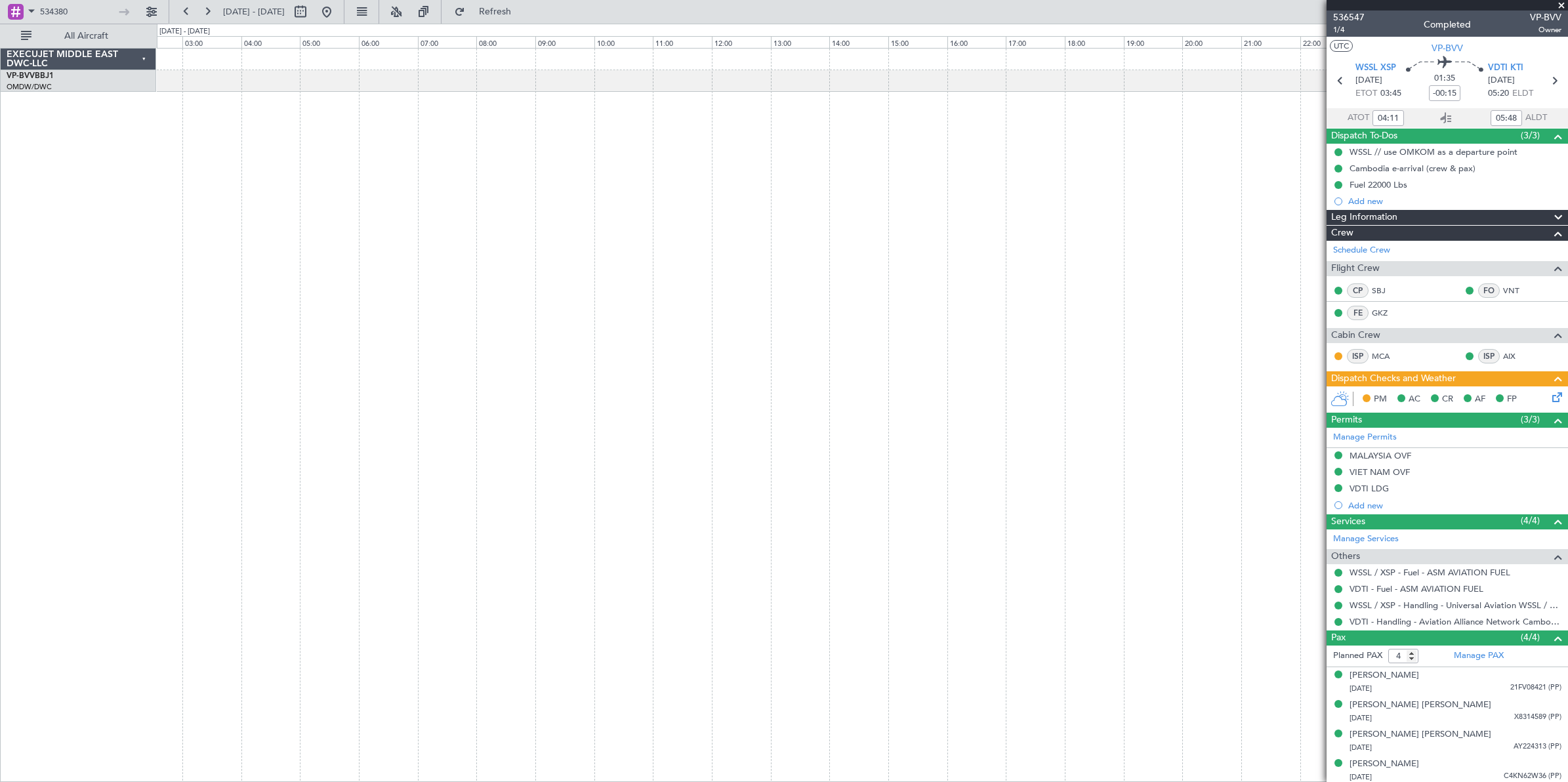
click at [503, 236] on div at bounding box center [862, 415] width 1411 height 734
click at [494, 235] on div at bounding box center [862, 415] width 1411 height 734
click at [536, 235] on div "WSSL 03:56 Z VDTI 05:56 Z" at bounding box center [862, 415] width 1411 height 733
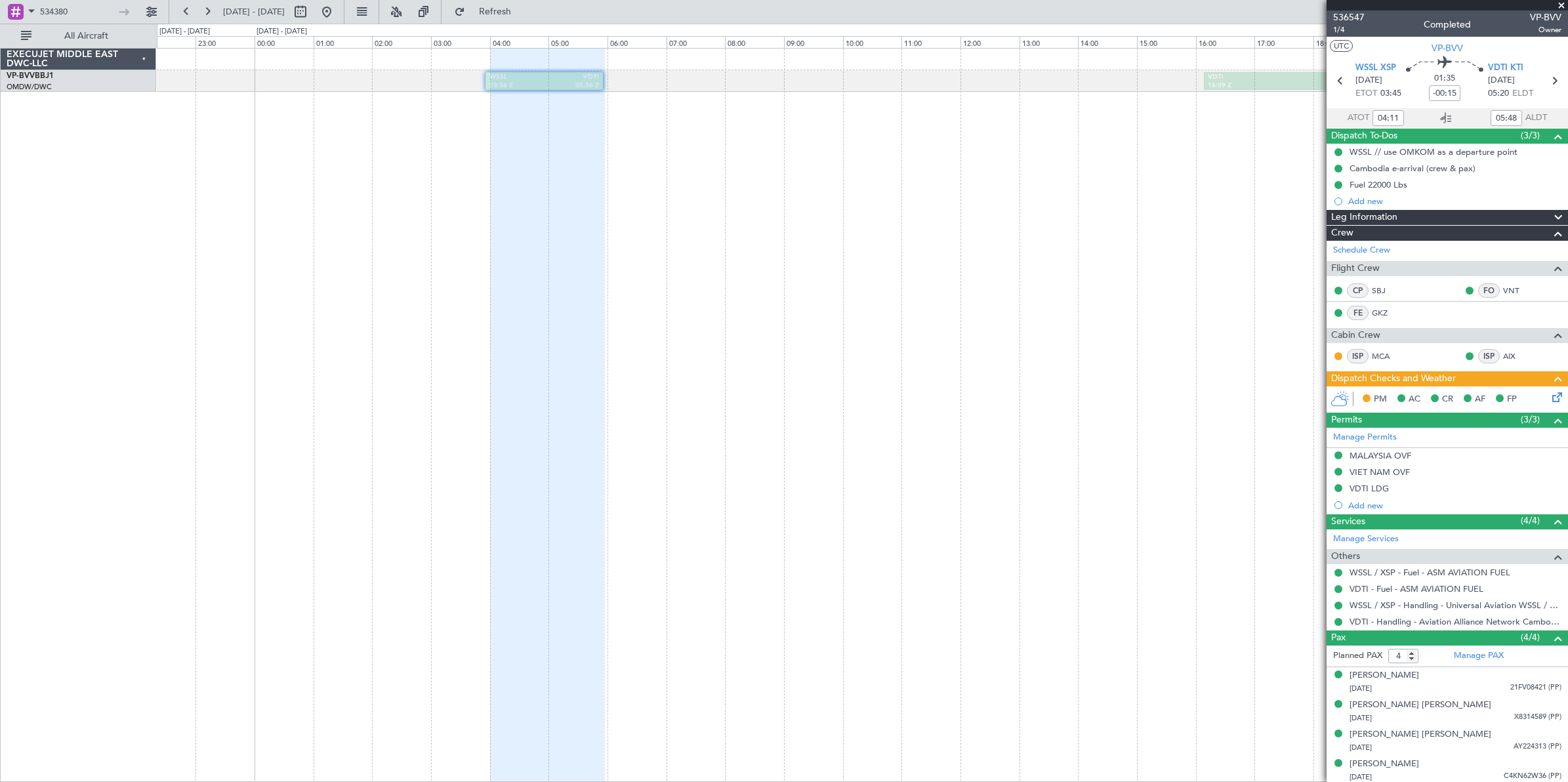
click at [399, 244] on div "WSSL 03:56 Z VDTI 05:56 Z VDTI 16:09 Z OMDW 22:59 Z OMDW 23:36 Z LFMN 06:39 Z" at bounding box center [862, 415] width 1411 height 734
click at [1563, 7] on span at bounding box center [1562, 6] width 13 height 12
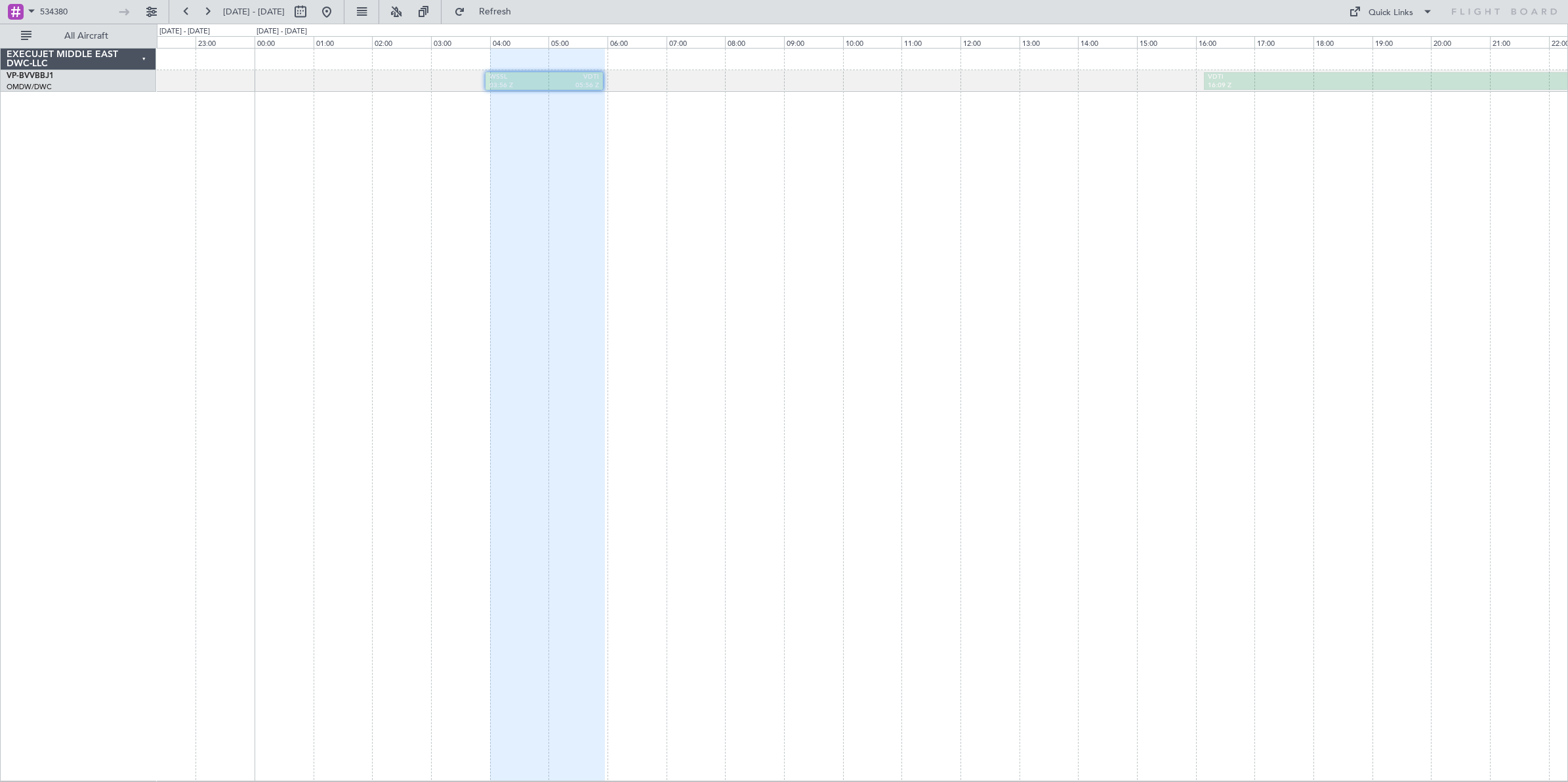
type input "0"
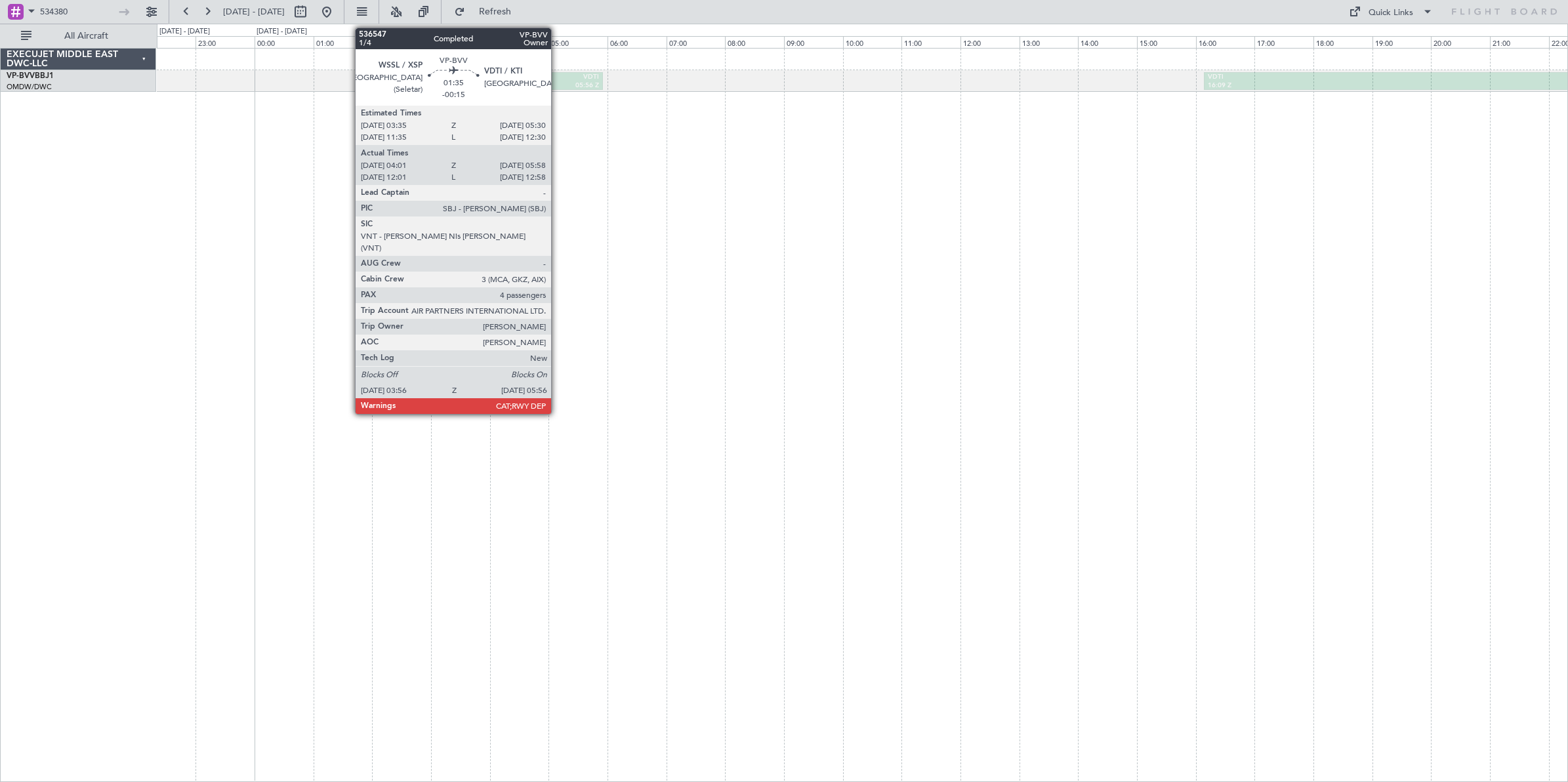
click at [557, 83] on div "05:56 Z" at bounding box center [572, 86] width 55 height 9
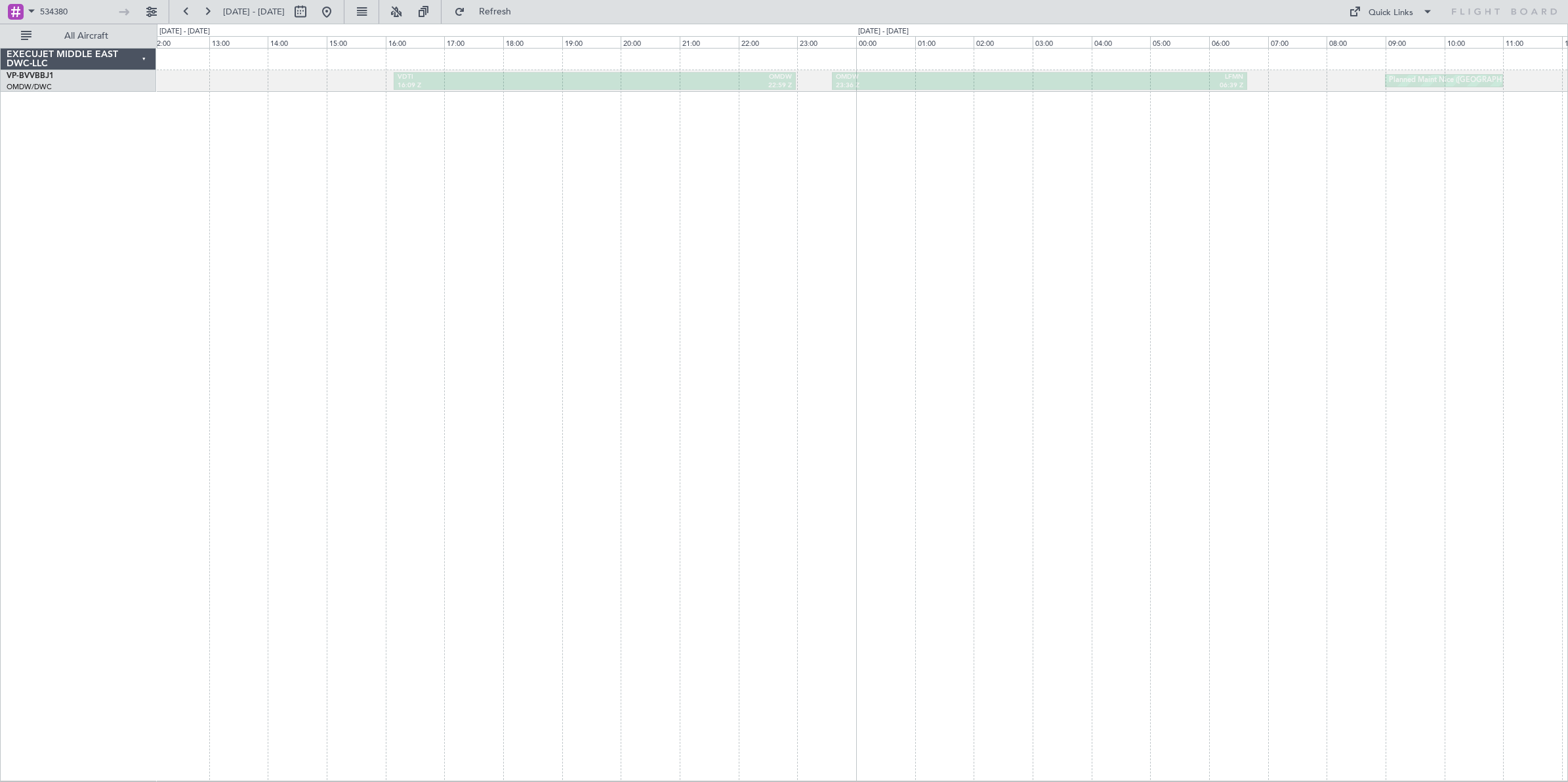
click at [659, 303] on div "VDTI 16:09 Z OMDW 22:59 Z OMDW 23:36 Z LFMN 06:39 Z [GEOGRAPHIC_DATA] ([GEOGRAP…" at bounding box center [862, 415] width 1411 height 733
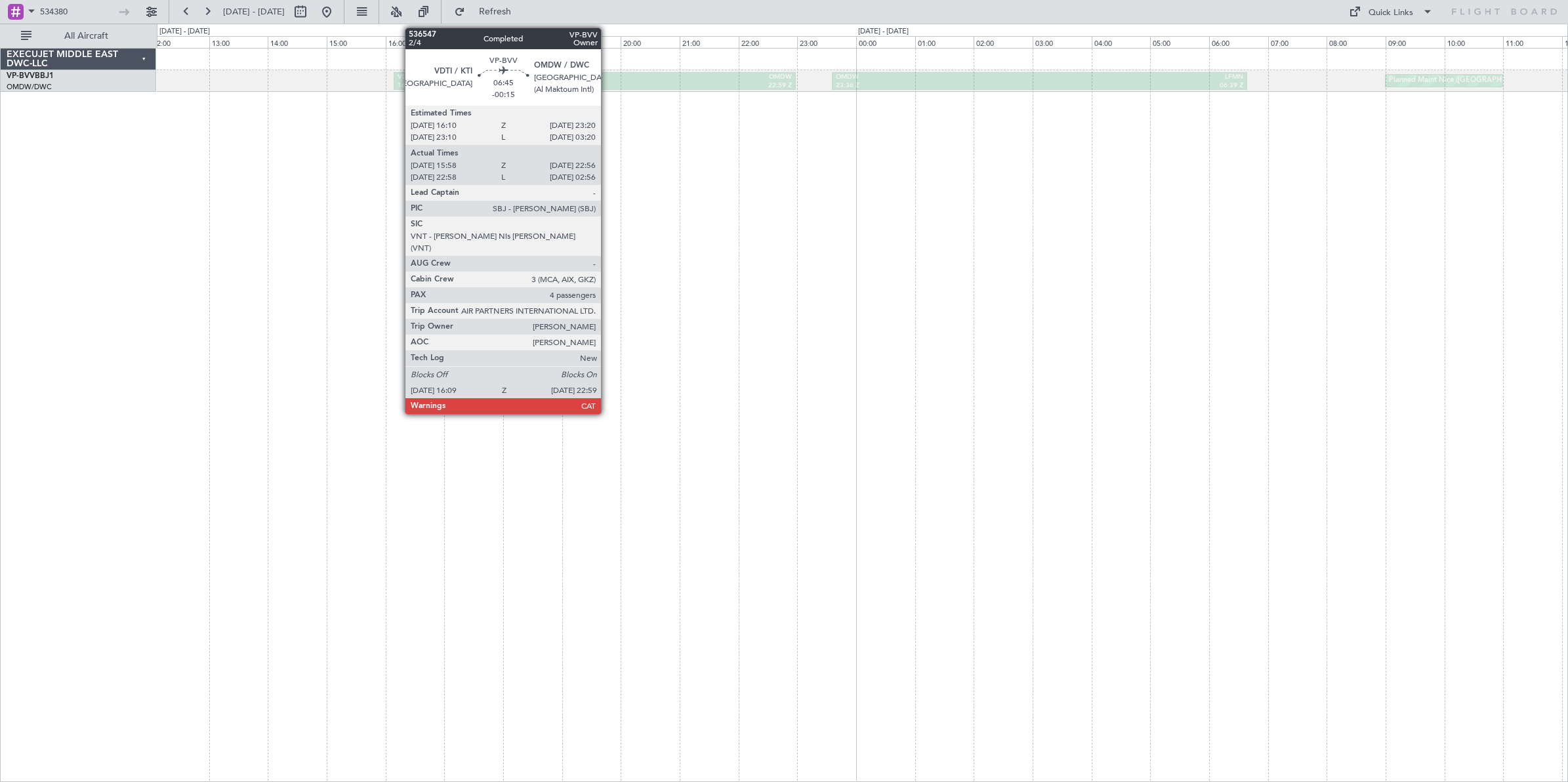
click at [608, 84] on div "22:59 Z" at bounding box center [693, 86] width 197 height 9
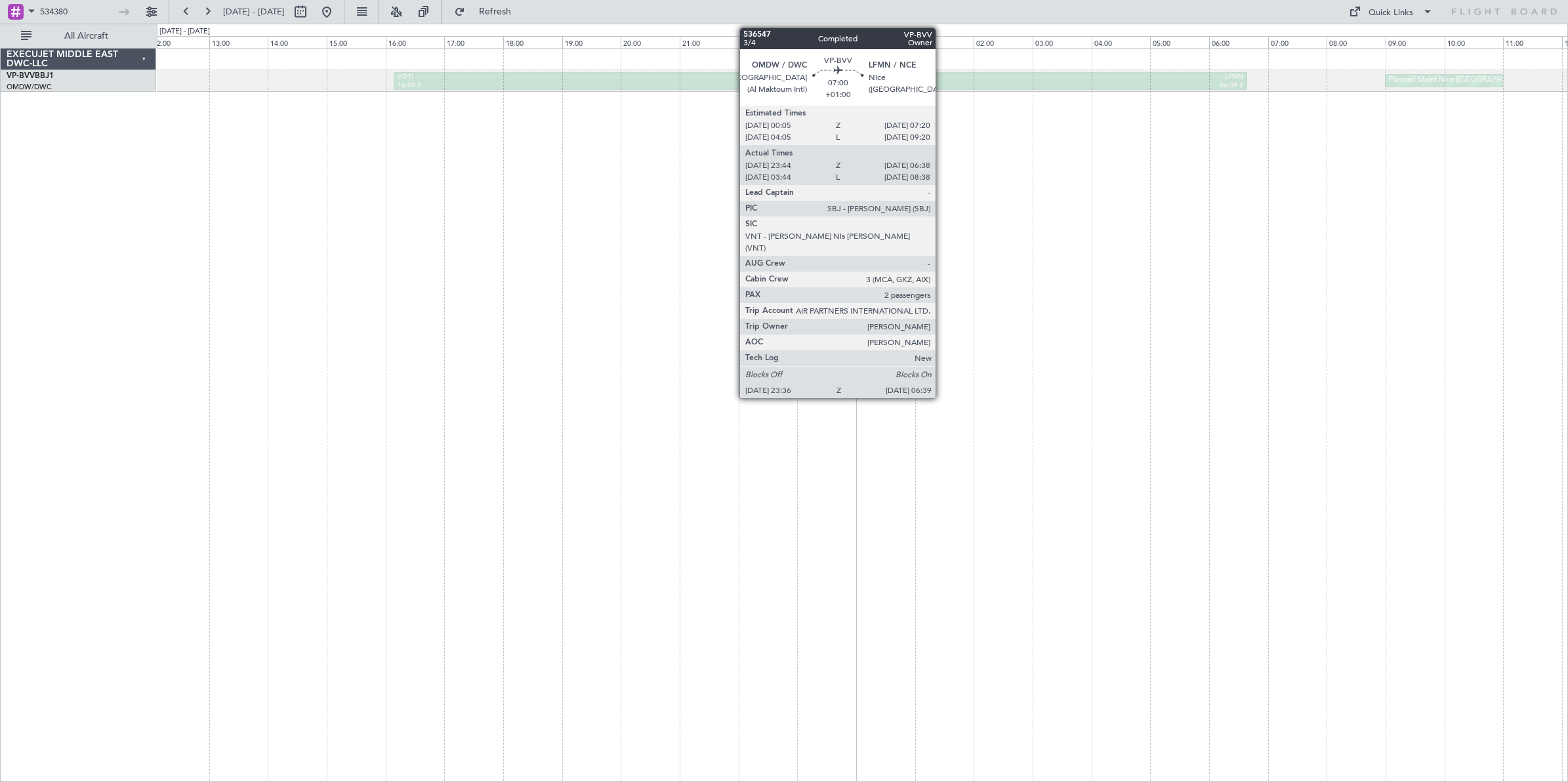
click at [942, 84] on div "23:36 Z" at bounding box center [938, 86] width 203 height 9
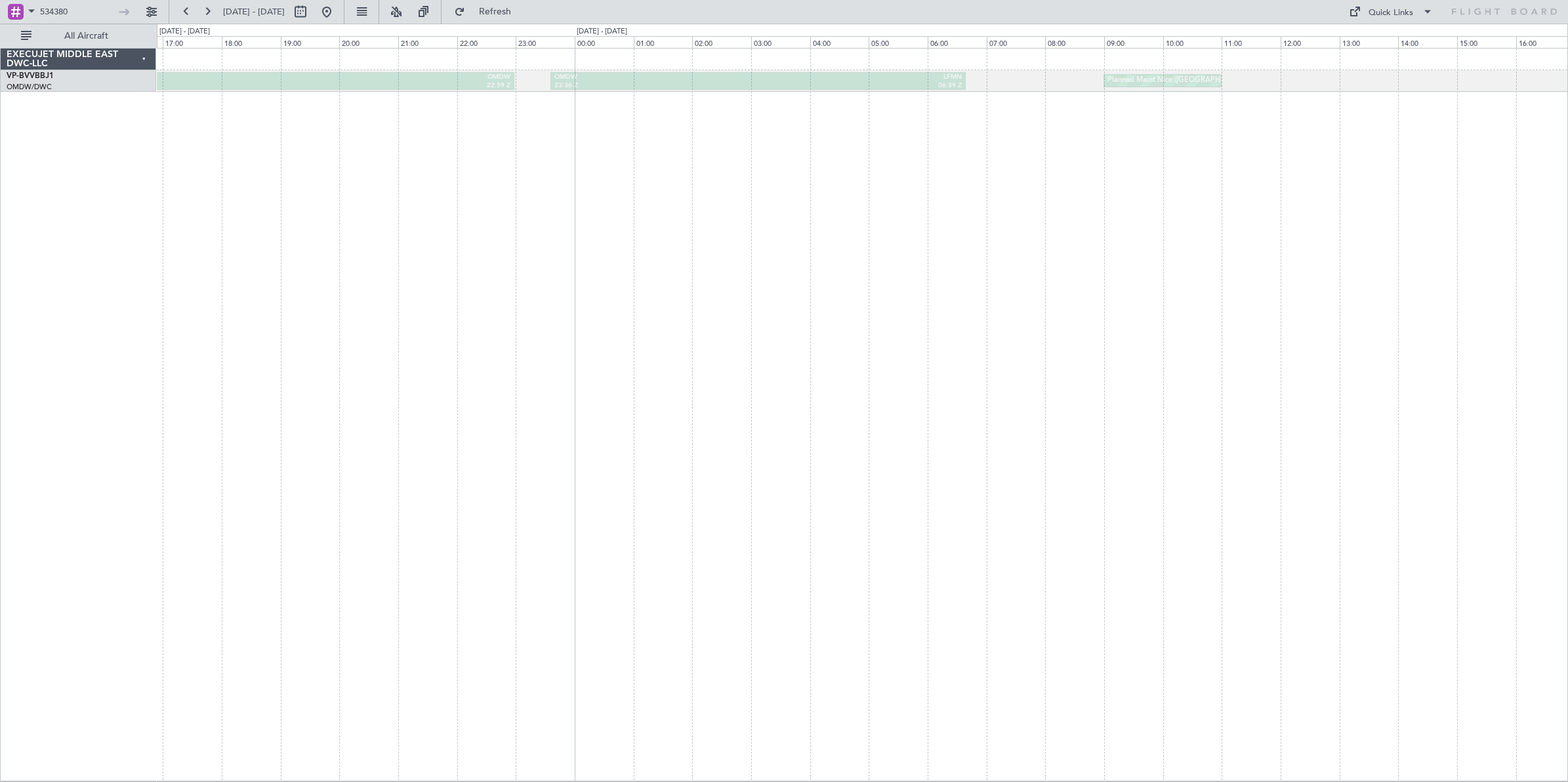
click at [920, 271] on div "VDTI 16:09 Z OMDW 22:59 Z OMDW 23:36 Z LFMN 06:39 Z [GEOGRAPHIC_DATA] ([GEOGRAP…" at bounding box center [862, 415] width 1411 height 733
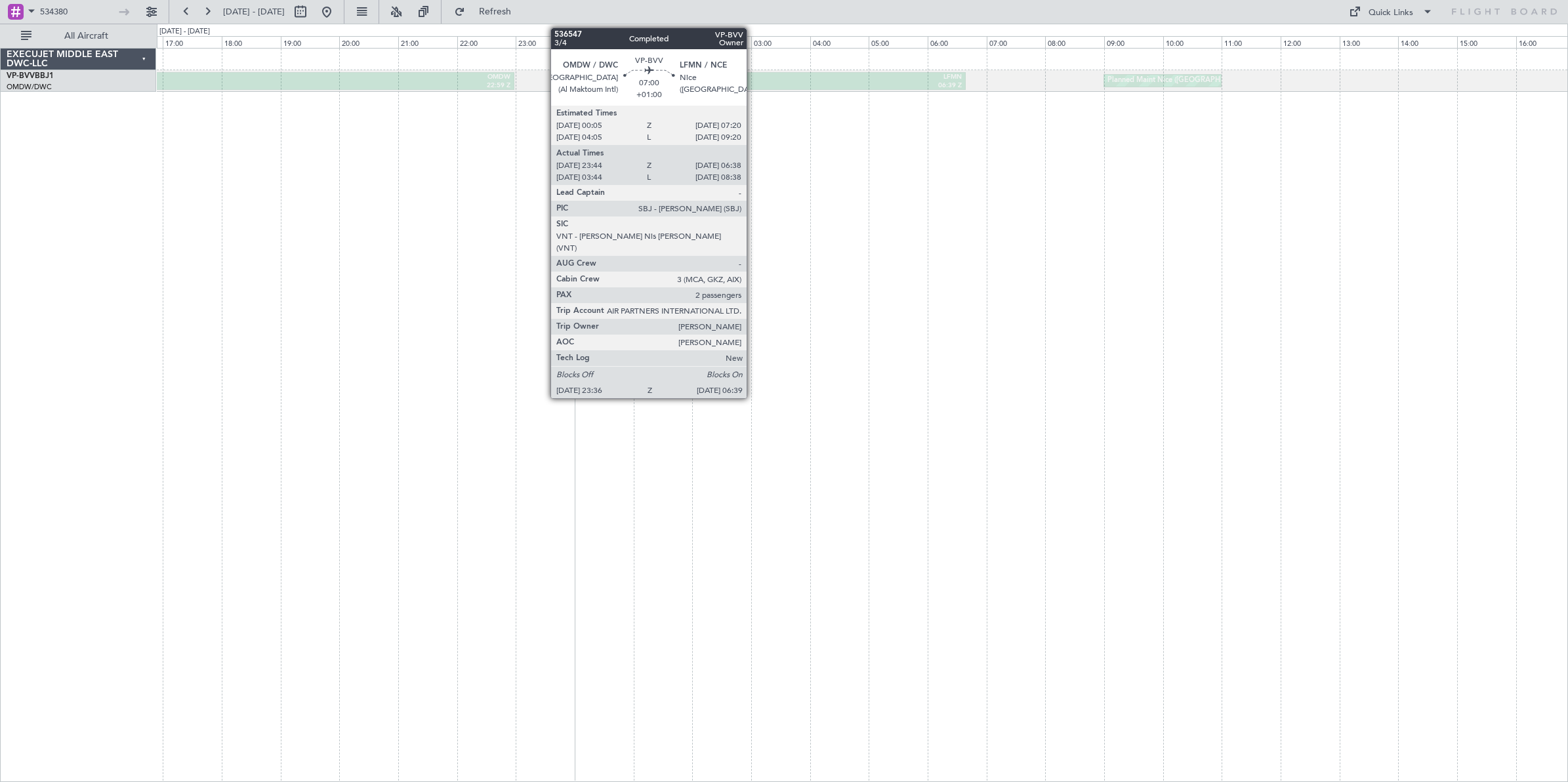
click at [754, 80] on div "OMDW" at bounding box center [656, 78] width 203 height 9
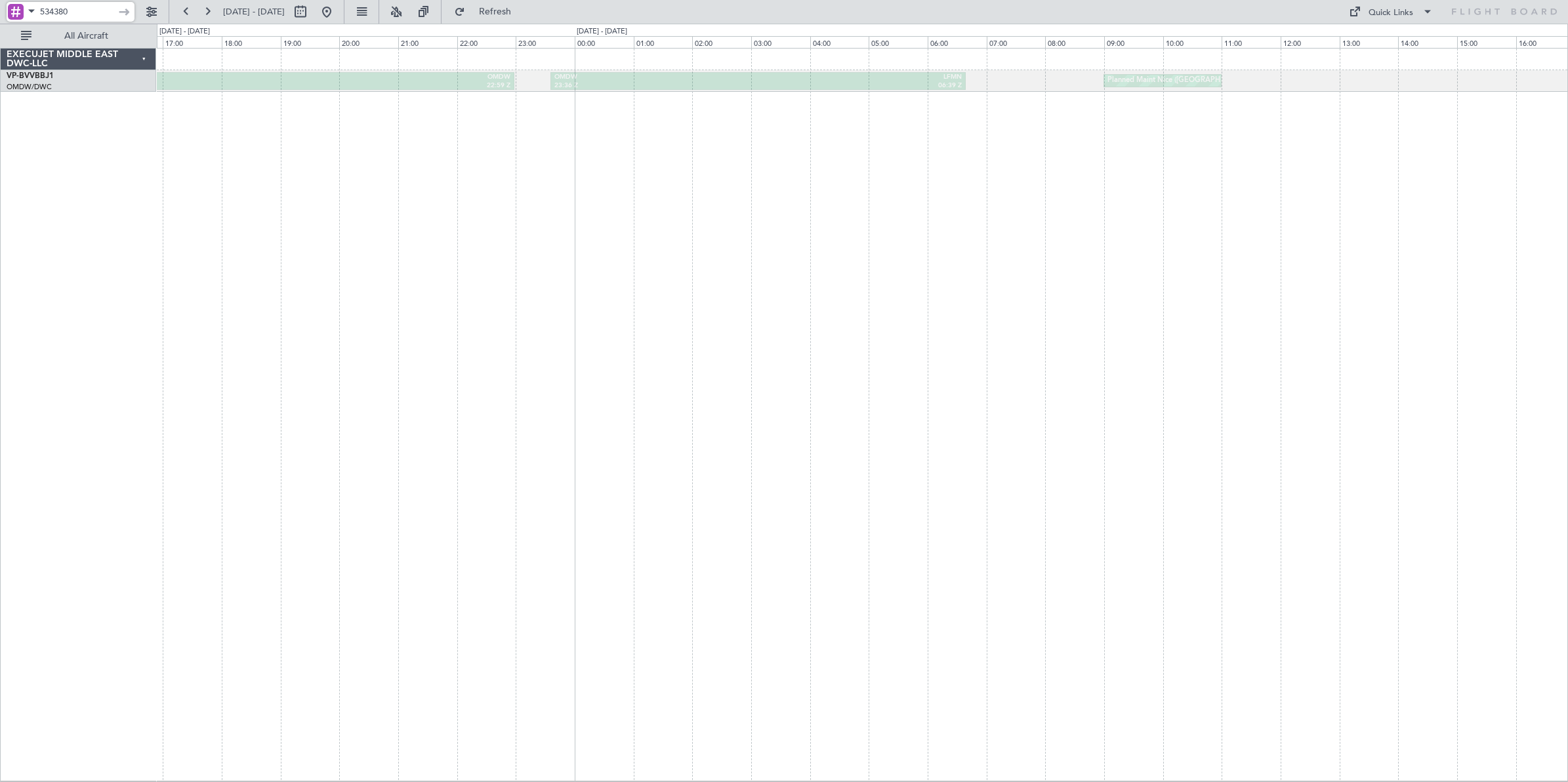
drag, startPoint x: 93, startPoint y: 12, endPoint x: 19, endPoint y: 11, distance: 74.0
click at [19, 11] on div "534380" at bounding box center [70, 11] width 128 height 19
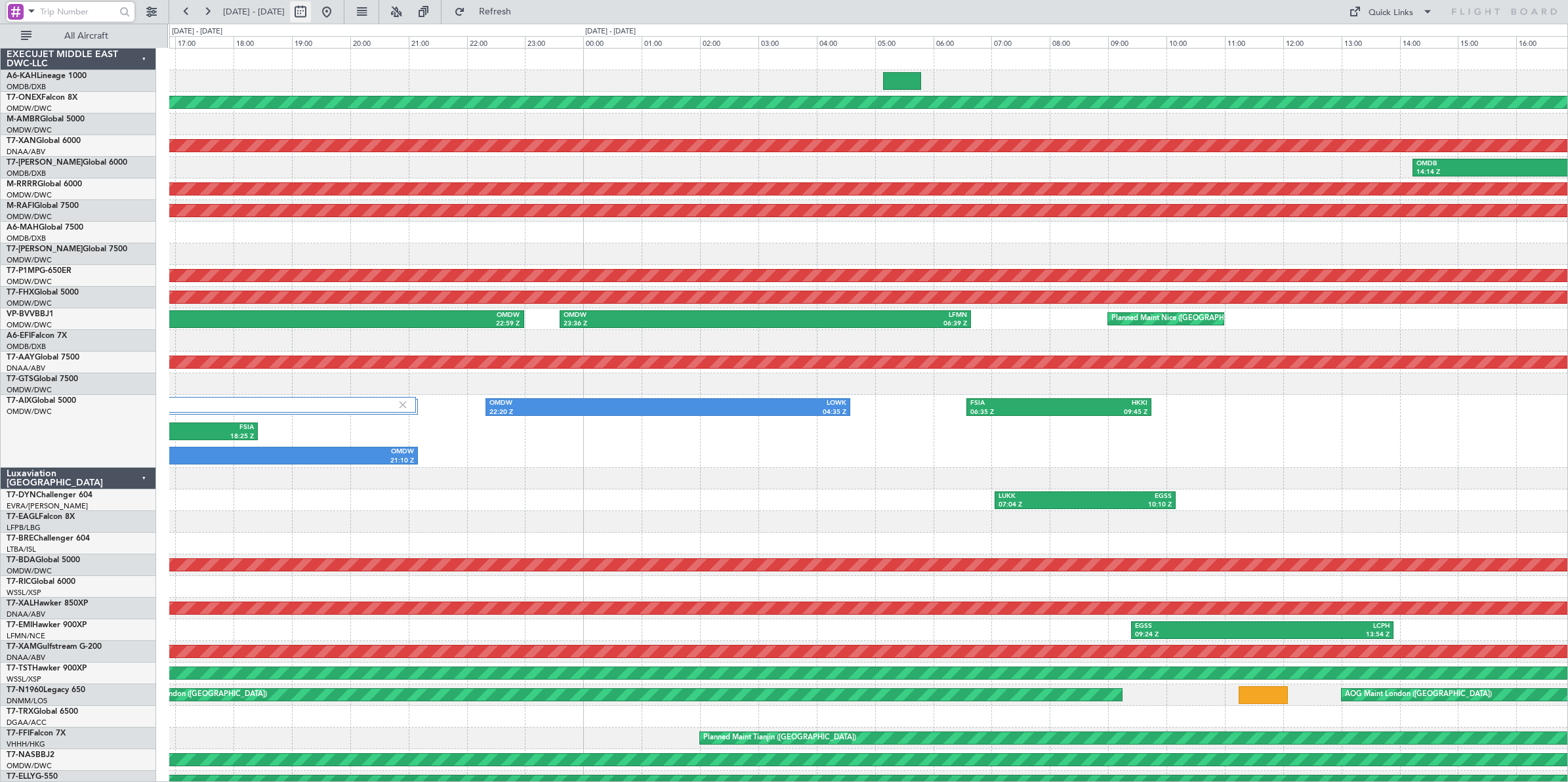
click at [311, 15] on button at bounding box center [300, 11] width 21 height 21
select select "9"
select select "2025"
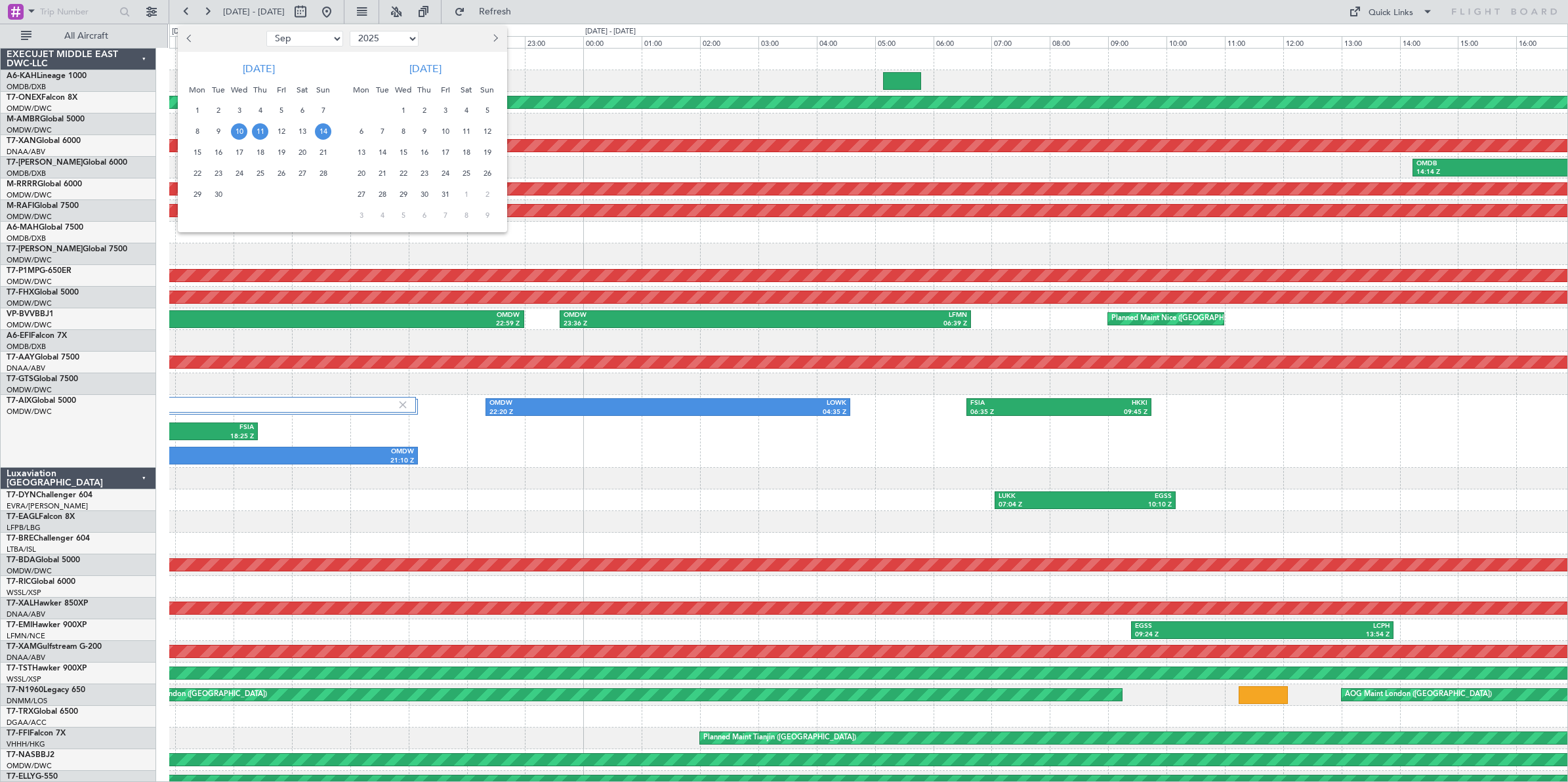
click at [325, 132] on span "14" at bounding box center [323, 131] width 17 height 17
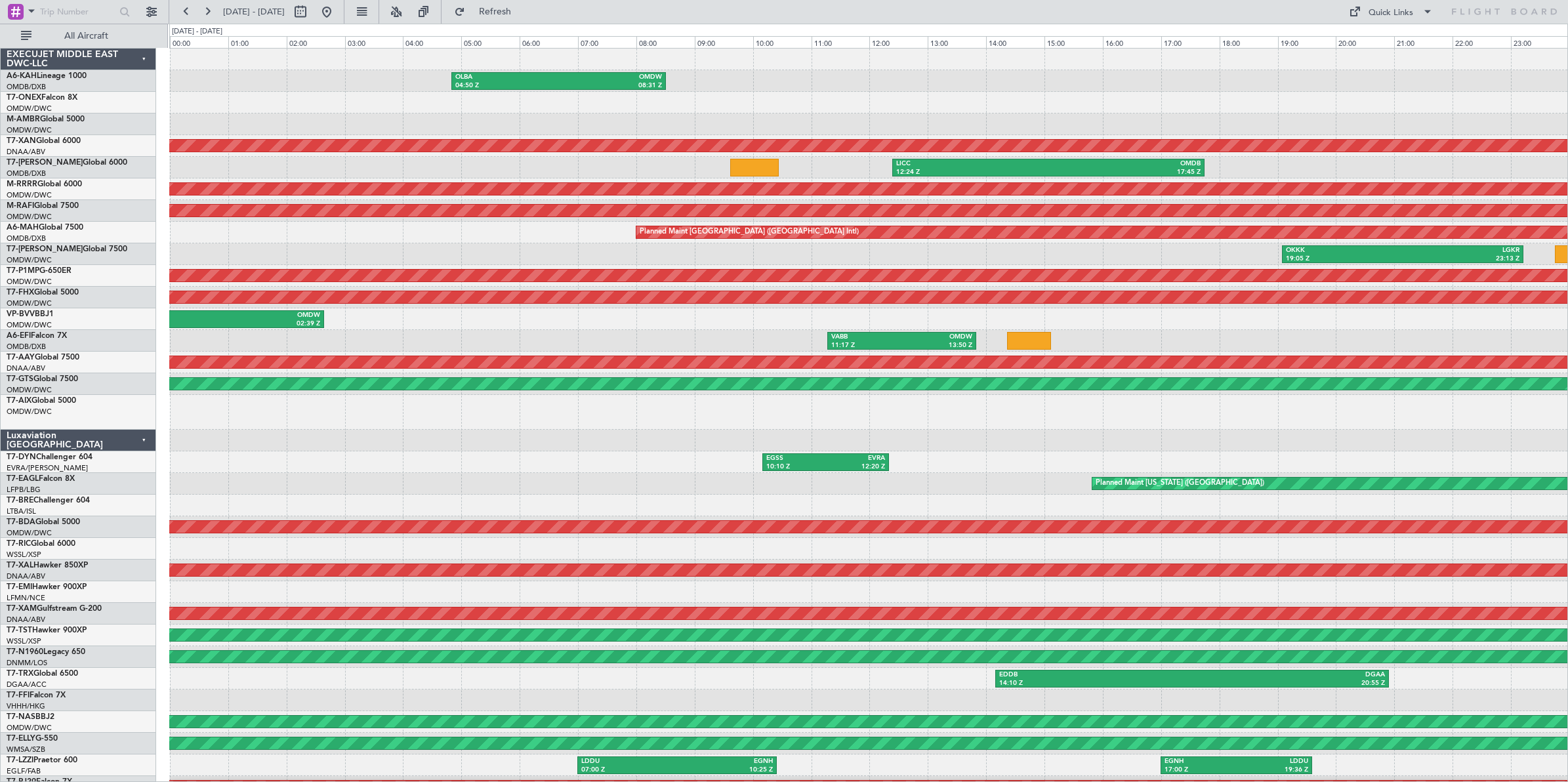
scroll to position [1, 0]
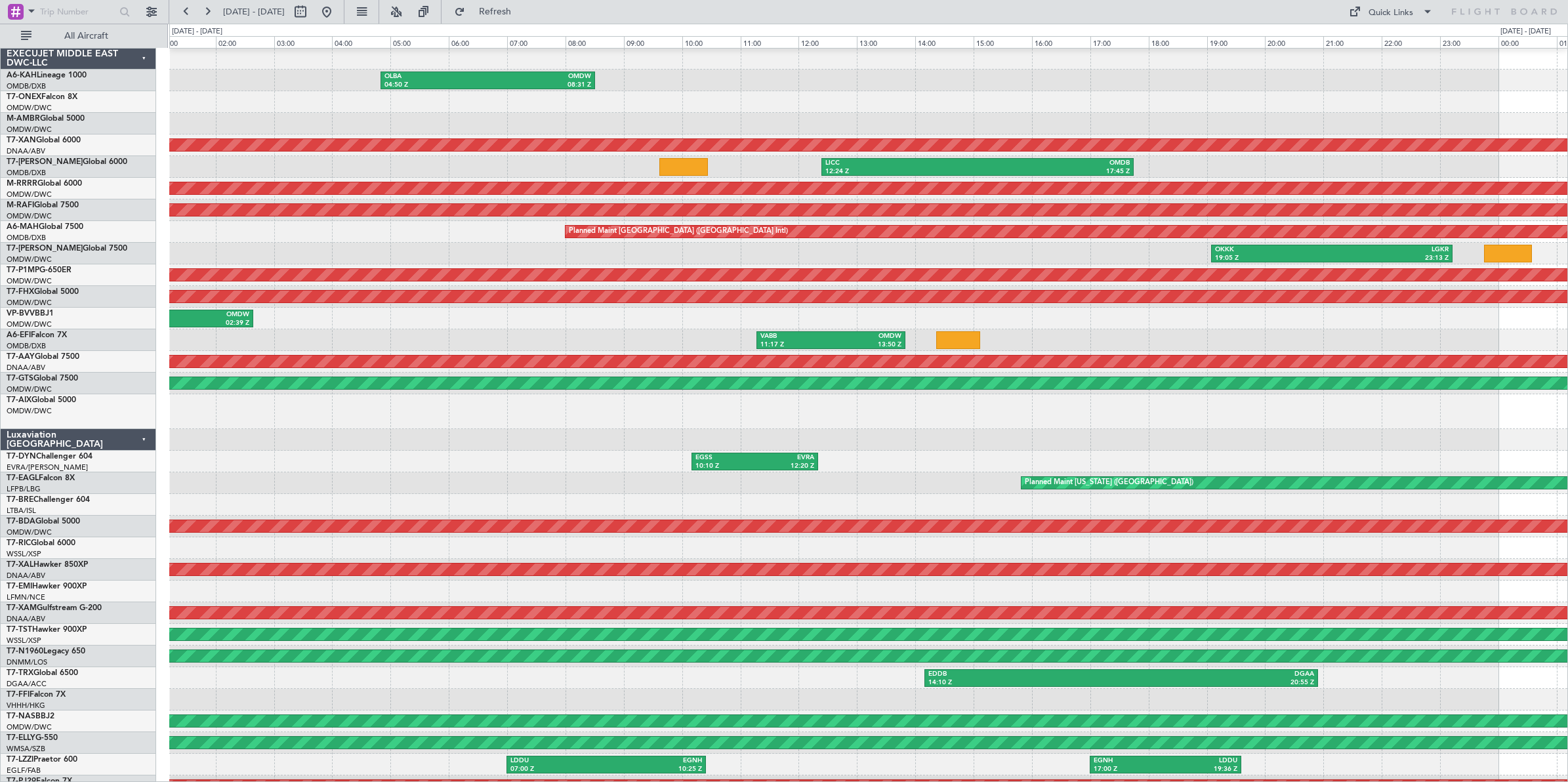
click at [1057, 343] on div "VABB 11:17 Z OMDW 13:50 Z" at bounding box center [868, 340] width 1398 height 21
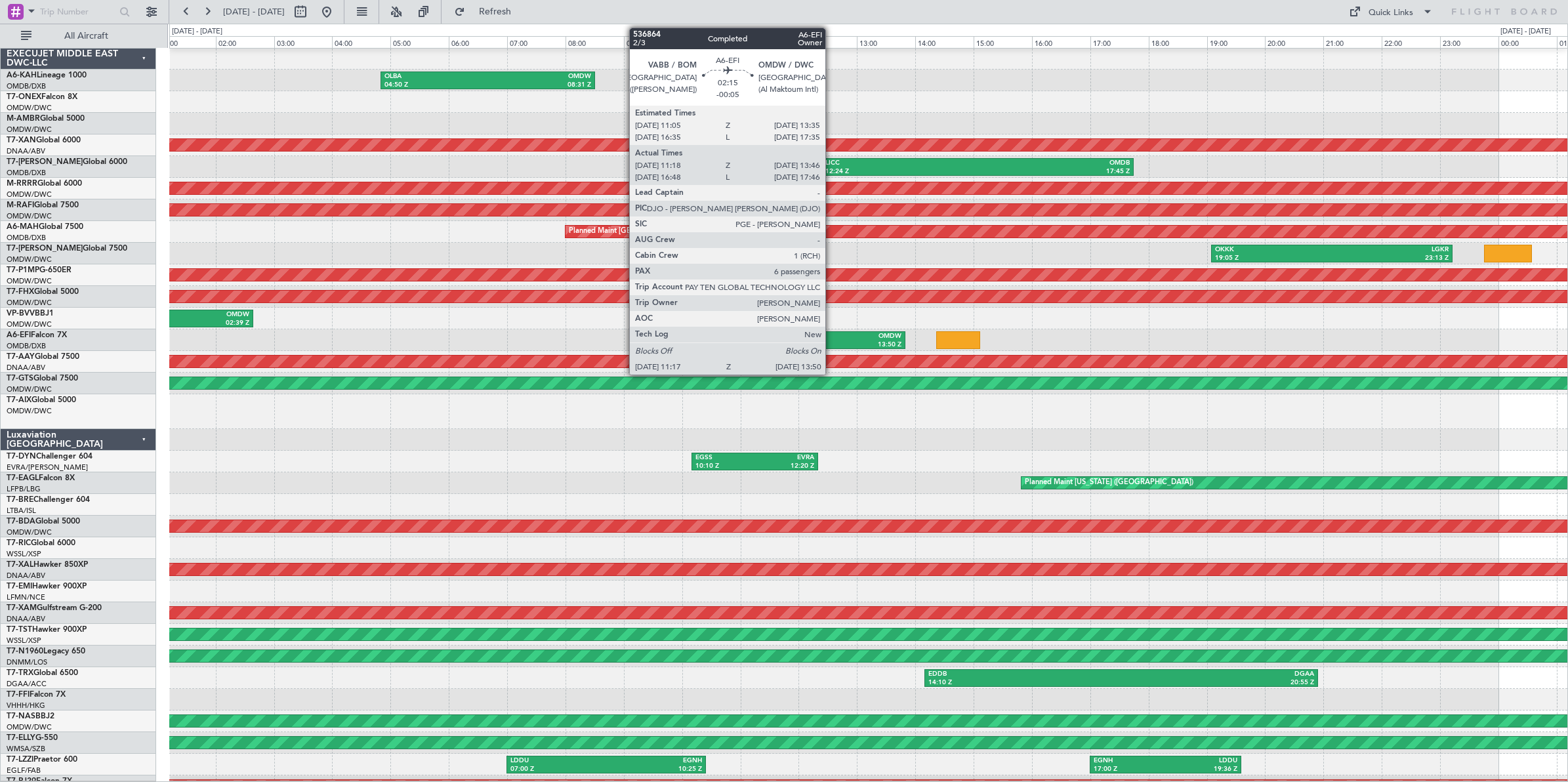
click at [832, 339] on div "OMDW" at bounding box center [866, 336] width 71 height 9
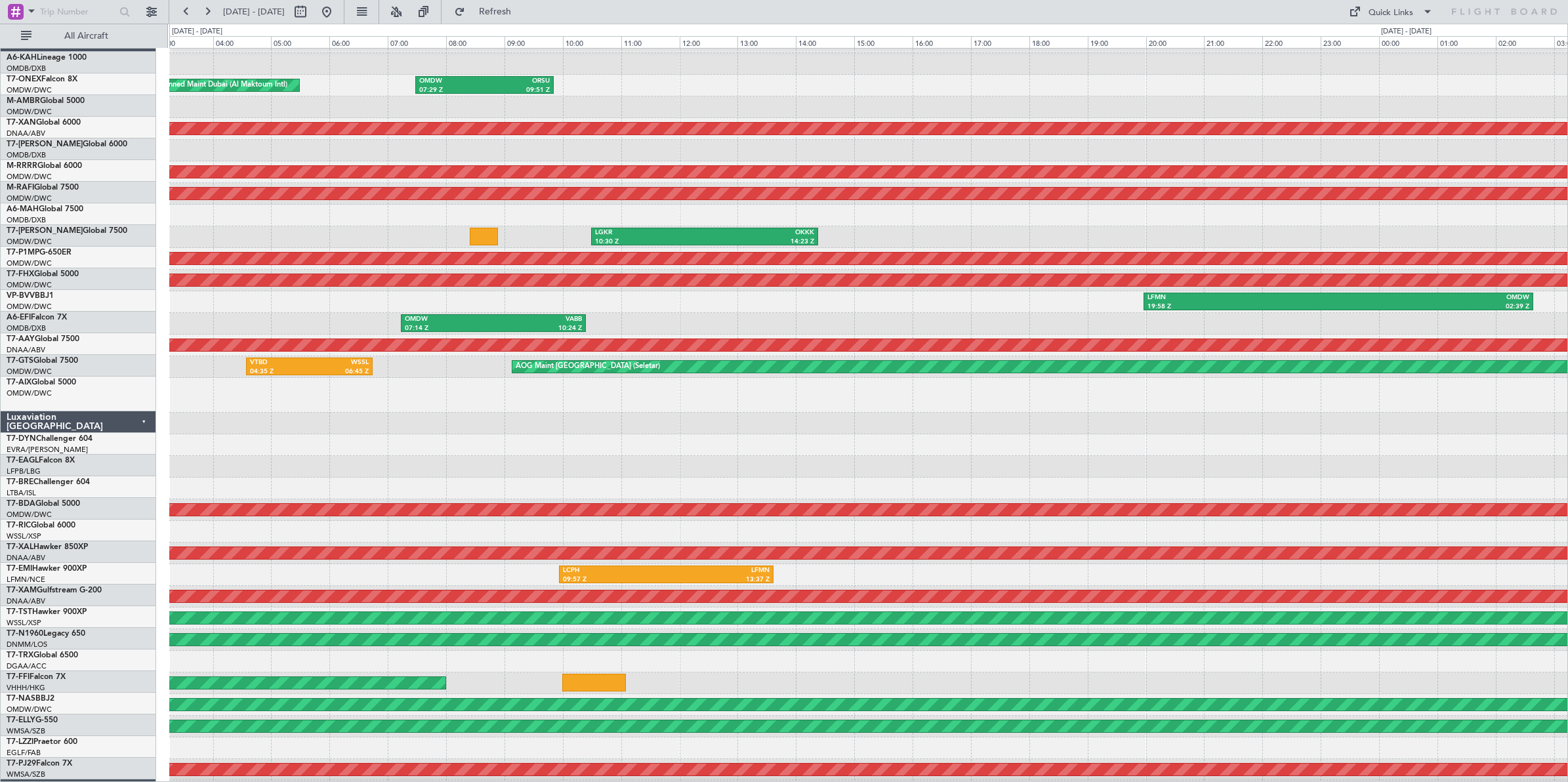
scroll to position [25, 0]
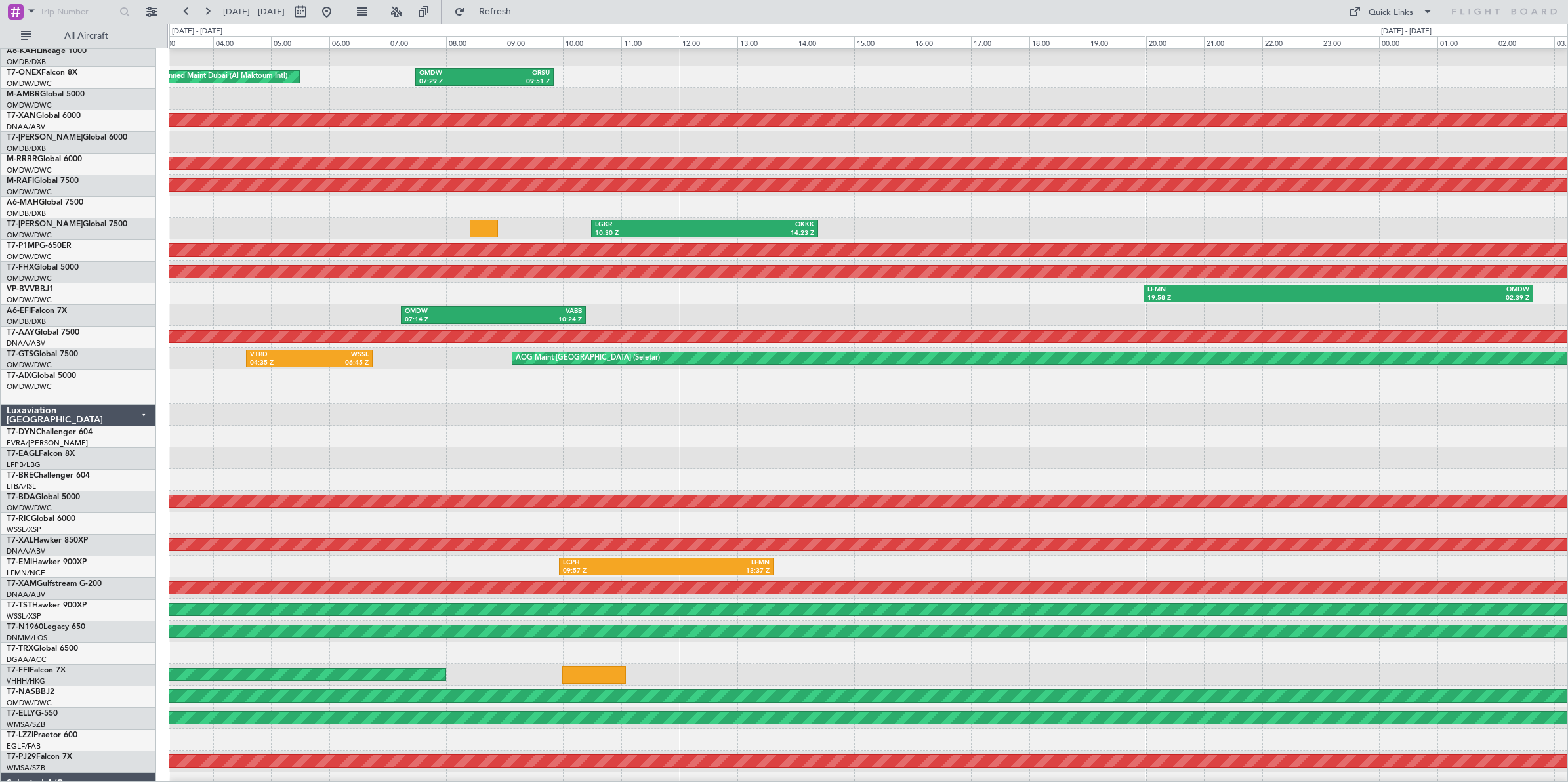
click at [1567, 453] on html "[DATE] - [DATE] Refresh Quick Links All Aircraft OLBA 04:50 Z OMDW 08:31 Z OMDW…" at bounding box center [784, 391] width 1568 height 782
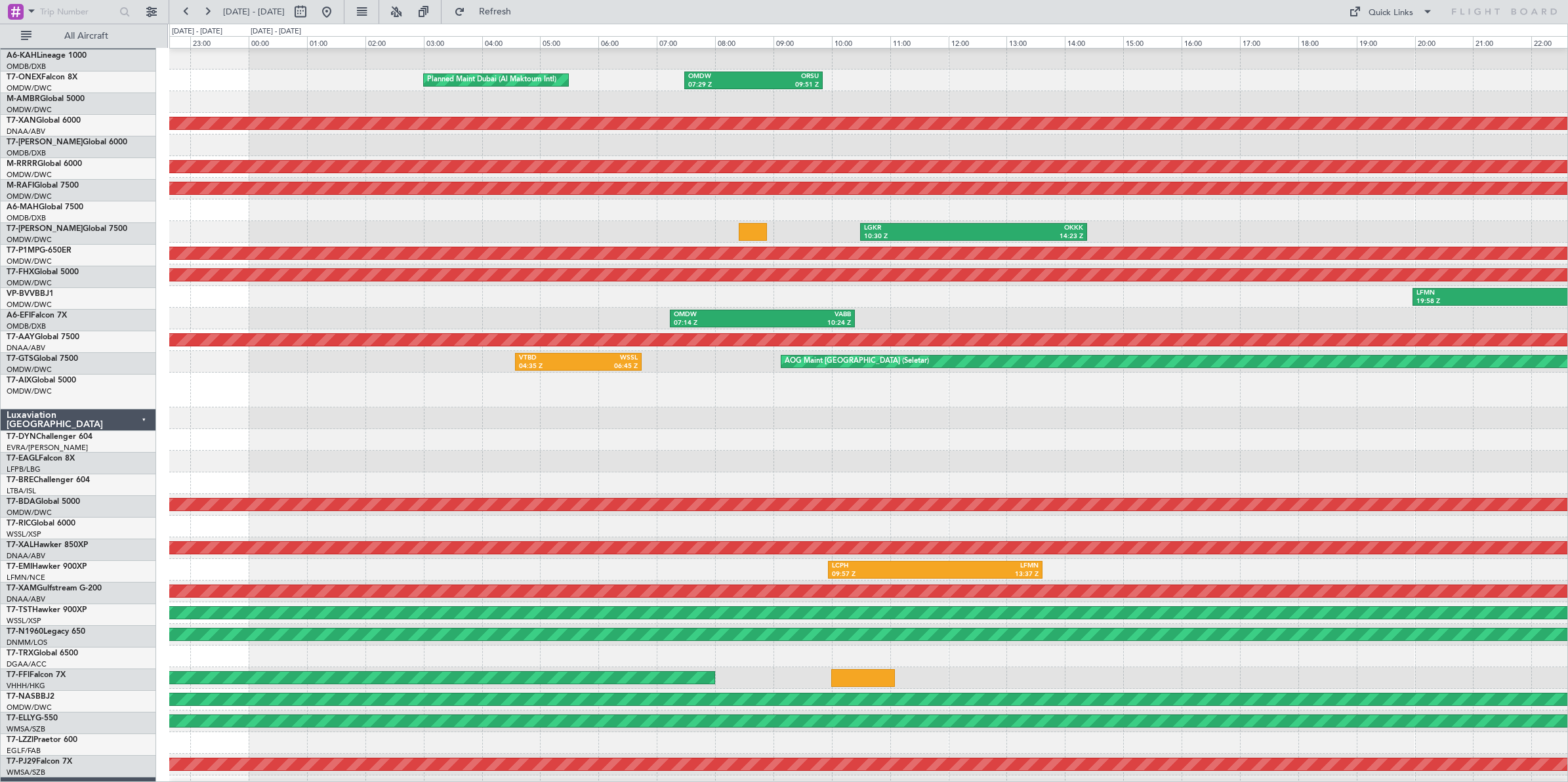
scroll to position [21, 0]
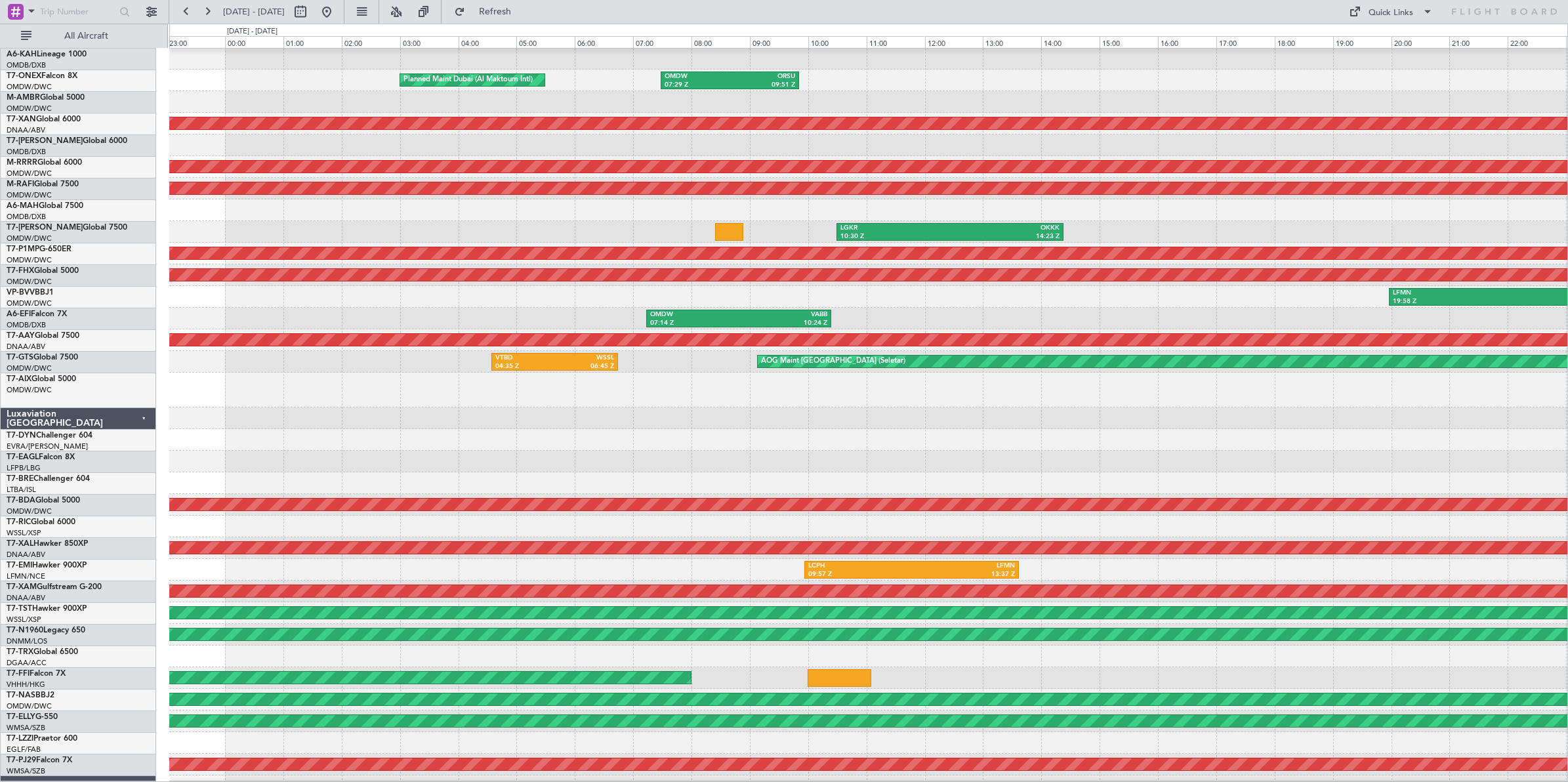
click at [623, 434] on div at bounding box center [868, 439] width 1398 height 21
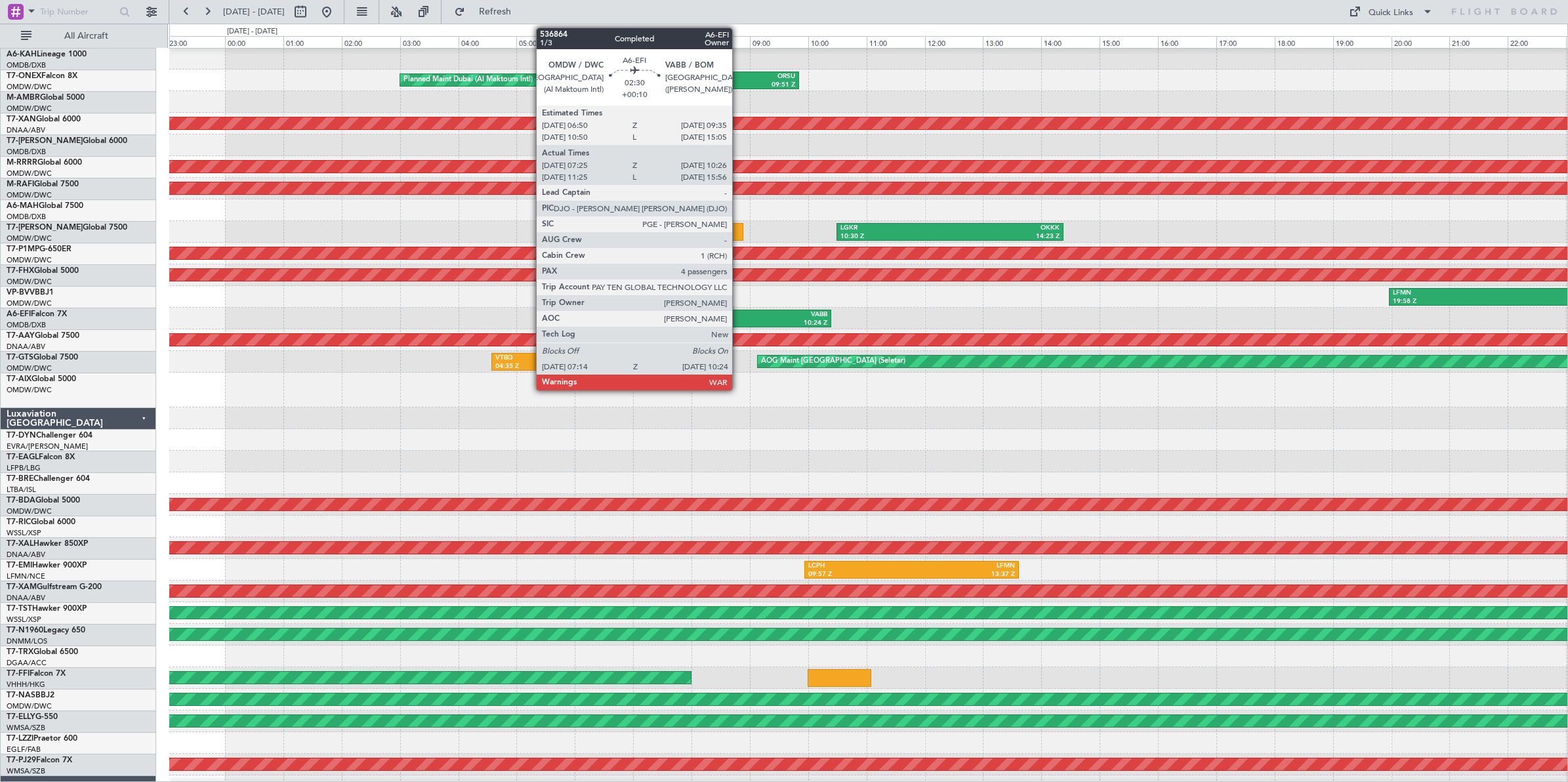
click at [739, 319] on div "10:24 Z" at bounding box center [783, 324] width 88 height 9
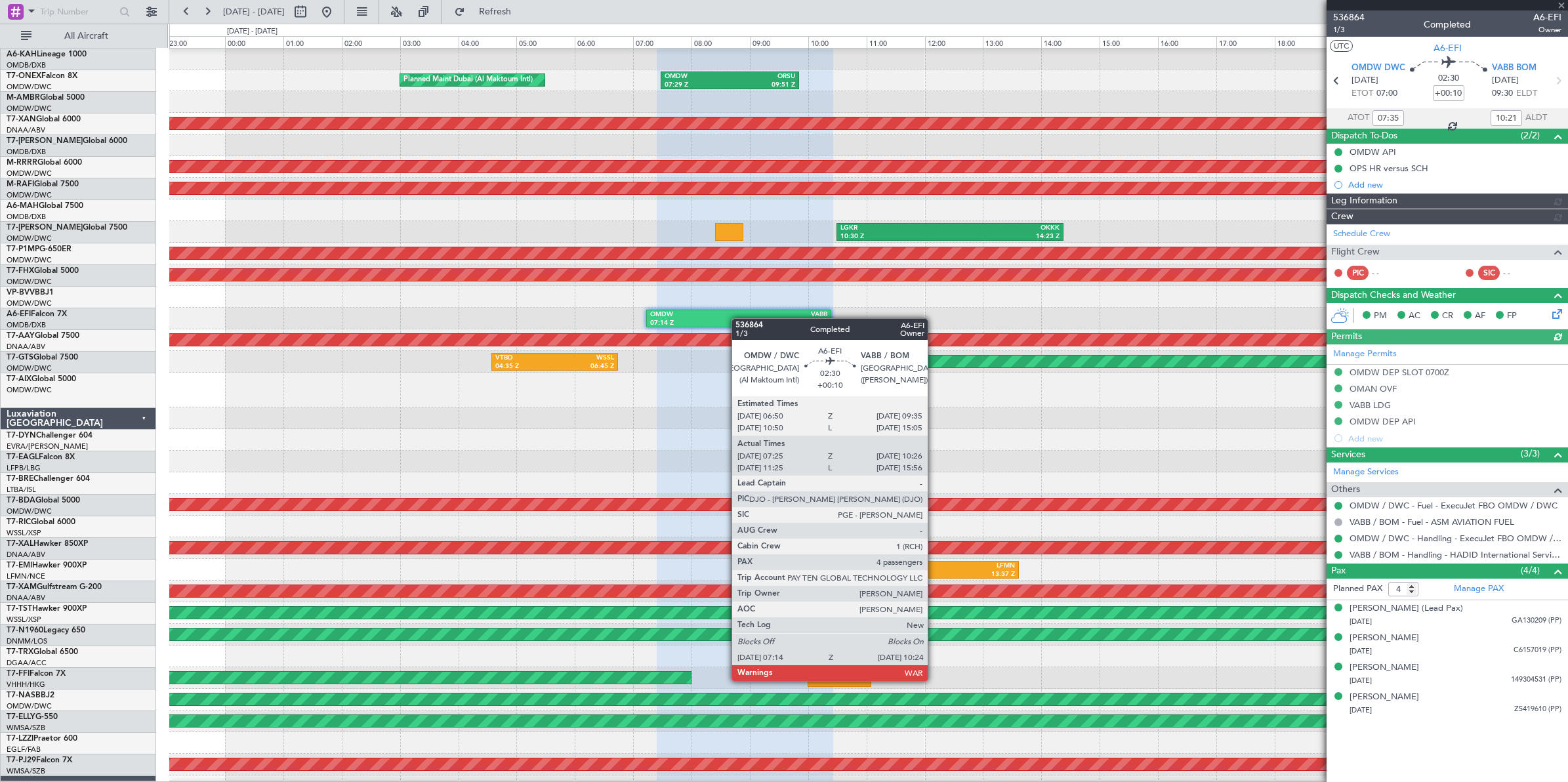
type input "[PERSON_NAME] (ANI)"
type input "7274"
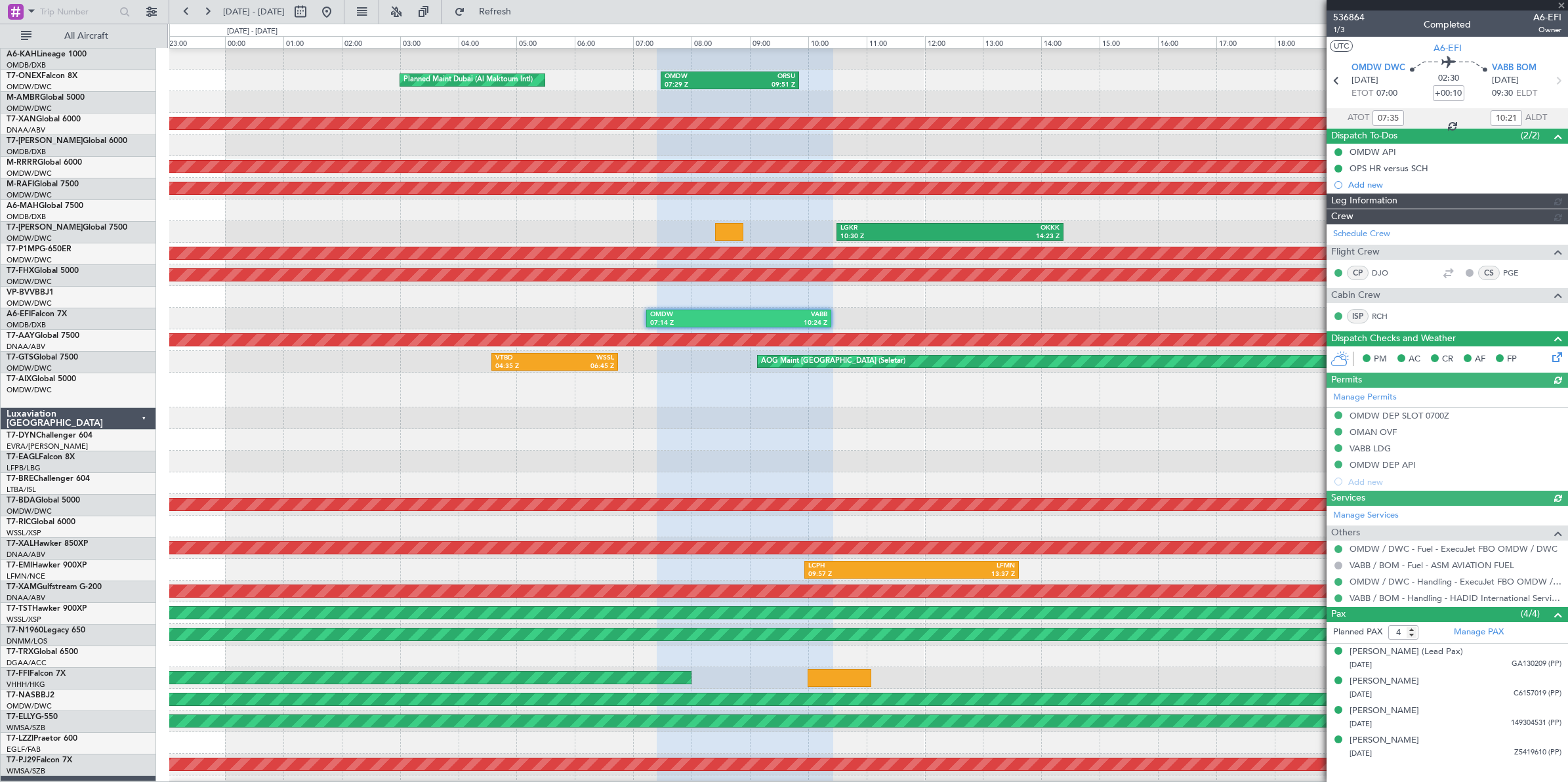
type input "[PERSON_NAME] (ANI)"
type input "7274"
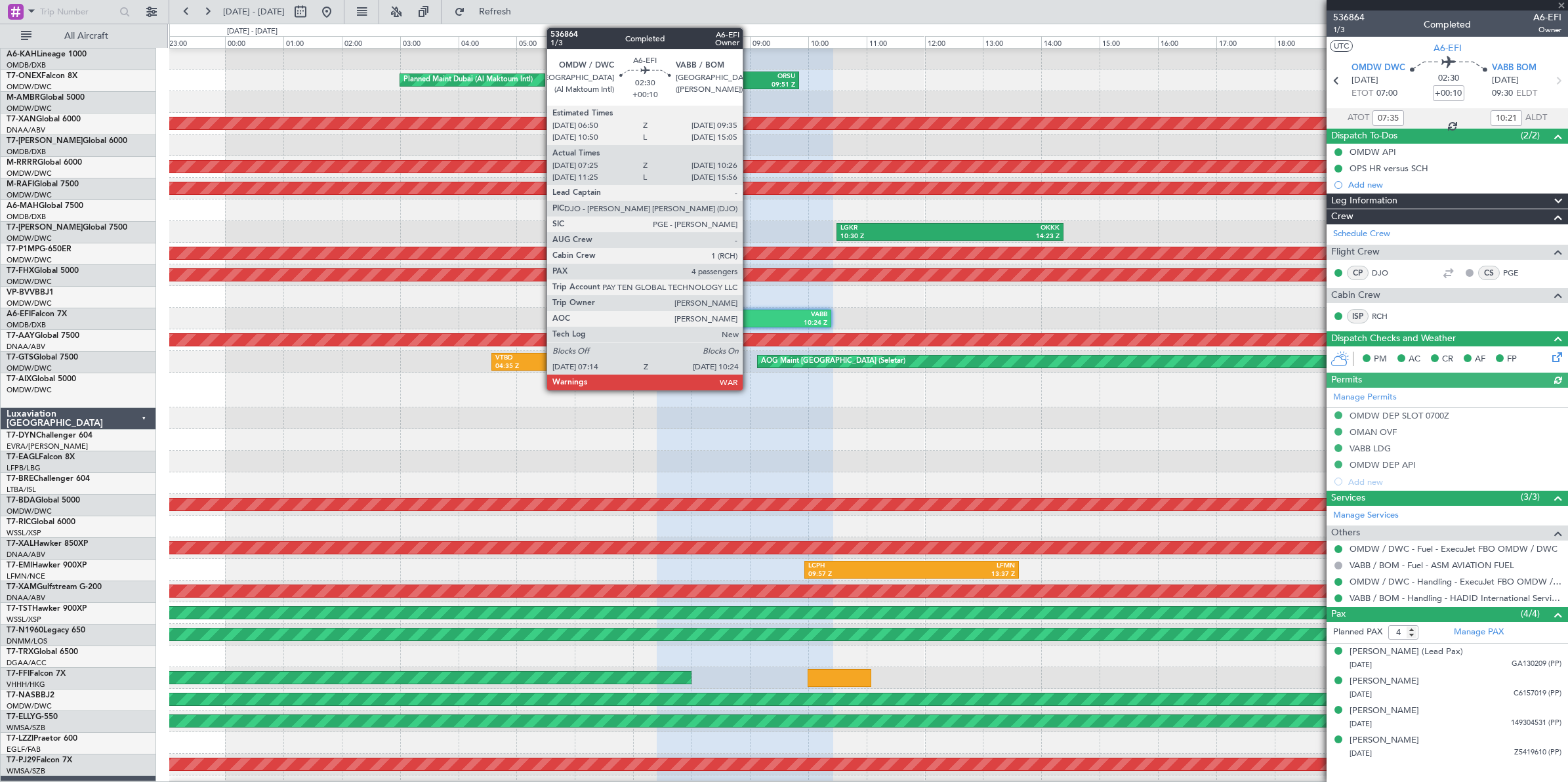
click at [750, 319] on div "10:24 Z" at bounding box center [783, 324] width 88 height 9
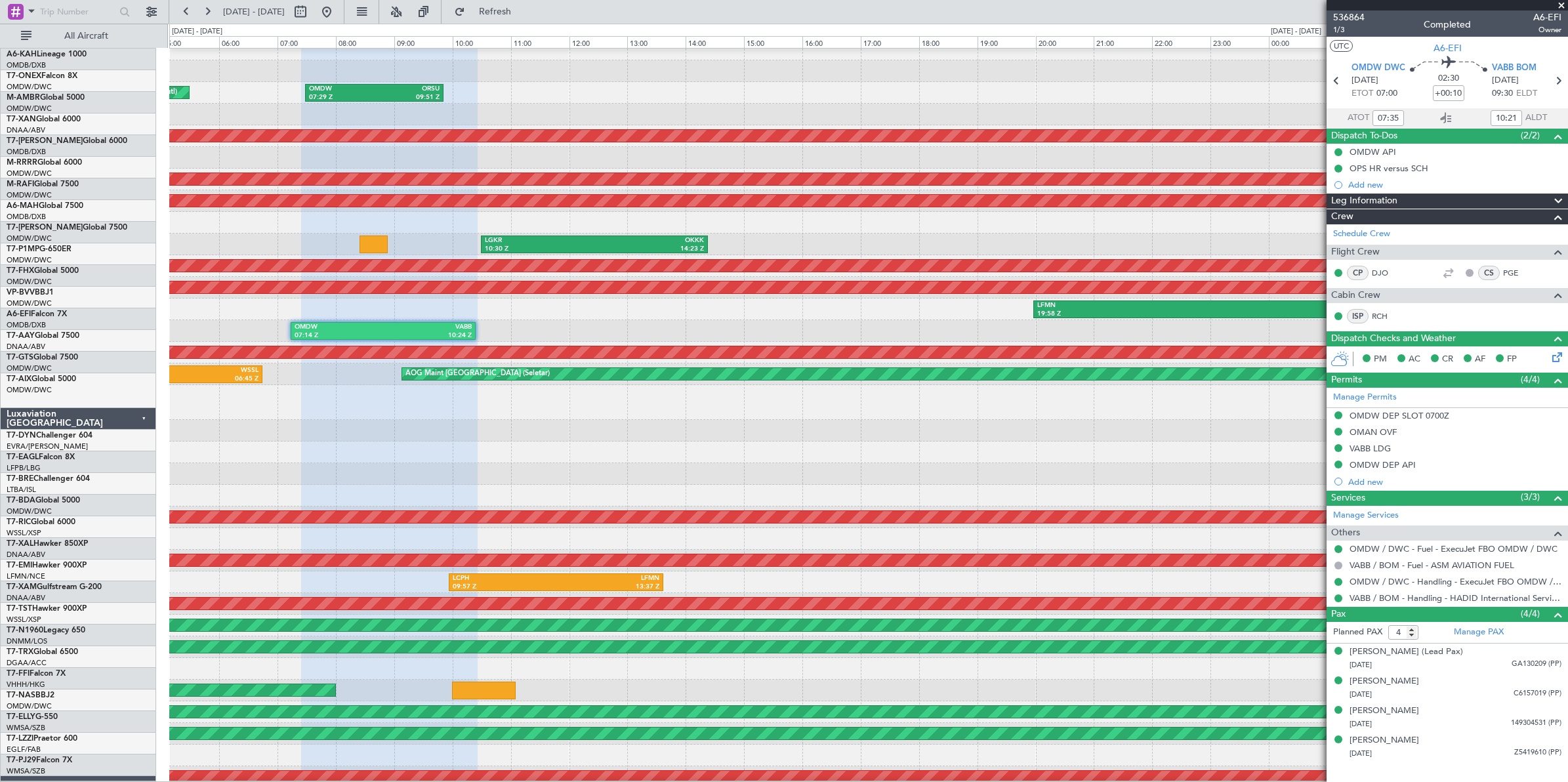
scroll to position [13, 0]
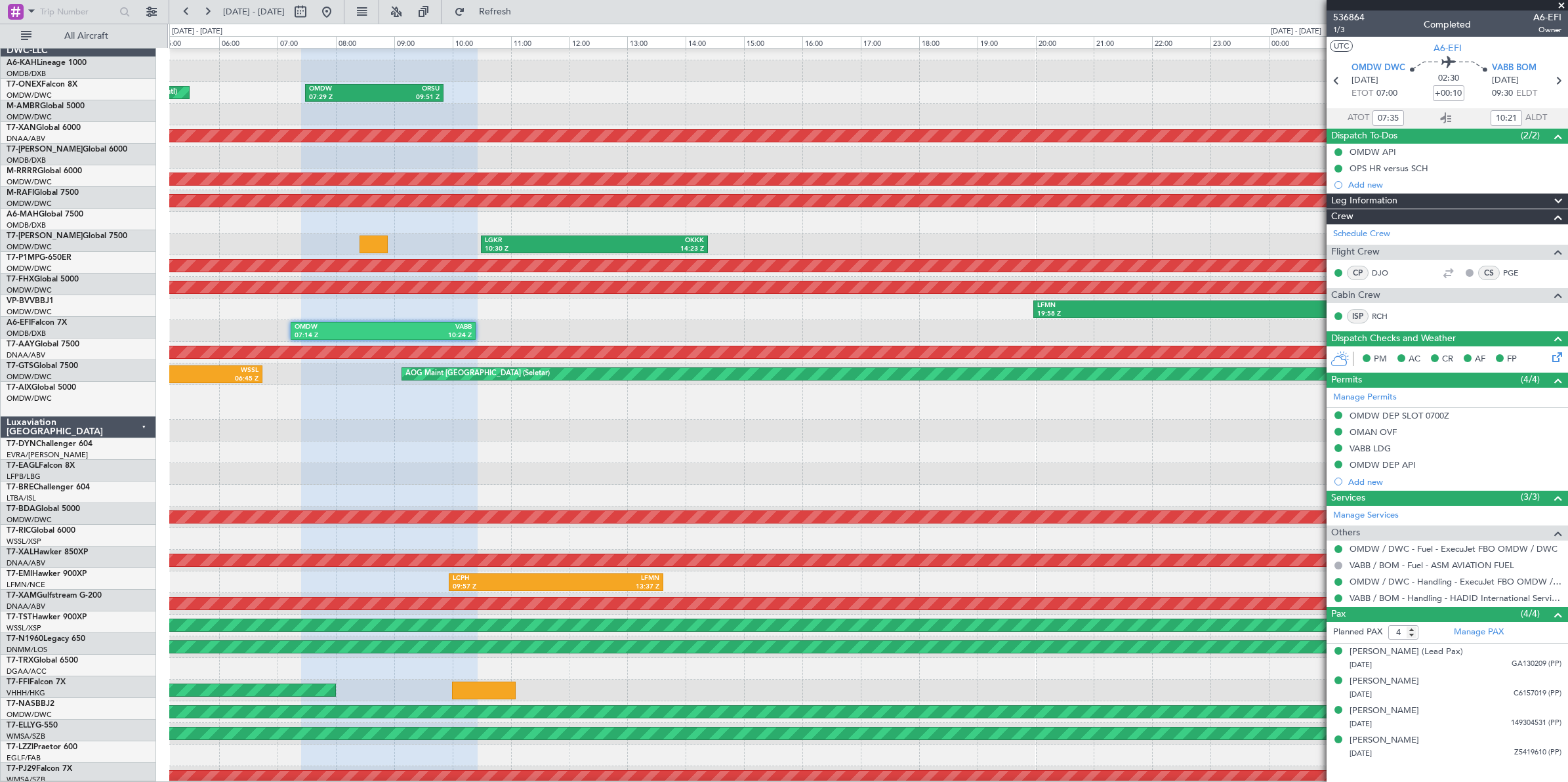
click at [576, 320] on div "OMDW 07:14 Z VABB 10:24 Z" at bounding box center [868, 330] width 1398 height 21
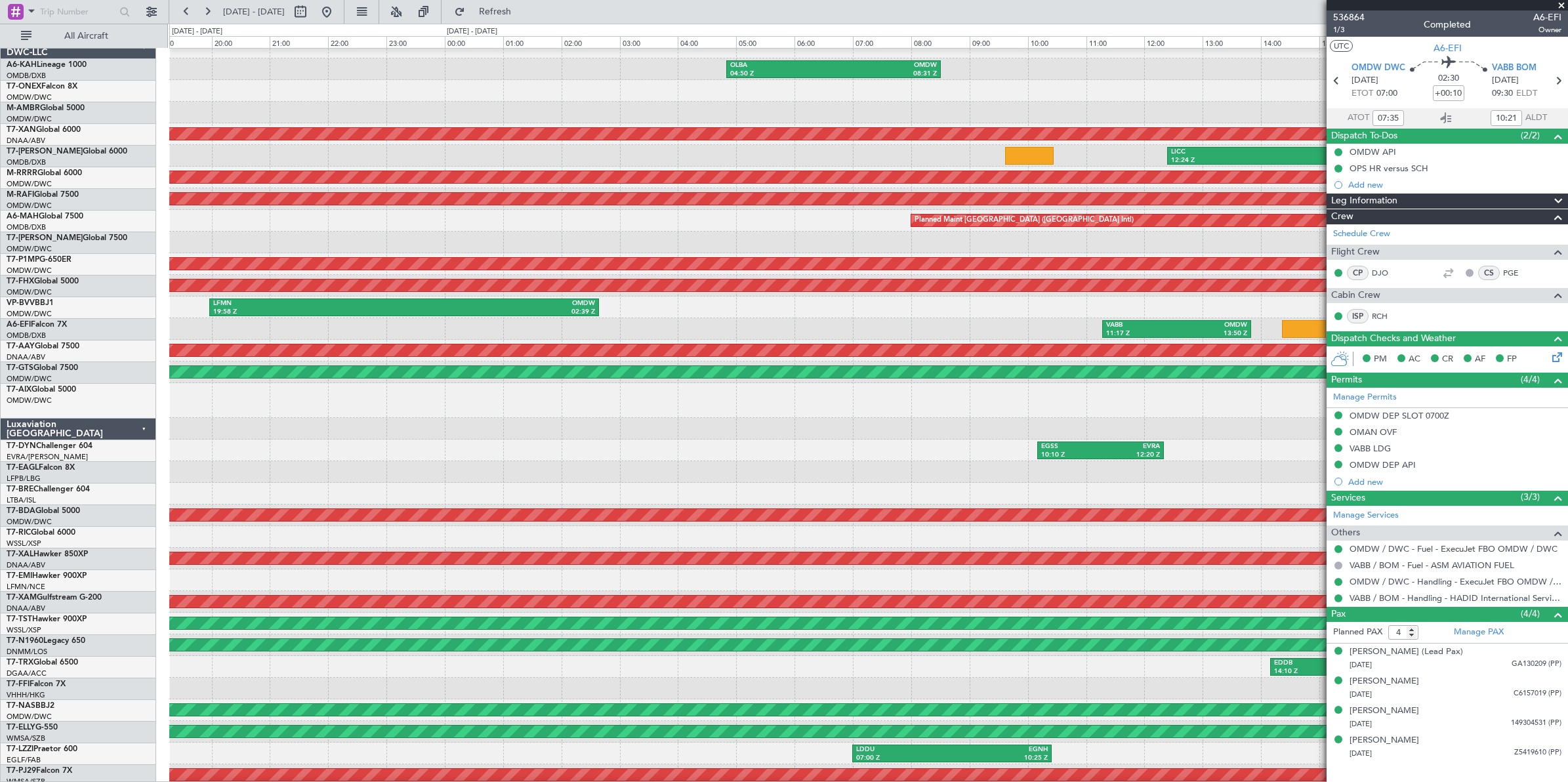
scroll to position [3, 0]
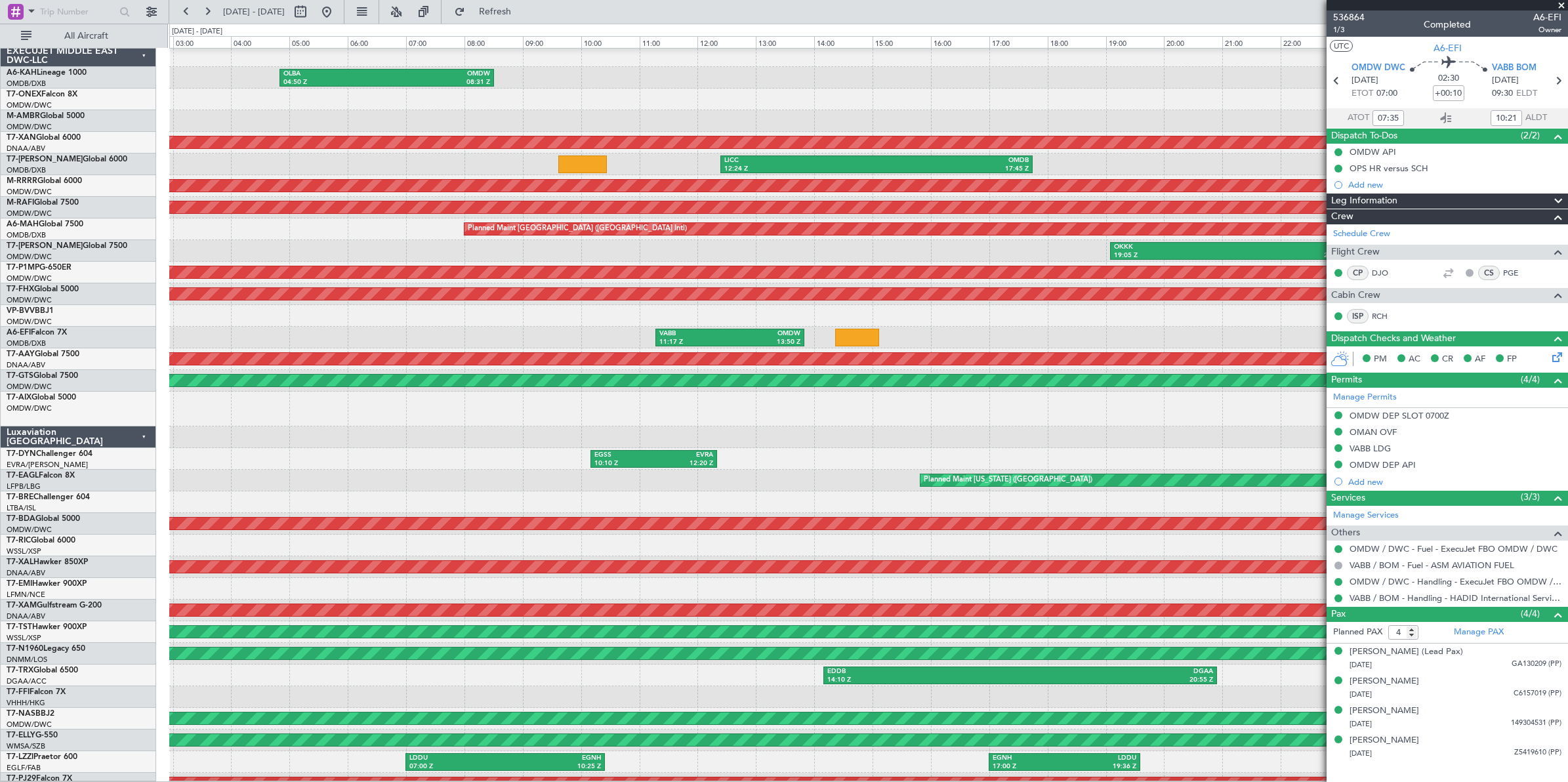
click at [438, 328] on div "VABB 11:17 Z OMDW 13:50 Z" at bounding box center [868, 337] width 1398 height 21
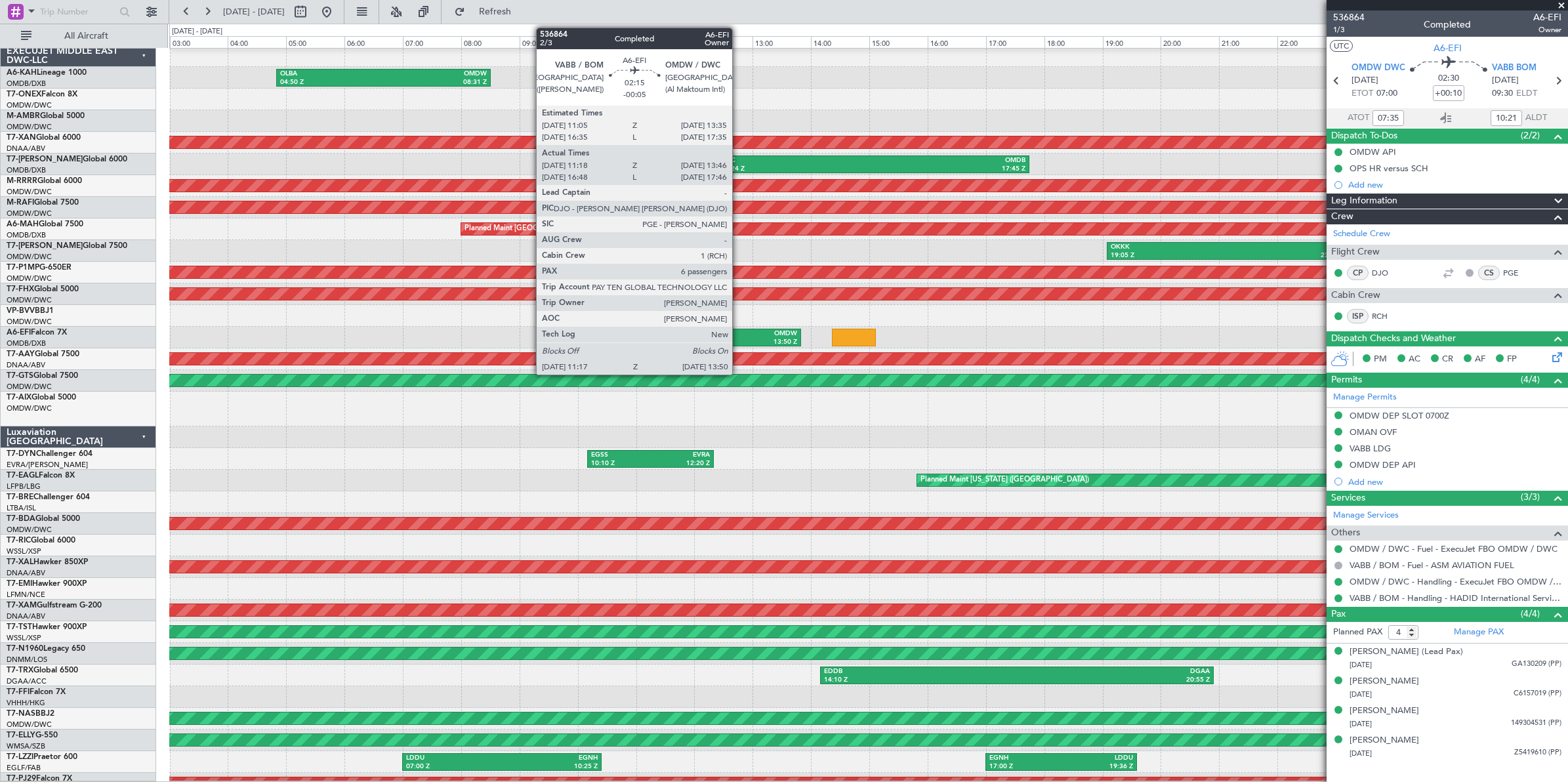
click at [739, 335] on div "OMDW" at bounding box center [762, 334] width 71 height 9
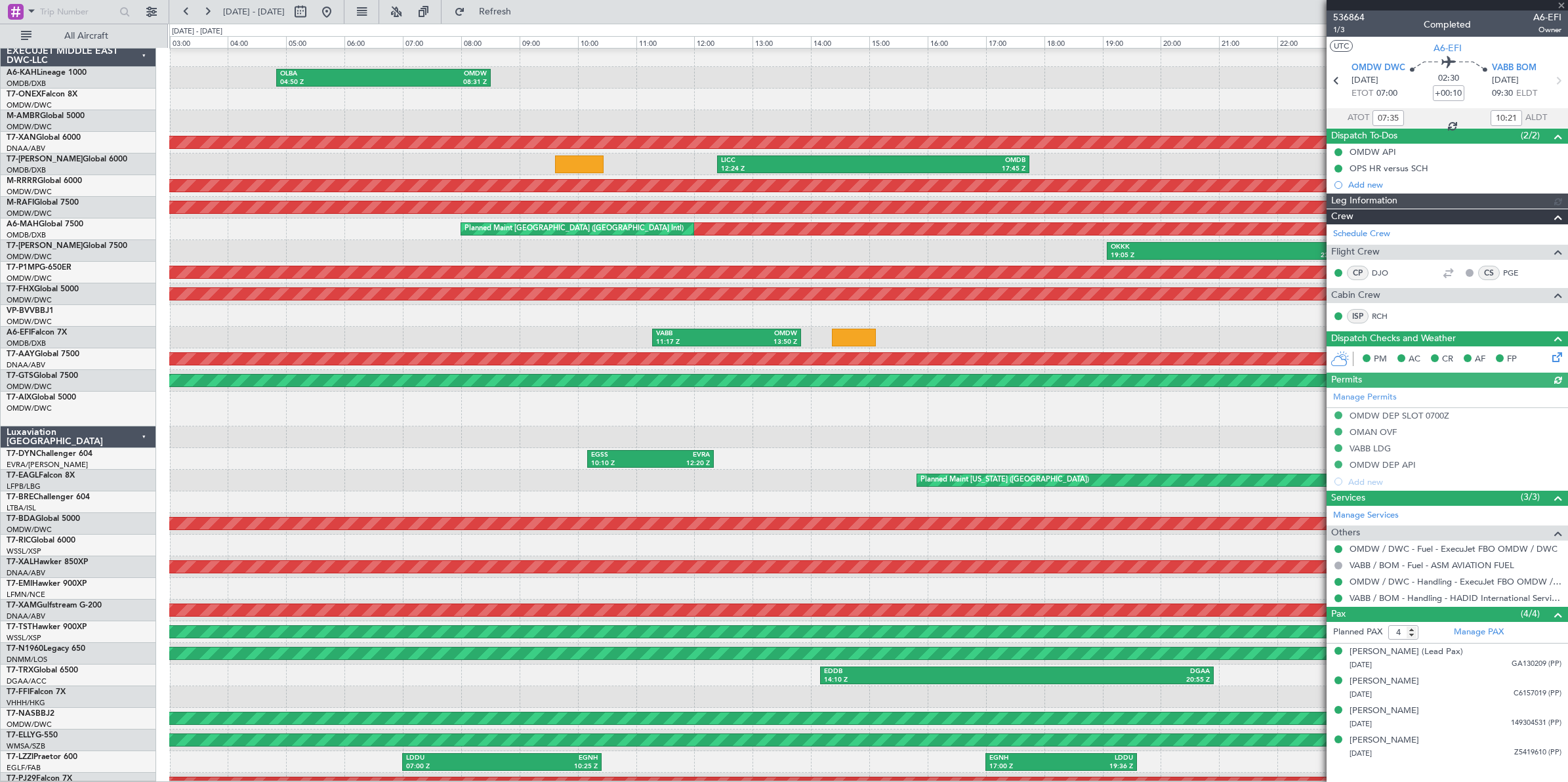
type input "[PERSON_NAME] (ANI)"
type input "7274"
click at [311, 15] on button at bounding box center [300, 11] width 21 height 21
select select "9"
select select "2025"
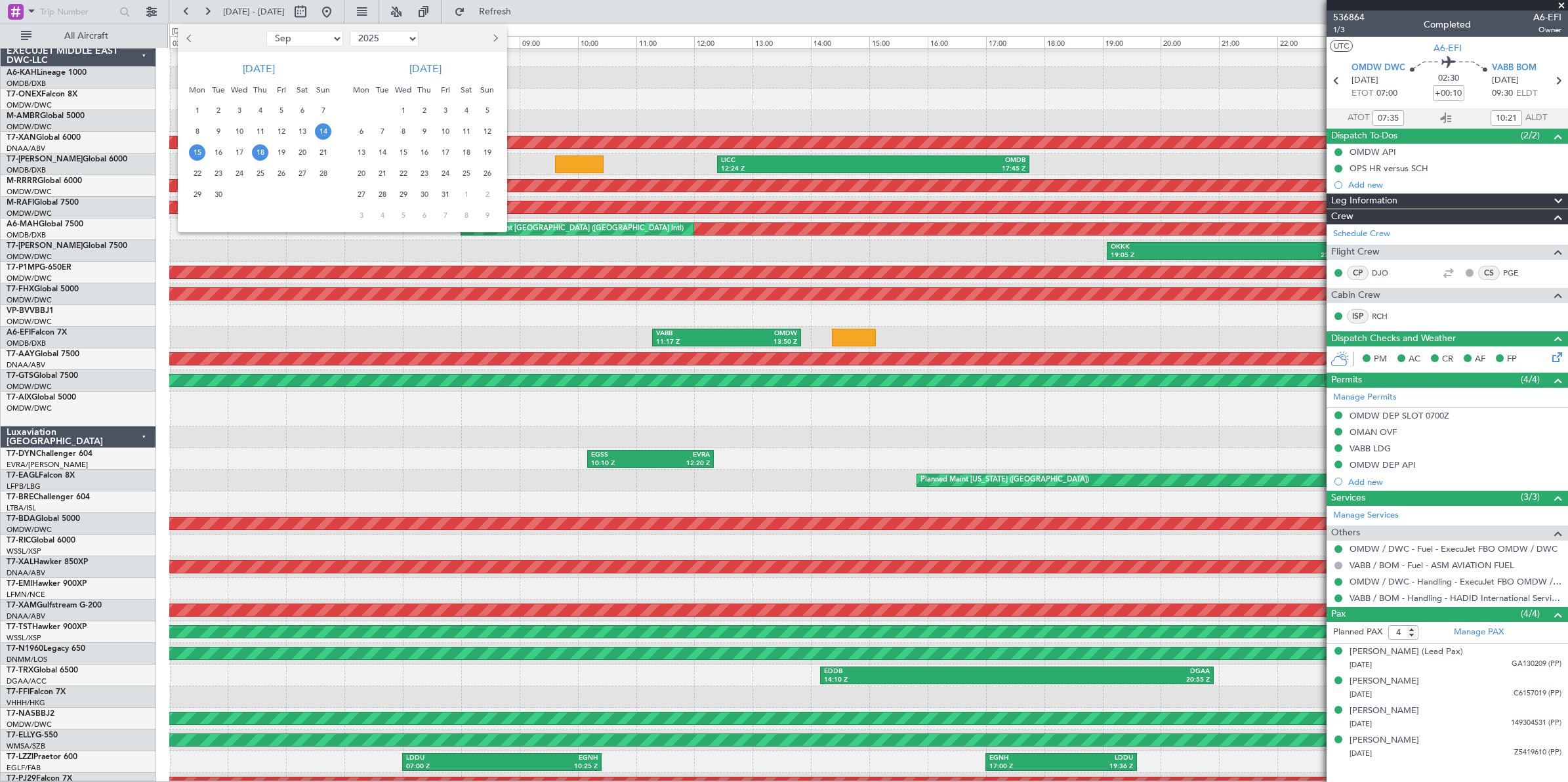
click at [262, 153] on span "18" at bounding box center [260, 153] width 17 height 17
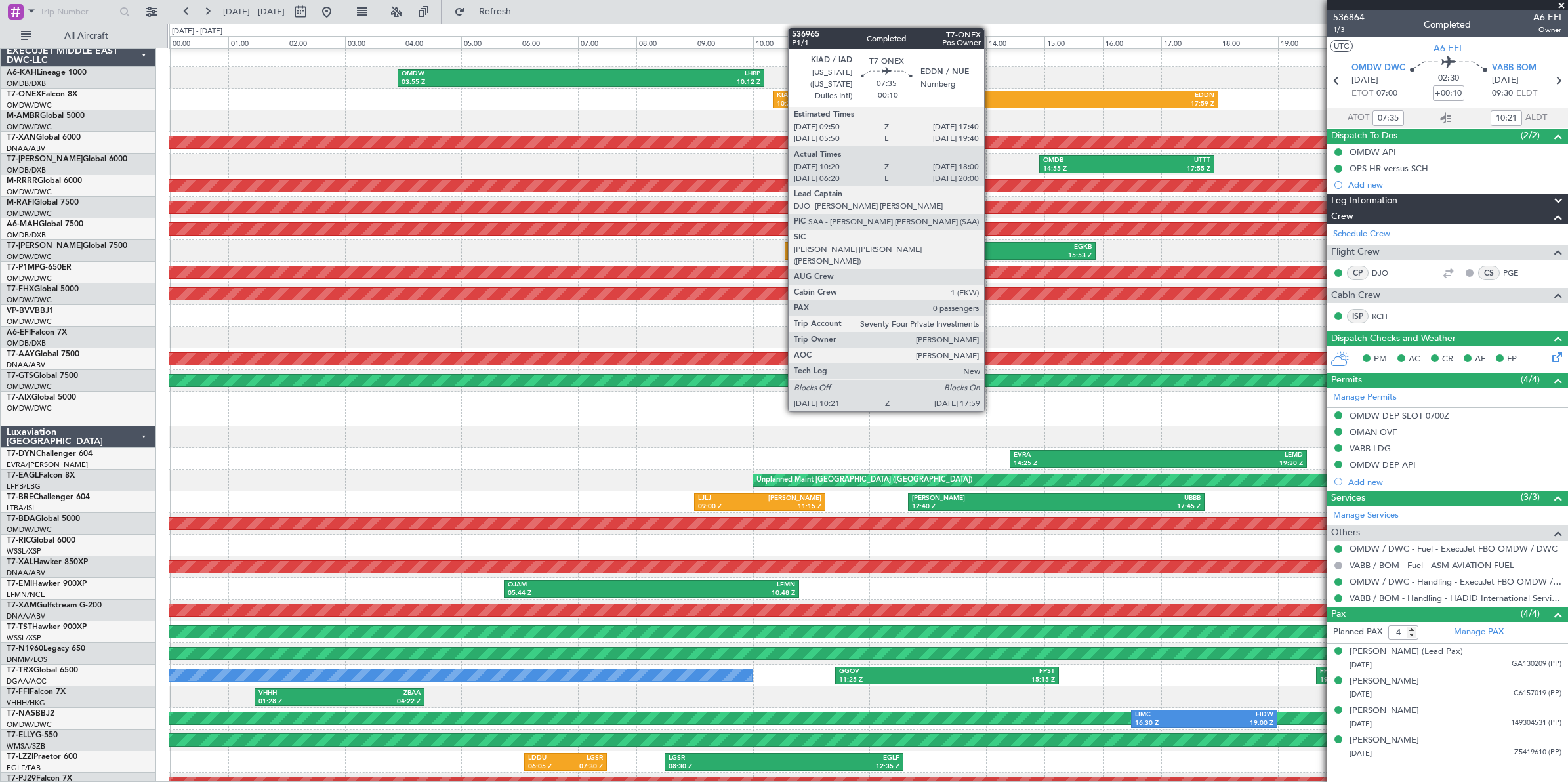
click at [990, 105] on div "10:21 Z" at bounding box center [886, 104] width 218 height 9
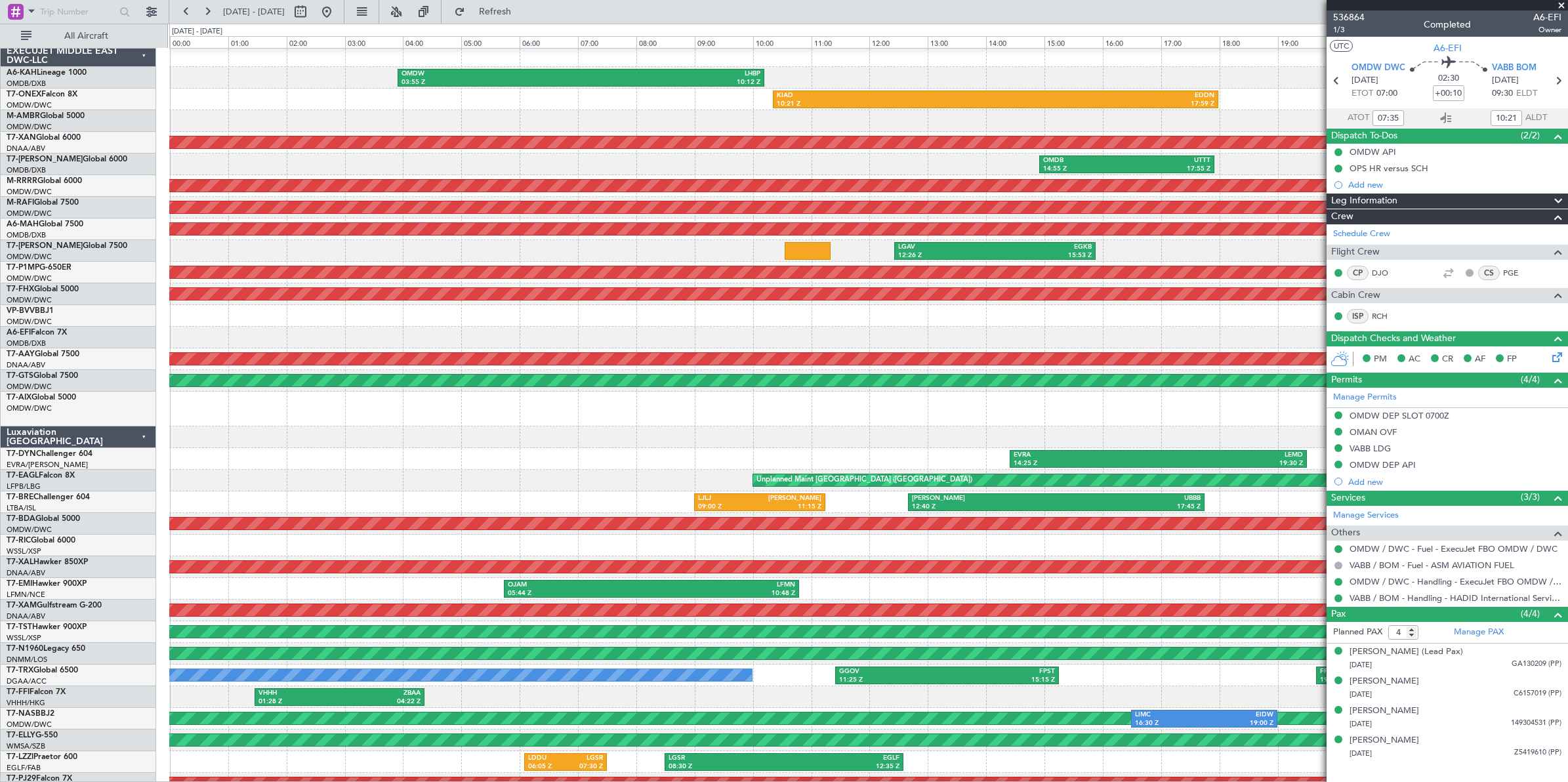
click at [1563, 1] on span at bounding box center [1562, 6] width 13 height 12
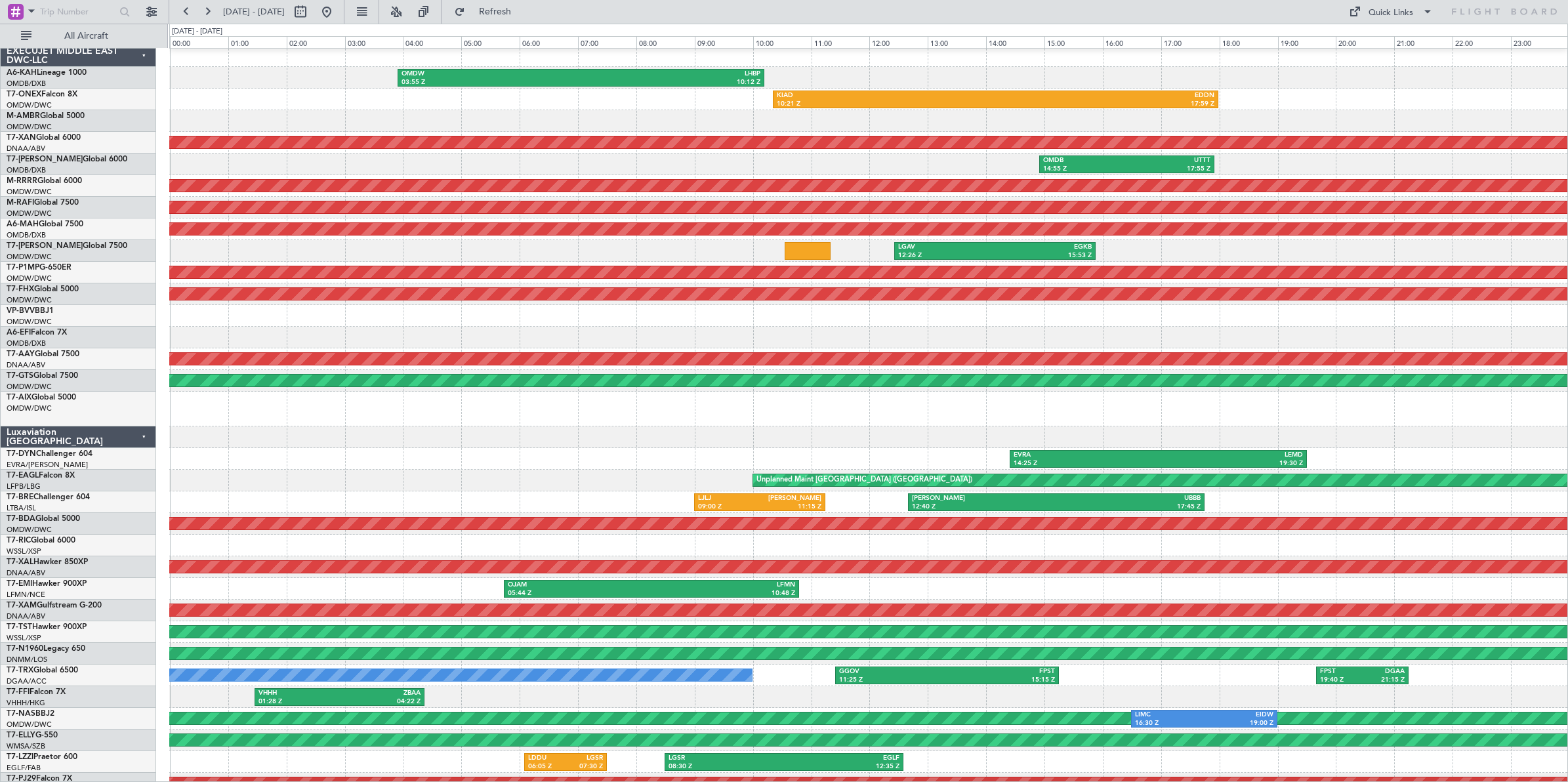
type input "0"
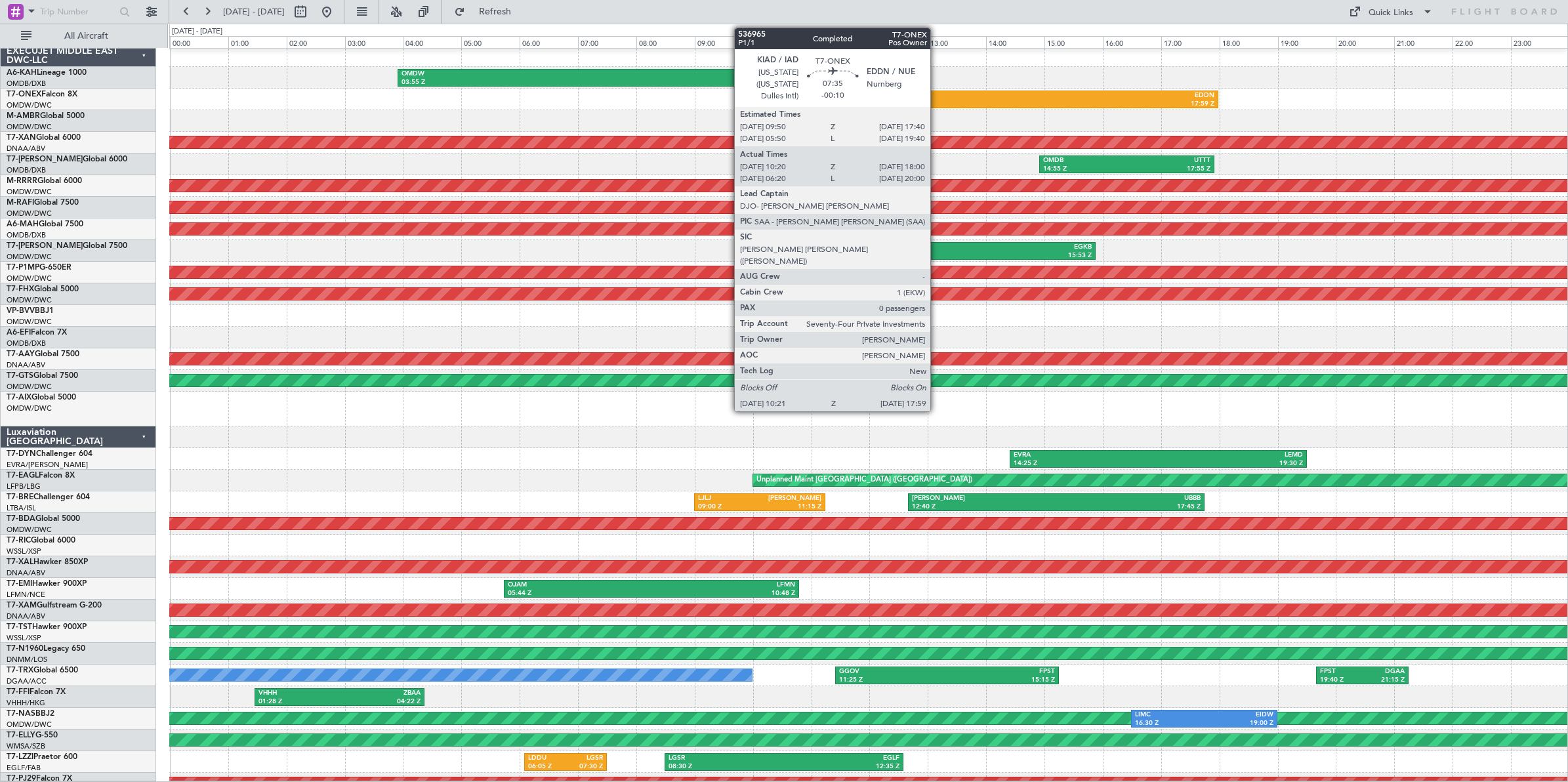
click at [937, 97] on div "KIAD" at bounding box center [886, 96] width 218 height 9
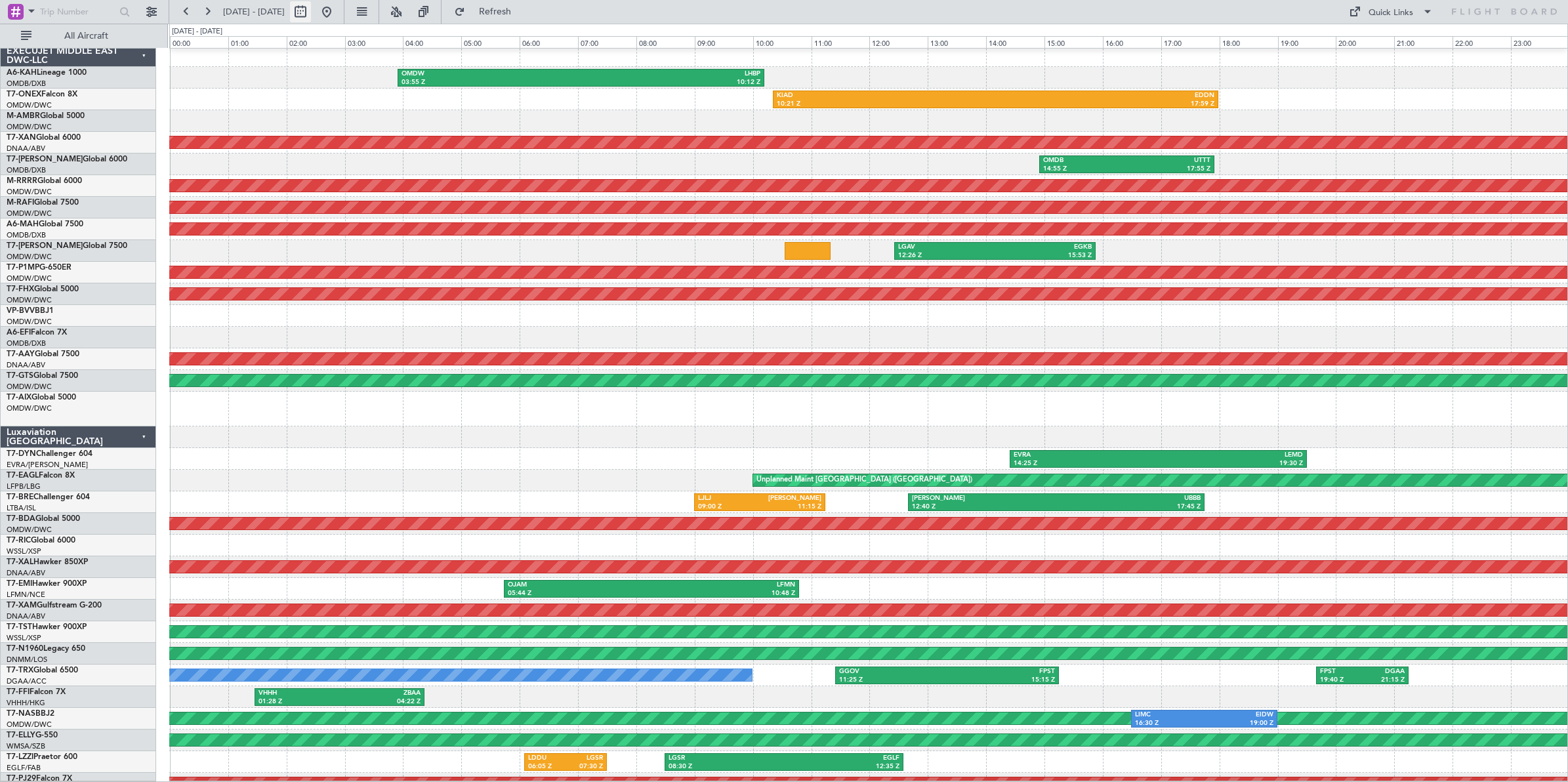
click at [311, 15] on button at bounding box center [300, 11] width 21 height 21
select select "9"
select select "2025"
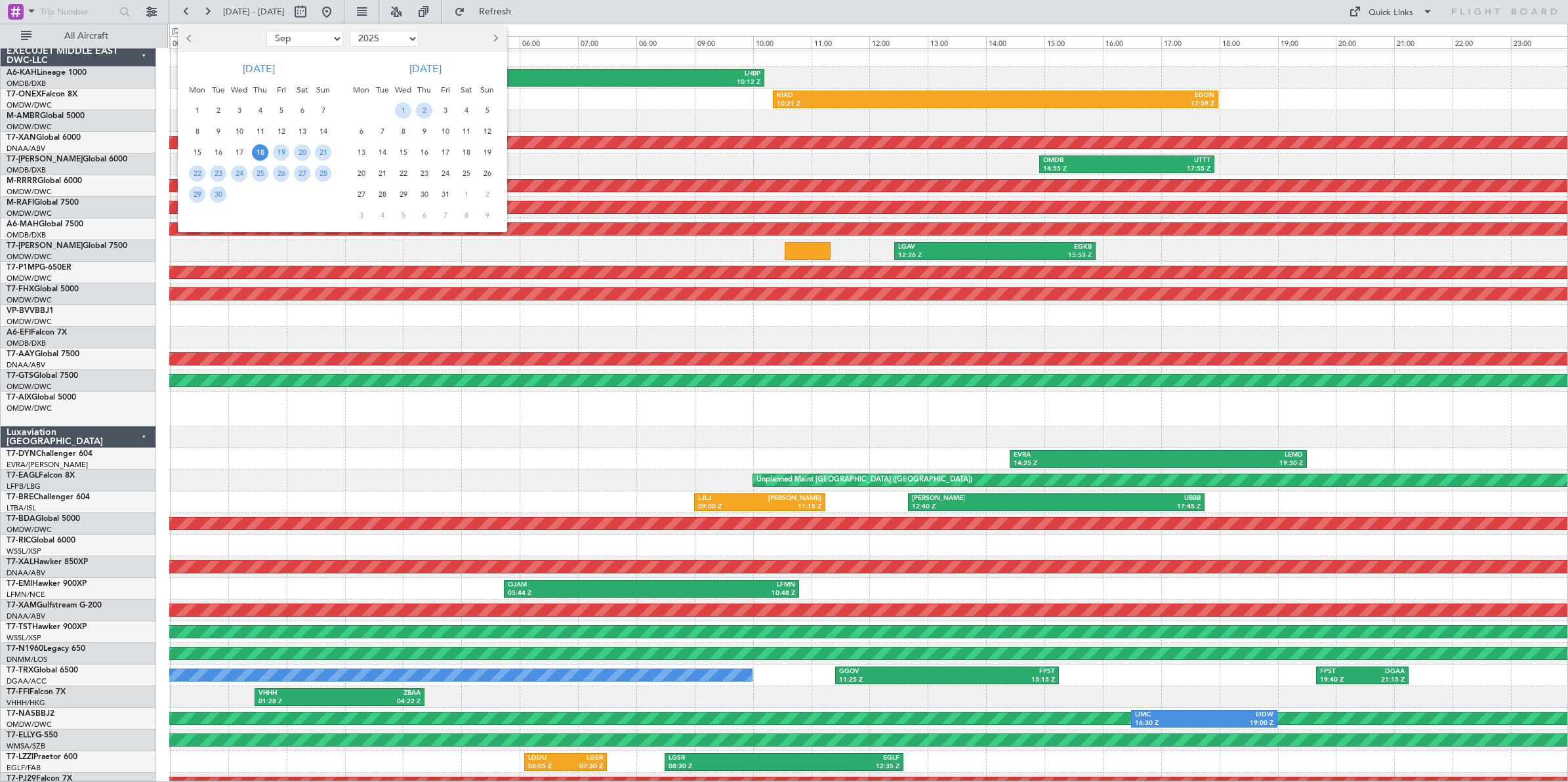
click at [319, 38] on select "Jan Feb Mar Apr May Jun [DATE] Aug Sep Oct Nov Dec" at bounding box center [304, 39] width 77 height 16
select select "8"
click at [266, 31] on select "Jan Feb Mar Apr May Jun [DATE] Aug Sep Oct Nov Dec" at bounding box center [304, 39] width 77 height 16
click at [218, 131] on span "5" at bounding box center [218, 131] width 17 height 17
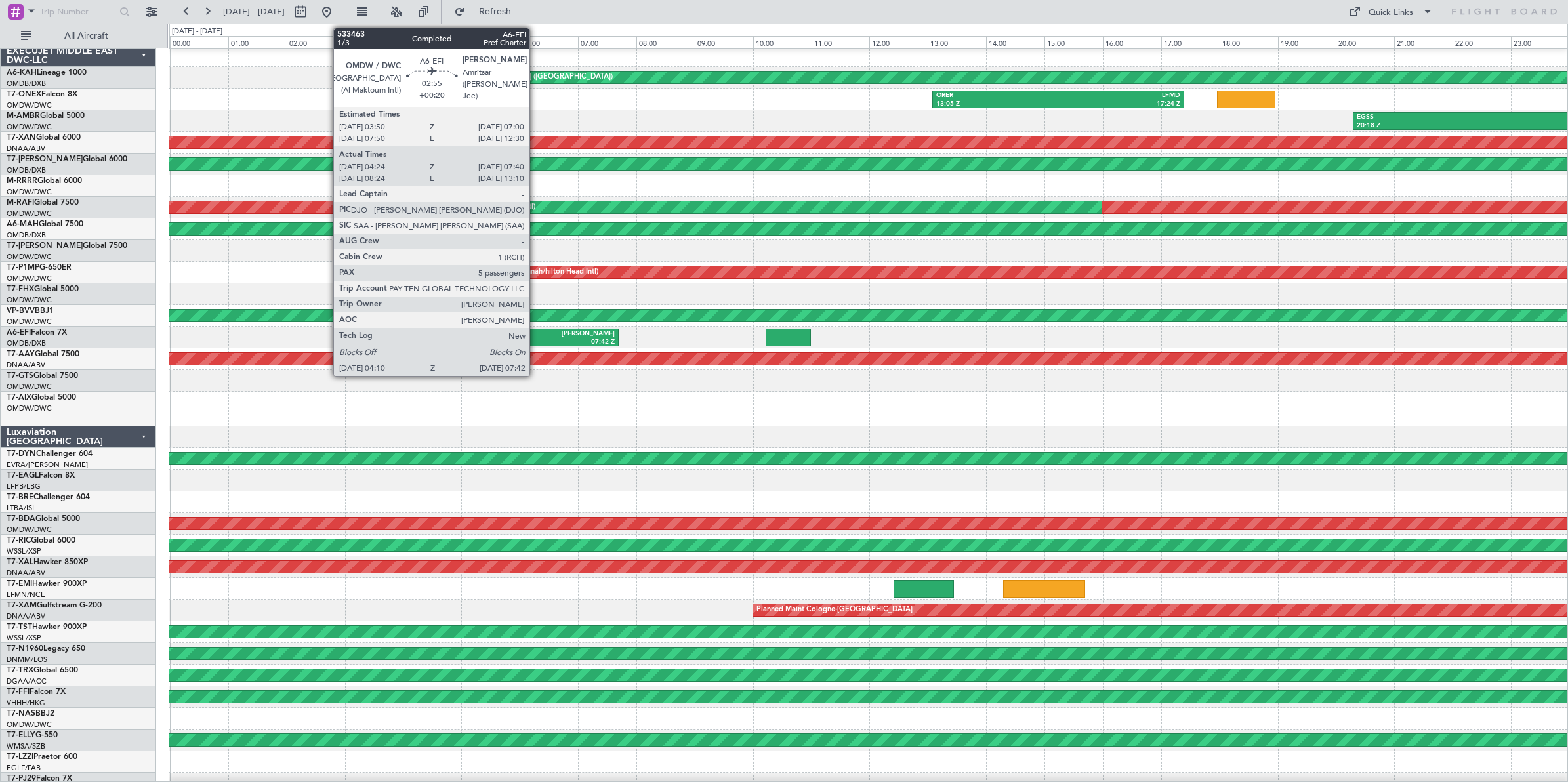
click at [536, 334] on div "[PERSON_NAME]" at bounding box center [565, 334] width 99 height 9
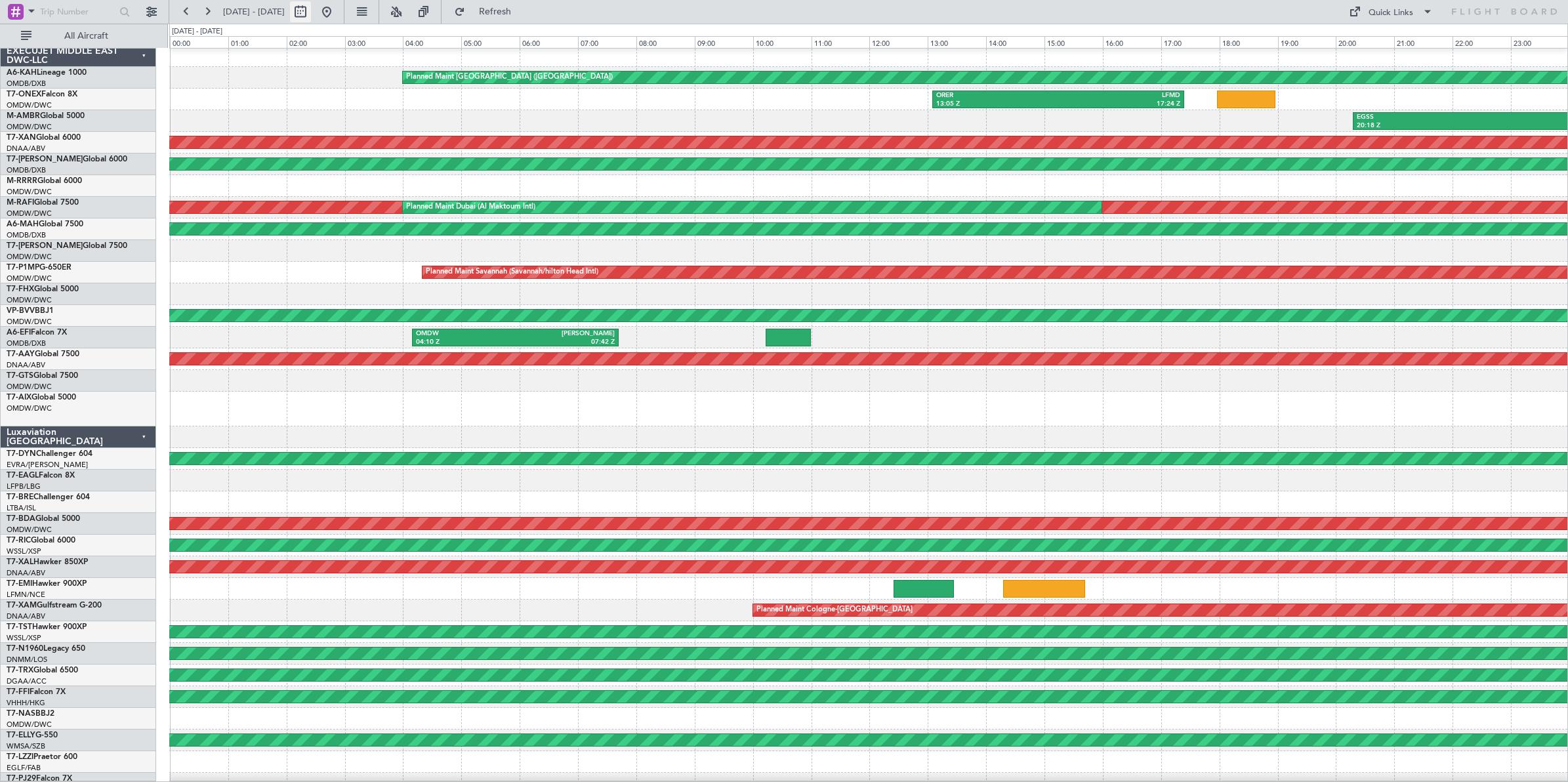
click at [311, 17] on button at bounding box center [300, 11] width 21 height 21
select select "8"
select select "2025"
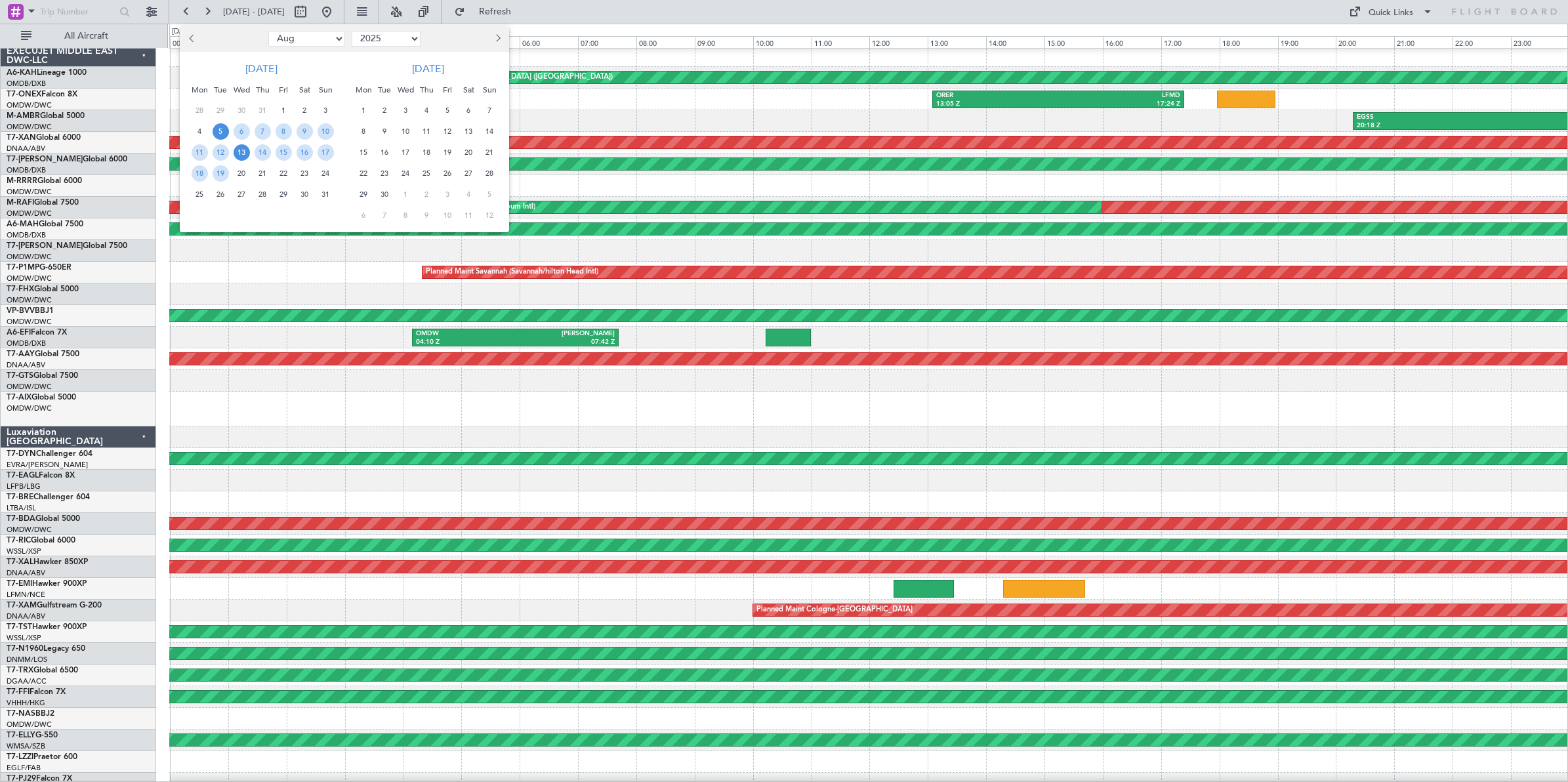
click at [241, 154] on span "13" at bounding box center [242, 153] width 17 height 17
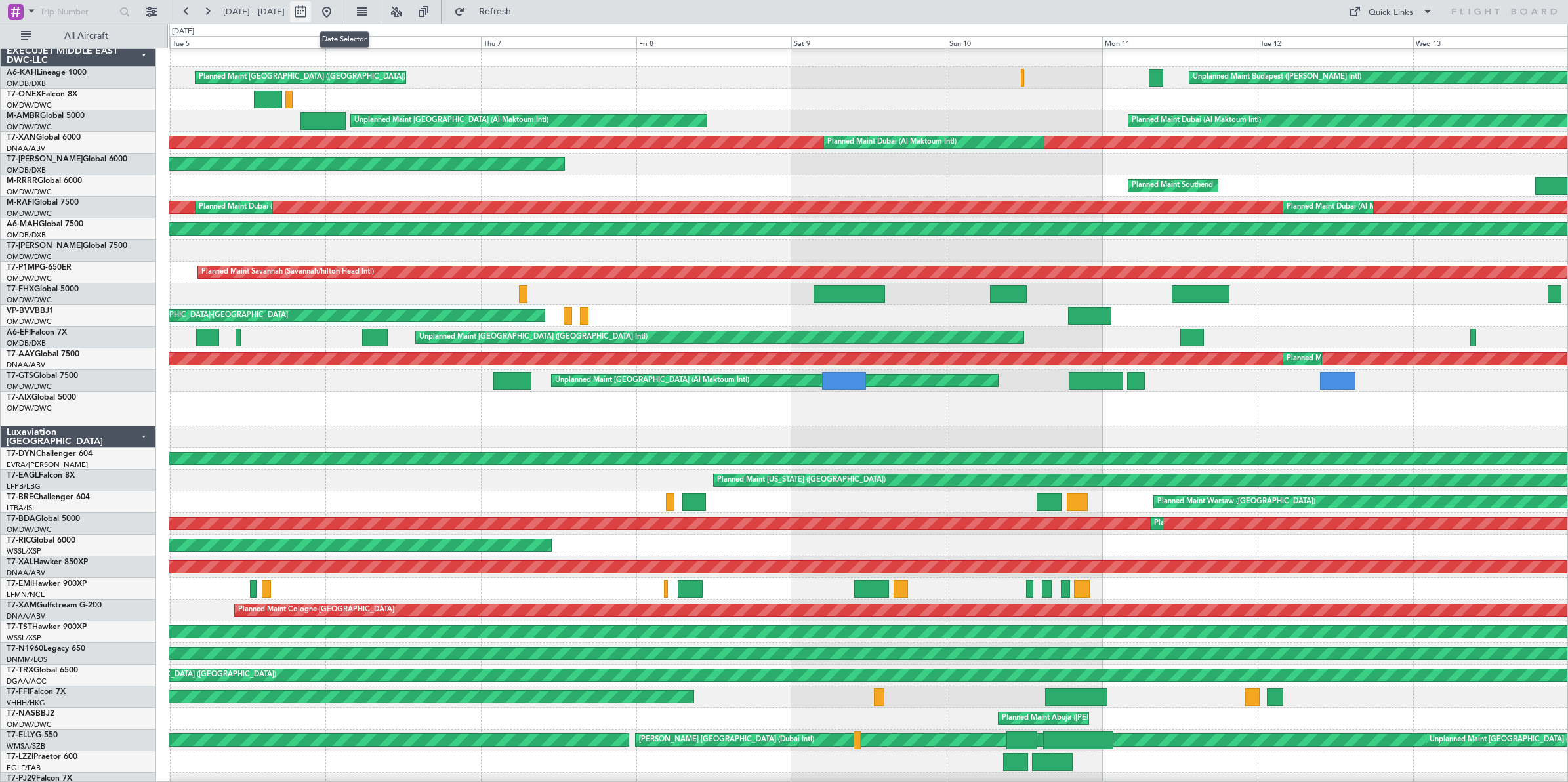
click at [311, 13] on button at bounding box center [300, 11] width 21 height 21
select select "8"
select select "2025"
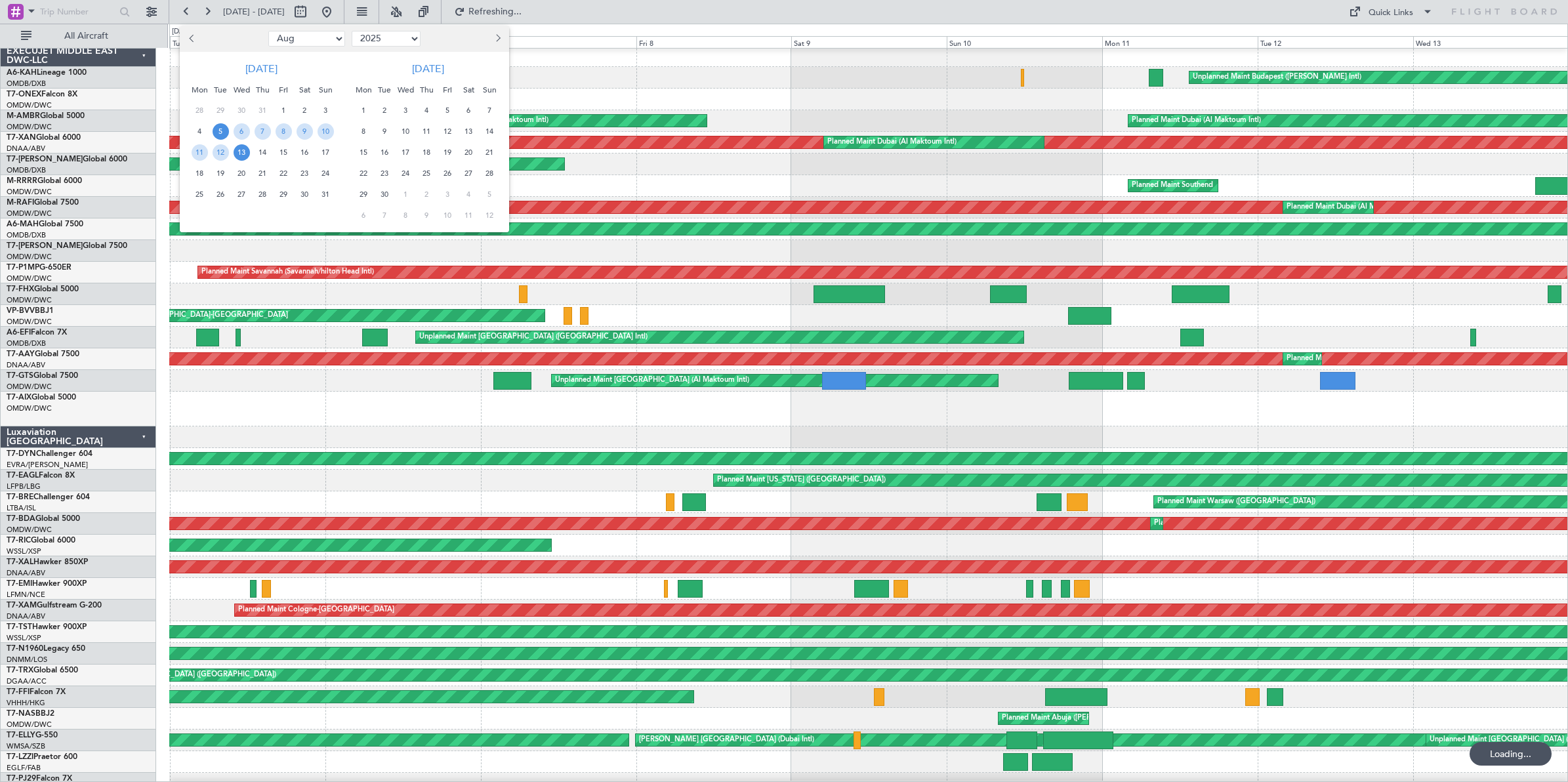
click at [242, 154] on span "13" at bounding box center [242, 153] width 17 height 17
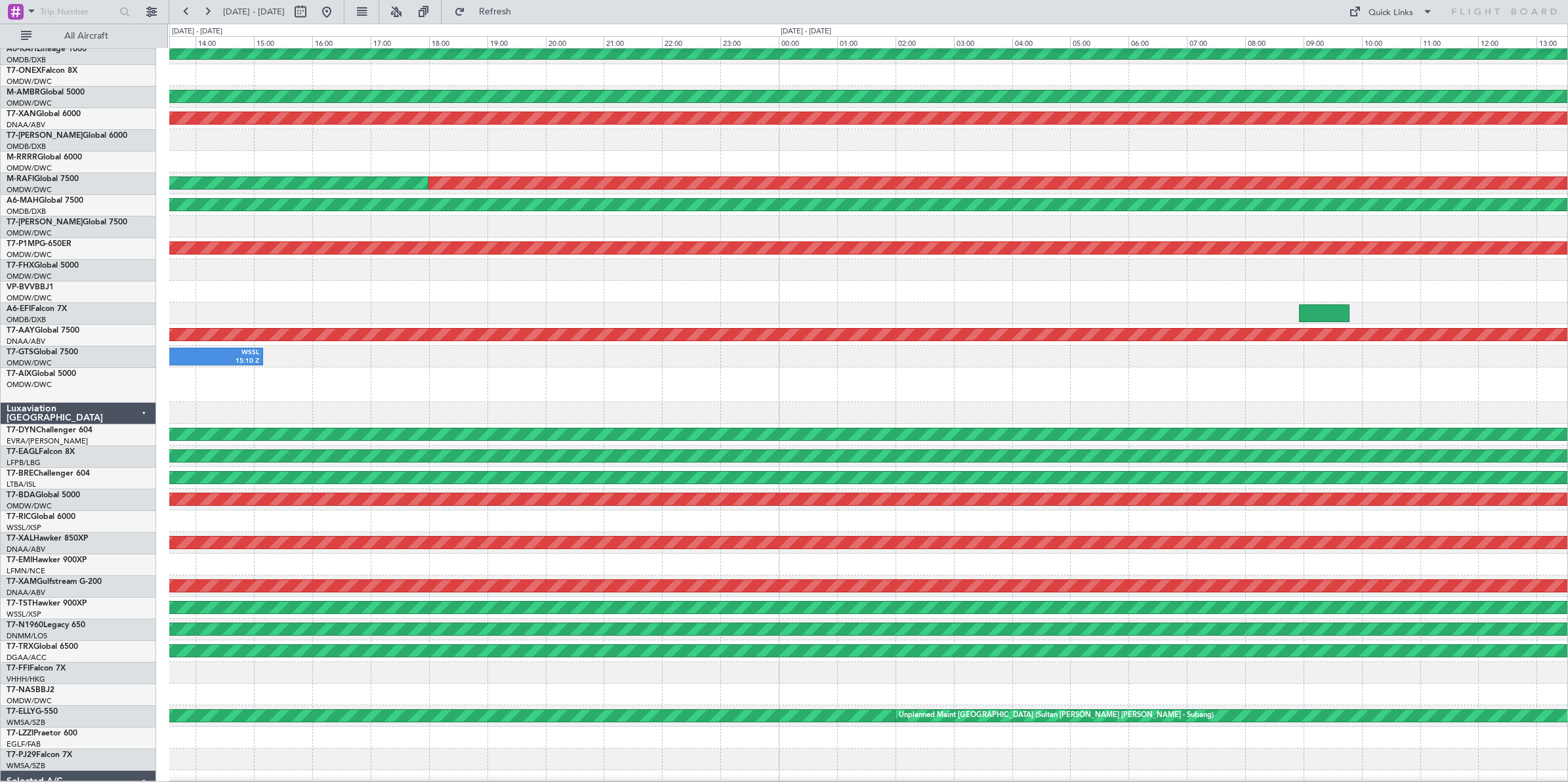
scroll to position [50, 0]
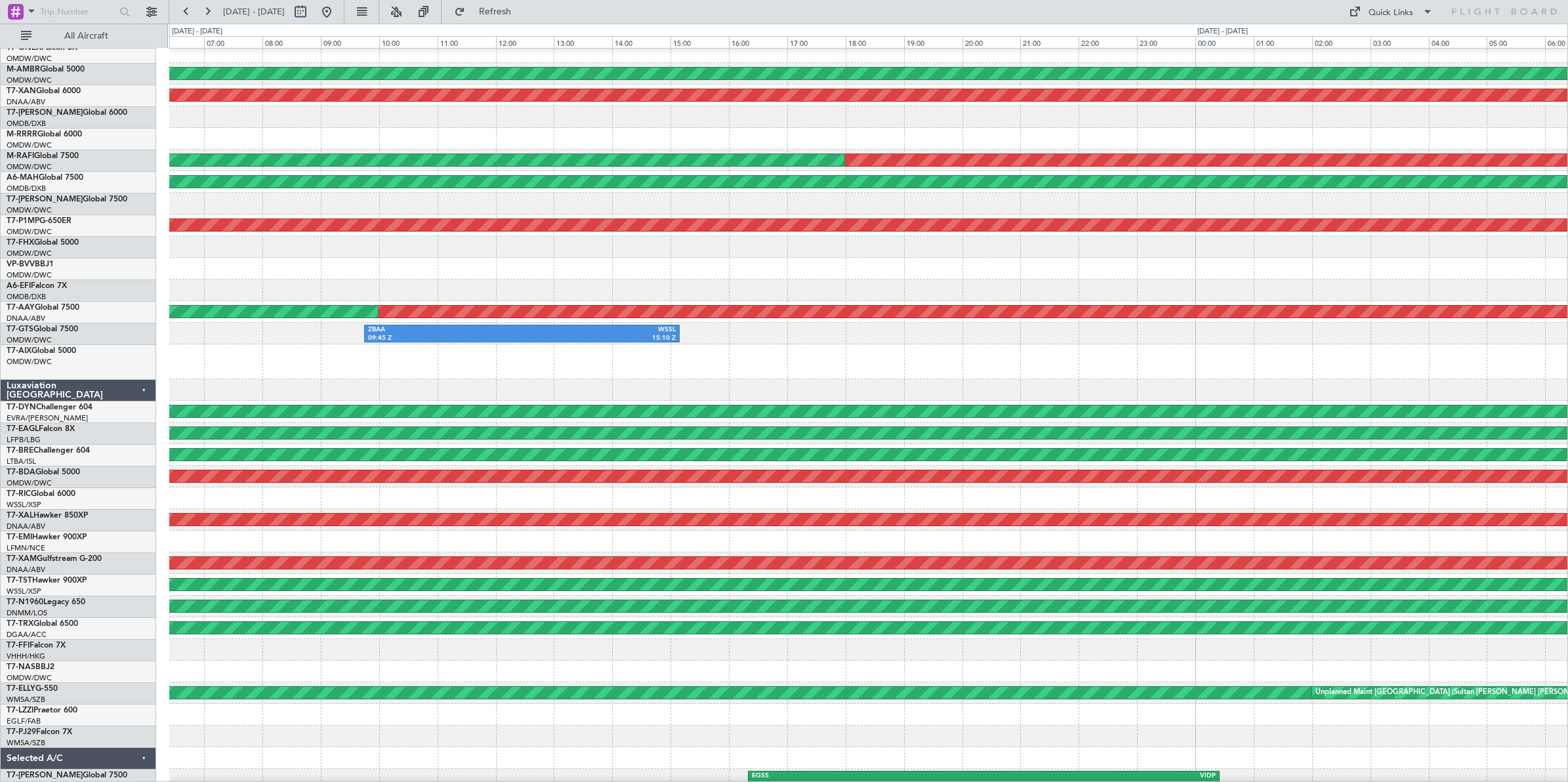
click at [1419, 349] on div at bounding box center [868, 362] width 1398 height 35
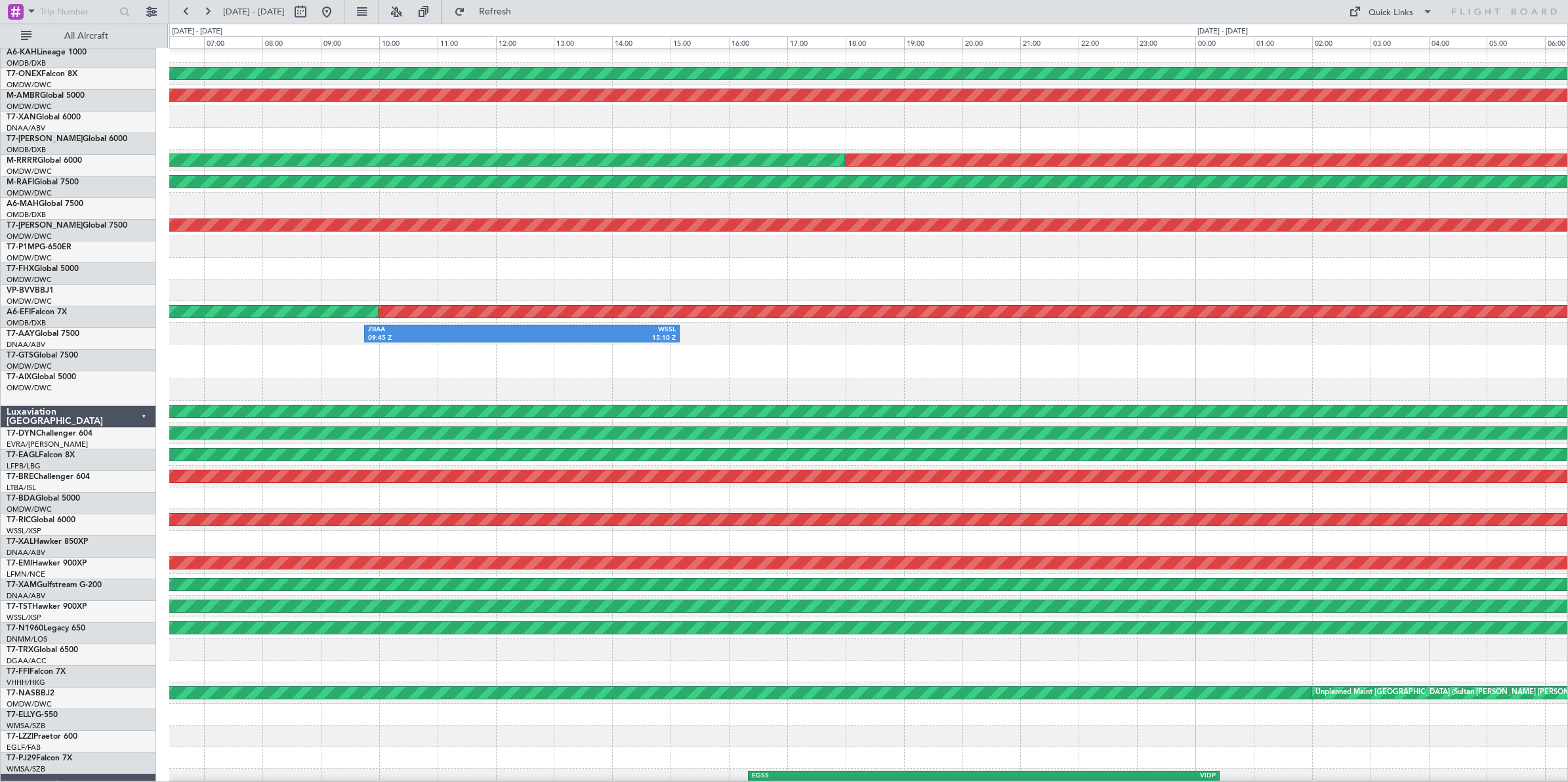
click at [743, 379] on div at bounding box center [868, 362] width 1398 height 35
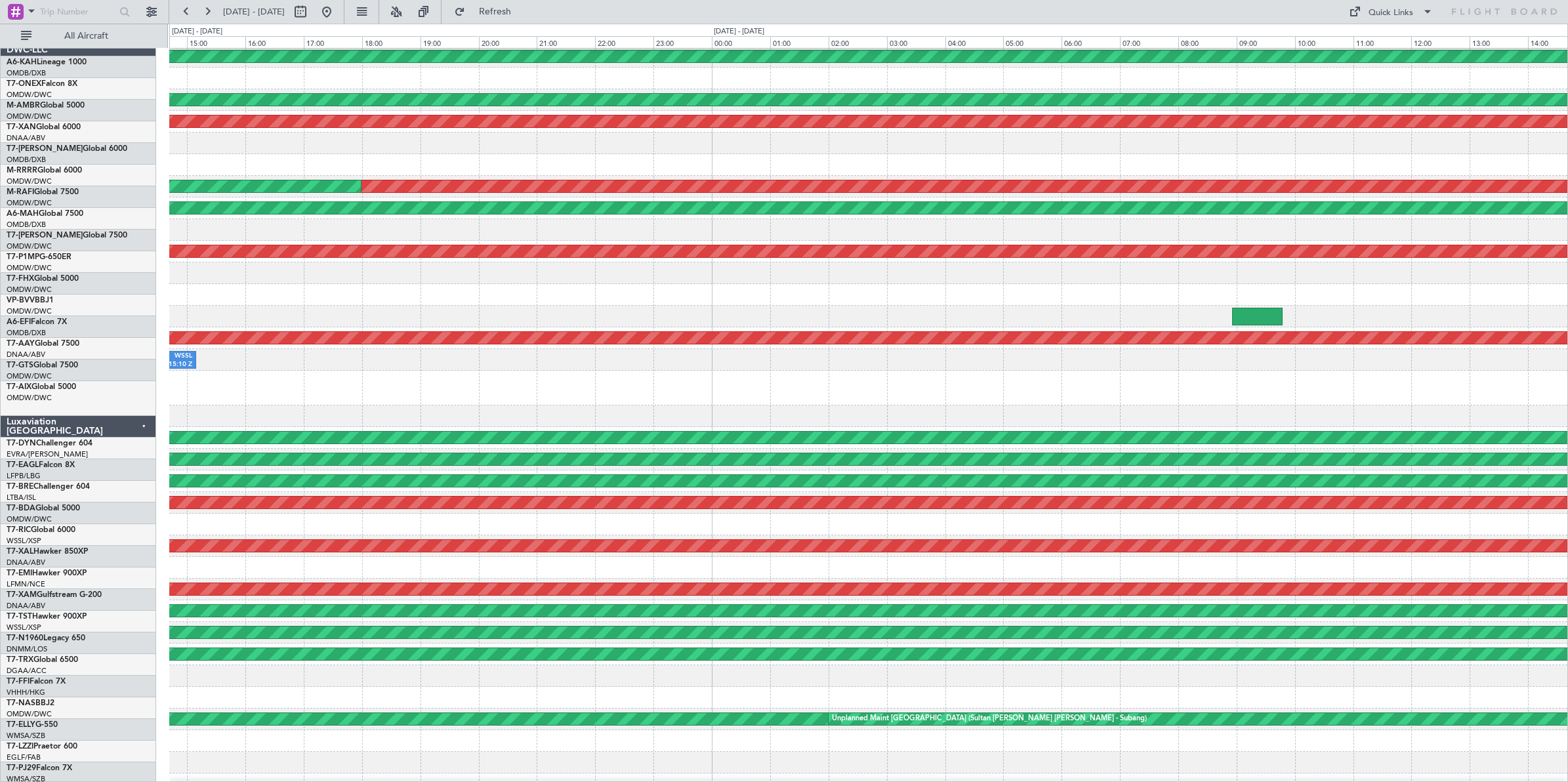
click at [790, 394] on div at bounding box center [868, 388] width 1398 height 35
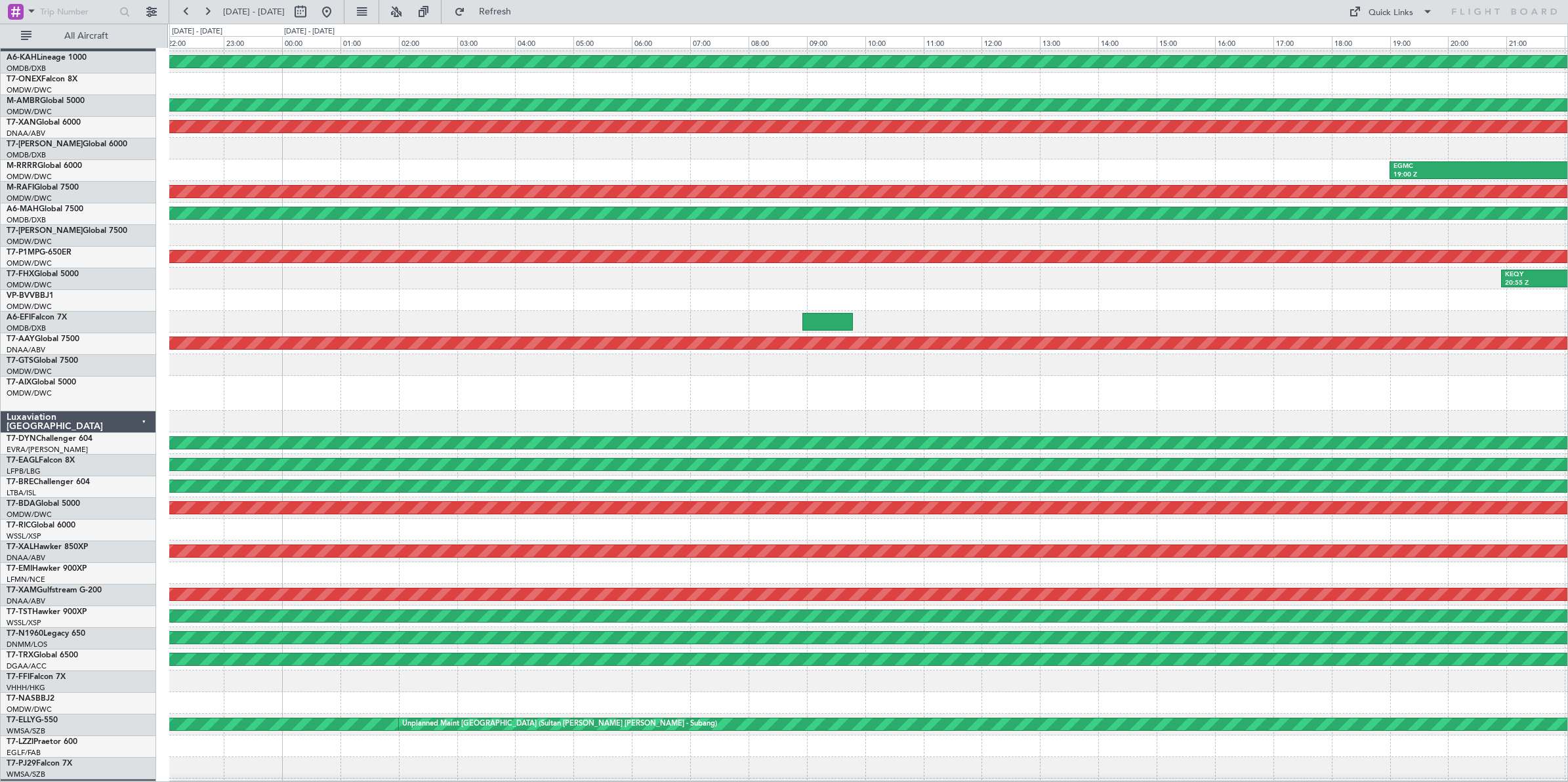
click at [540, 432] on div "Planned Maint [GEOGRAPHIC_DATA]-[GEOGRAPHIC_DATA]" at bounding box center [868, 443] width 1398 height 21
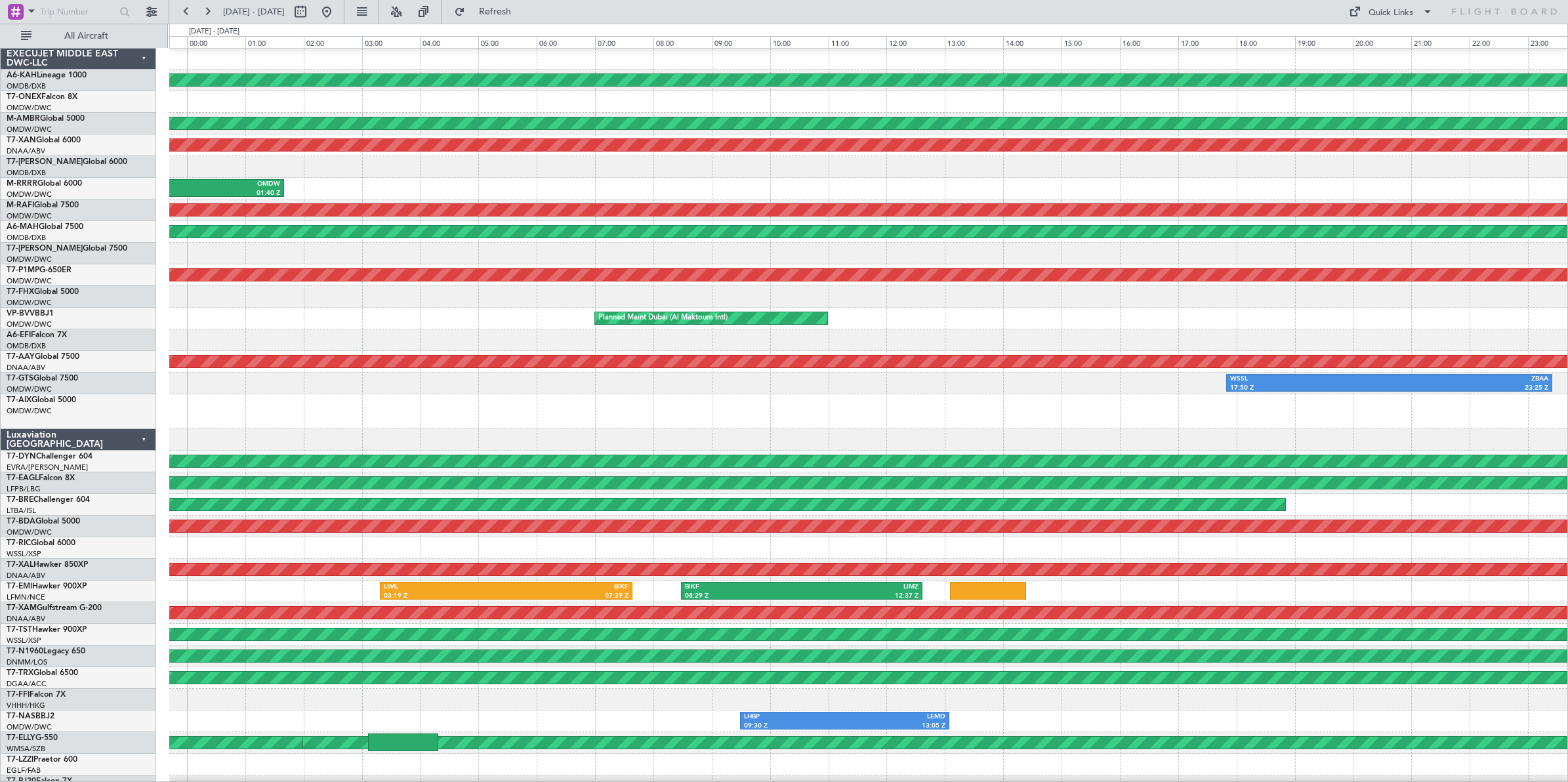
click at [545, 421] on div at bounding box center [868, 411] width 1398 height 35
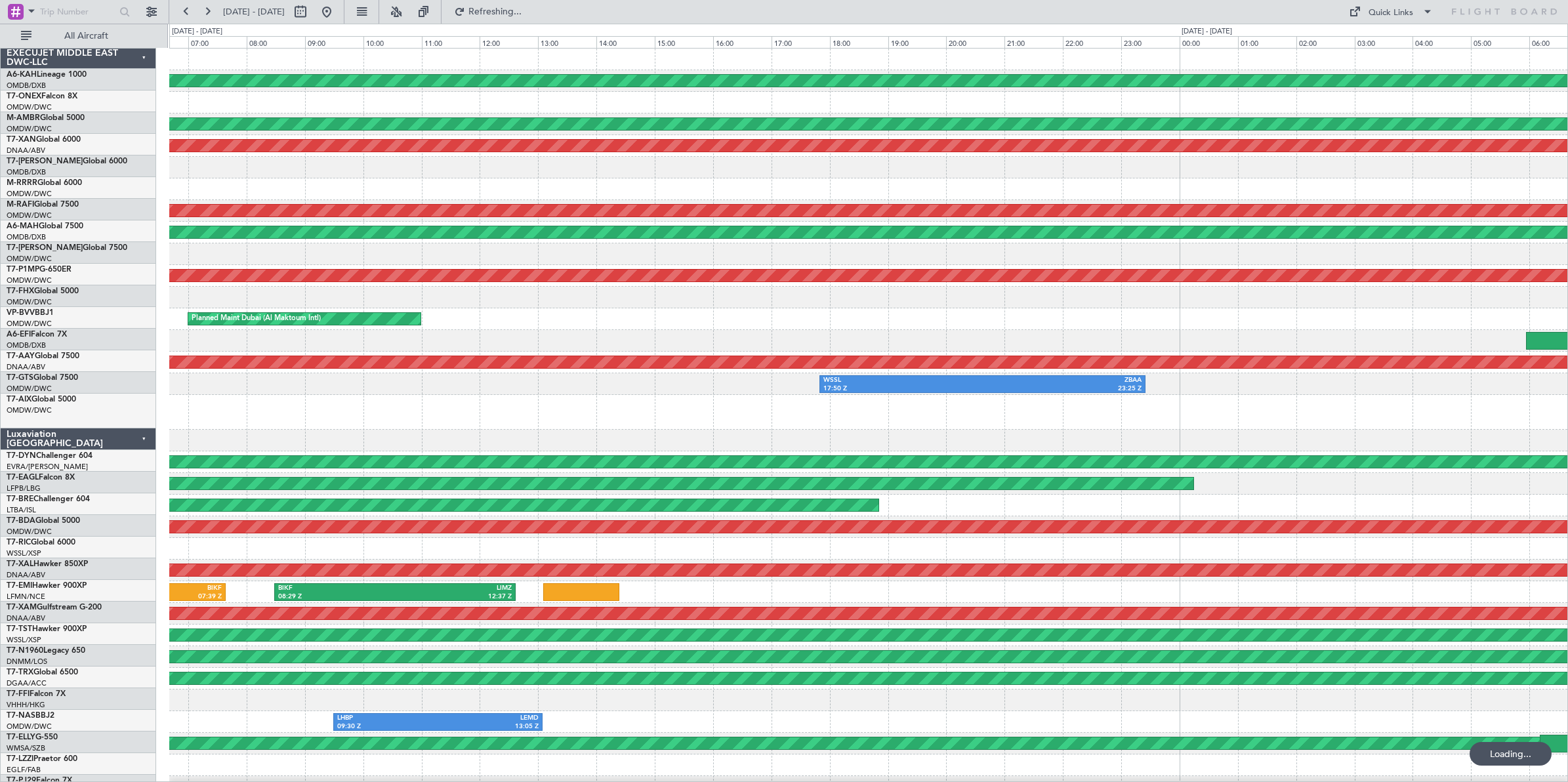
scroll to position [10, 0]
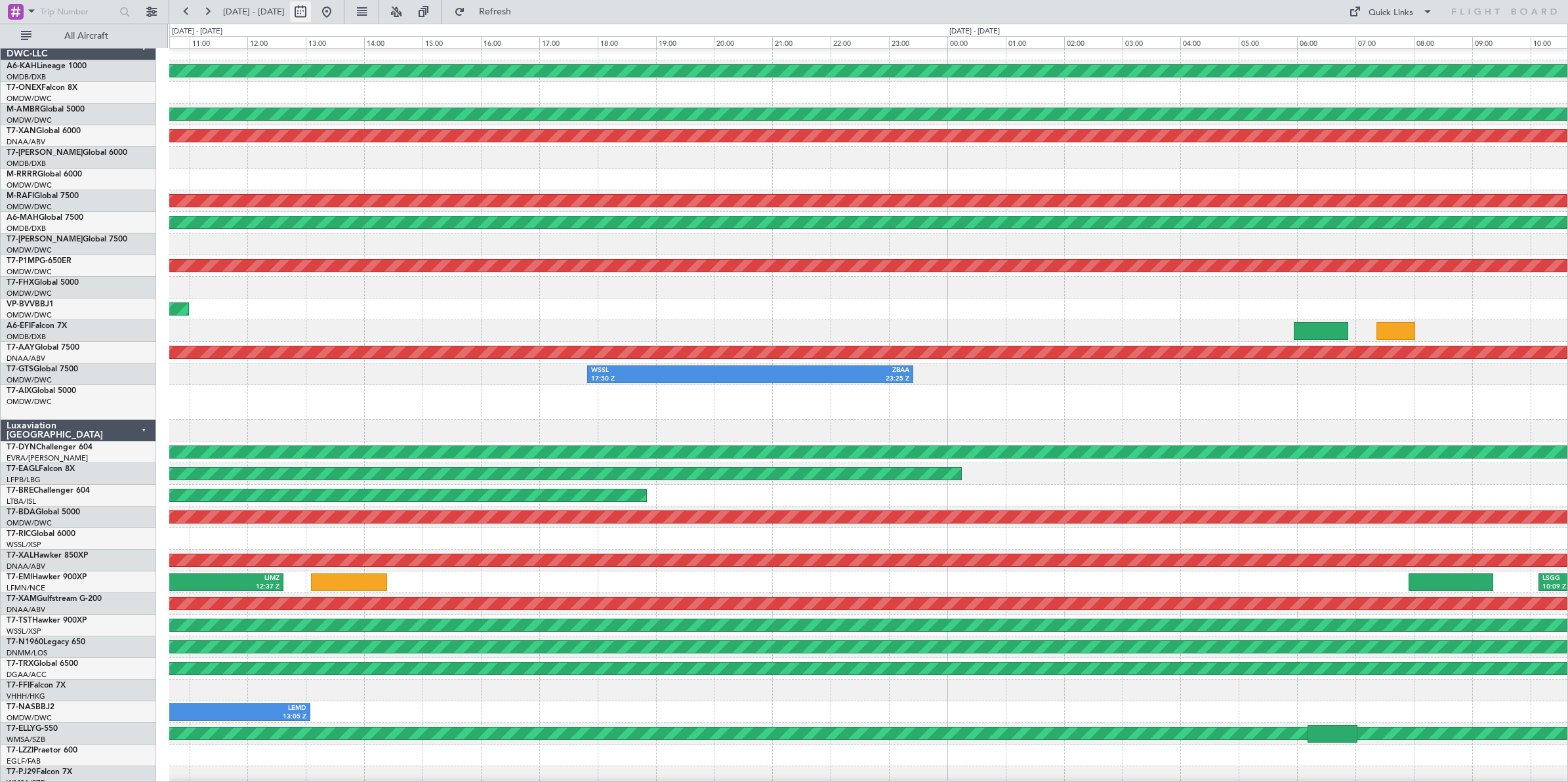
click at [311, 15] on button at bounding box center [300, 11] width 21 height 21
select select "8"
select select "2025"
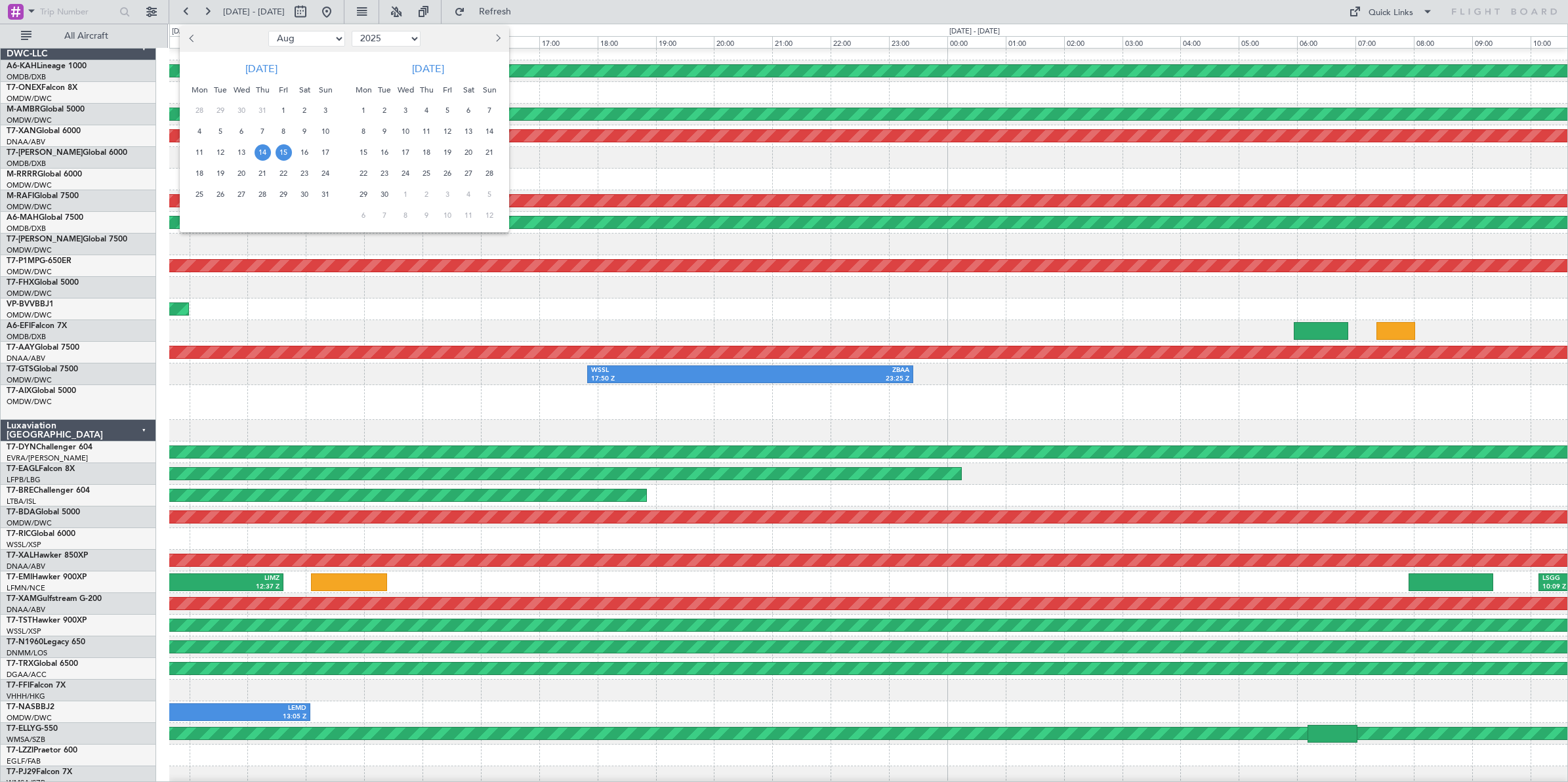
click at [325, 40] on select "Jan Feb Mar Apr May Jun [DATE] Aug Sep Oct Nov Dec" at bounding box center [307, 39] width 77 height 16
select select "9"
click at [268, 31] on select "Jan Feb Mar Apr May Jun [DATE] Aug Sep Oct Nov Dec" at bounding box center [307, 39] width 77 height 16
click at [305, 132] on span "13" at bounding box center [304, 131] width 17 height 17
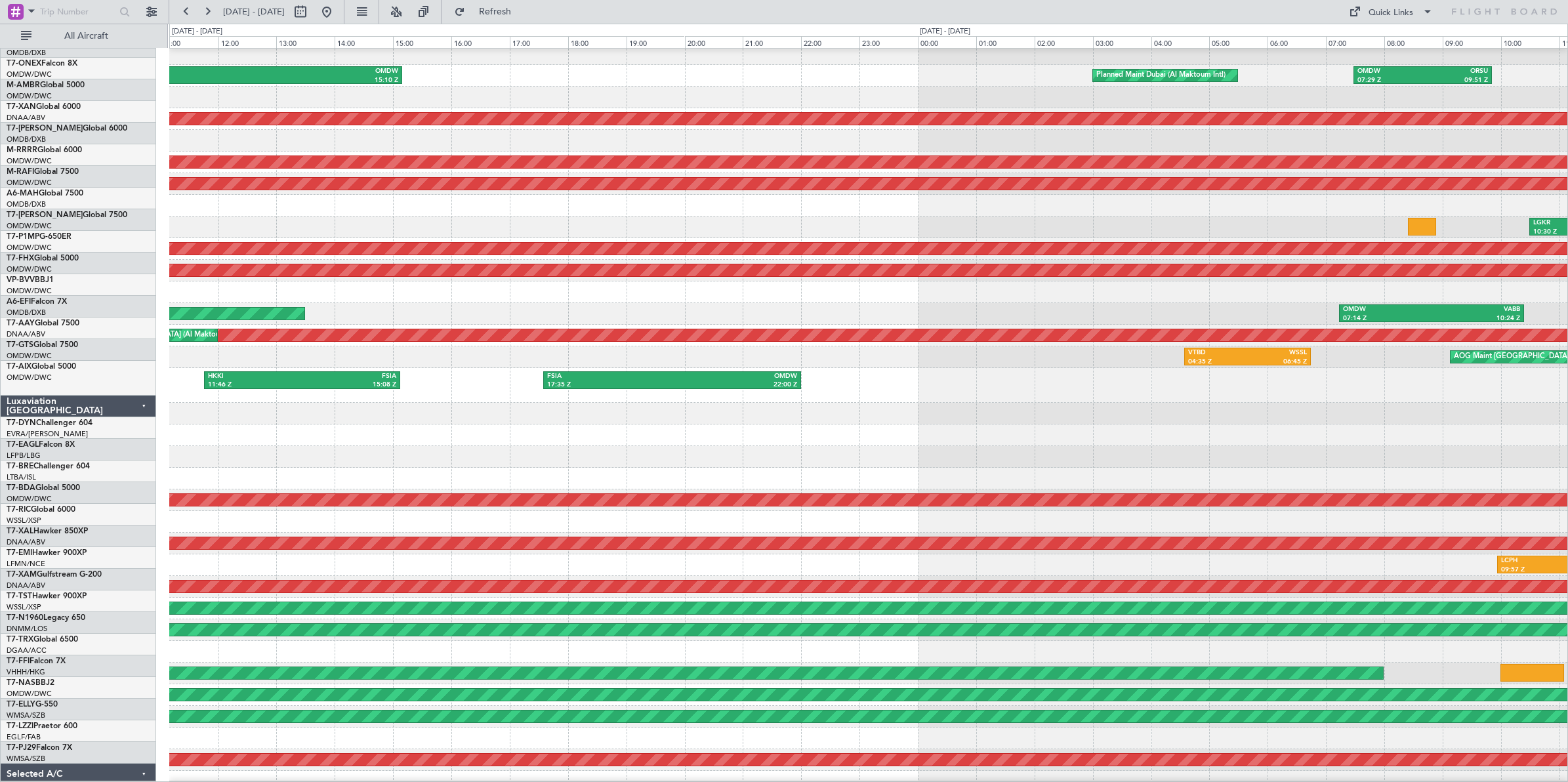
scroll to position [38, 0]
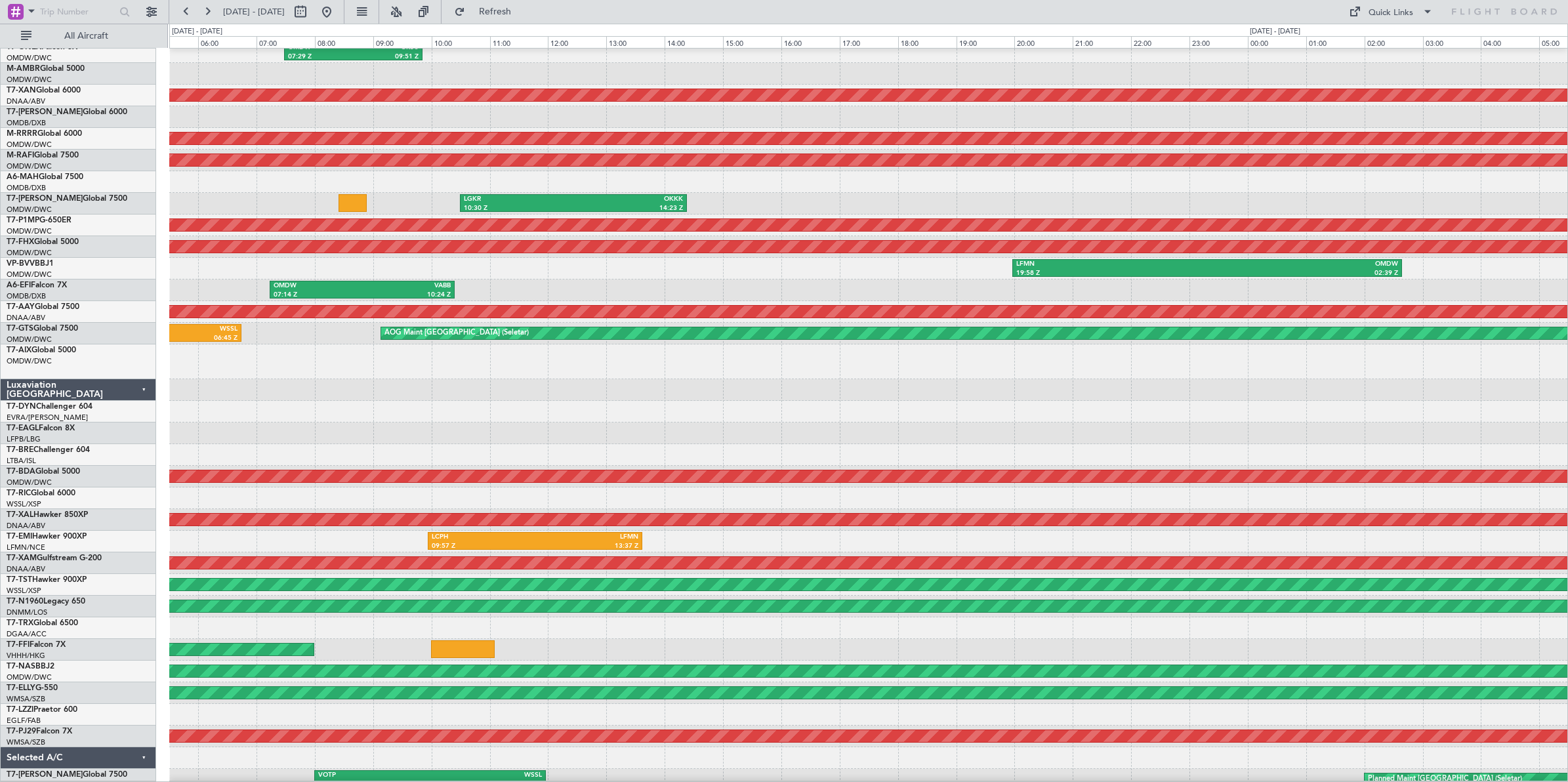
click at [681, 381] on div at bounding box center [868, 390] width 1398 height 21
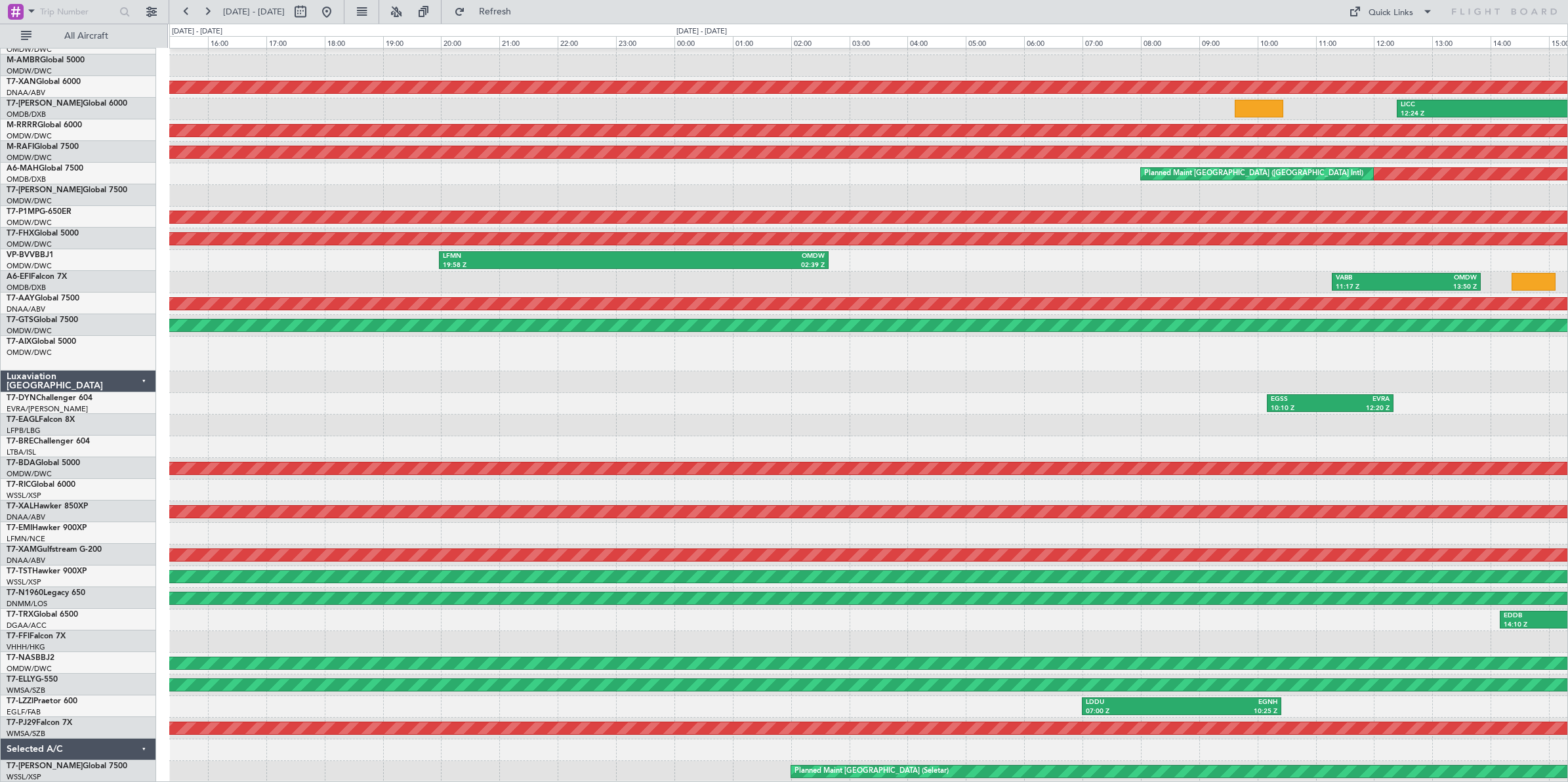
click at [606, 381] on div "OLBA 04:50 Z OMDW 08:31 Z OMDW 07:29 Z ORSU 09:51 Z AOG Maint [GEOGRAPHIC_DATA]…" at bounding box center [868, 386] width 1398 height 792
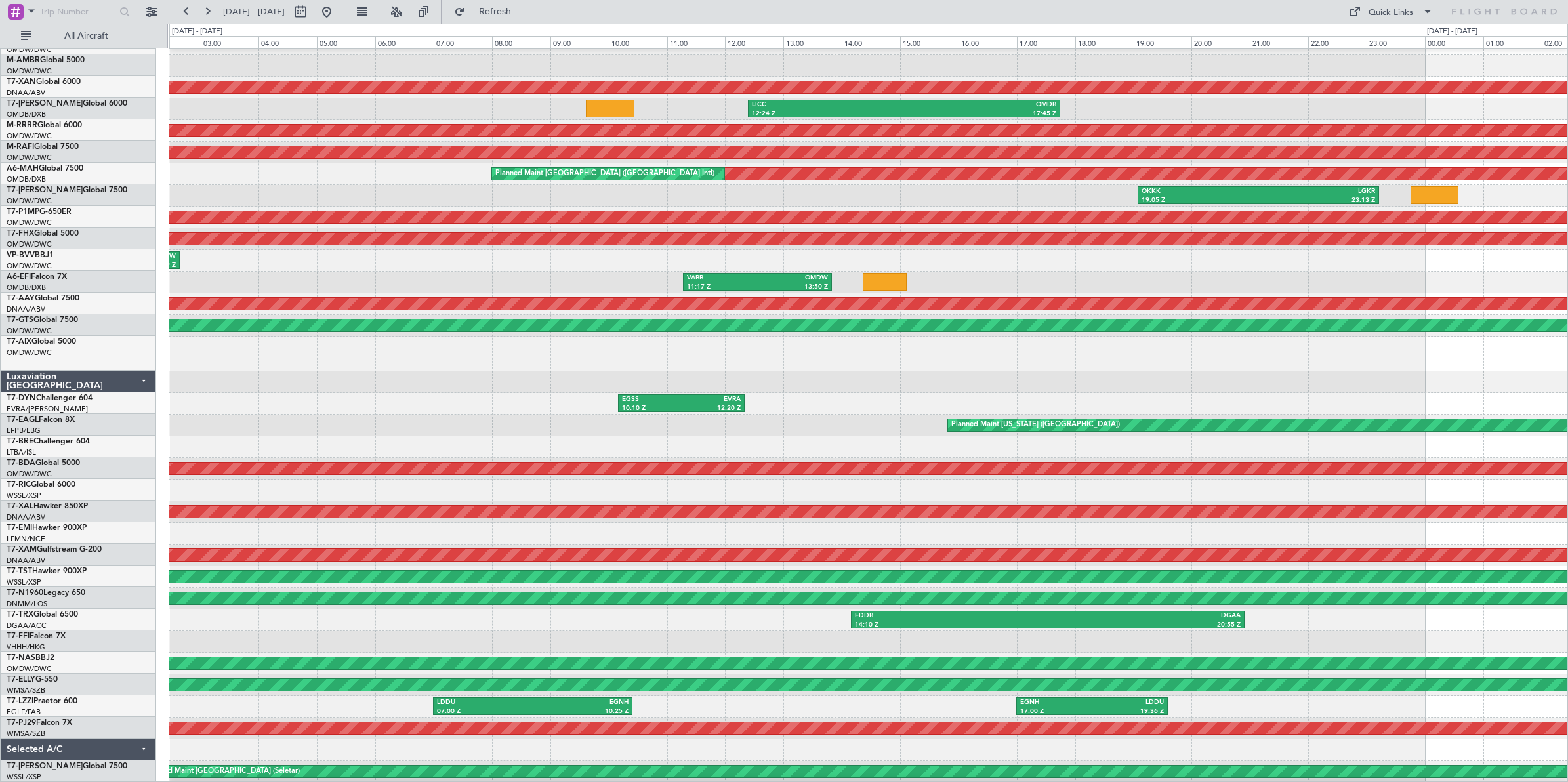
click at [576, 381] on div at bounding box center [868, 382] width 1398 height 21
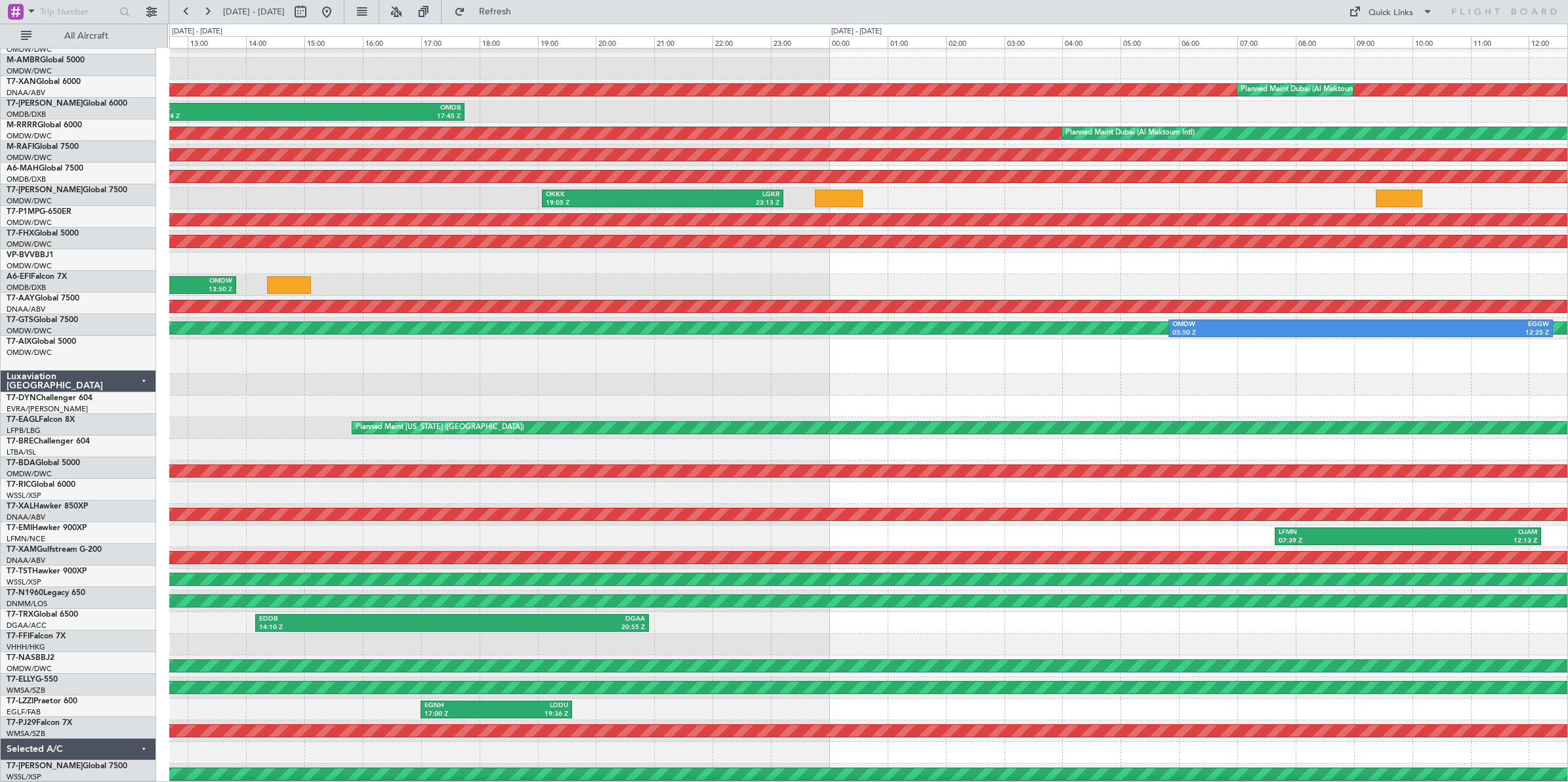
scroll to position [59, 0]
click at [540, 350] on div at bounding box center [868, 357] width 1398 height 35
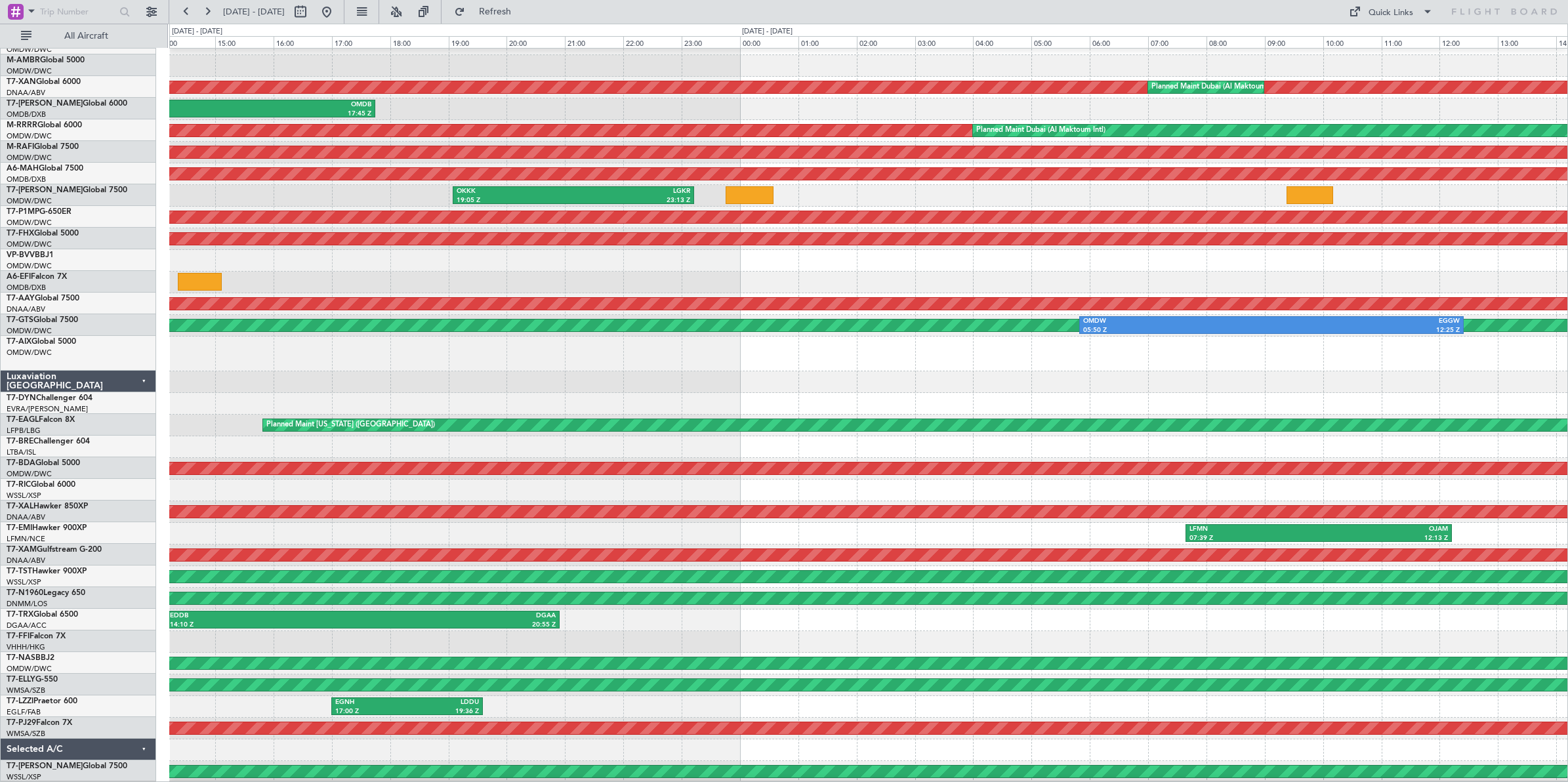
click at [1250, 359] on div at bounding box center [868, 354] width 1398 height 35
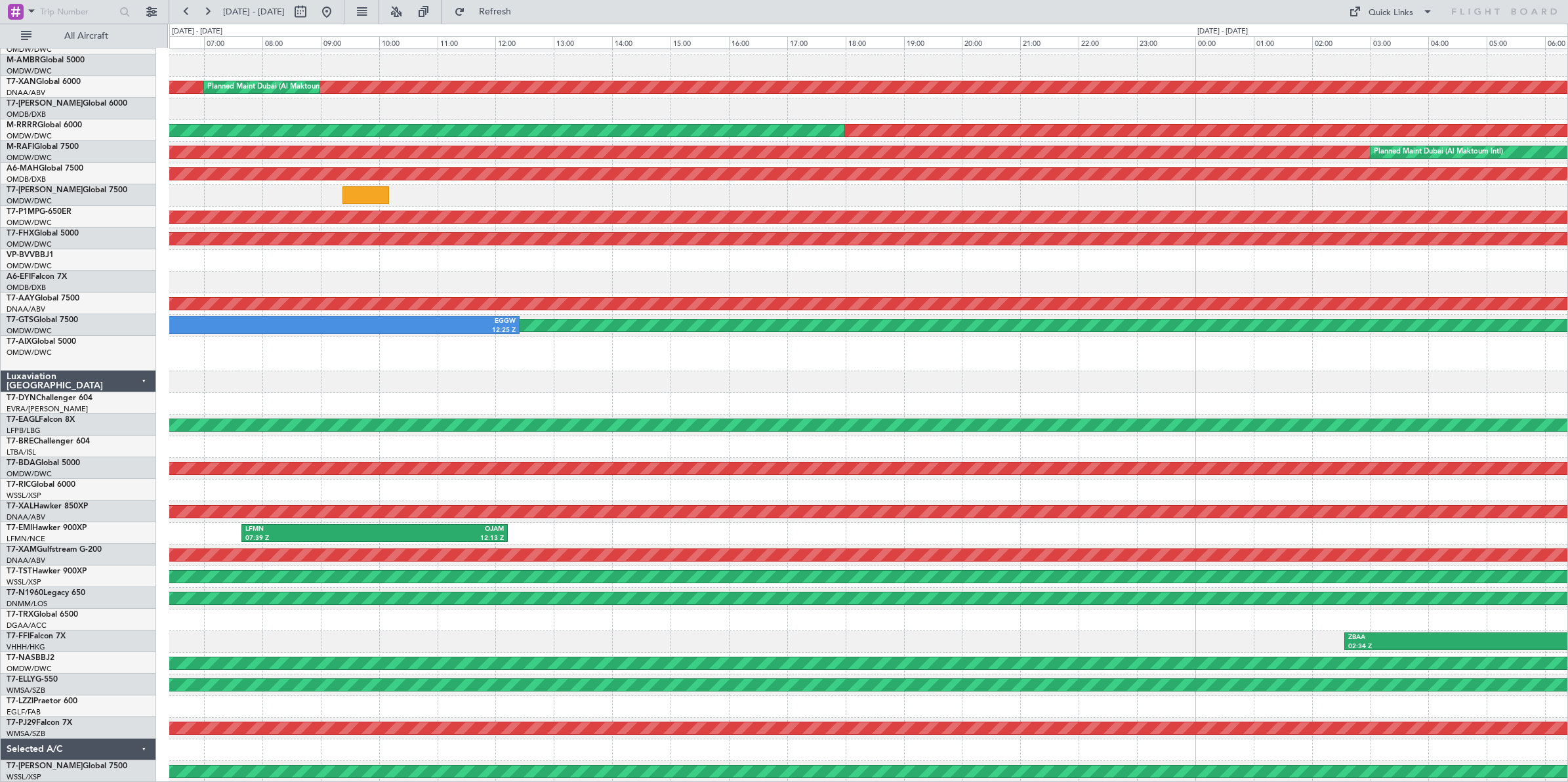
click at [540, 345] on div at bounding box center [868, 354] width 1398 height 35
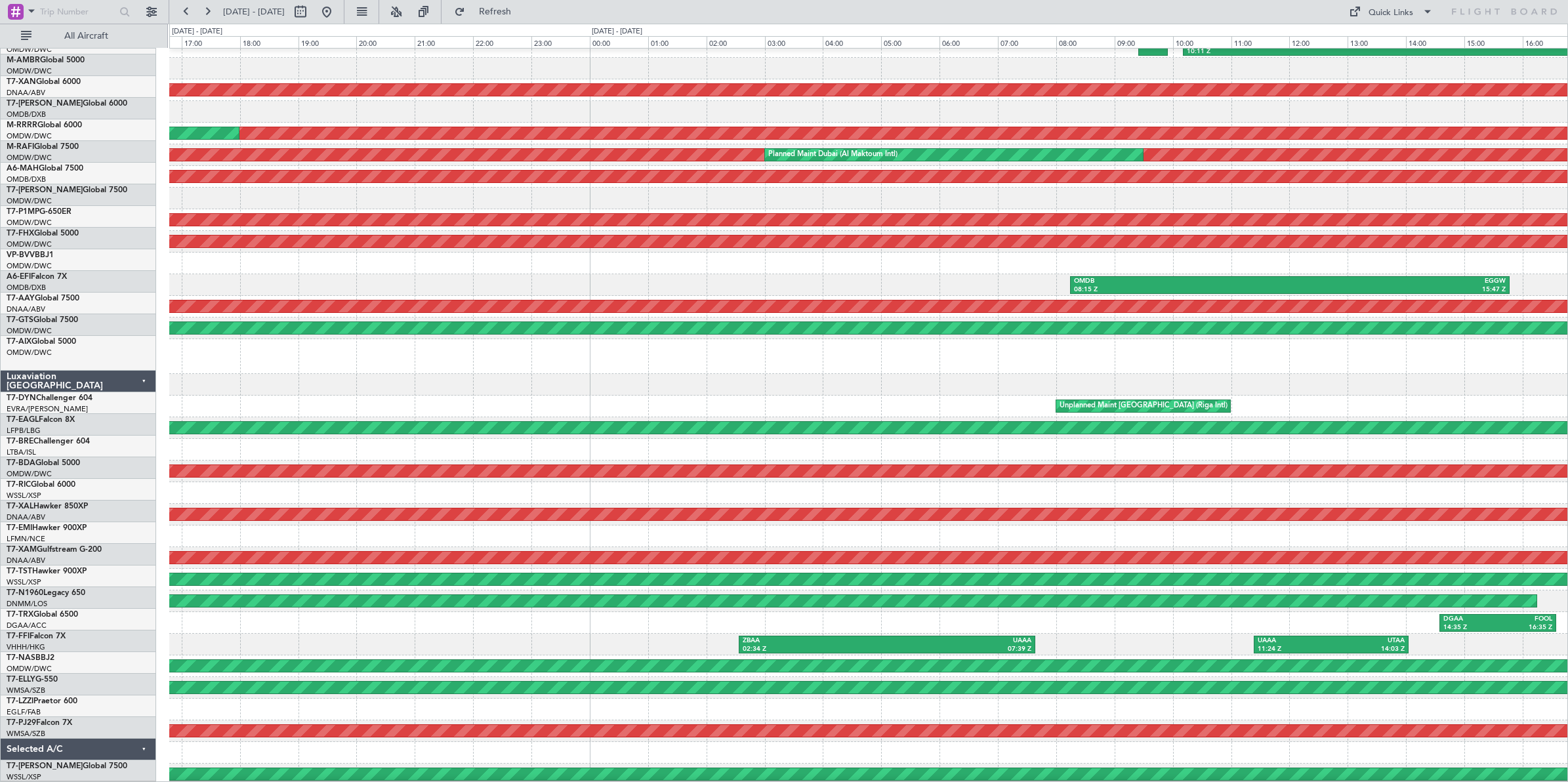
click at [568, 359] on div at bounding box center [868, 357] width 1398 height 35
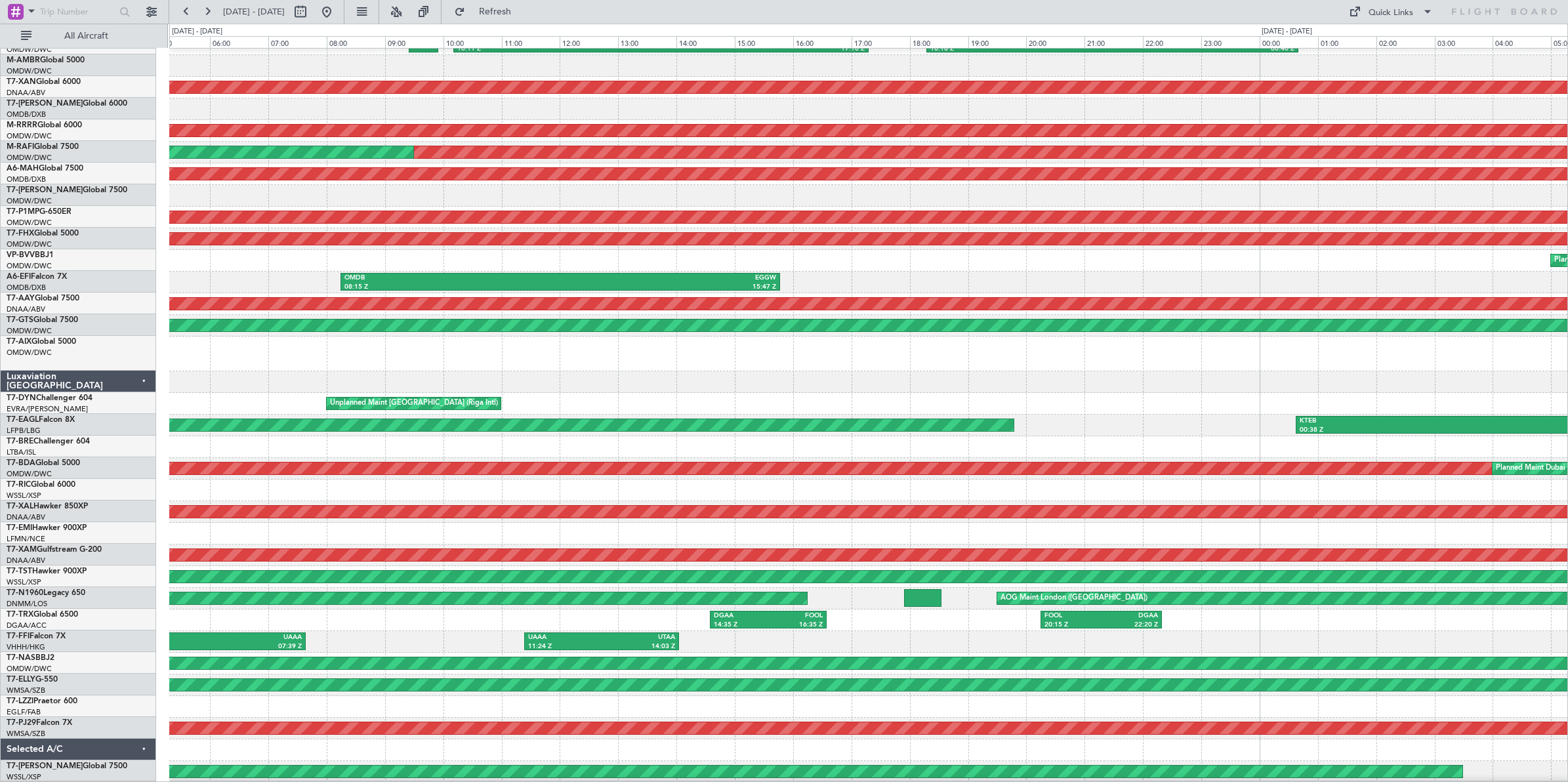
click at [646, 374] on div at bounding box center [868, 382] width 1398 height 21
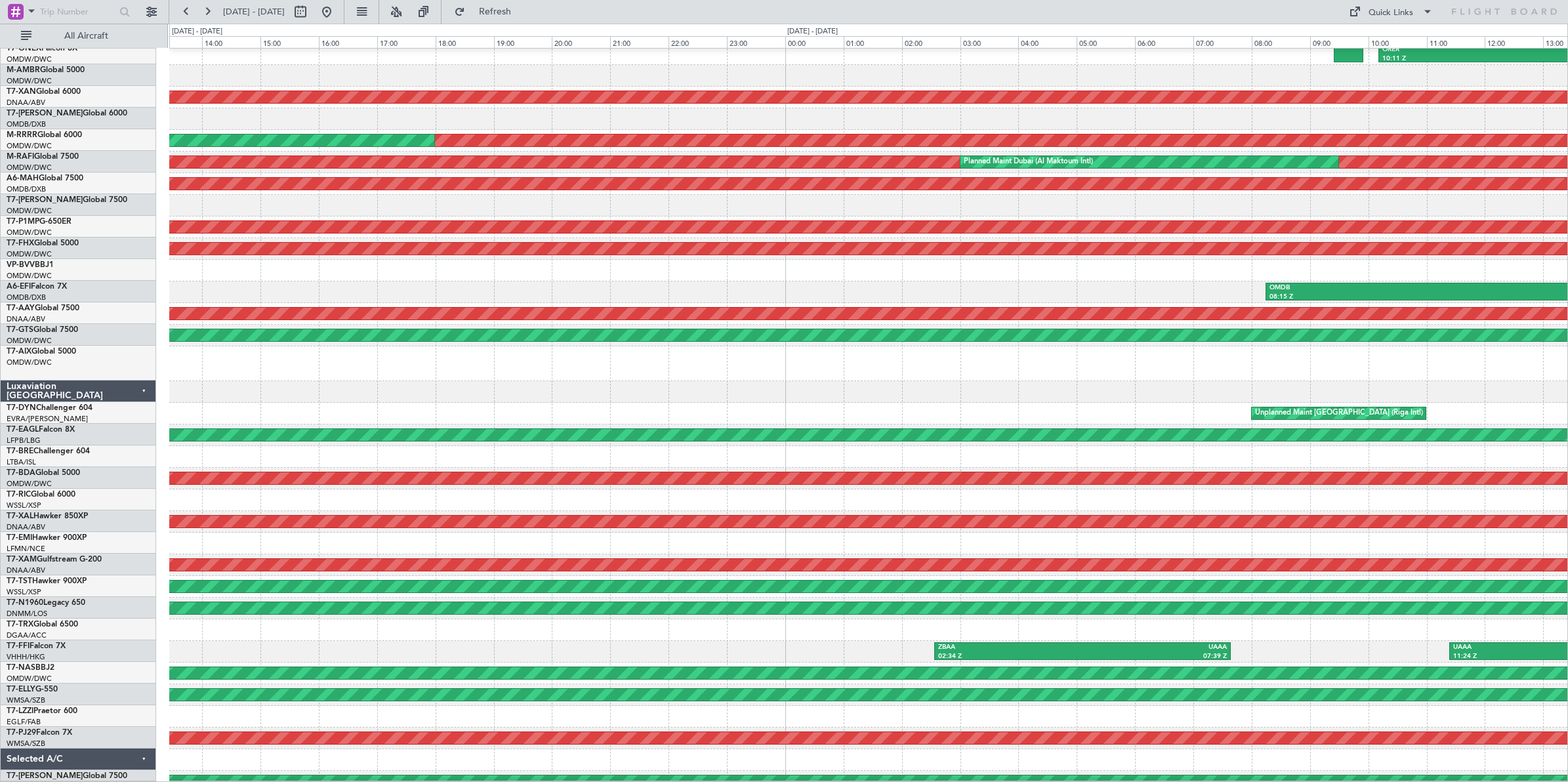
click at [1191, 364] on div at bounding box center [868, 364] width 1398 height 35
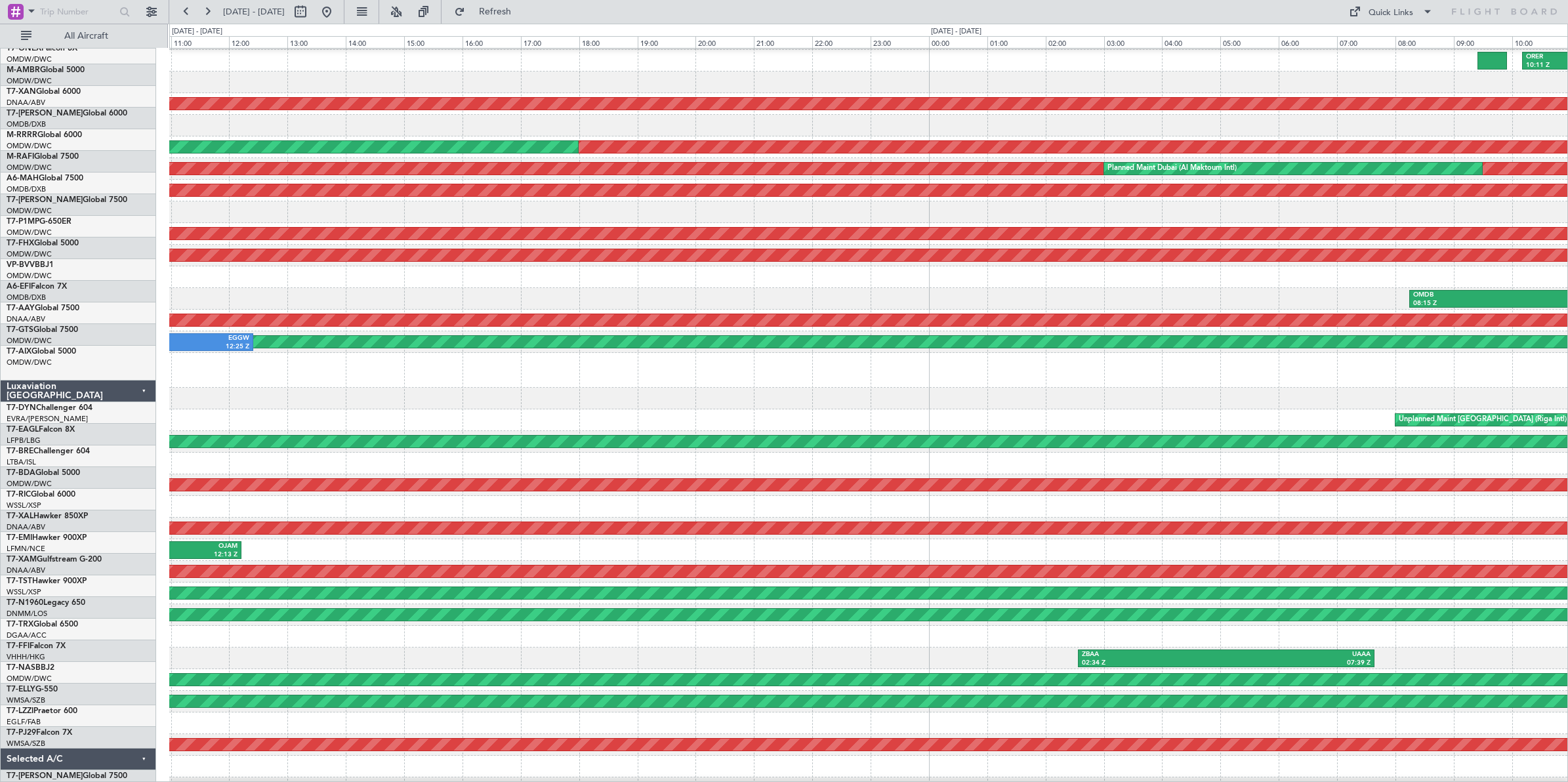
scroll to position [54, 0]
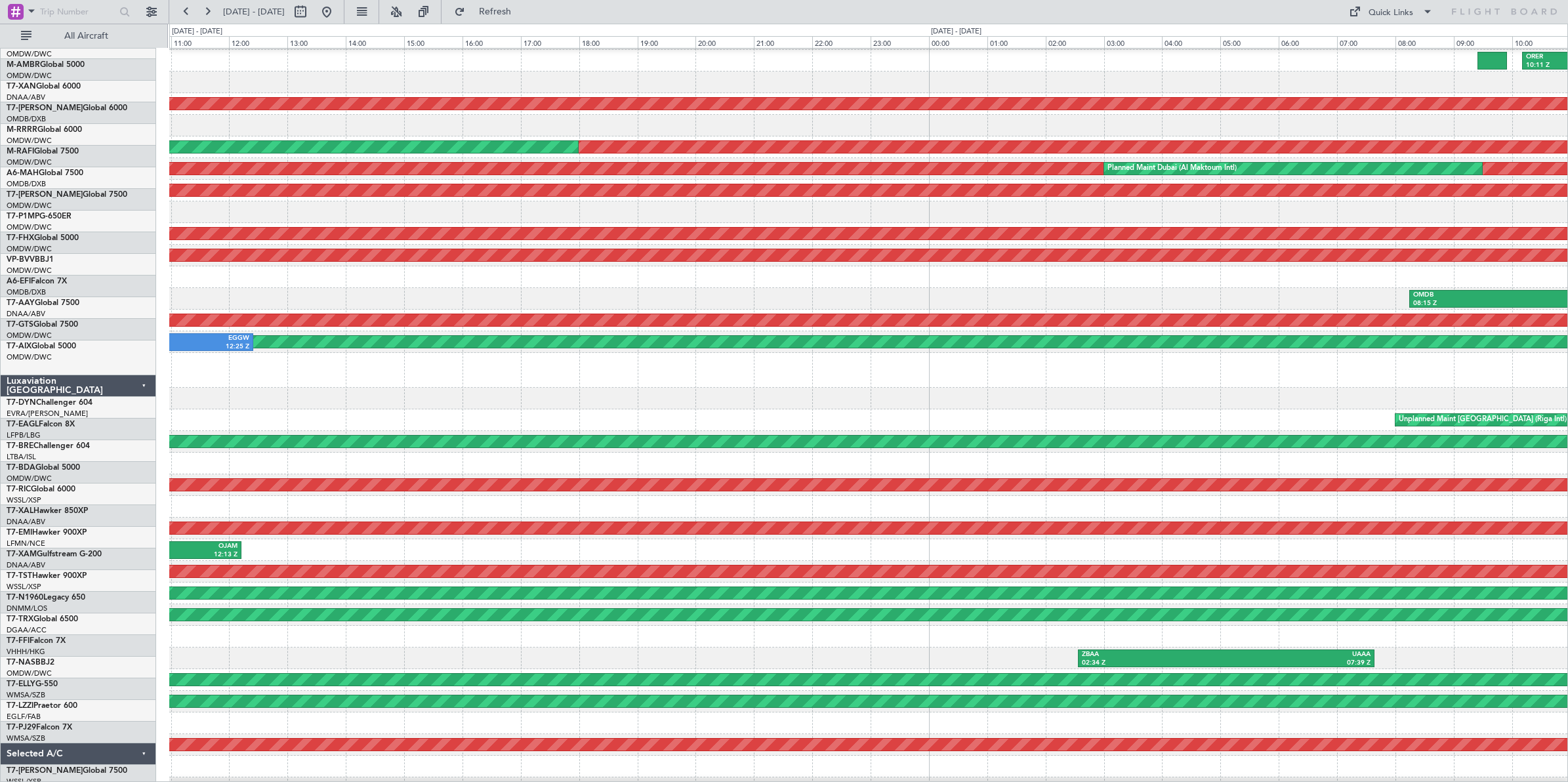
click at [1027, 369] on div at bounding box center [868, 370] width 1398 height 35
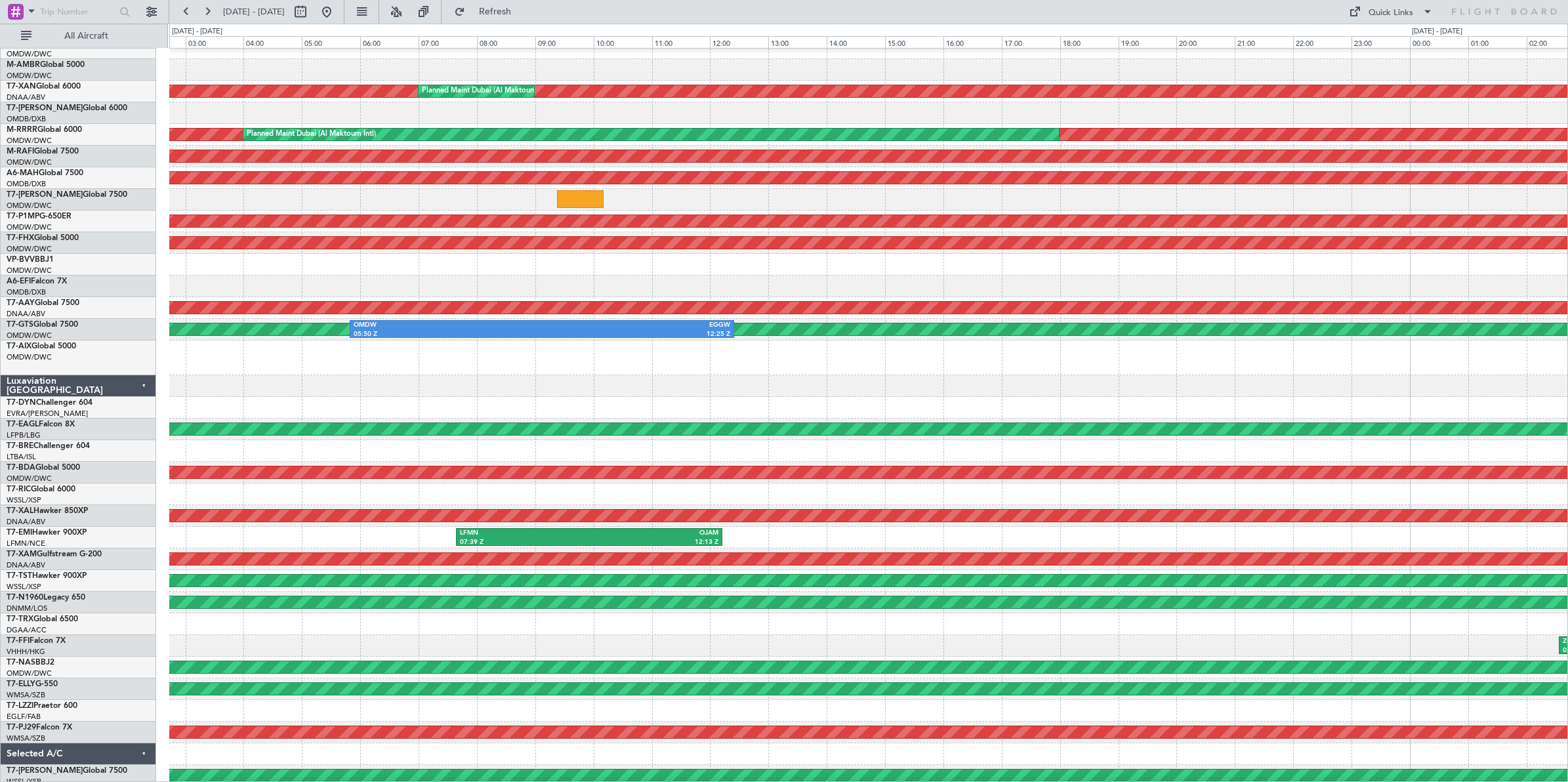
click at [397, 387] on div at bounding box center [868, 386] width 1398 height 21
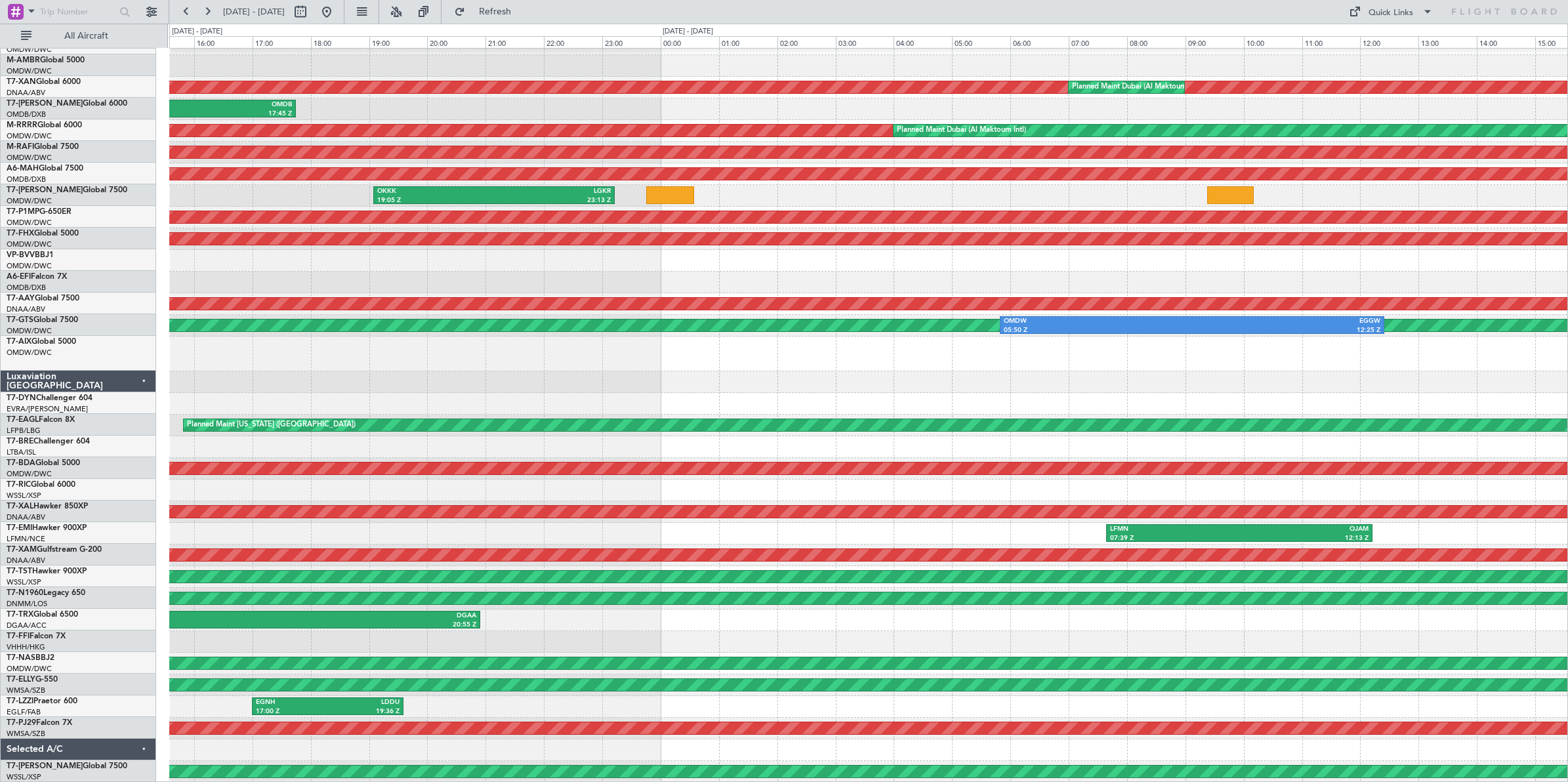
click at [1032, 381] on div at bounding box center [868, 382] width 1398 height 21
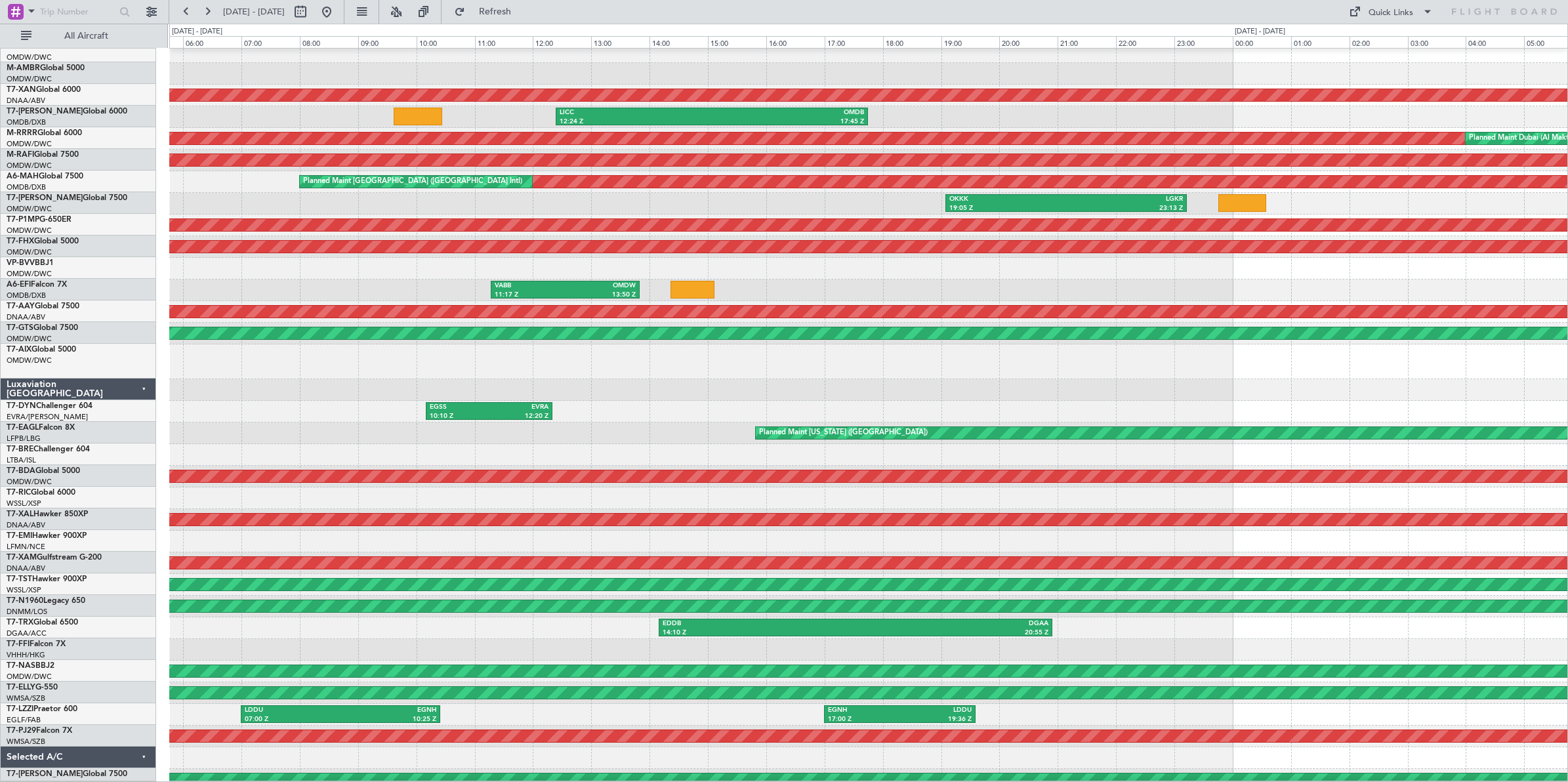
click at [1110, 392] on div at bounding box center [868, 390] width 1398 height 21
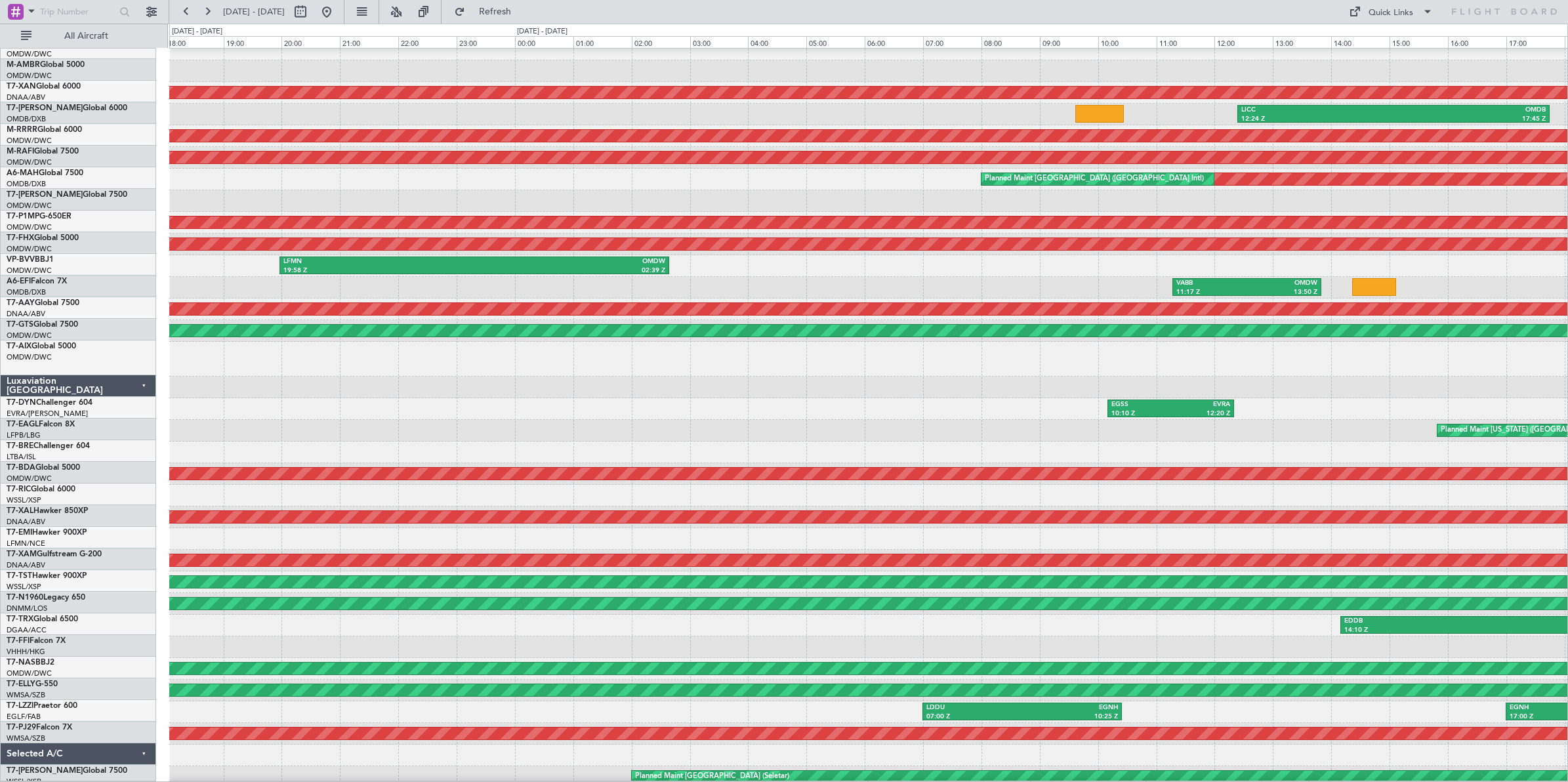
click at [1149, 372] on div at bounding box center [868, 359] width 1398 height 35
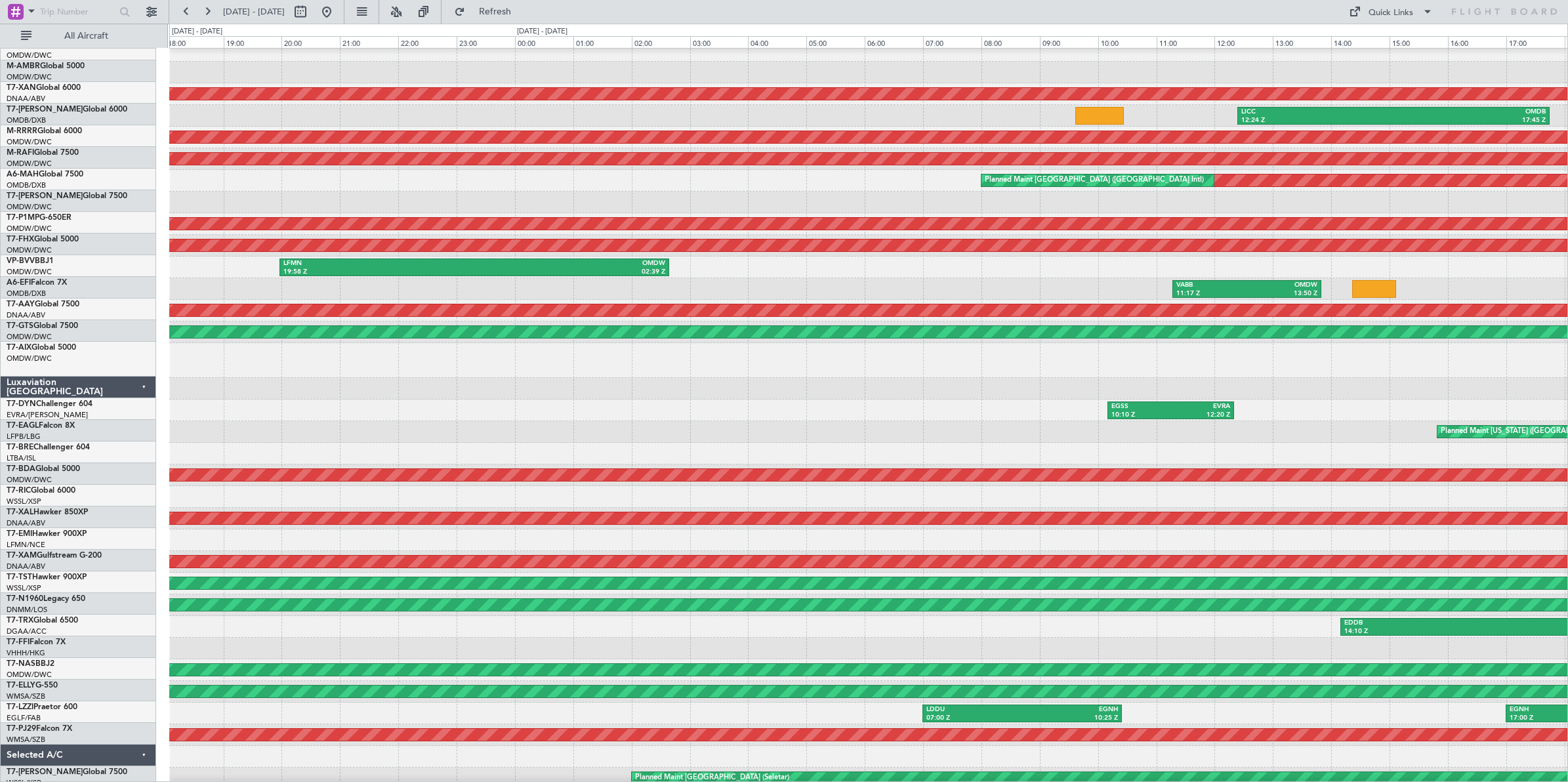
click at [1213, 378] on div at bounding box center [868, 389] width 1398 height 21
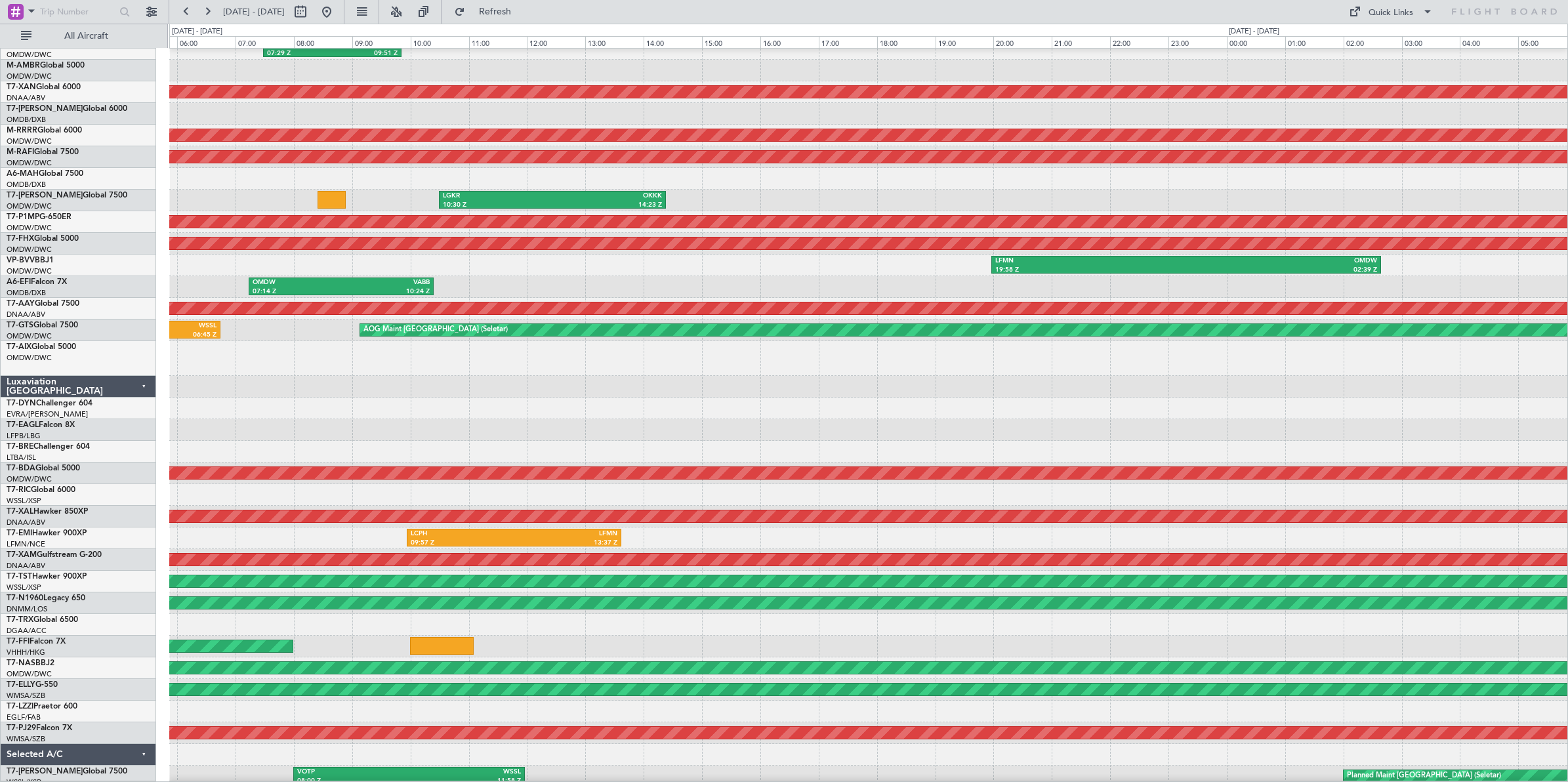
scroll to position [59, 0]
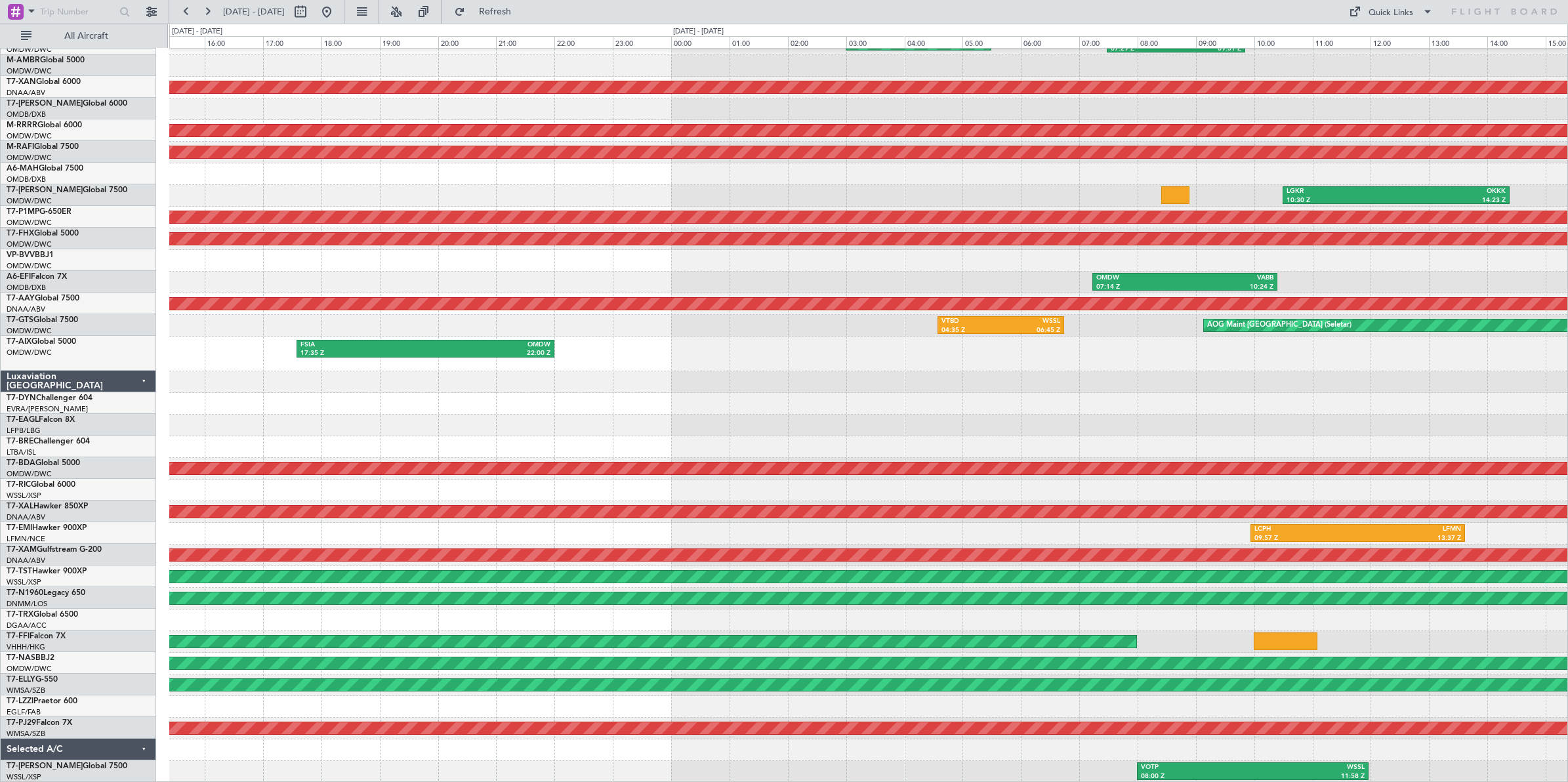
click at [1286, 402] on div at bounding box center [868, 403] width 1398 height 21
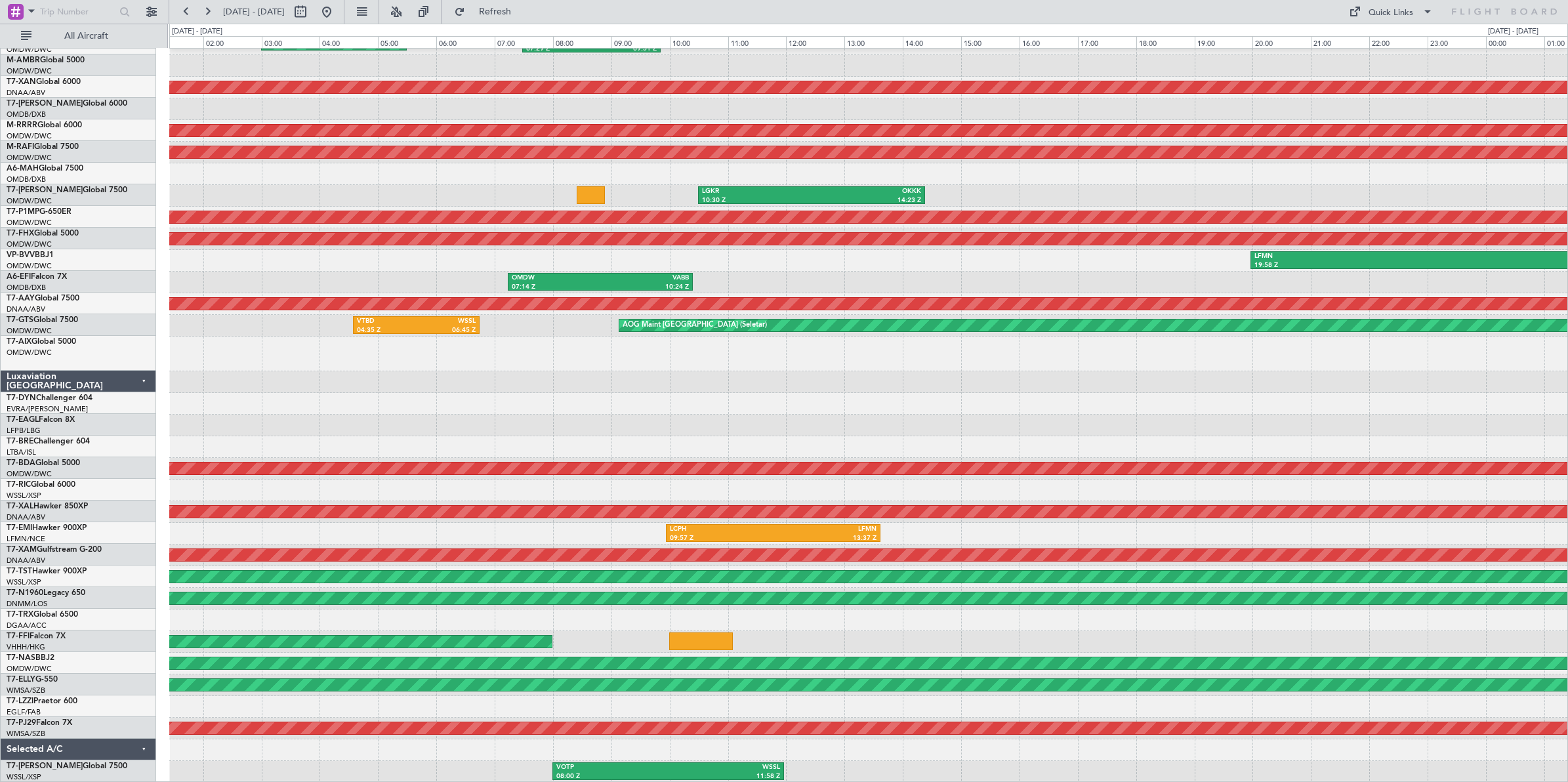
click at [869, 381] on div "OLBA 04:50 Z OMDW 08:31 Z OMDW 07:29 Z ORSU 09:51 Z Planned Maint [GEOGRAPHIC_D…" at bounding box center [868, 386] width 1398 height 792
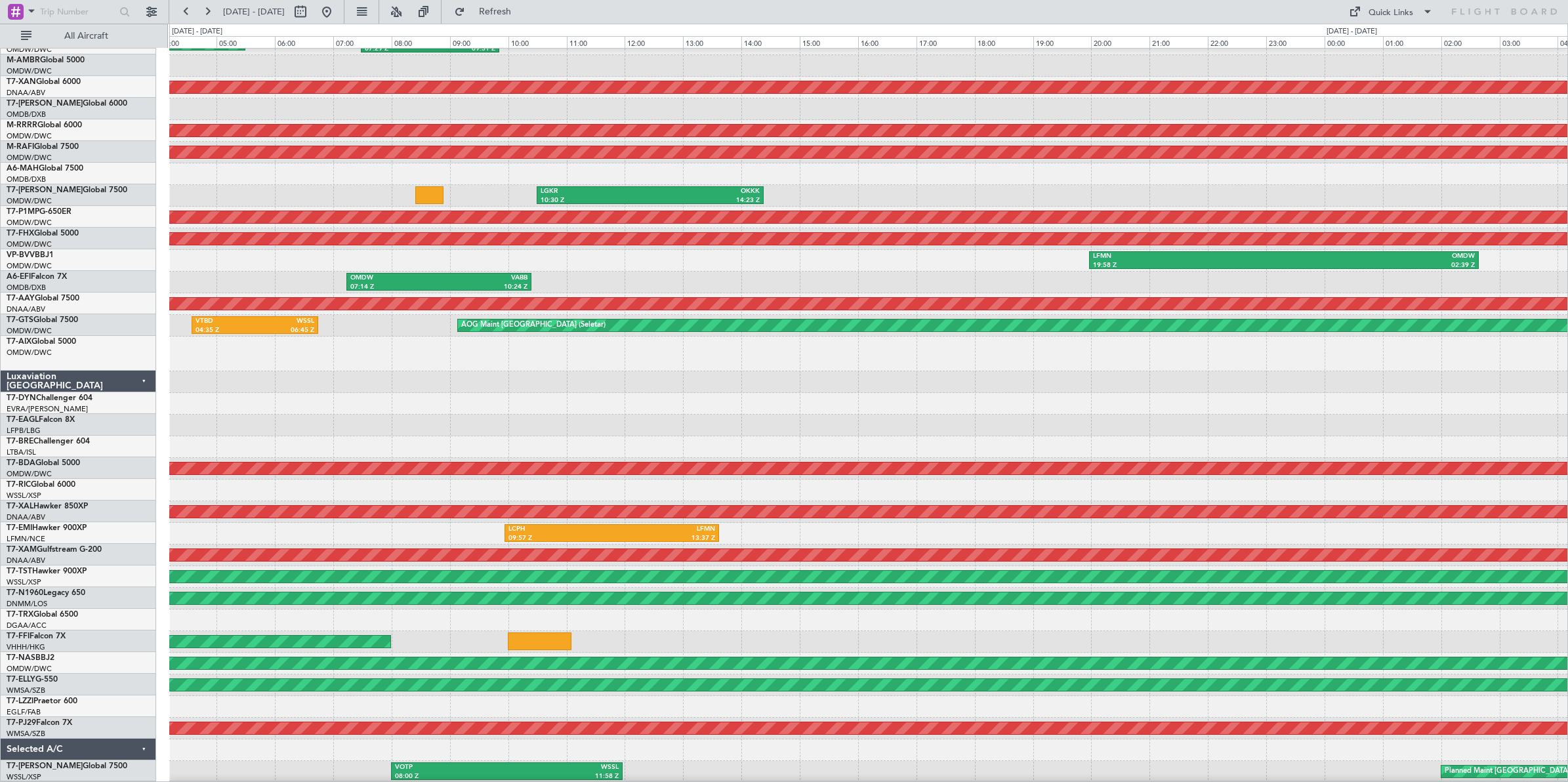
click at [794, 355] on div "OLBA 04:50 Z OMDW 08:31 Z OMDW 07:29 Z ORSU 09:51 Z Planned Maint [GEOGRAPHIC_D…" at bounding box center [868, 386] width 1398 height 792
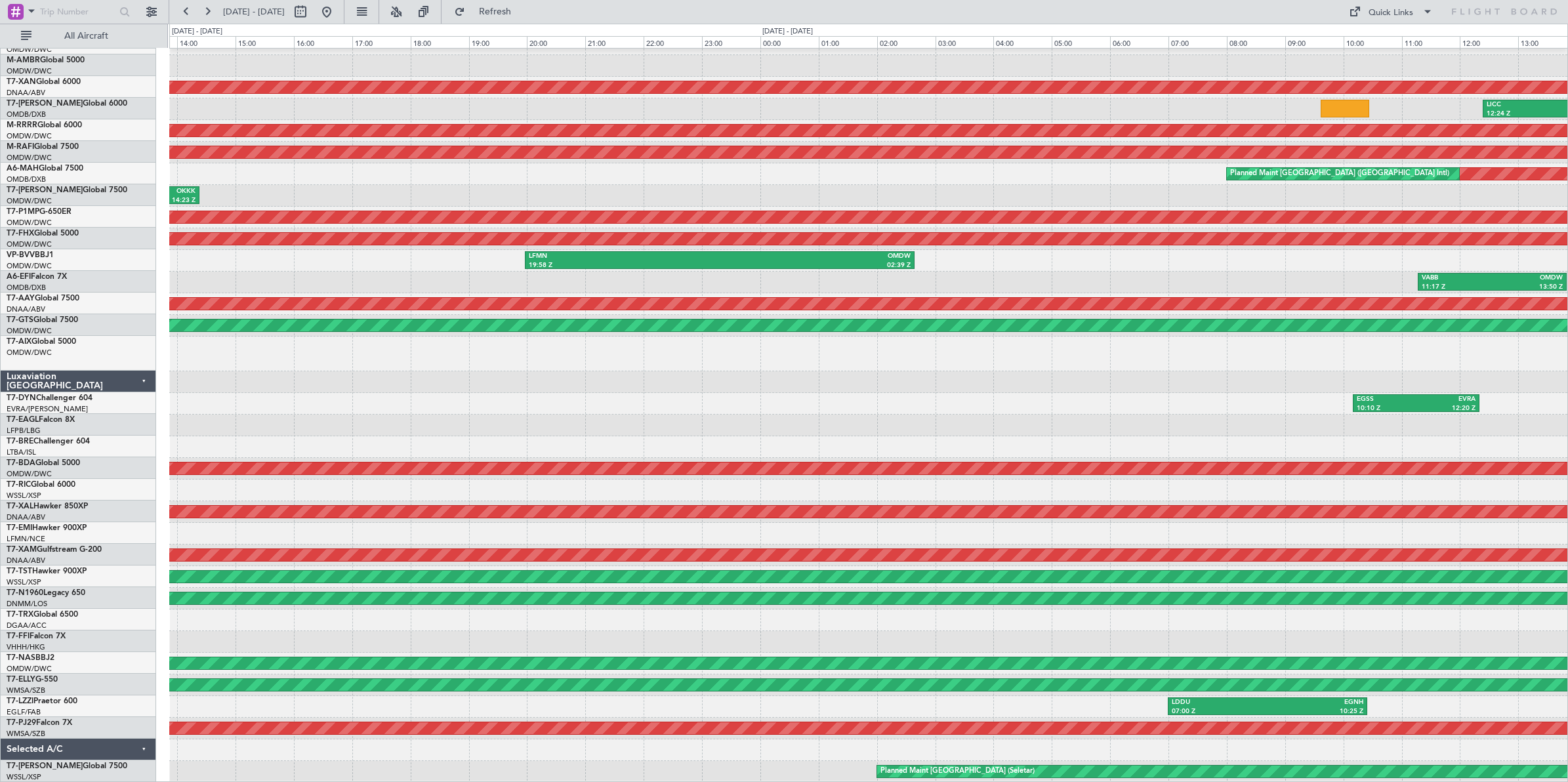
click at [729, 387] on div "OLBA 04:50 Z OMDW 08:31 Z OMDW 07:29 Z ORSU 09:51 Z AOG Maint [GEOGRAPHIC_DATA]…" at bounding box center [868, 386] width 1398 height 792
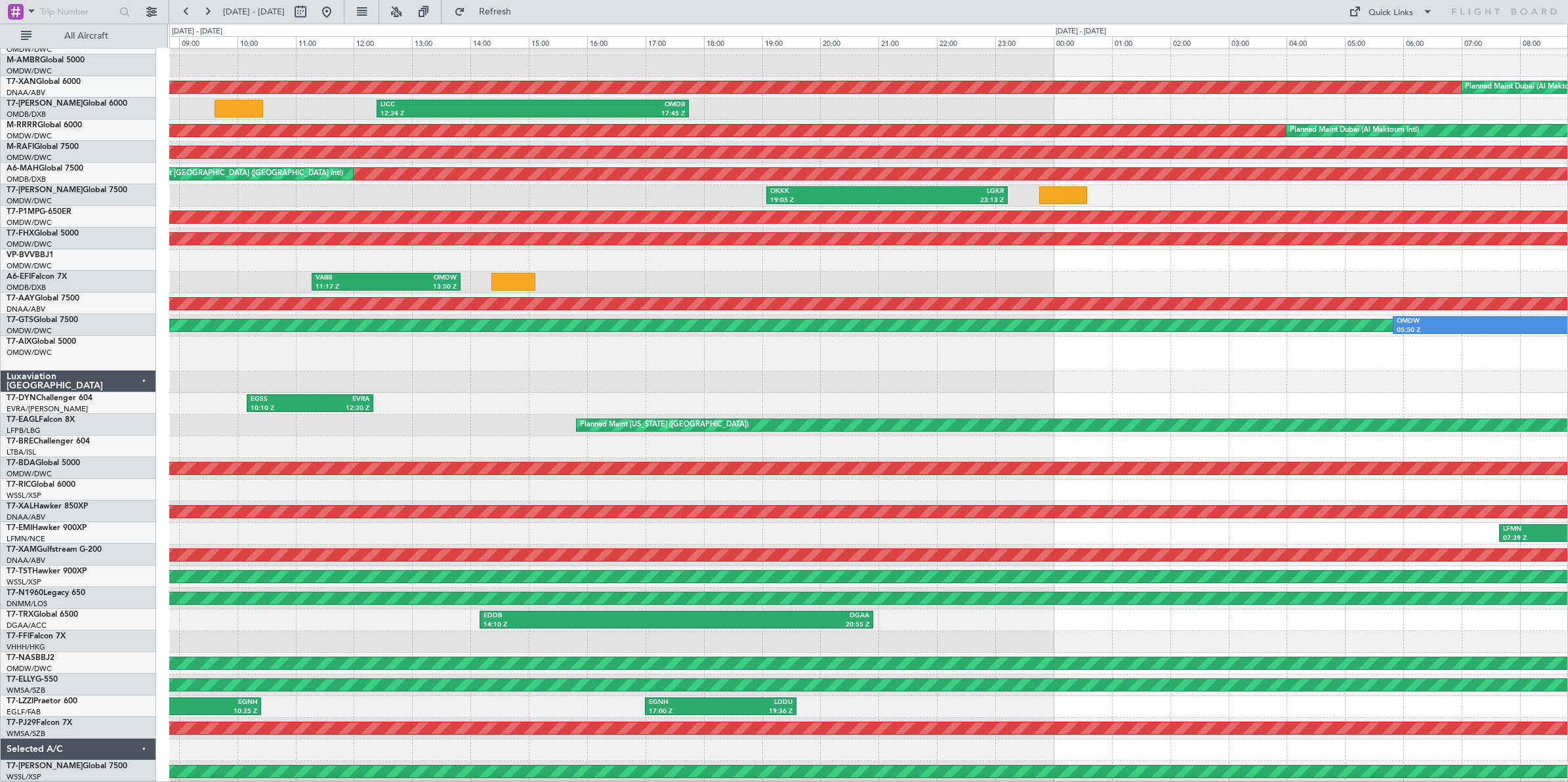
click at [634, 338] on div "LHBP 05:50 Z OMDB 11:00 Z OLBA 04:50 Z OMDW 08:31 Z AOG Maint [GEOGRAPHIC_DATA]…" at bounding box center [868, 386] width 1398 height 792
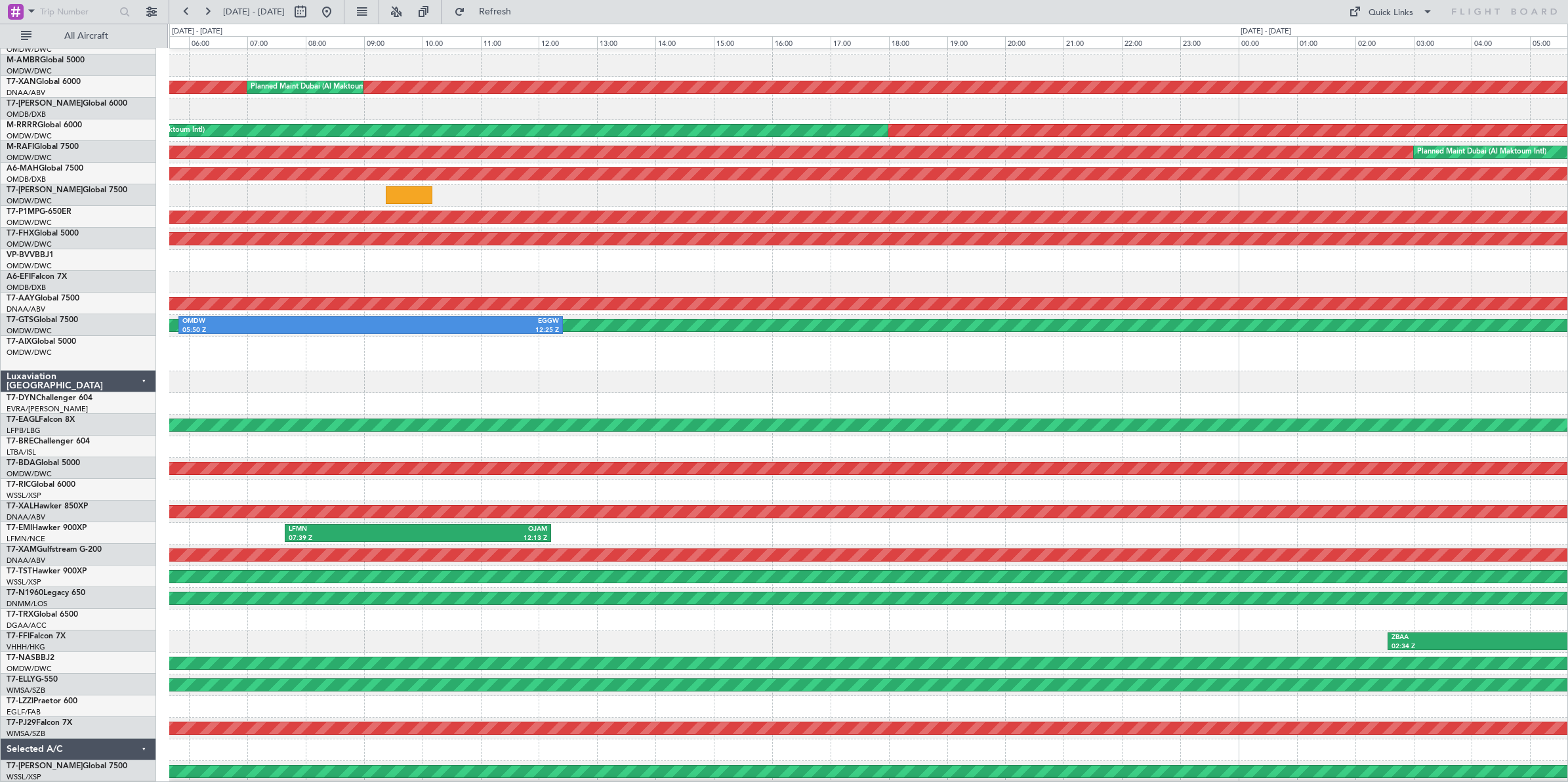
click at [703, 363] on div "LHBP 05:50 Z OMDB 11:00 Z Planned Maint [GEOGRAPHIC_DATA] (Al Maktoum Intl) ORE…" at bounding box center [868, 386] width 1398 height 792
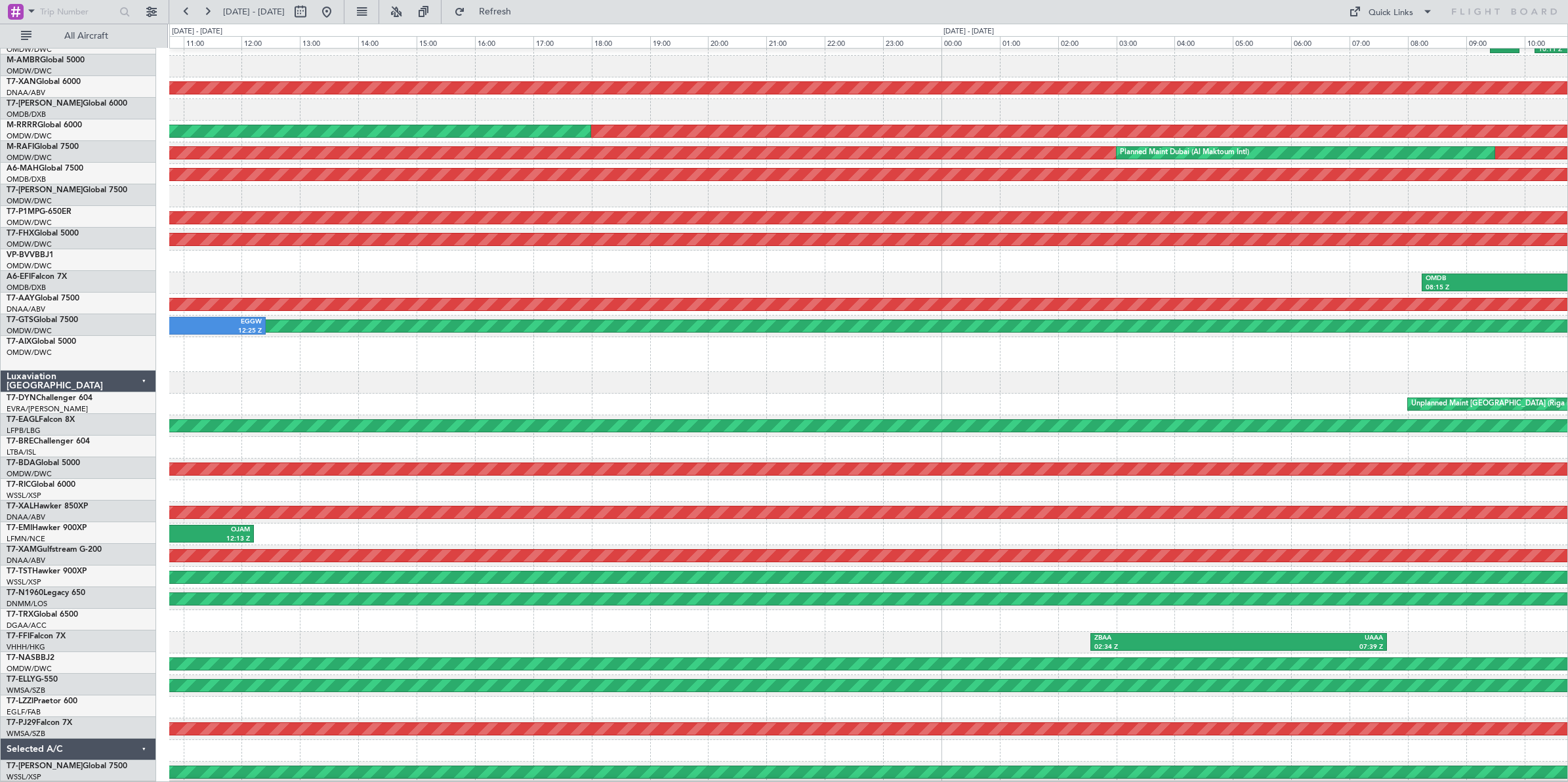
click at [445, 358] on div "LHBP 05:50 Z OMDB 11:00 Z Planned Maint [GEOGRAPHIC_DATA] (Al Maktoum Intl) ORE…" at bounding box center [868, 387] width 1398 height 792
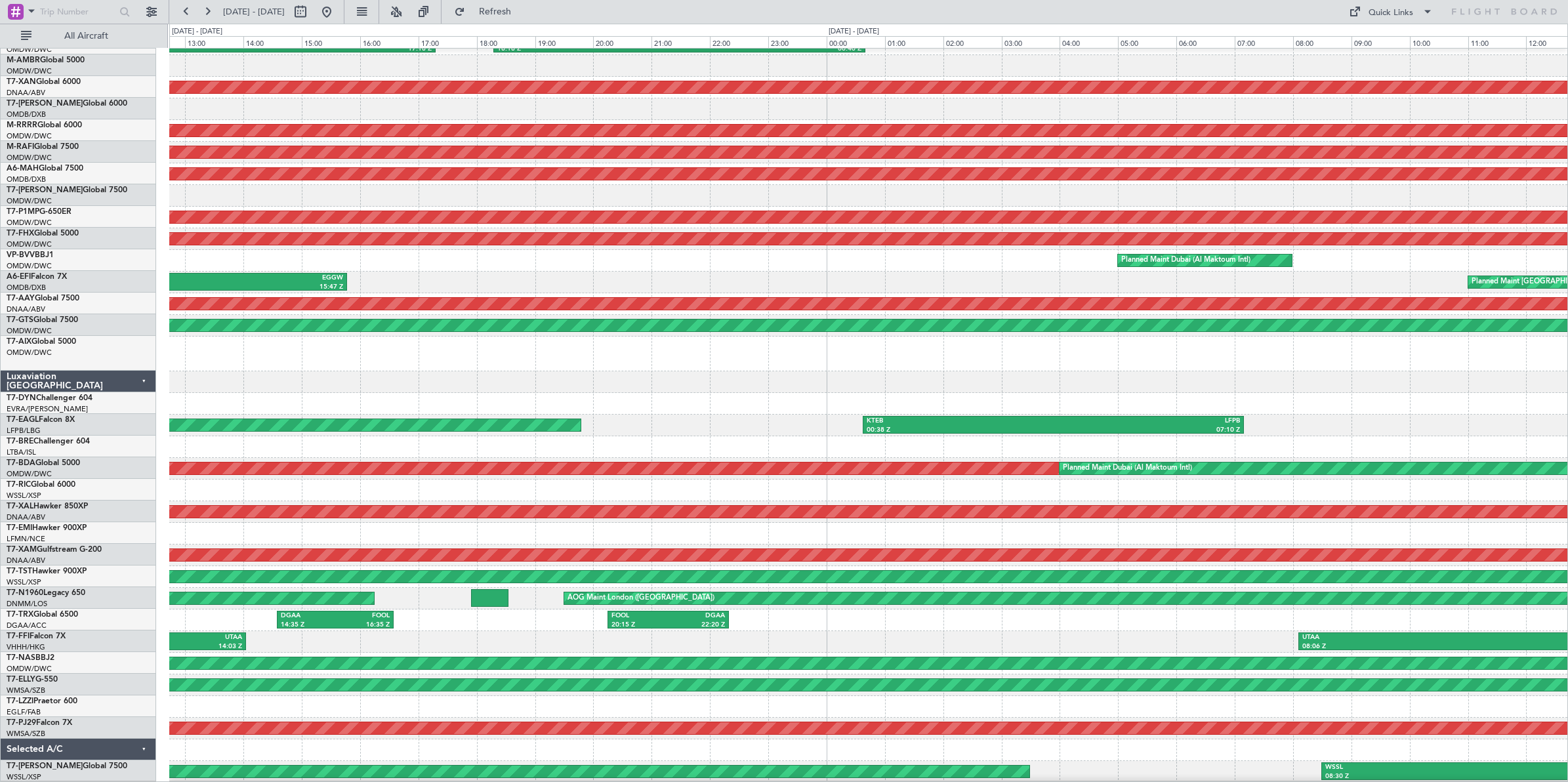
click at [464, 355] on div "Planned Maint Dubai (Al Maktoum Intl) ORER 10:11 Z BIKF 17:18 Z BIKF 18:18 Z KI…" at bounding box center [868, 386] width 1398 height 792
click at [463, 354] on div at bounding box center [868, 354] width 1398 height 35
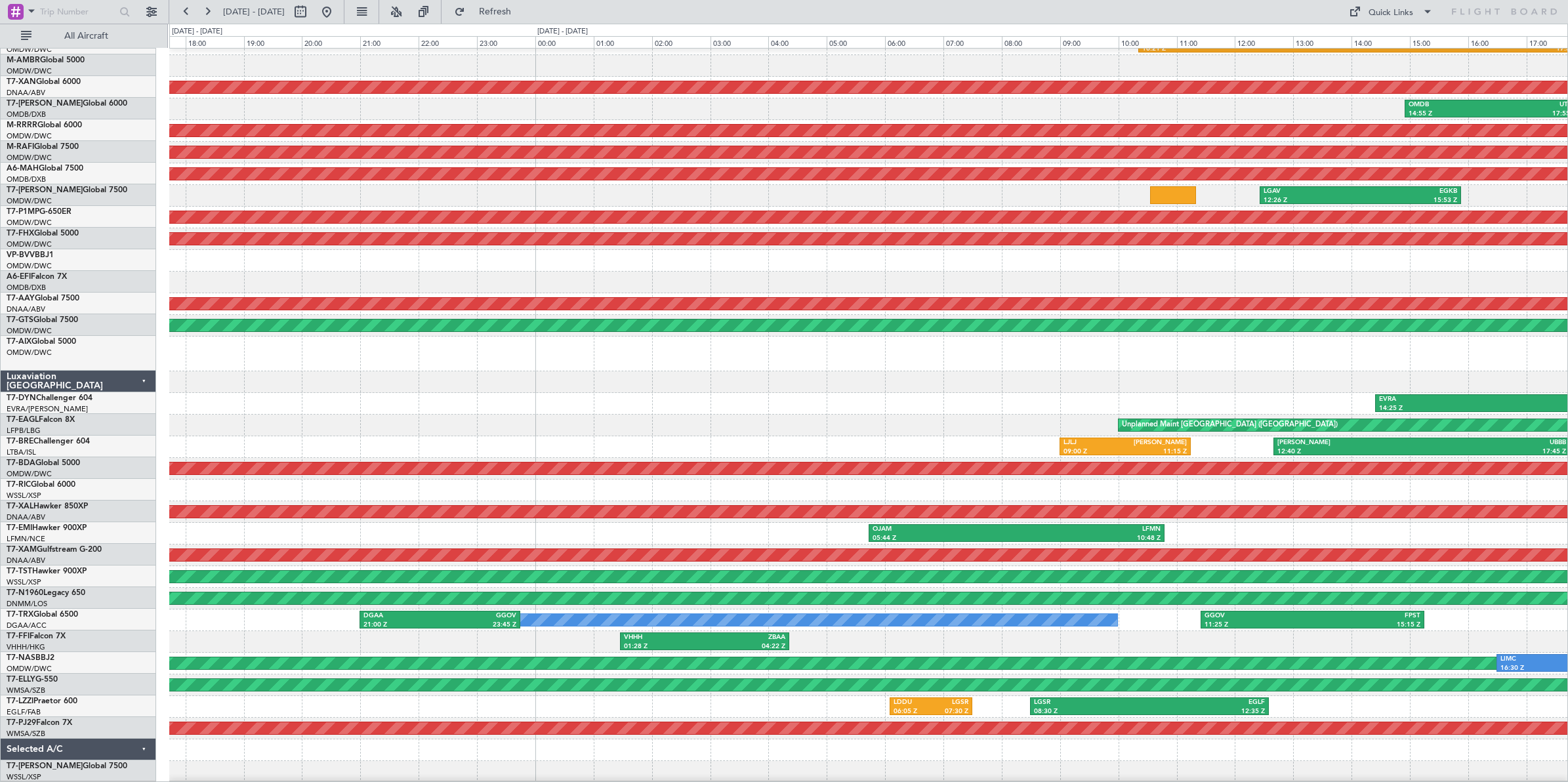
click at [592, 369] on div "OMDW 03:55 Z LHBP 10:12 Z KIAD 10:21 Z EDDN 17:59 Z AOG Maint [GEOGRAPHIC_DATA]…" at bounding box center [868, 386] width 1398 height 792
click at [673, 368] on div at bounding box center [868, 354] width 1398 height 35
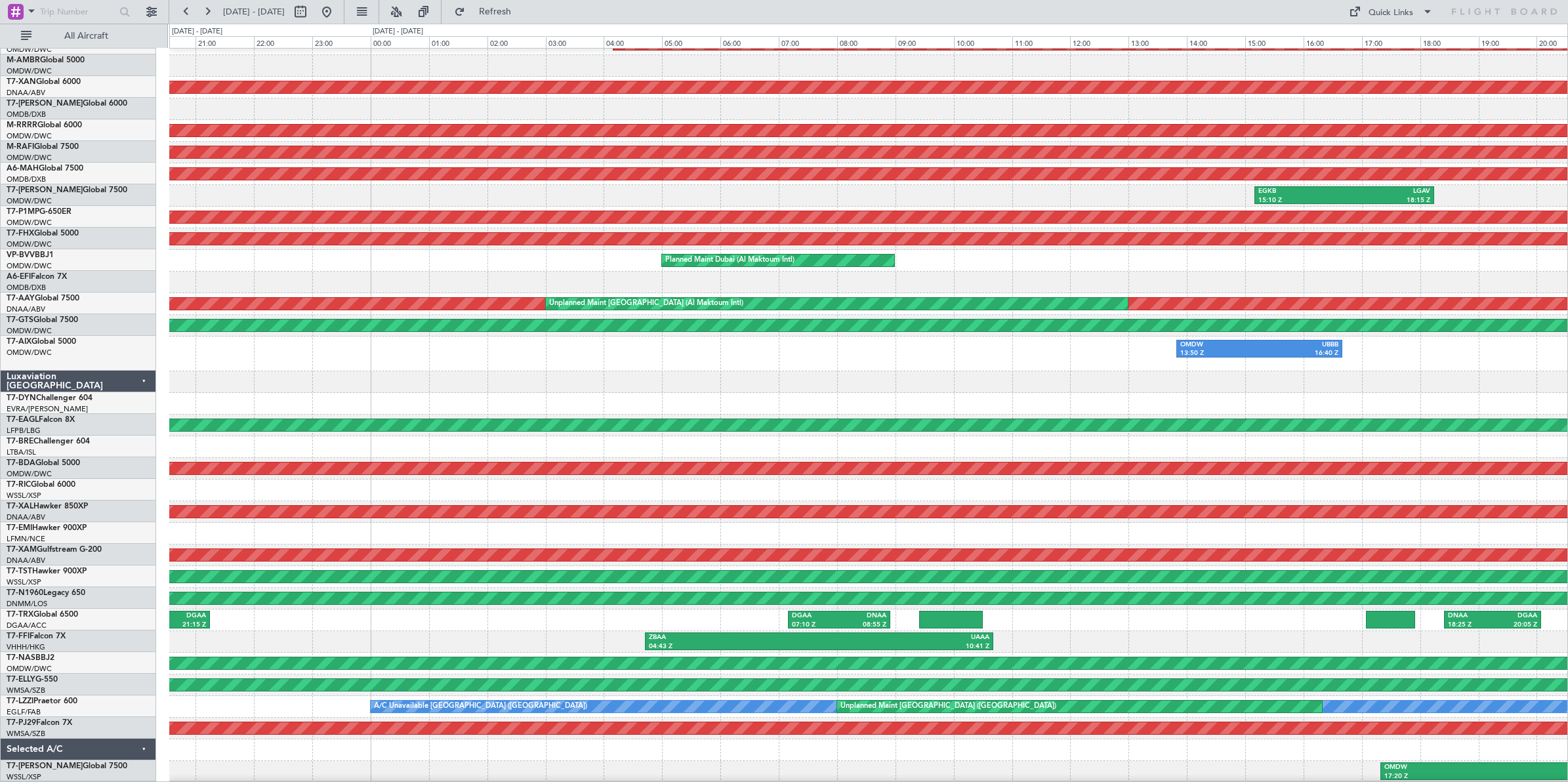
click at [519, 350] on div "OMDW 13:50 Z UBBB 16:40 Z" at bounding box center [868, 354] width 1398 height 35
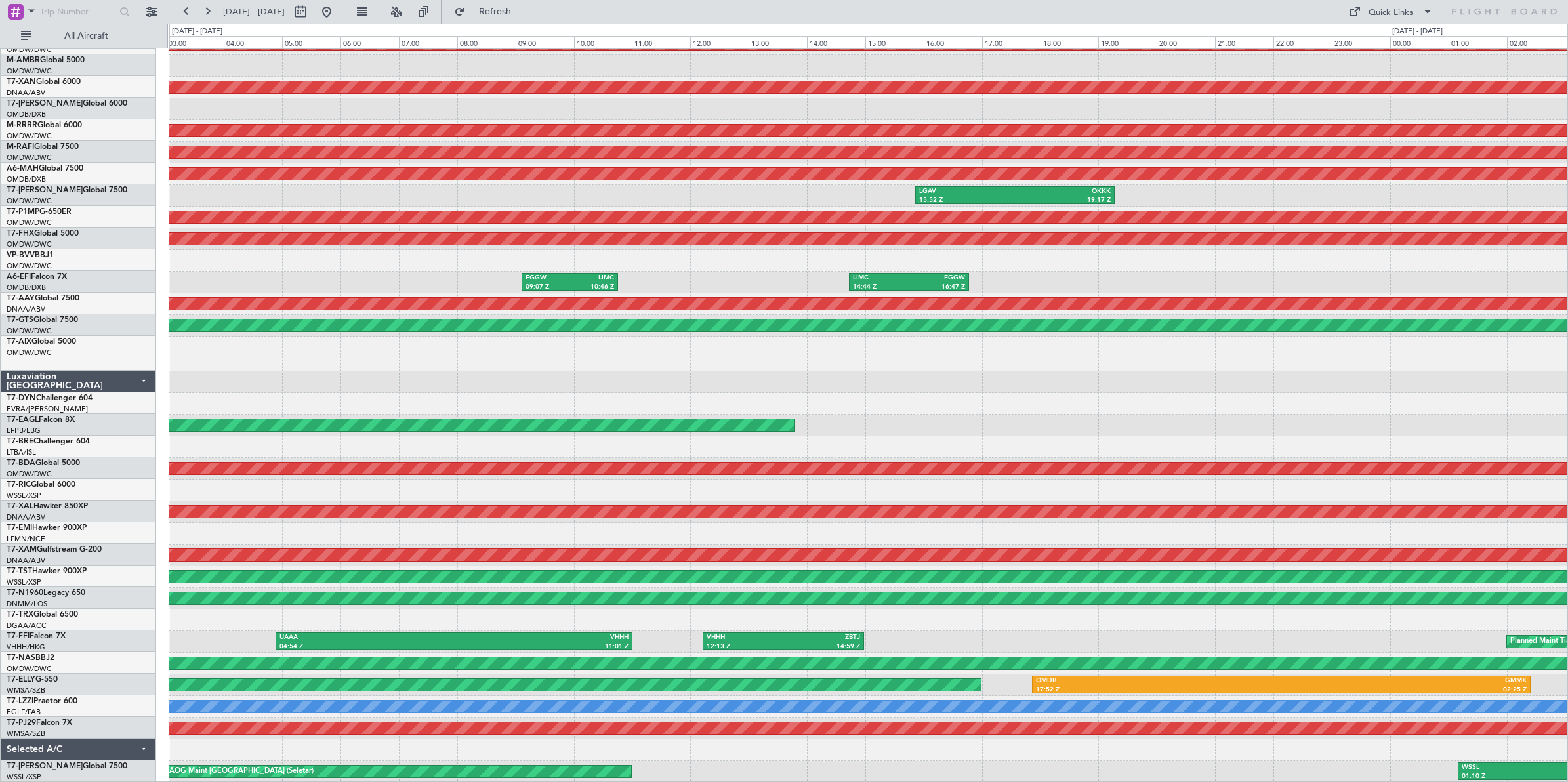
click at [379, 365] on div "Planned Maint Nurnberg AOG Maint [GEOGRAPHIC_DATA] (Al Maktoum Intl) UTTT 05:42…" at bounding box center [868, 386] width 1398 height 792
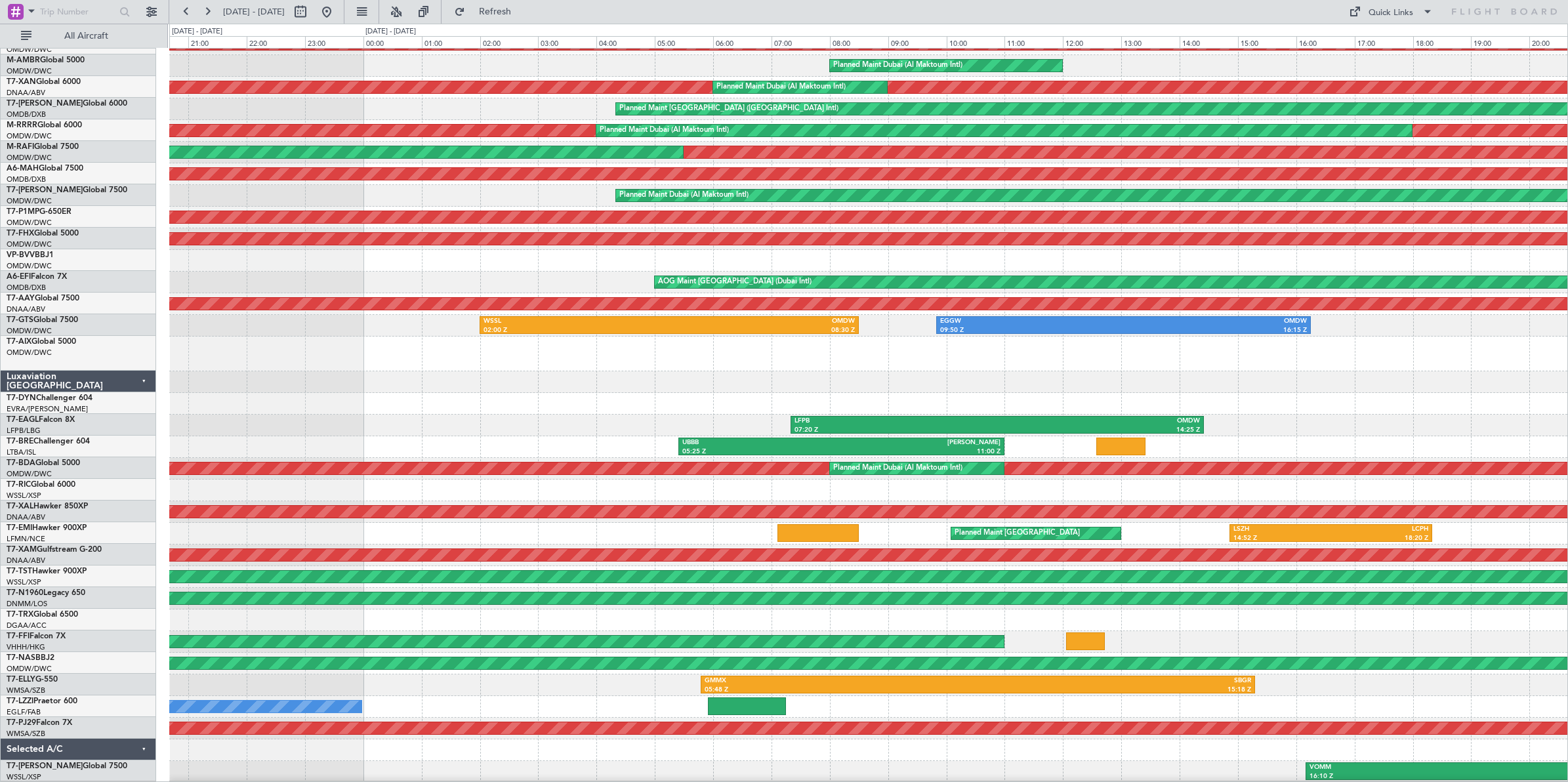
click at [660, 371] on div at bounding box center [868, 382] width 1398 height 21
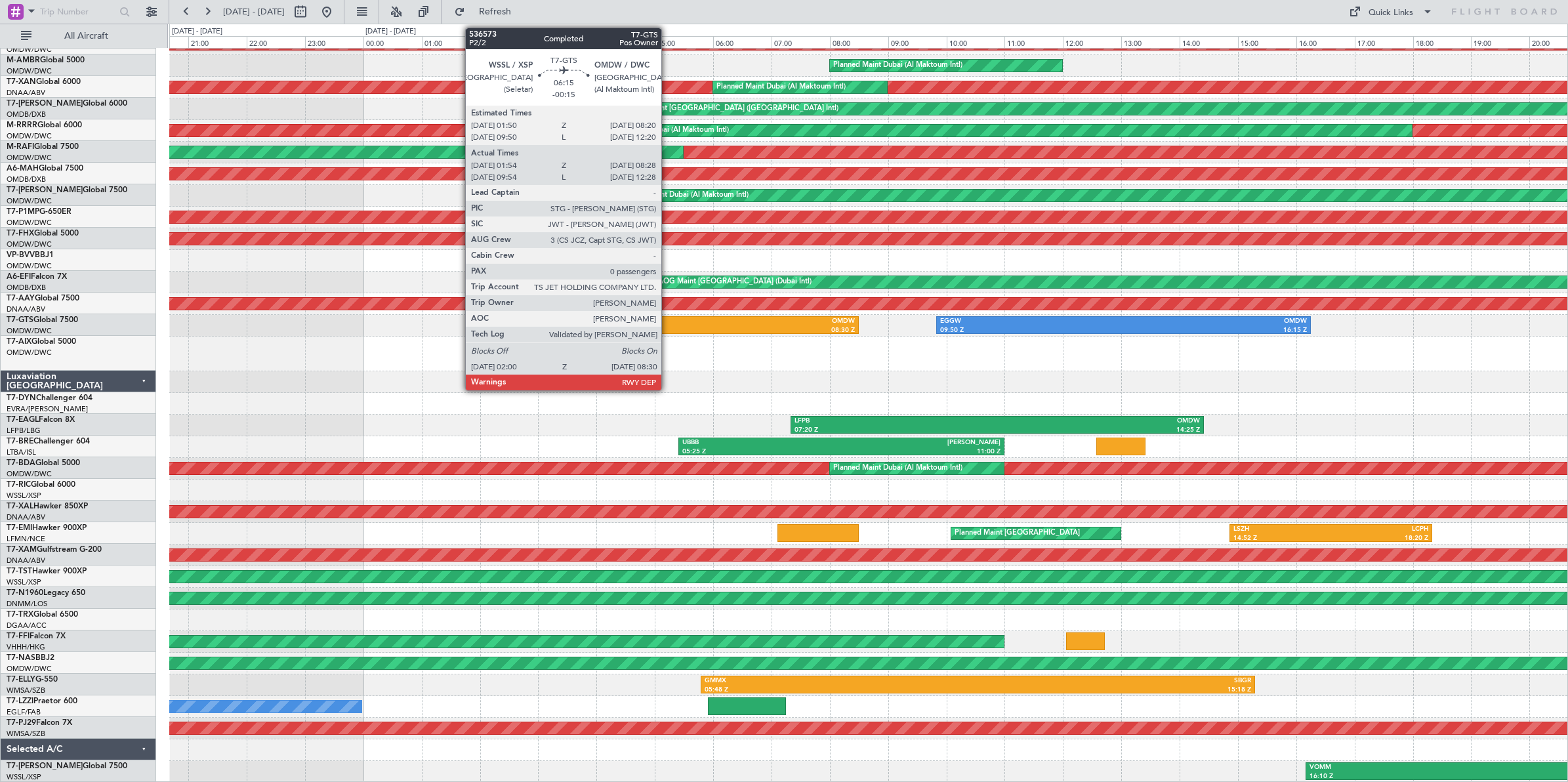
click at [669, 326] on div "08:30 Z" at bounding box center [762, 330] width 185 height 9
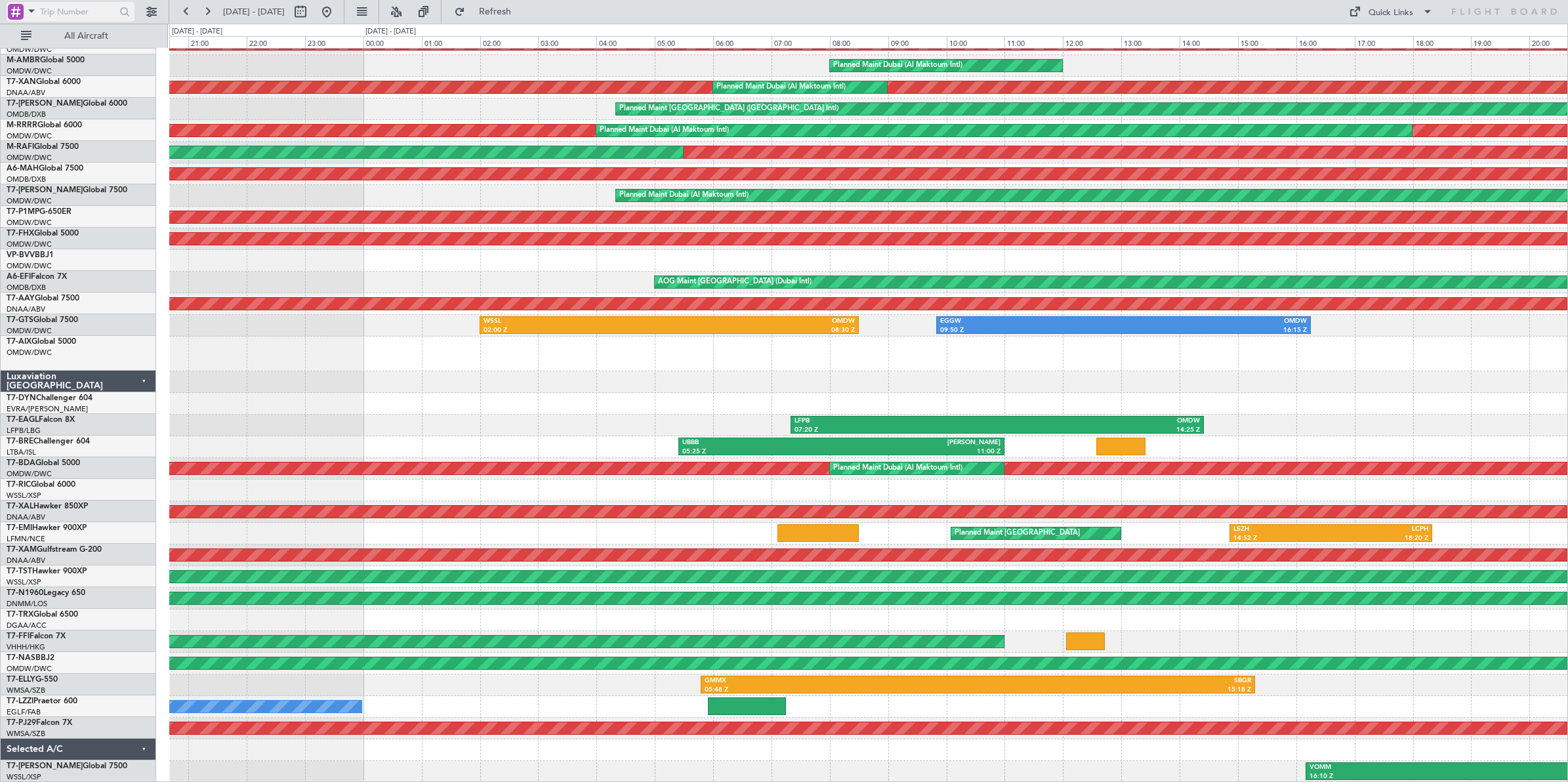
click at [77, 13] on input "text" at bounding box center [78, 11] width 76 height 19
type input "536573"
click at [124, 11] on div at bounding box center [125, 12] width 20 height 20
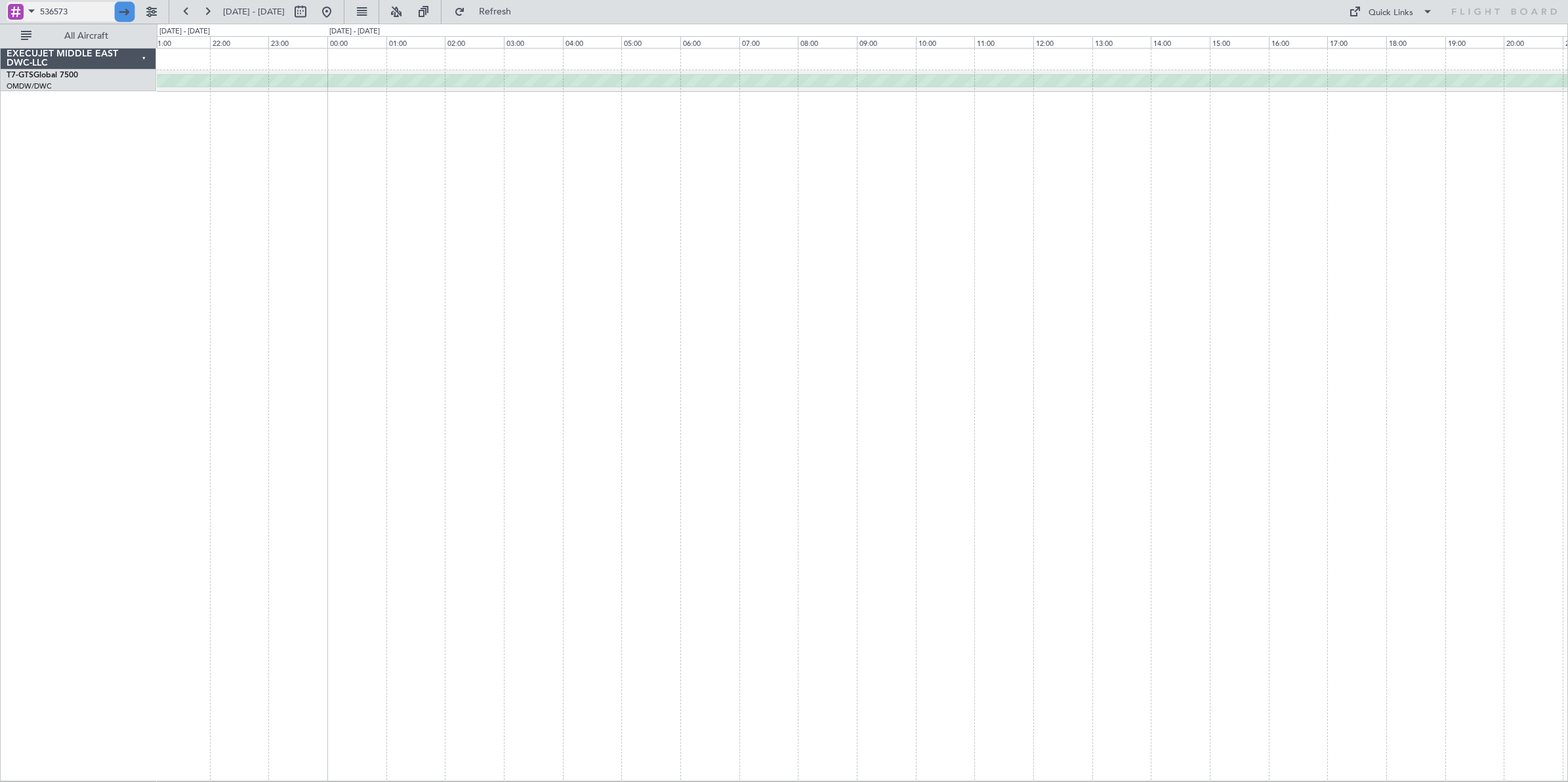
scroll to position [0, 0]
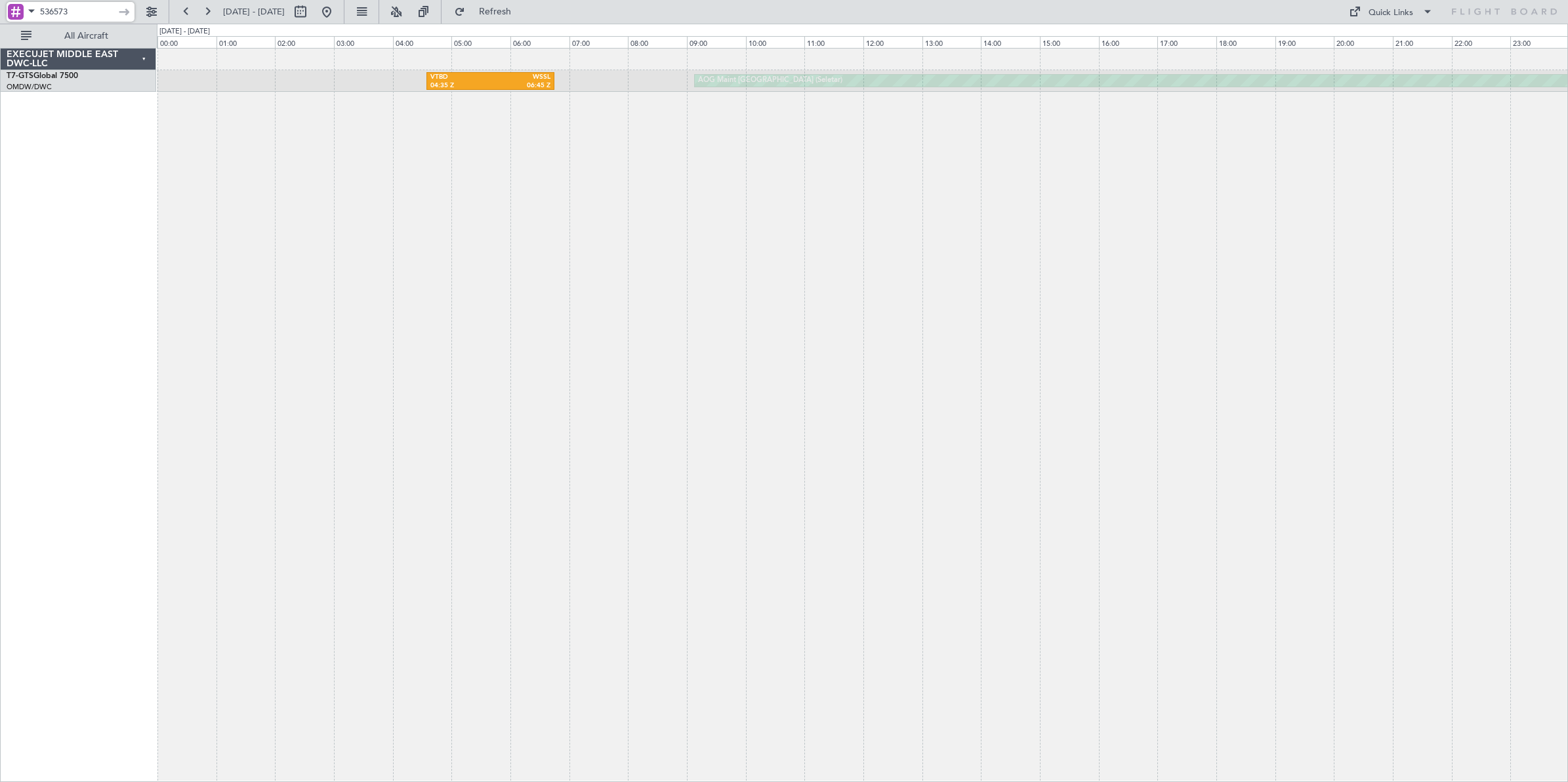
drag, startPoint x: 94, startPoint y: 12, endPoint x: 0, endPoint y: 17, distance: 94.1
click at [0, 17] on html "536573 [DATE] - [DATE] Refresh Quick Links All Aircraft AOG Maint Singapore (Se…" at bounding box center [784, 391] width 1568 height 782
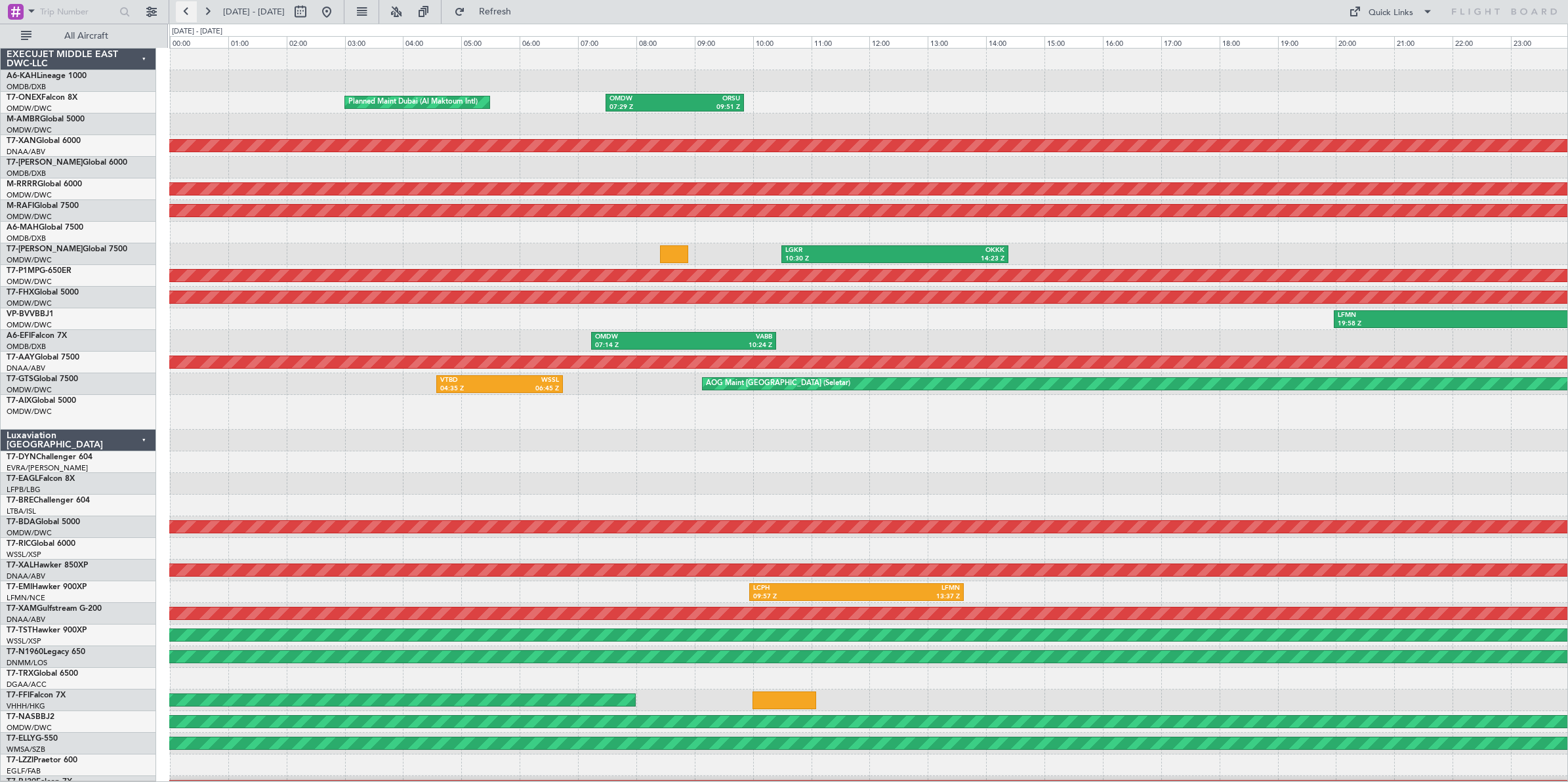
click at [185, 11] on button at bounding box center [186, 11] width 21 height 21
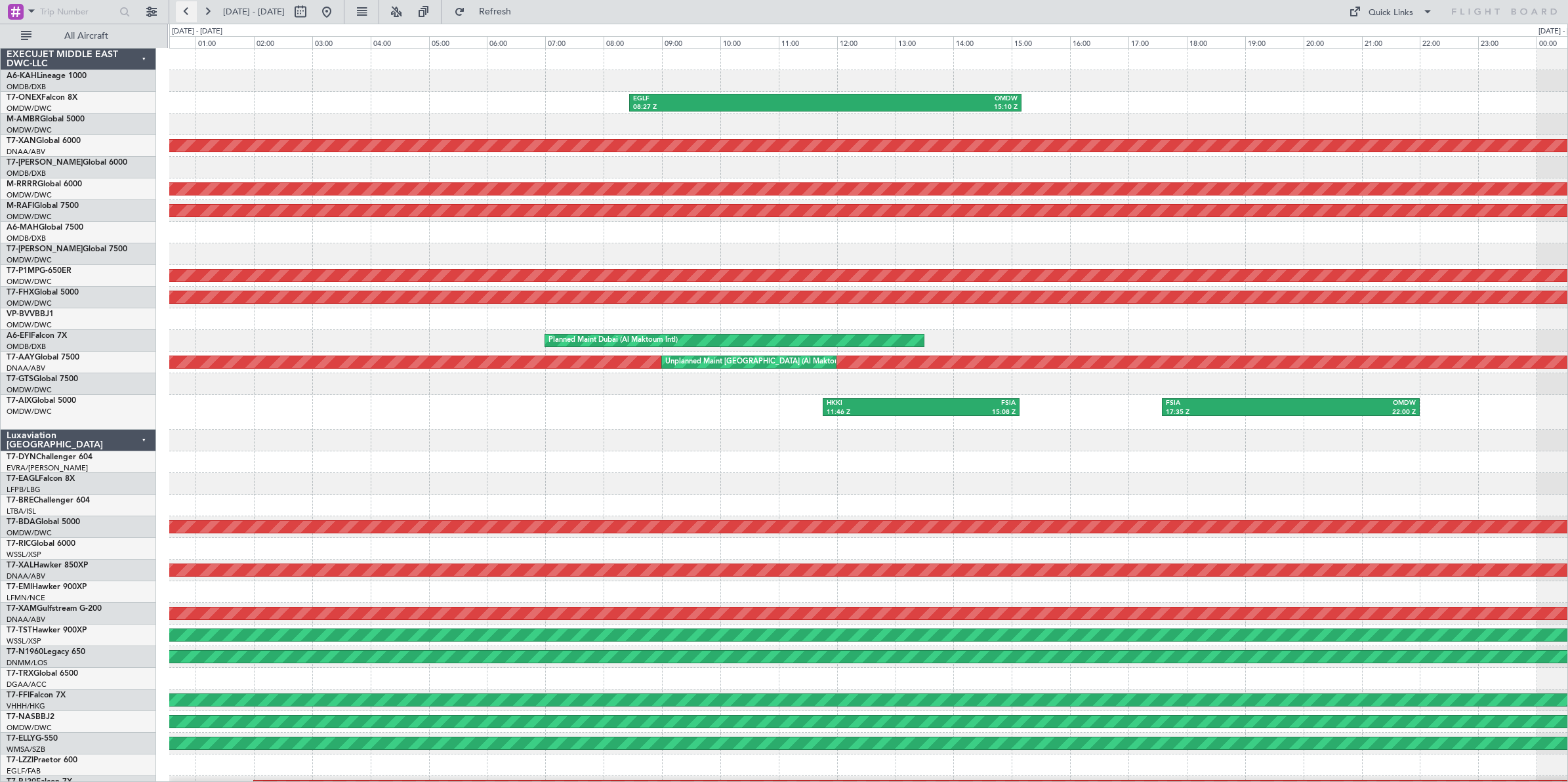
click at [185, 11] on button at bounding box center [186, 11] width 21 height 21
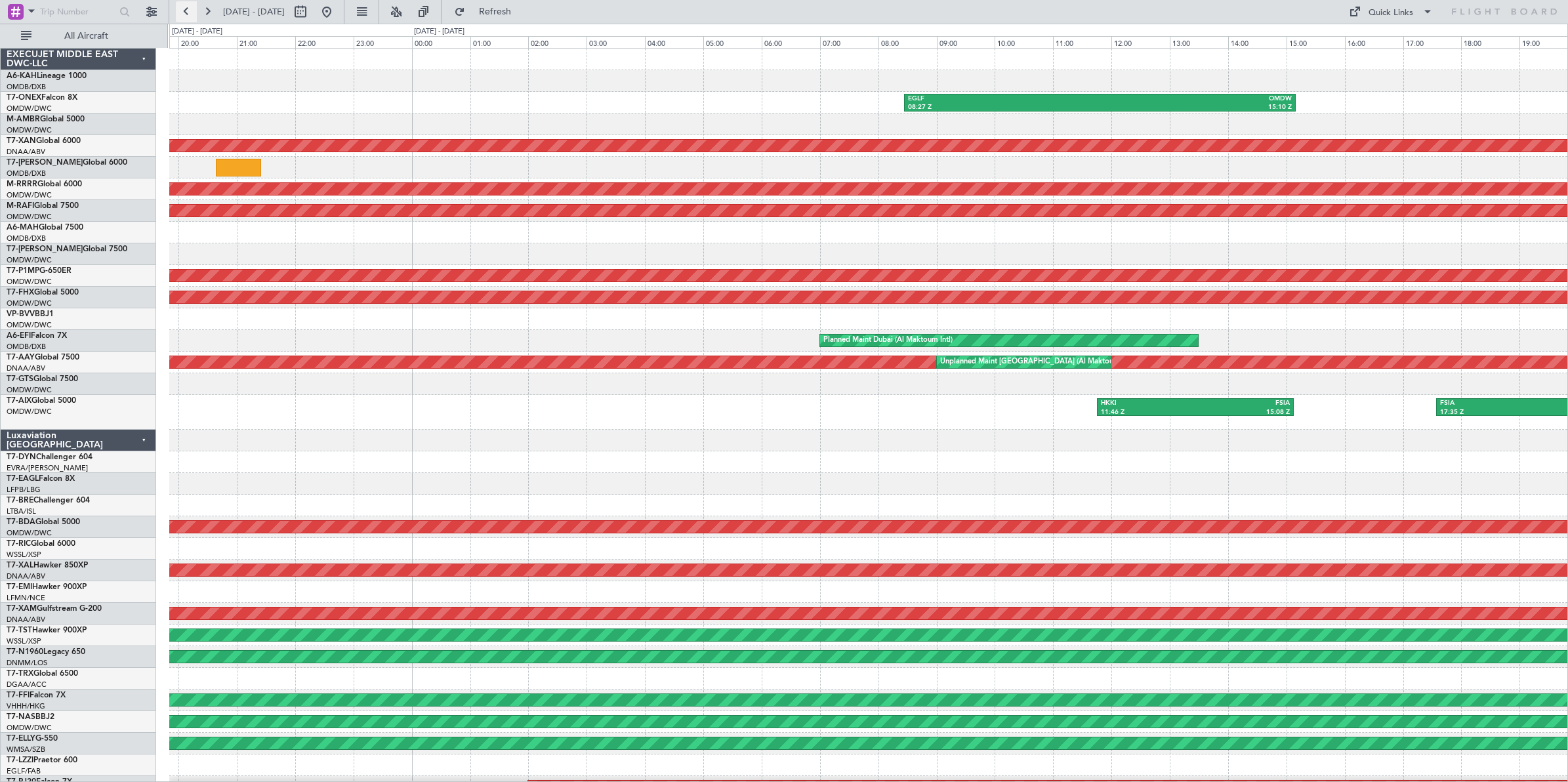
click at [185, 11] on button at bounding box center [186, 11] width 21 height 21
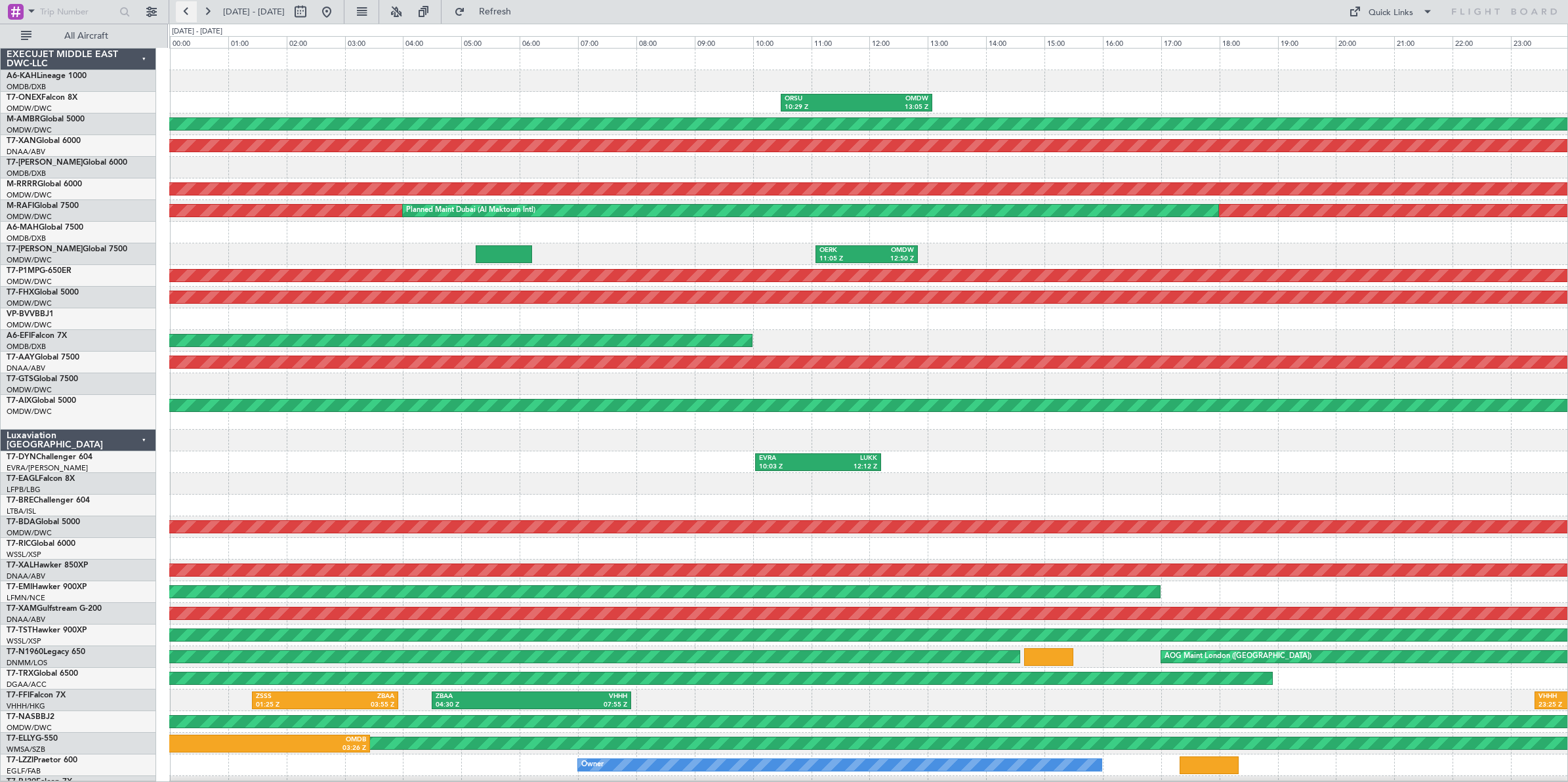
click at [185, 11] on button at bounding box center [186, 11] width 21 height 21
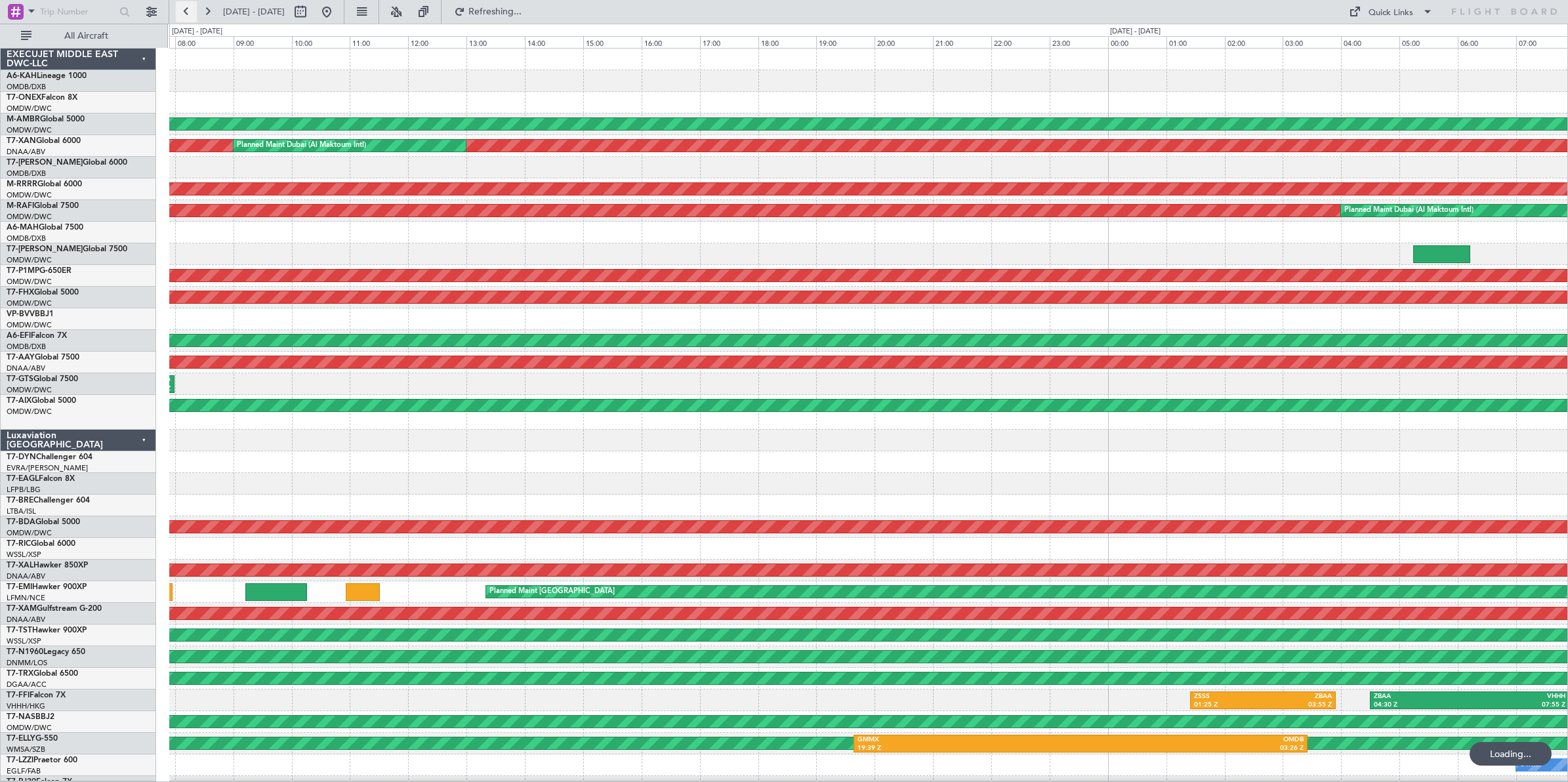
click at [185, 11] on button at bounding box center [186, 11] width 21 height 21
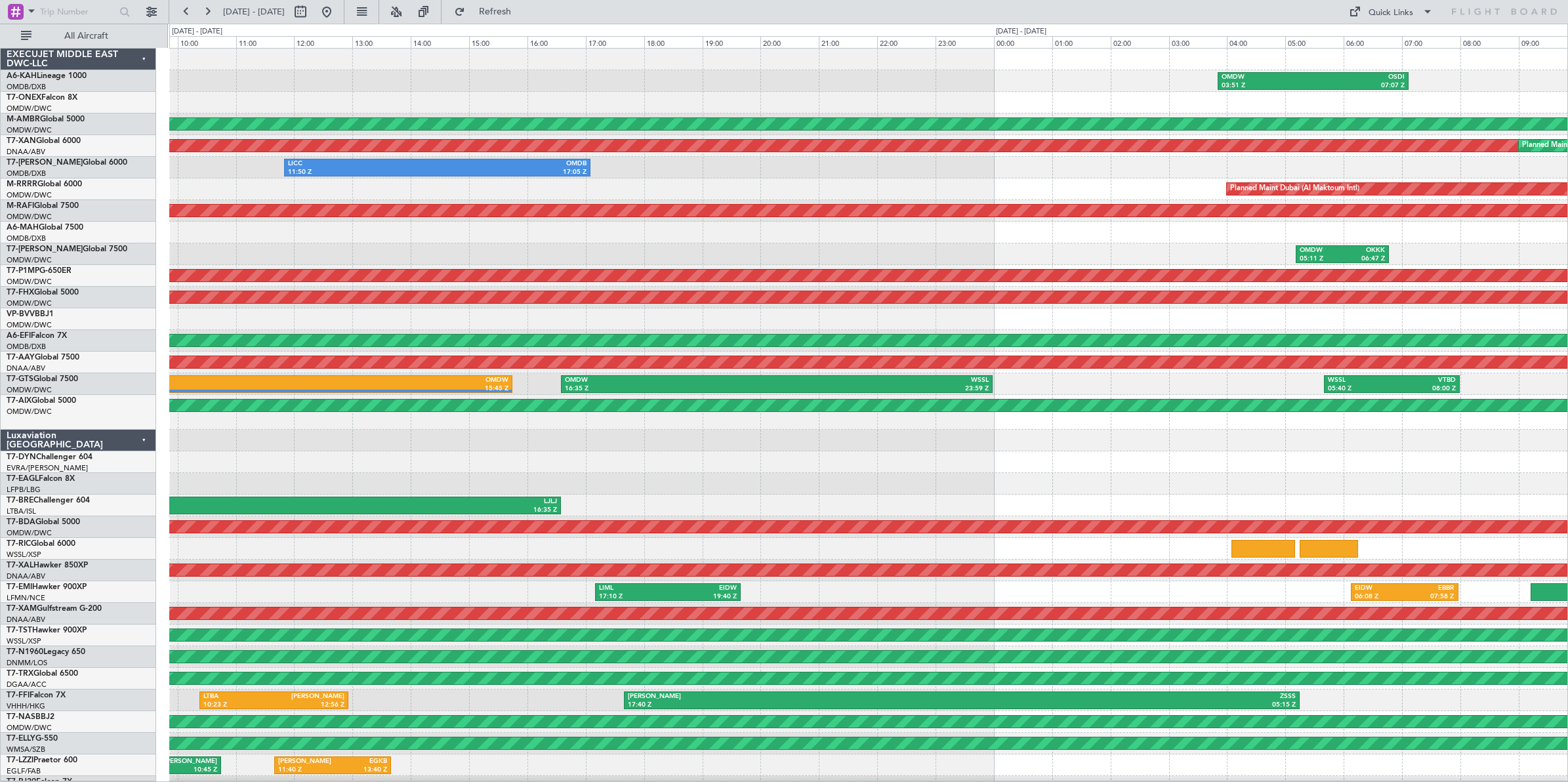
click at [818, 474] on div "OMDW 03:51 Z OSDI 07:07 Z OMDW 06:17 Z ORSU 08:41 Z AOG Maint [GEOGRAPHIC_DATA]…" at bounding box center [868, 445] width 1398 height 792
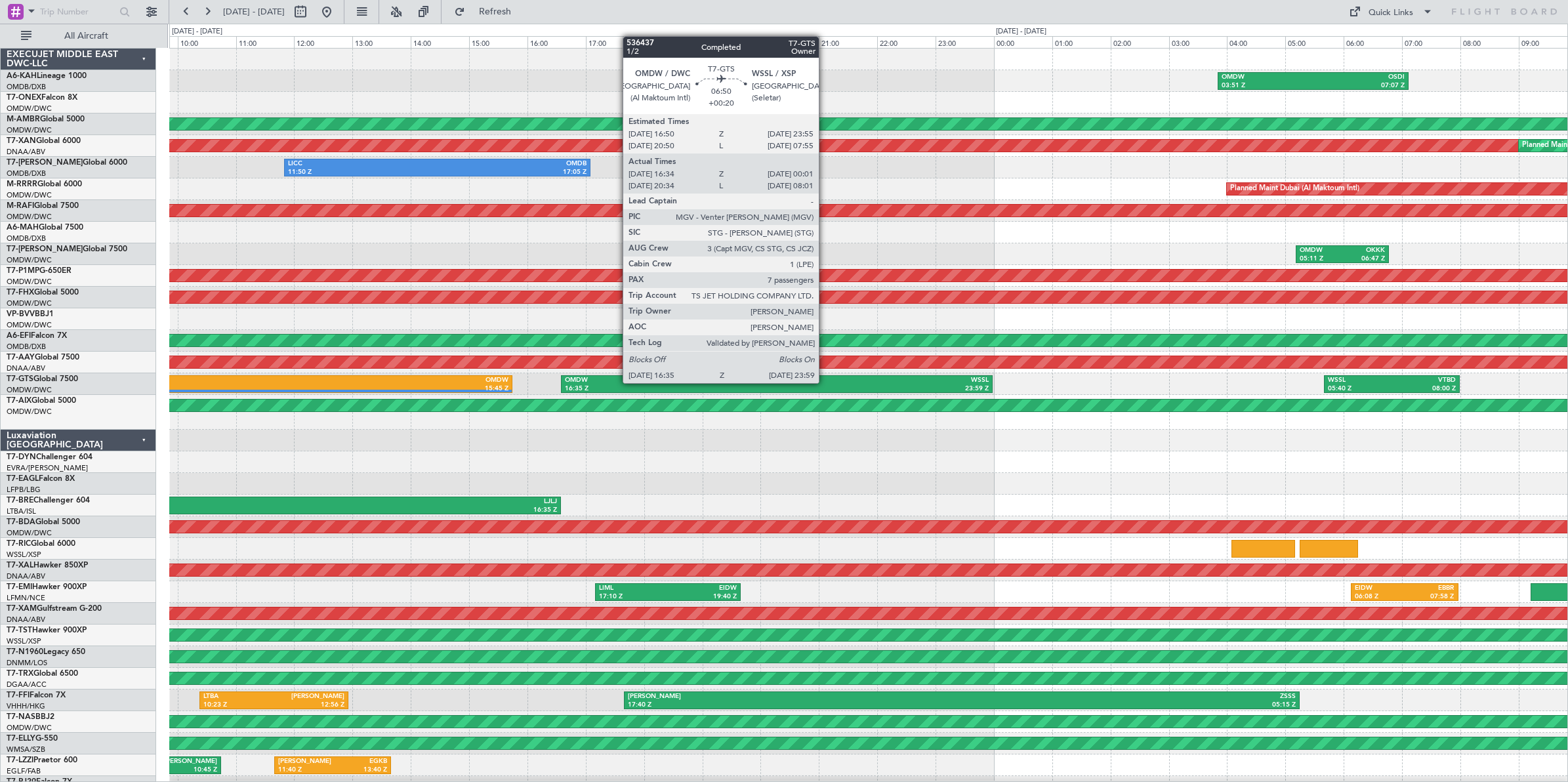
click at [825, 383] on div "WSSL" at bounding box center [883, 381] width 212 height 9
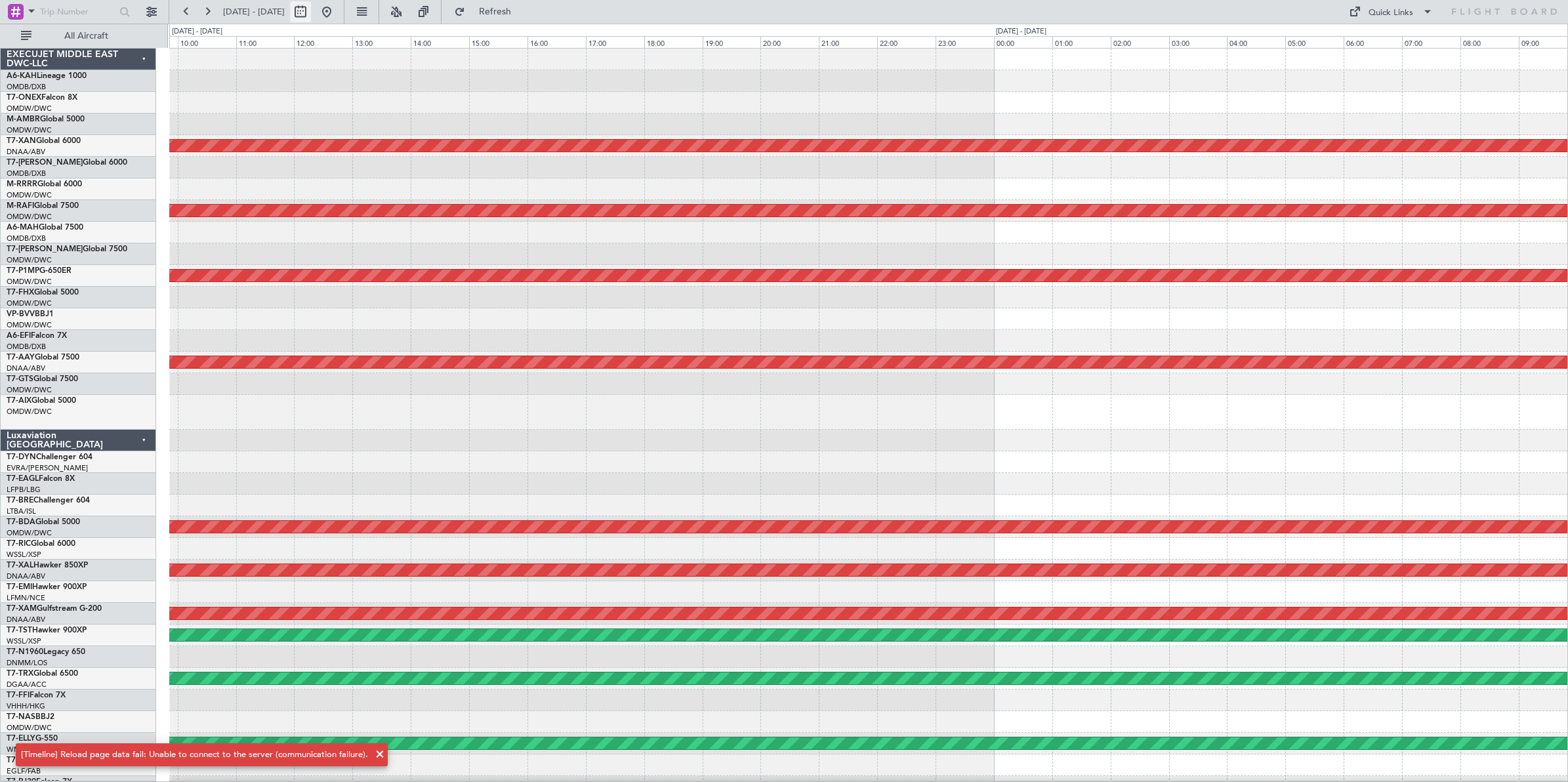
click at [311, 17] on button at bounding box center [300, 11] width 21 height 21
select select "9"
select select "2025"
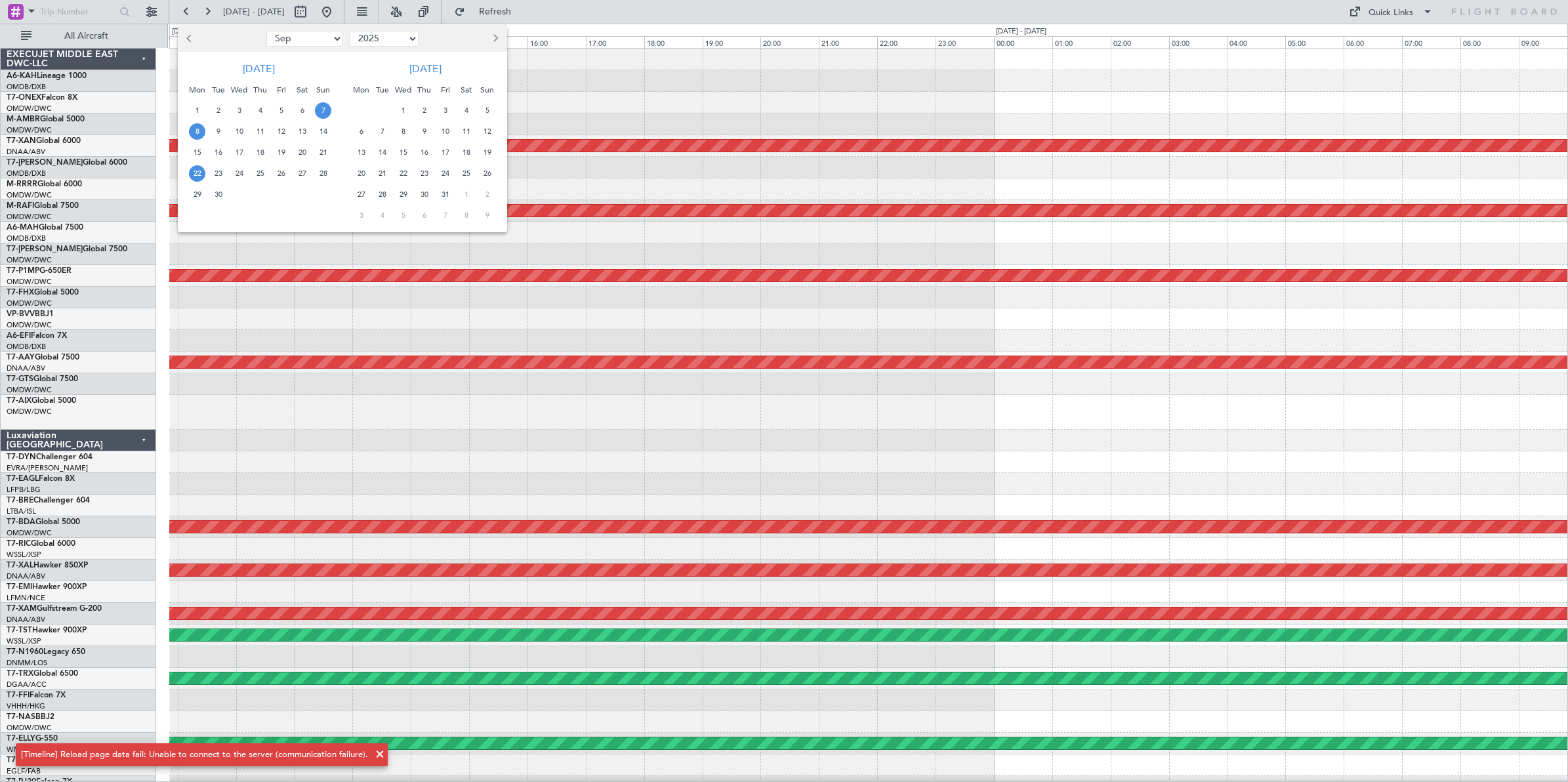
click at [197, 172] on span "22" at bounding box center [197, 173] width 17 height 17
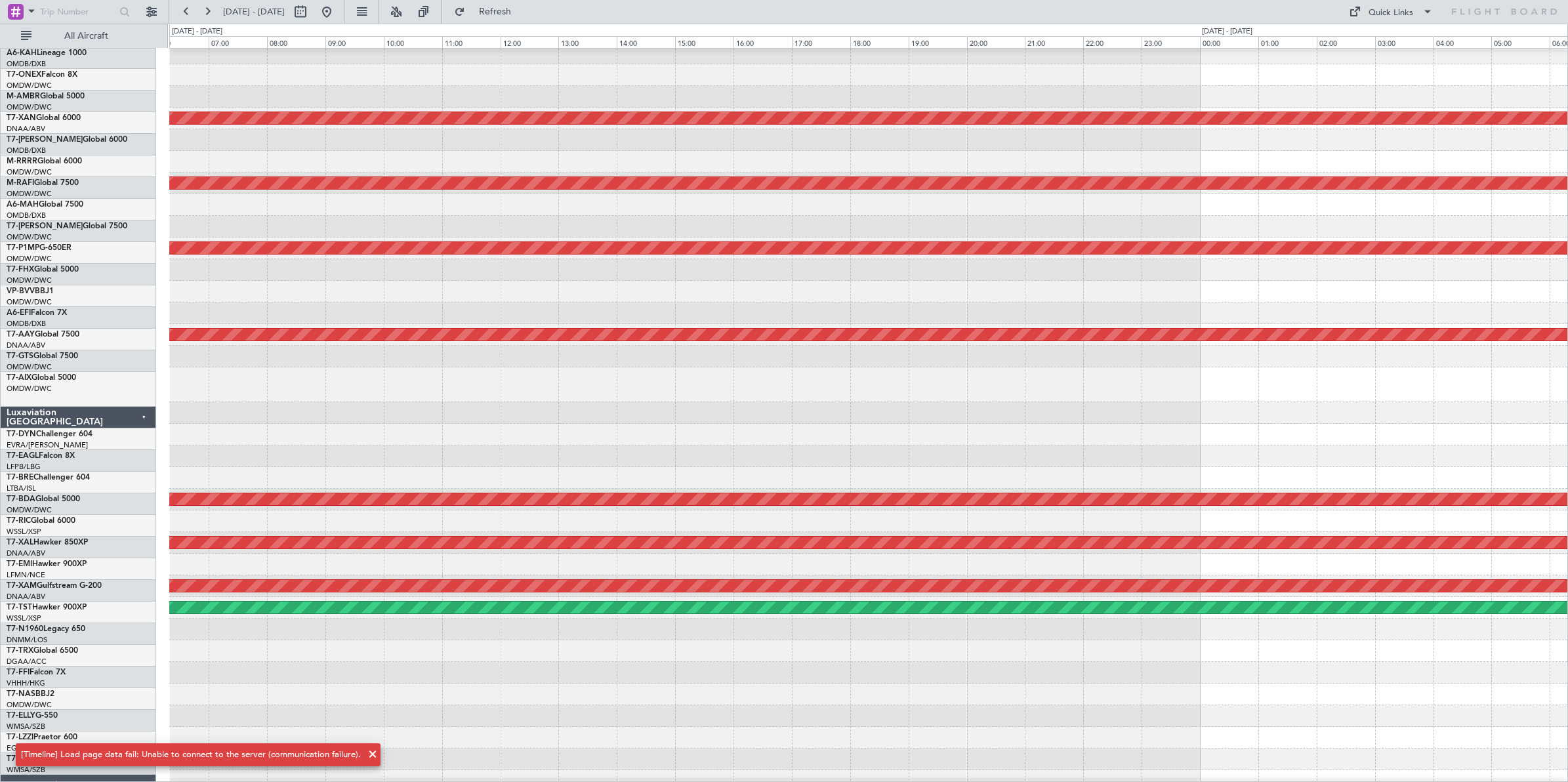
scroll to position [27, 0]
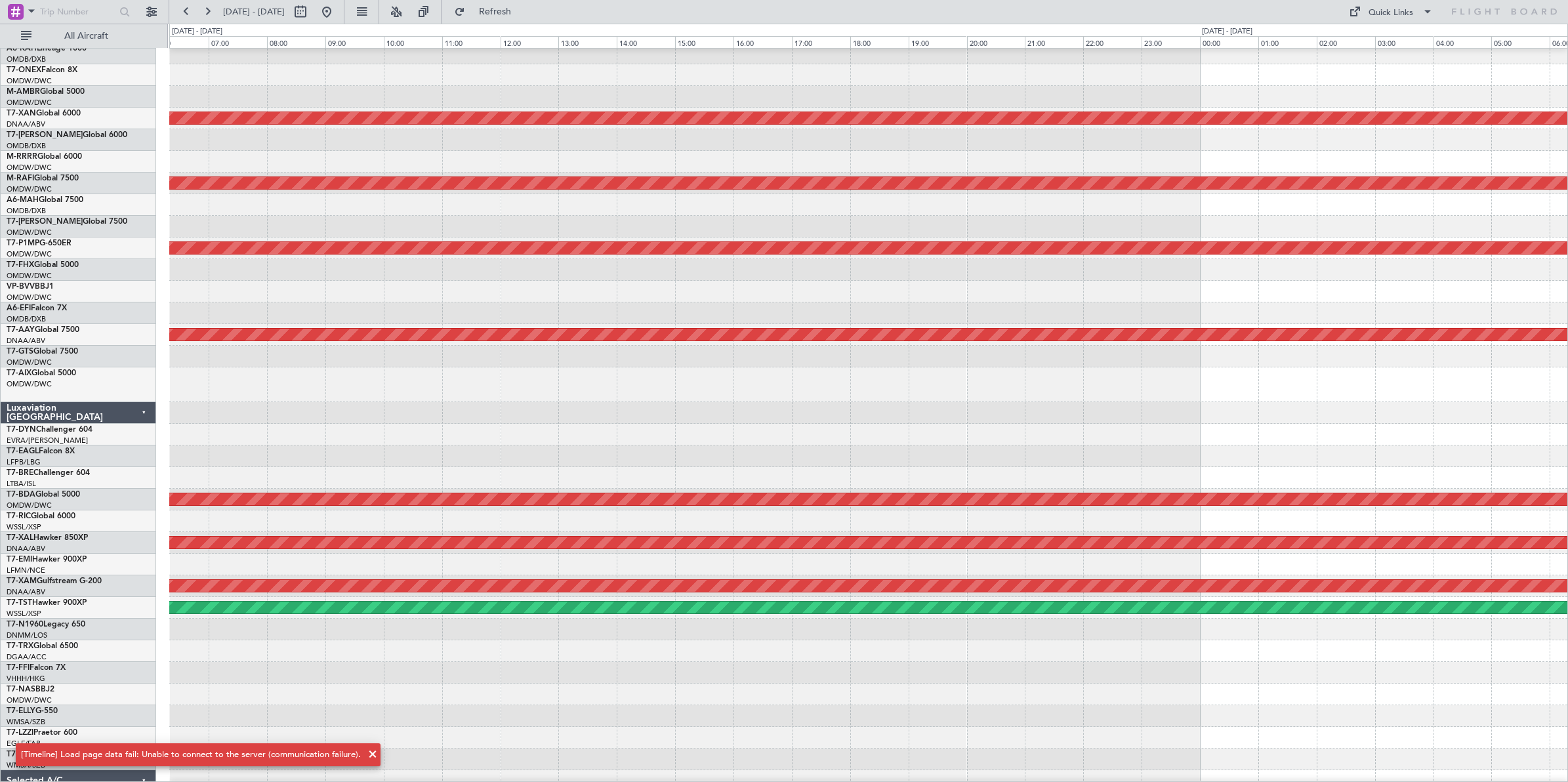
click at [1369, 411] on div at bounding box center [868, 413] width 1398 height 21
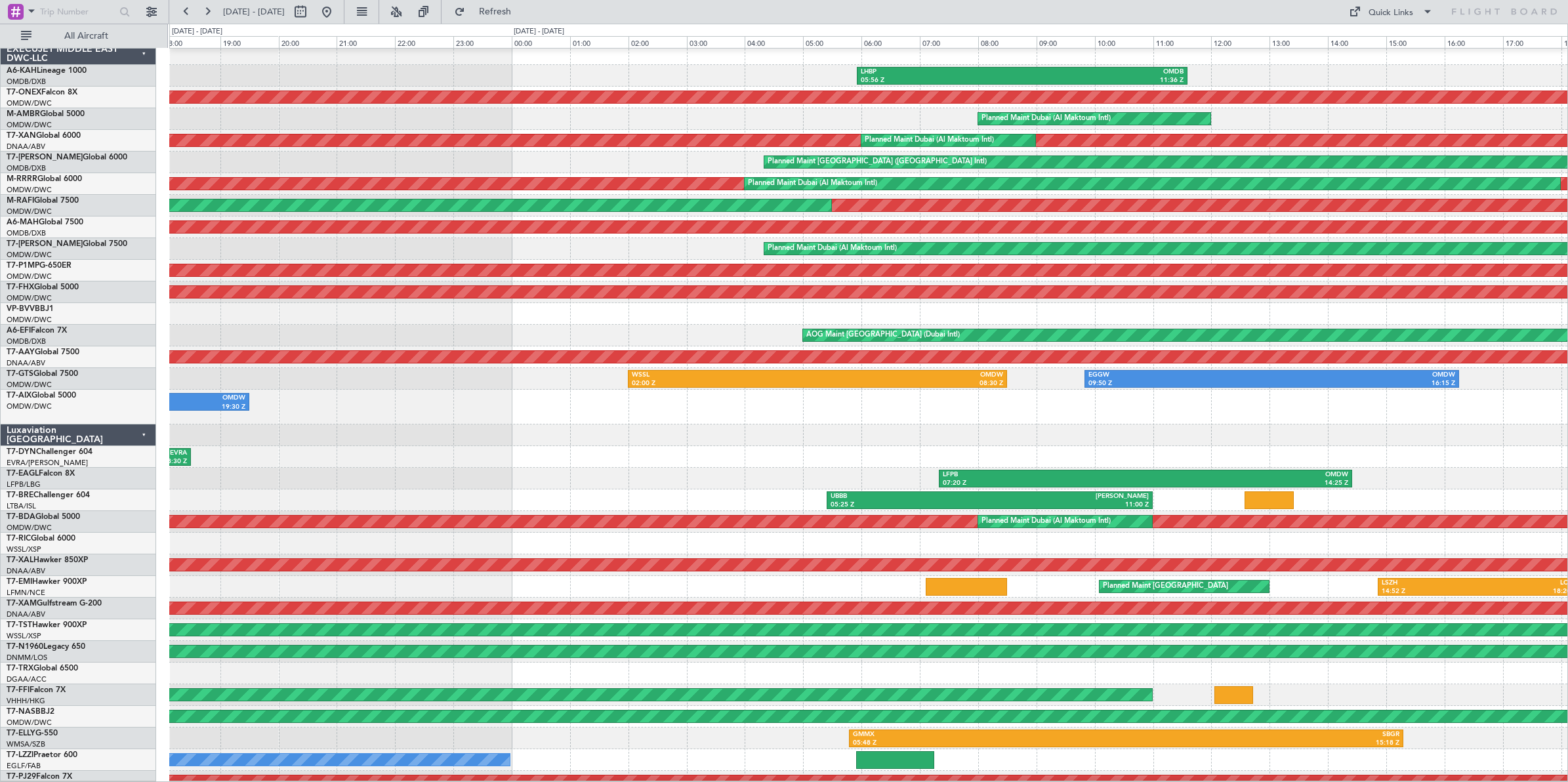
scroll to position [13, 0]
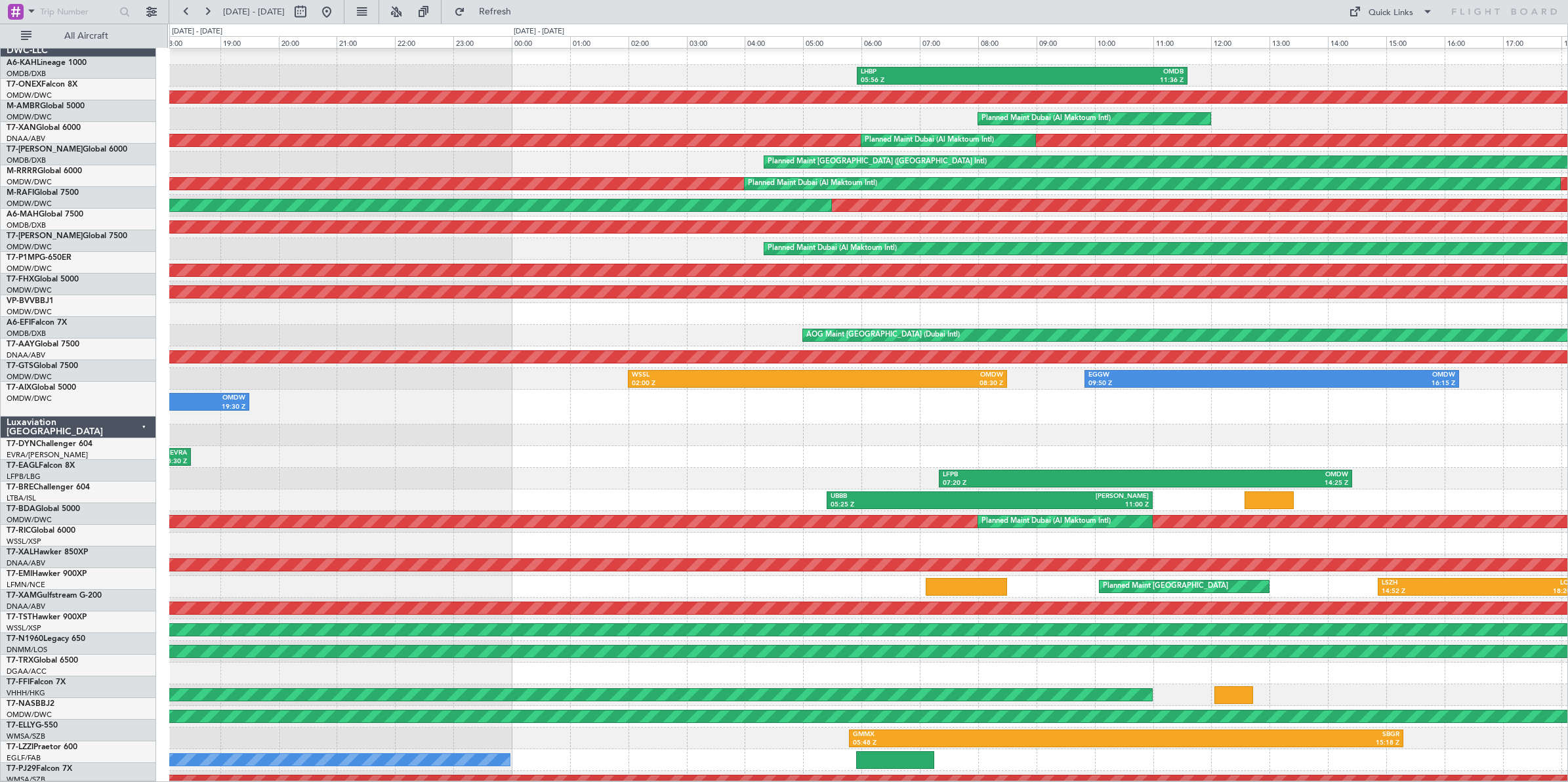
click at [668, 448] on div "LEMD 15:31 Z EVRA 18:30 Z" at bounding box center [868, 457] width 1398 height 21
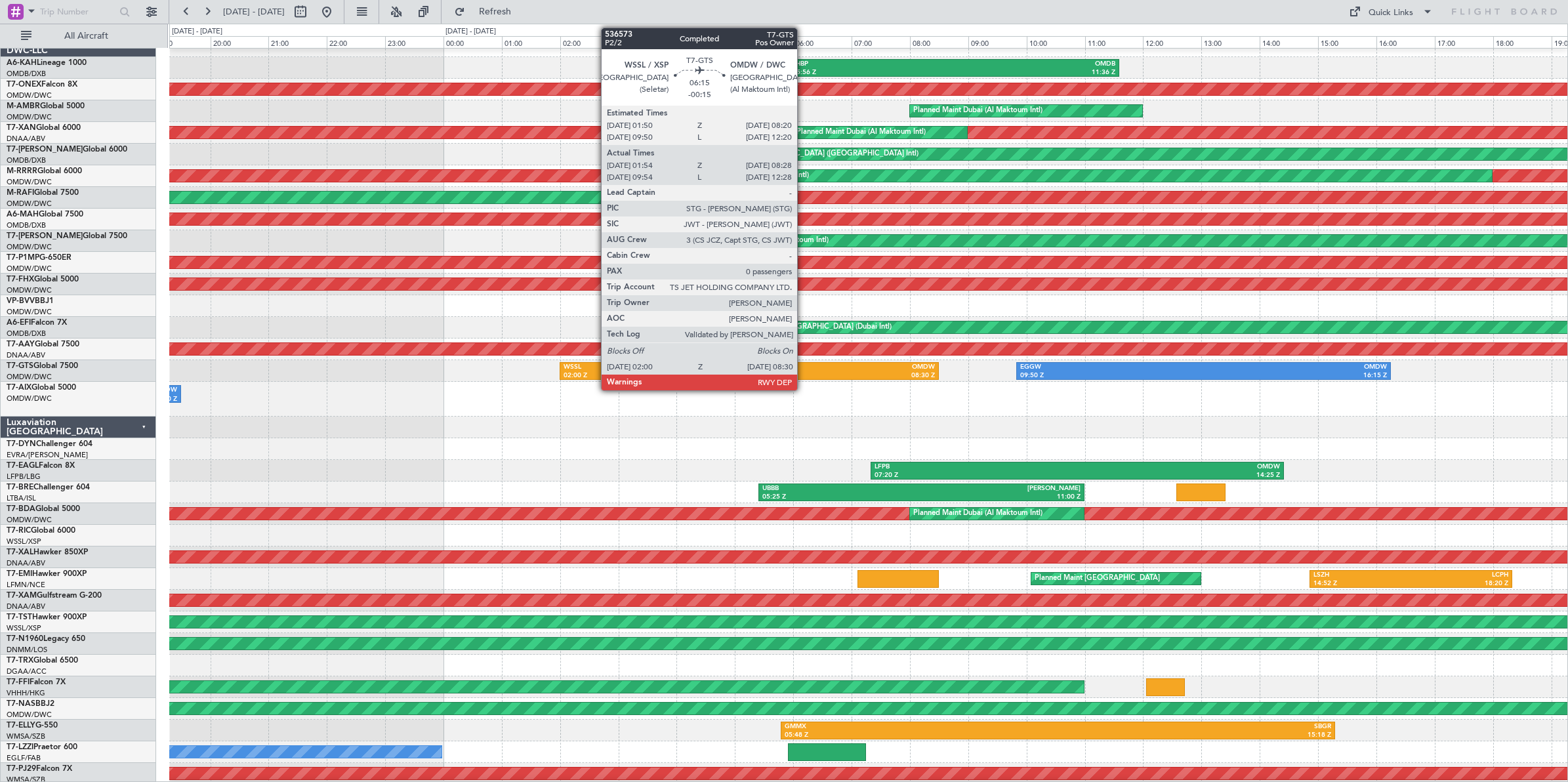
click at [804, 371] on div "08:30 Z" at bounding box center [842, 376] width 185 height 9
